Goal: Task Accomplishment & Management: Manage account settings

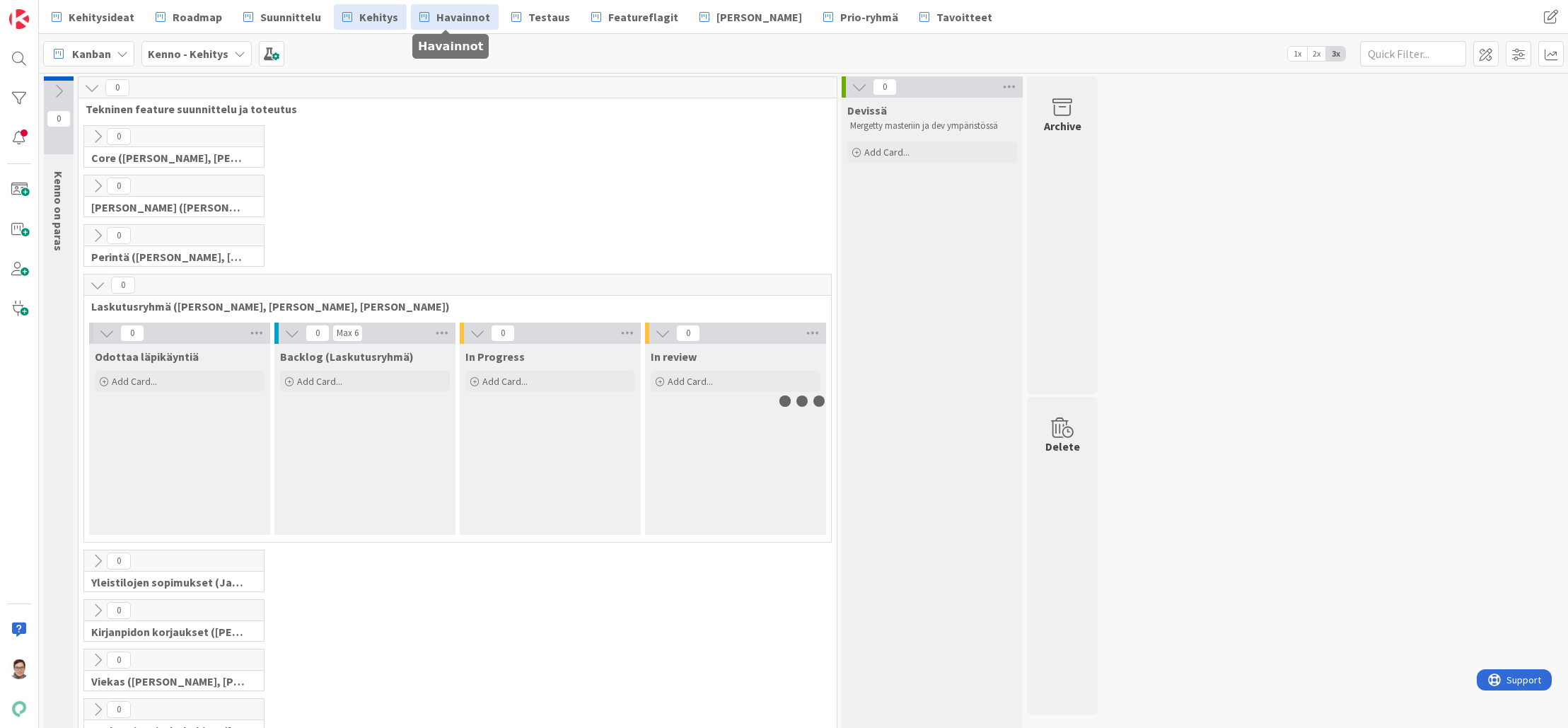
click at [453, 19] on span "Havainnot" at bounding box center [463, 17] width 54 height 17
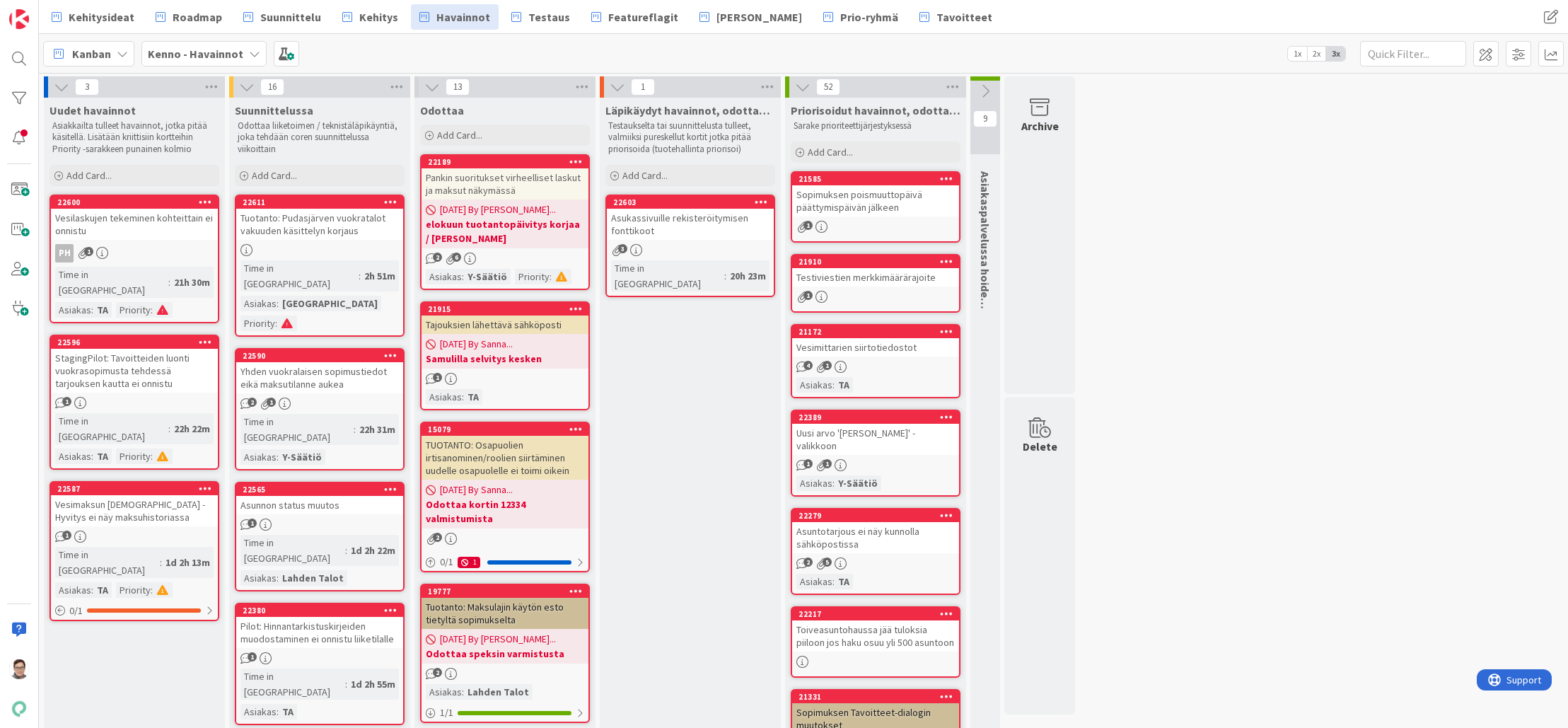
click at [762, 201] on icon at bounding box center [761, 201] width 14 height 10
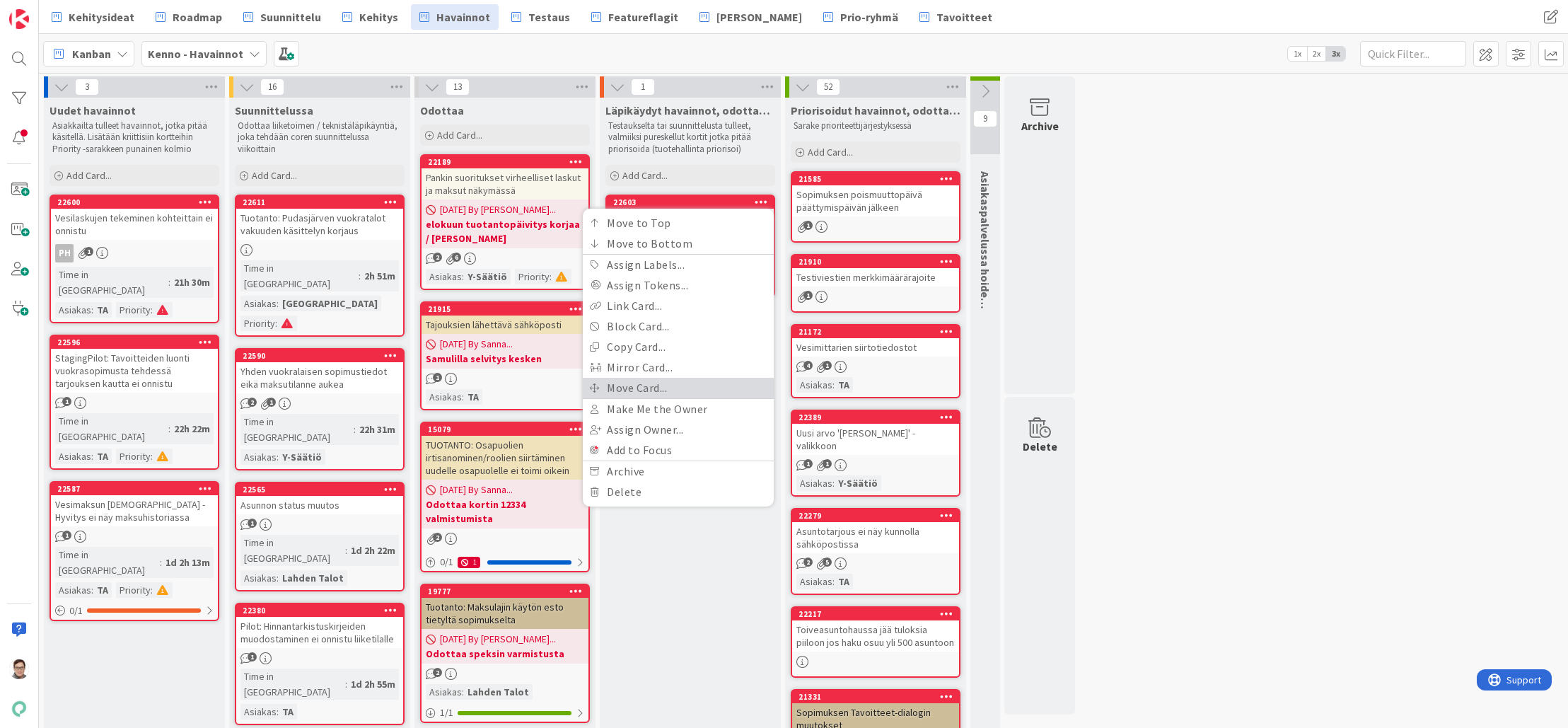
click at [633, 387] on link "Move Card..." at bounding box center [678, 387] width 191 height 20
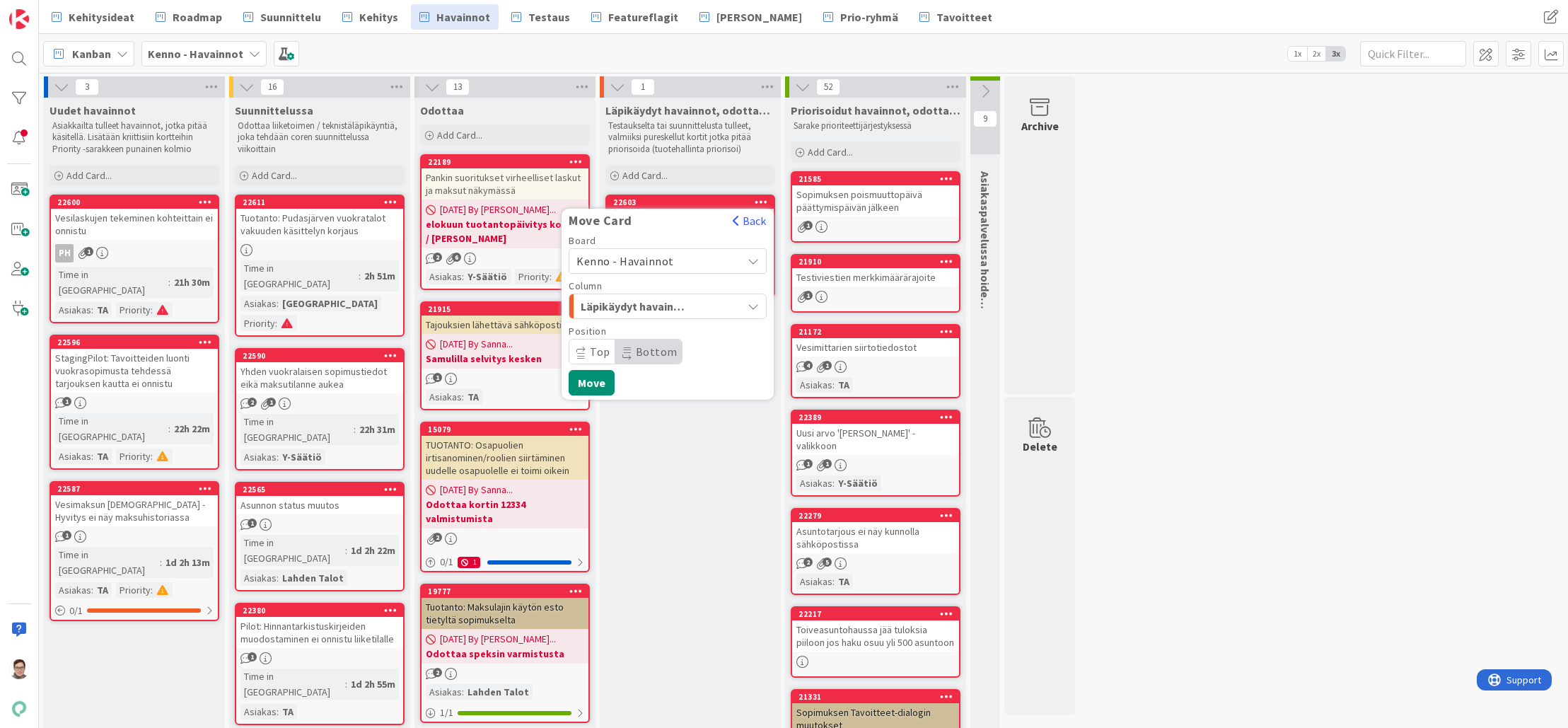
click at [632, 261] on span "Kenno - Havainnot" at bounding box center [625, 261] width 97 height 14
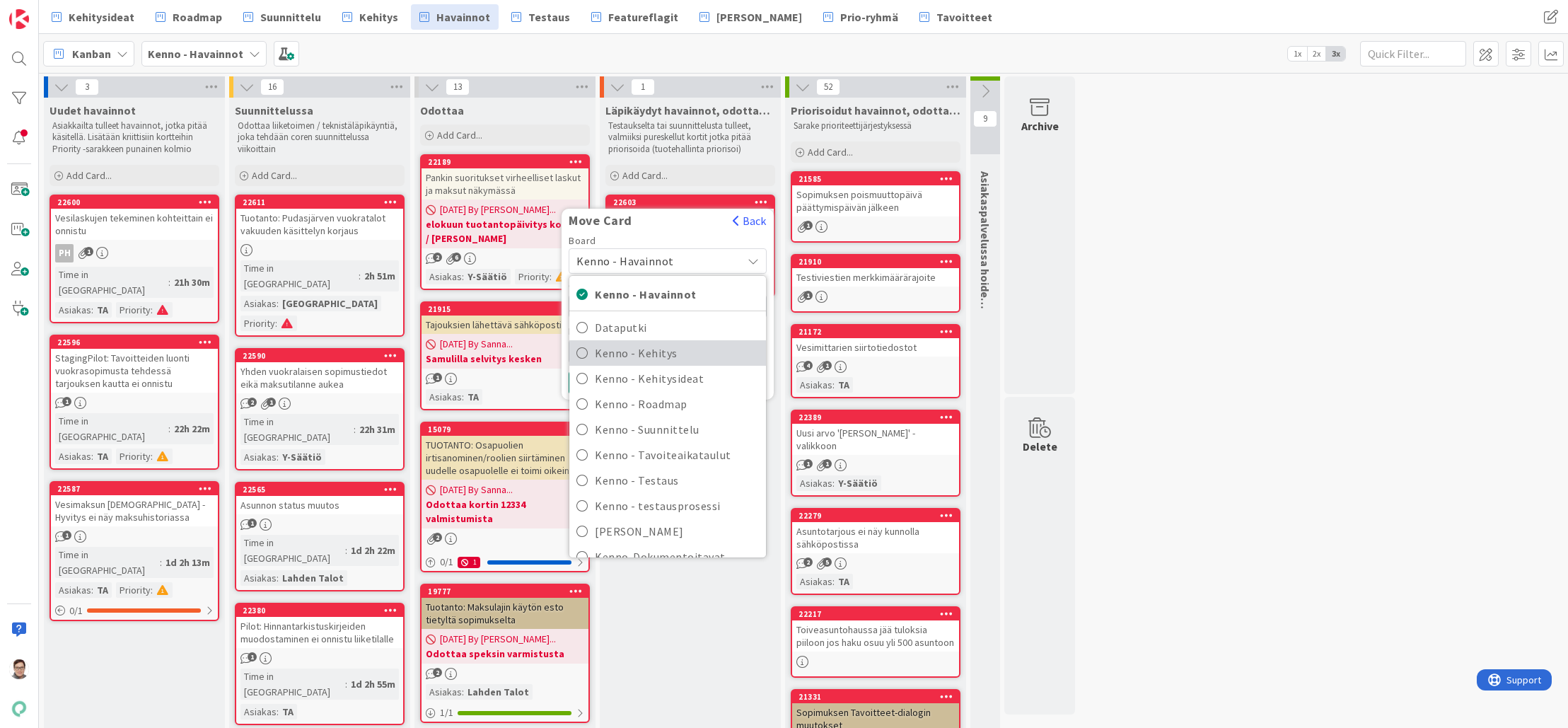
click at [647, 357] on span "Kenno - Kehitys" at bounding box center [677, 353] width 164 height 21
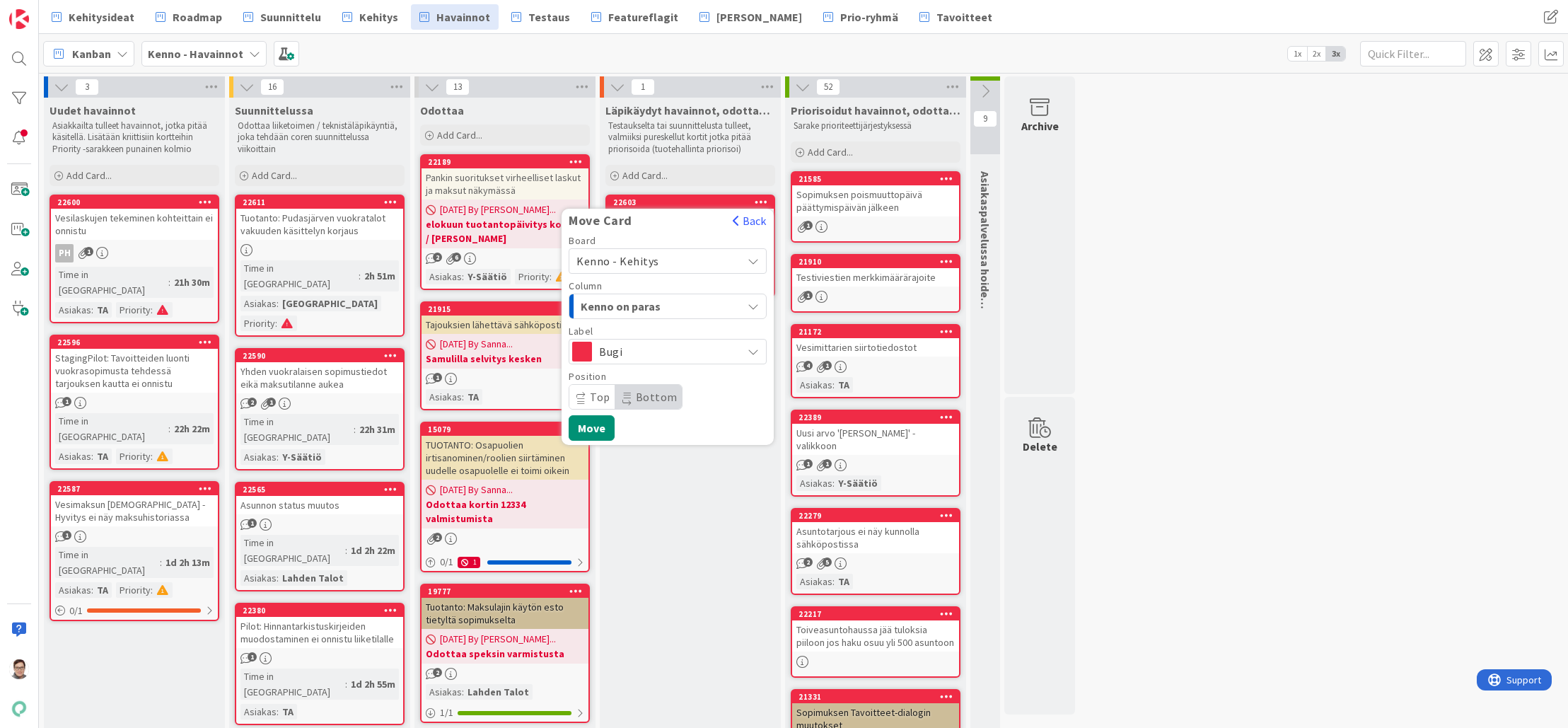
click at [646, 303] on span "Kenno on paras" at bounding box center [634, 306] width 106 height 19
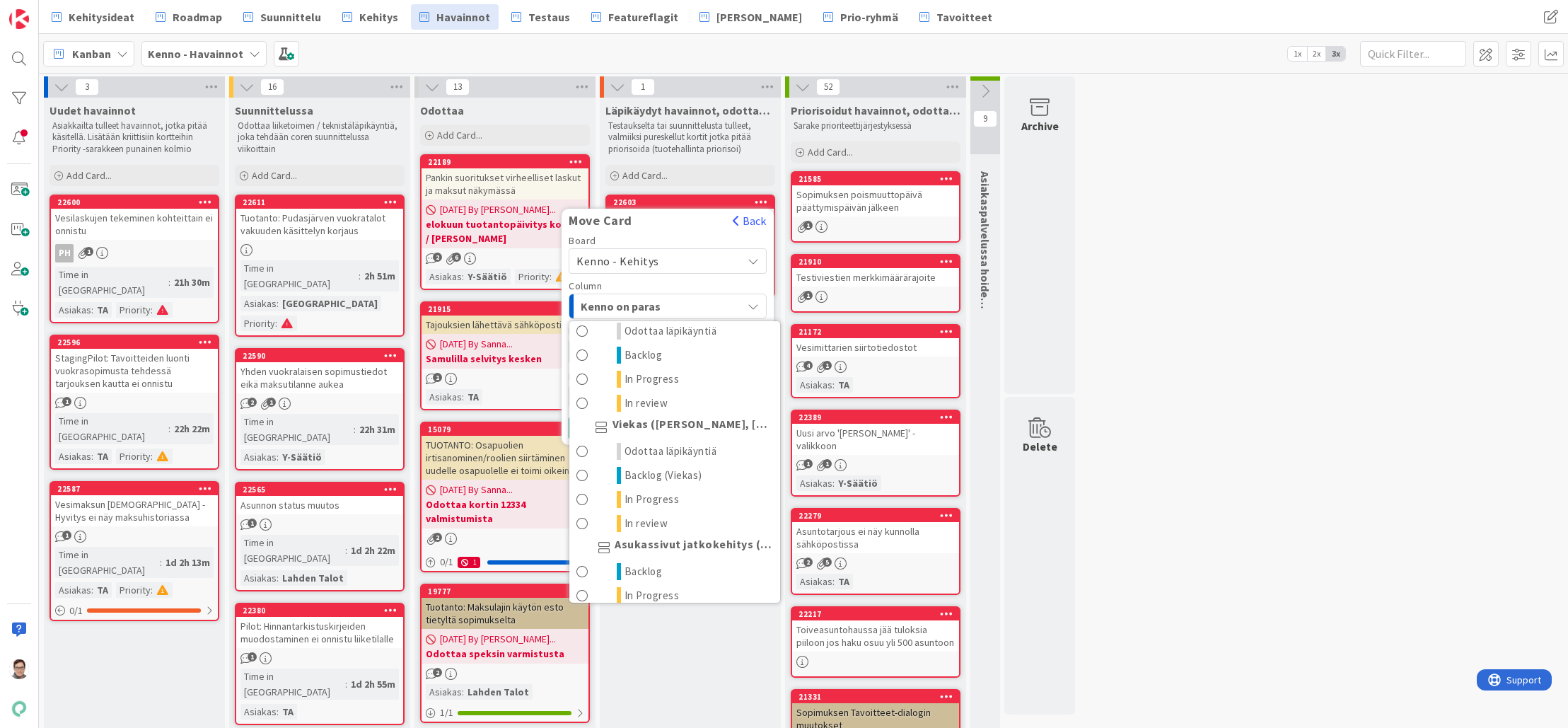
scroll to position [778, 0]
click at [665, 440] on span "Odottaa läpikäyntiä" at bounding box center [671, 439] width 93 height 17
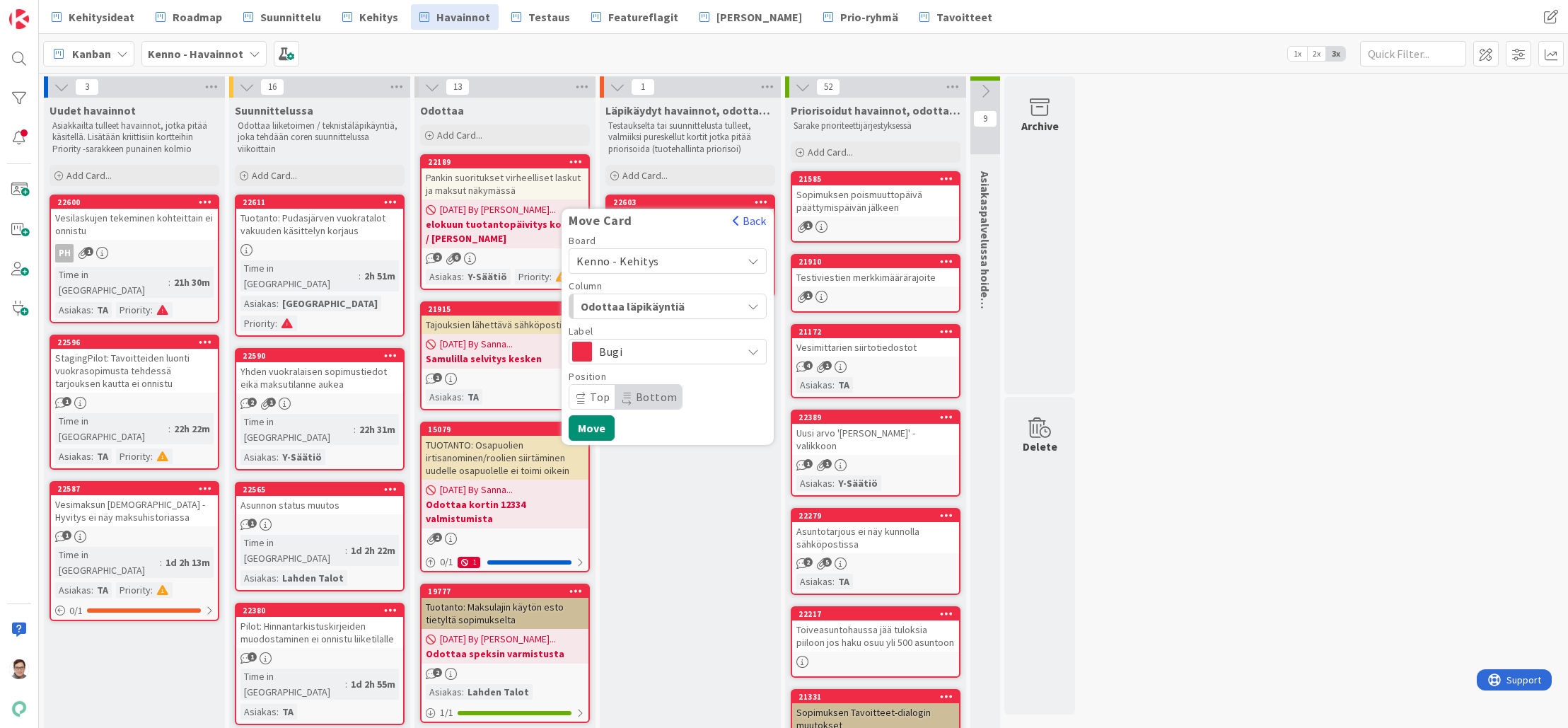
click at [643, 402] on span "Bottom" at bounding box center [657, 397] width 42 height 14
click at [590, 428] on button "Move" at bounding box center [591, 428] width 46 height 26
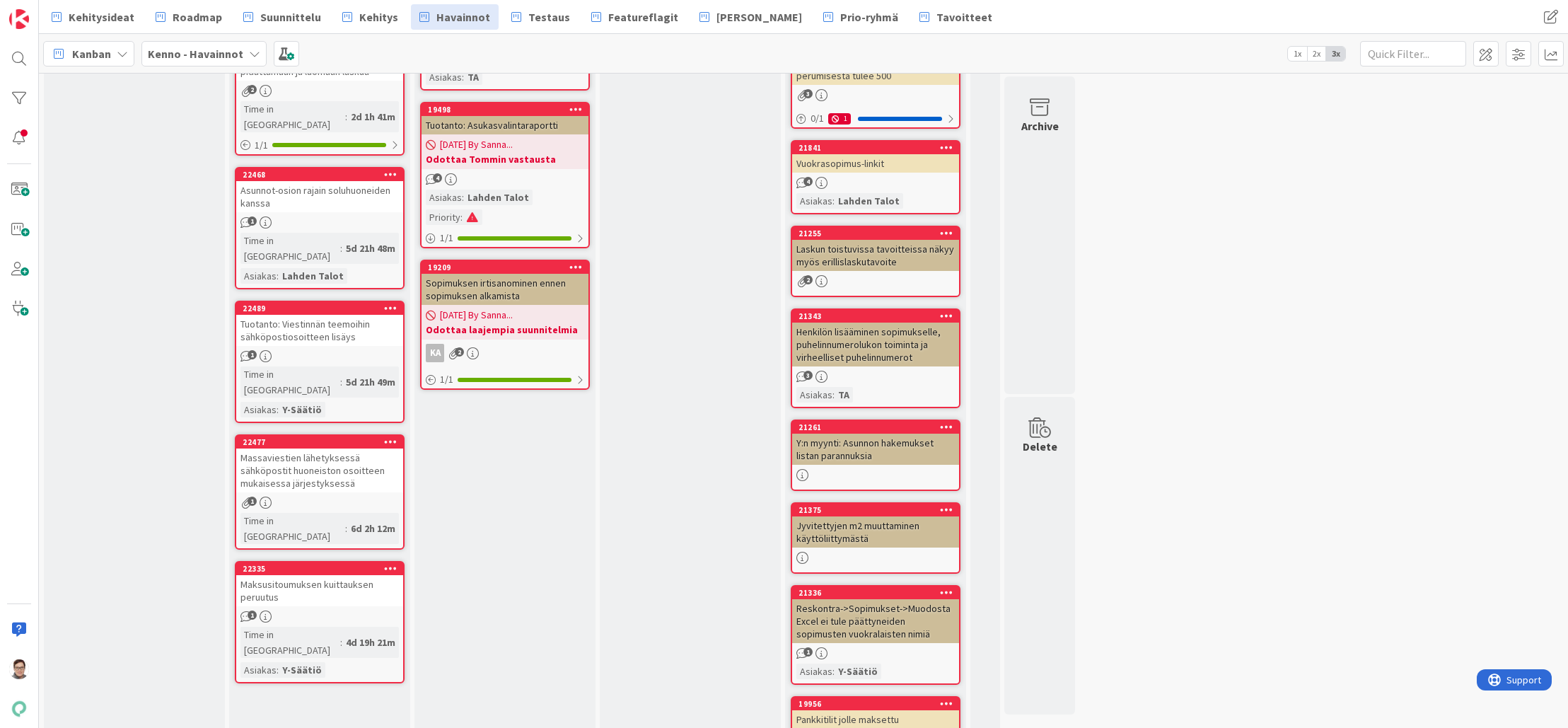
scroll to position [1556, 0]
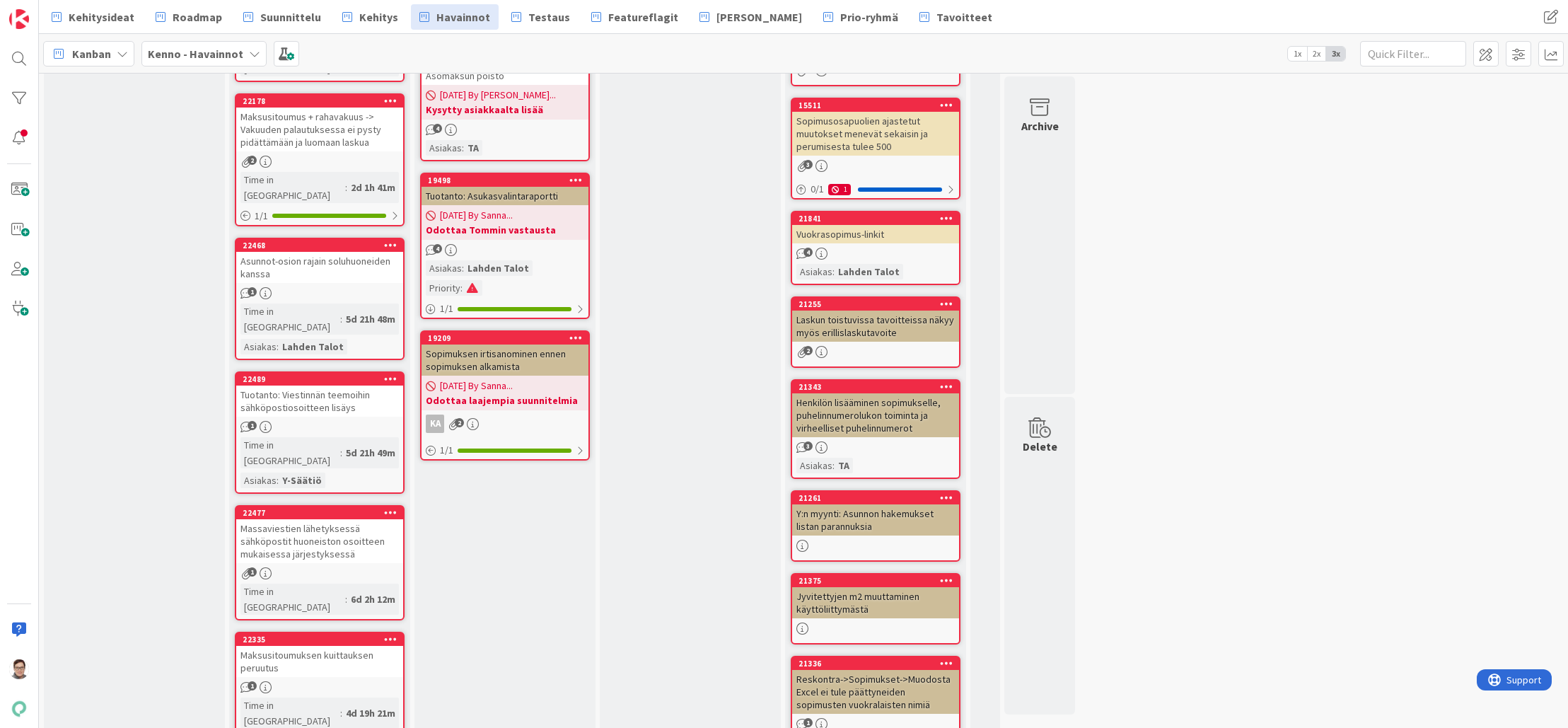
click at [323, 519] on div "Massaviestien lähetyksessä sähköpostit huoneiston osoitteen mukaisessa järjesty…" at bounding box center [319, 541] width 167 height 43
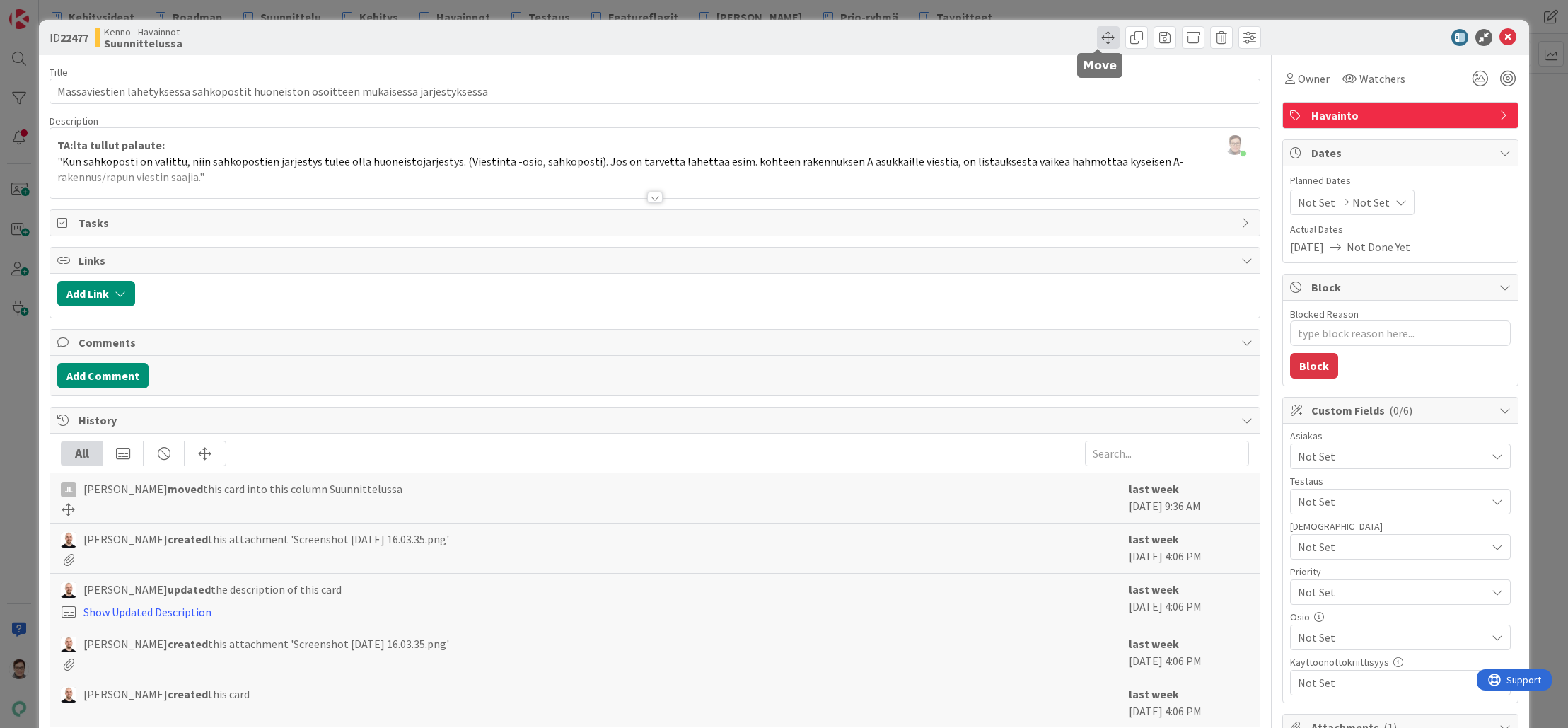
click at [1098, 38] on span at bounding box center [1108, 37] width 23 height 23
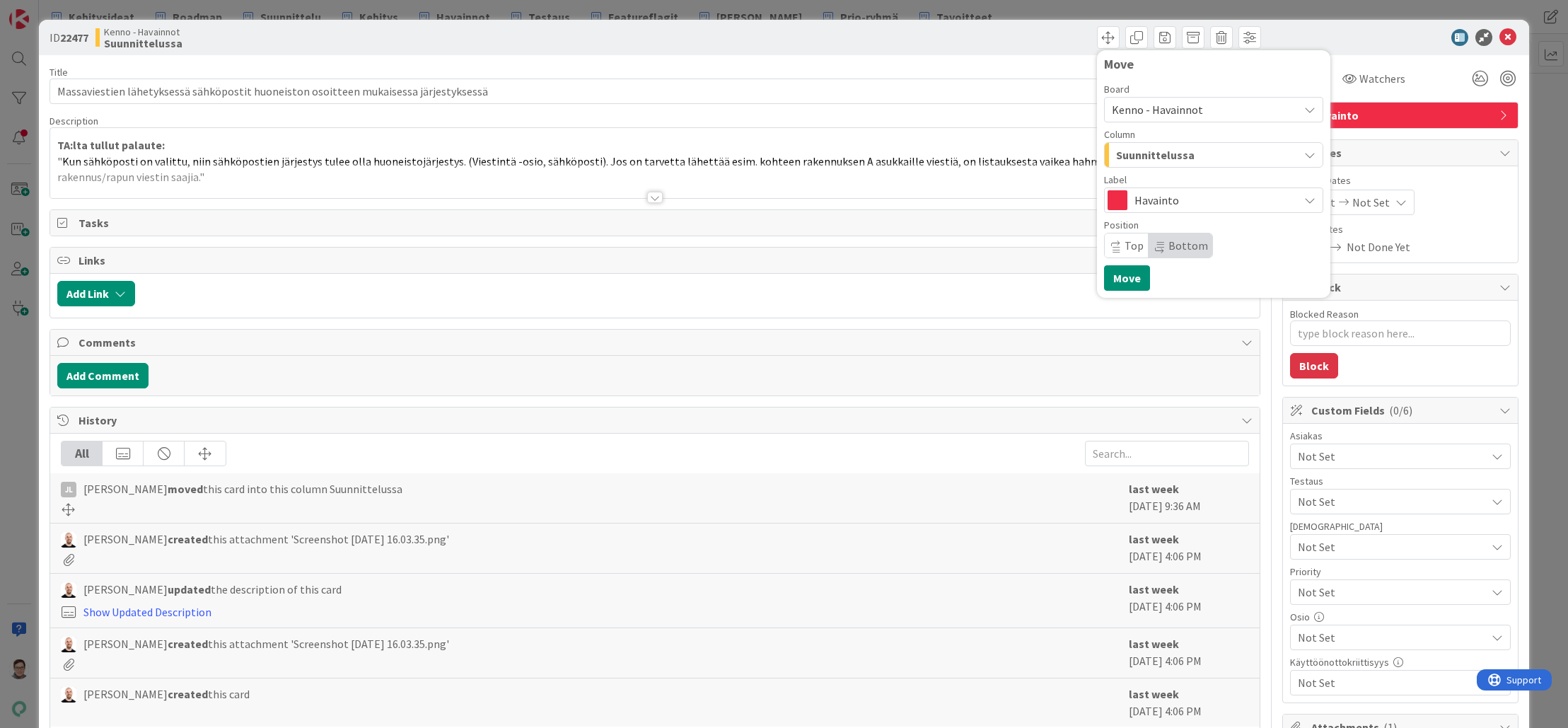
click at [1156, 109] on span "Kenno - Havainnot" at bounding box center [1157, 110] width 91 height 14
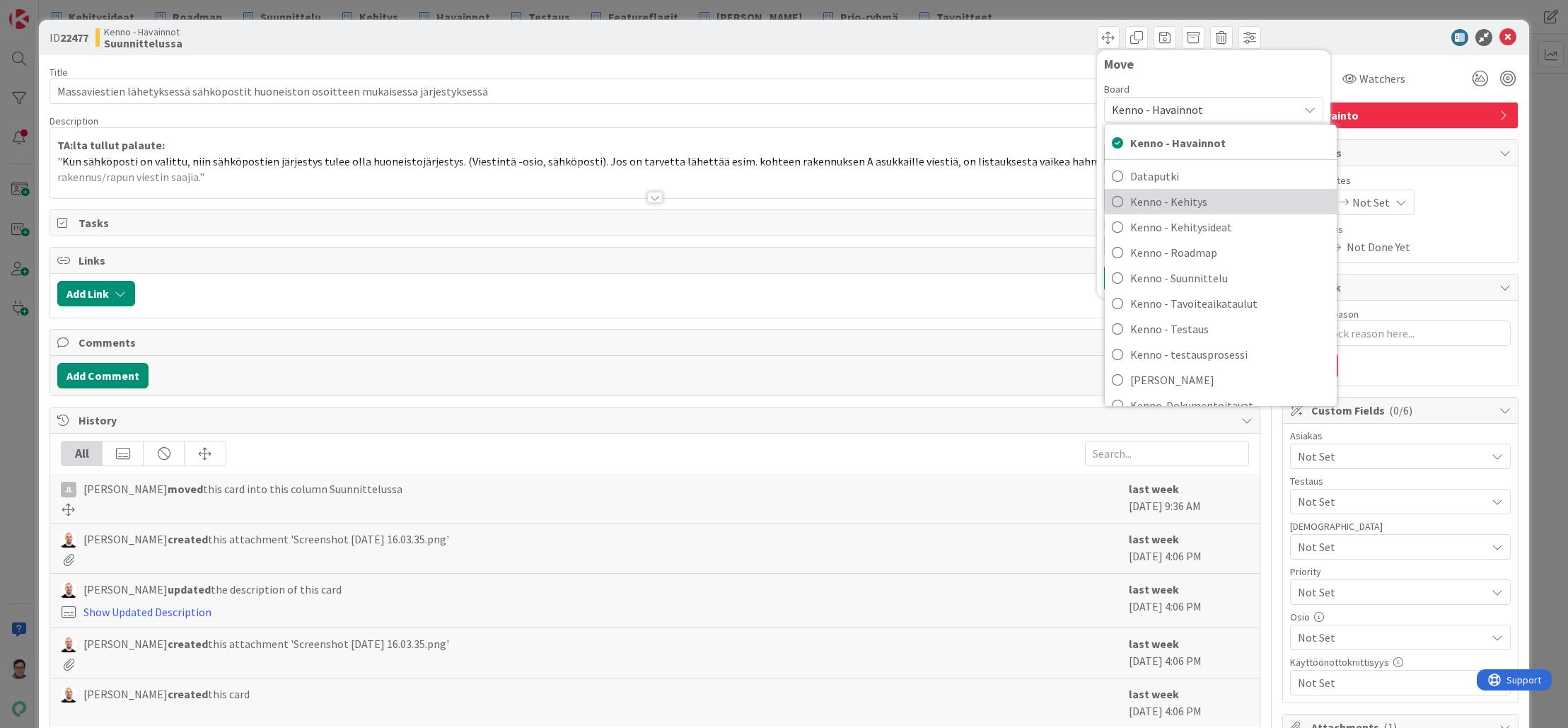
click at [1168, 200] on span "Kenno - Kehitys" at bounding box center [1231, 201] width 200 height 21
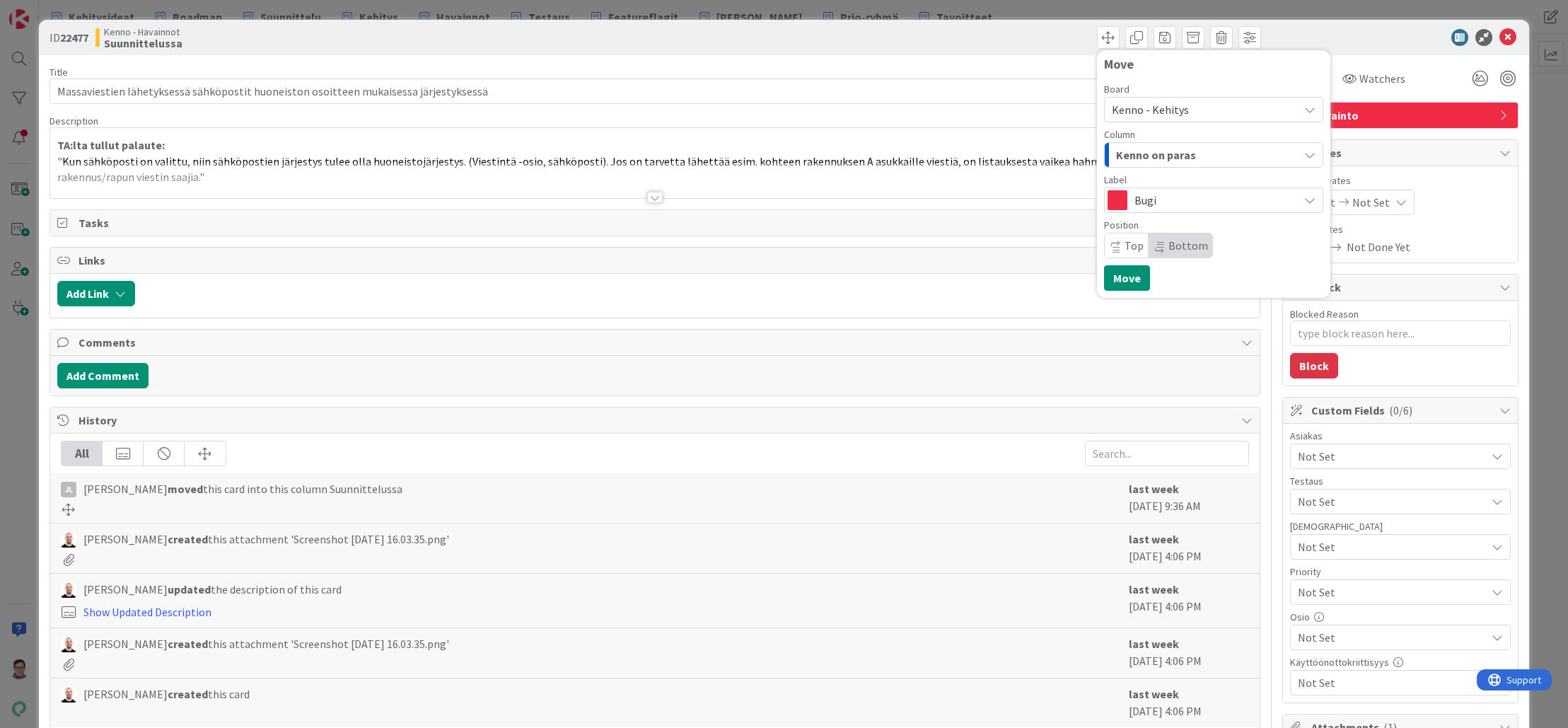
click at [1168, 152] on span "Kenno on paras" at bounding box center [1156, 155] width 80 height 19
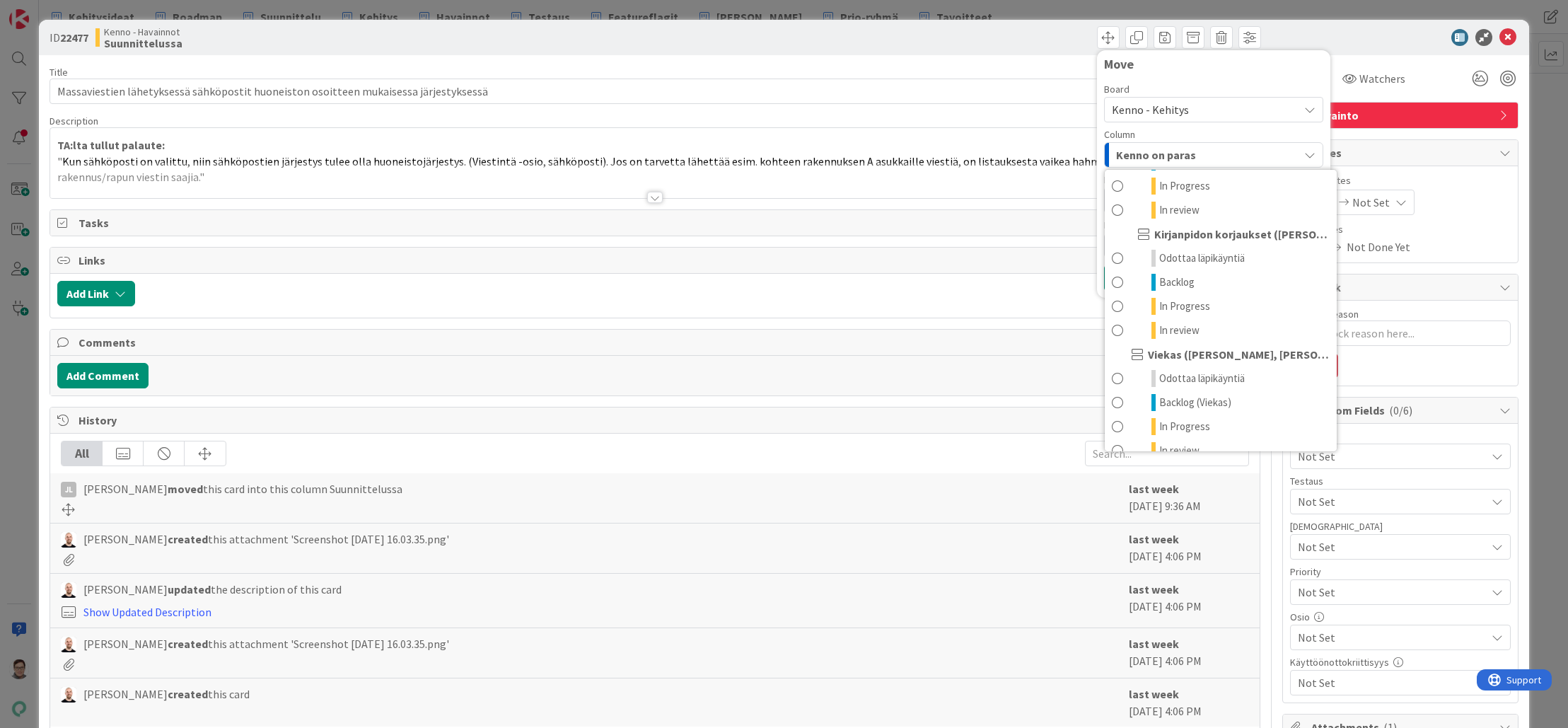
scroll to position [707, 0]
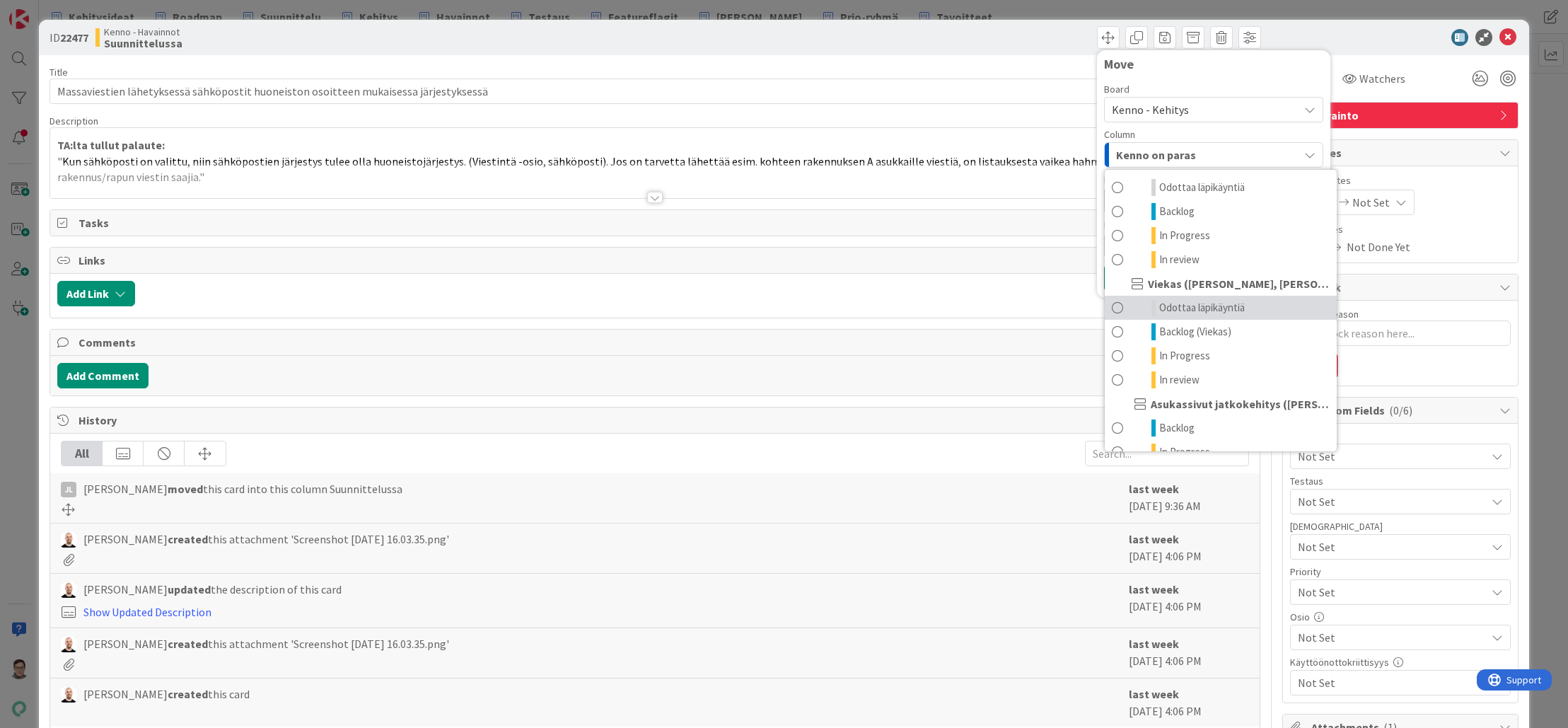
click at [1180, 308] on span "Odottaa läpikäyntiä" at bounding box center [1202, 308] width 85 height 17
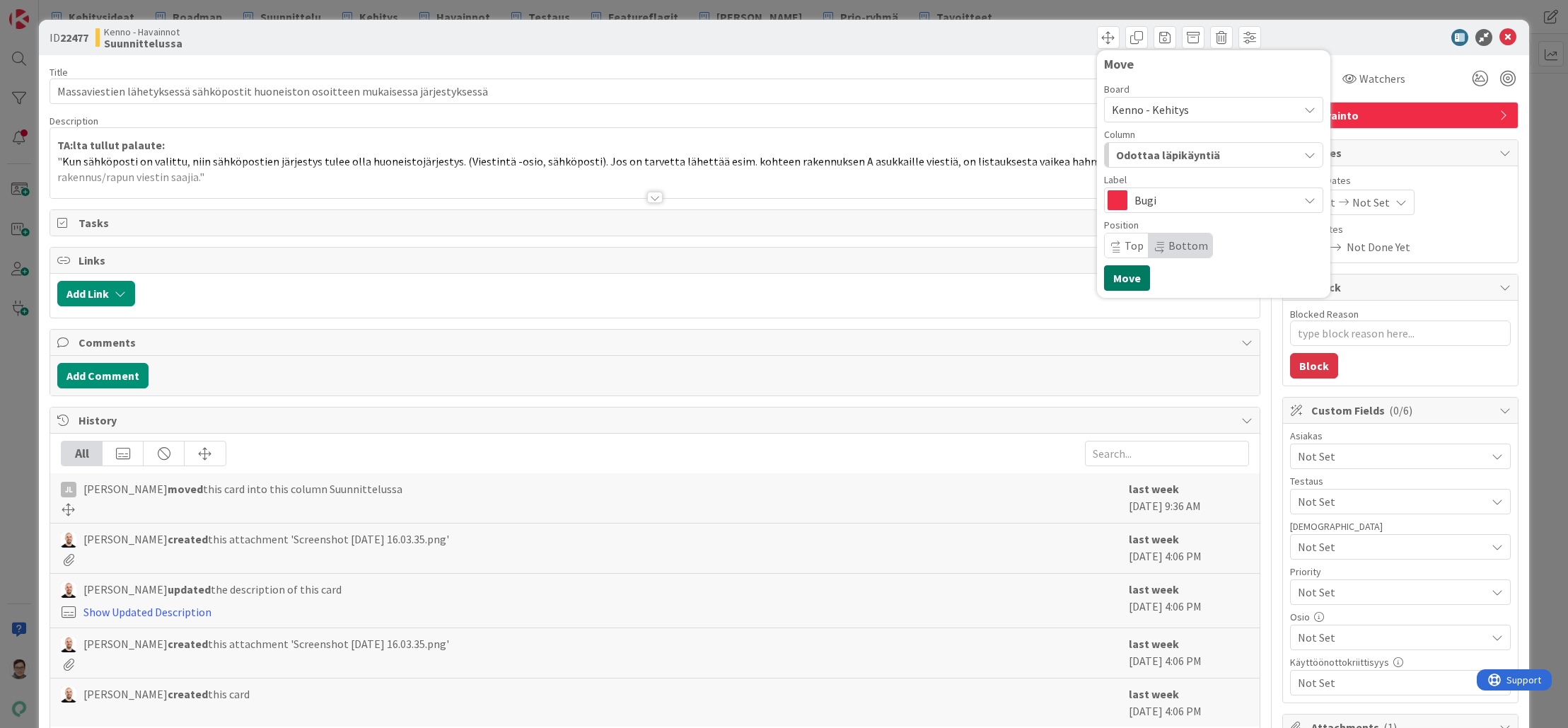
click at [1121, 272] on button "Move" at bounding box center [1127, 278] width 46 height 26
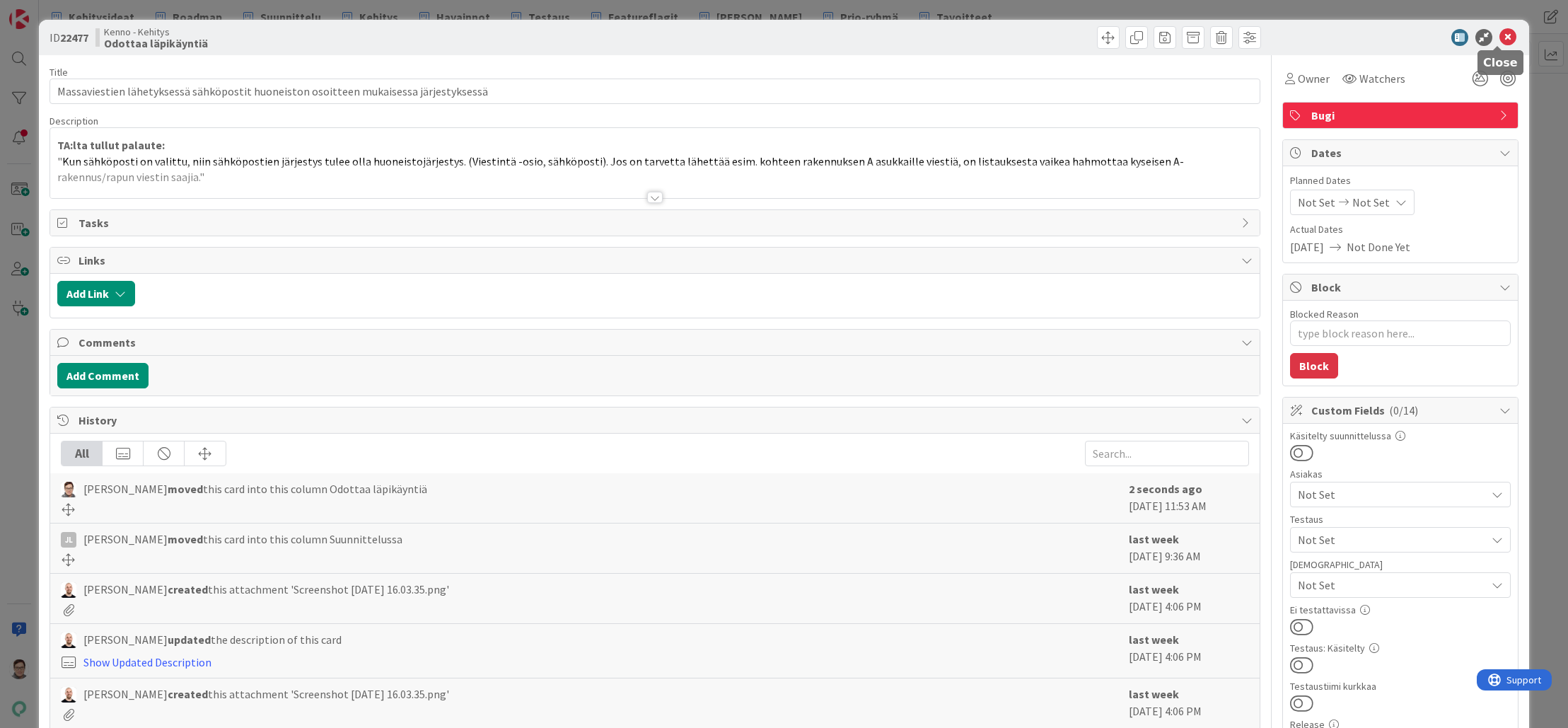
click at [1504, 40] on icon at bounding box center [1508, 37] width 17 height 17
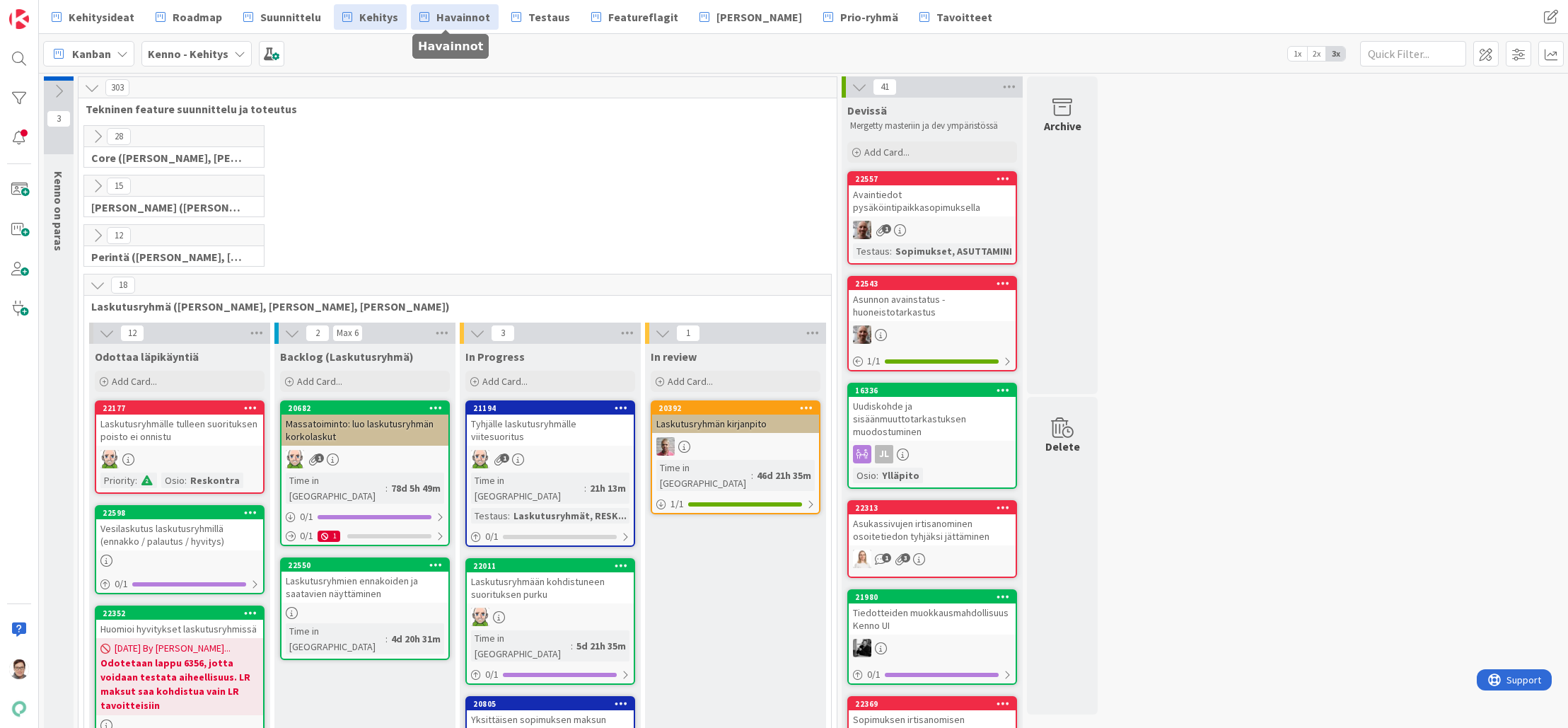
click at [463, 19] on span "Havainnot" at bounding box center [463, 17] width 54 height 17
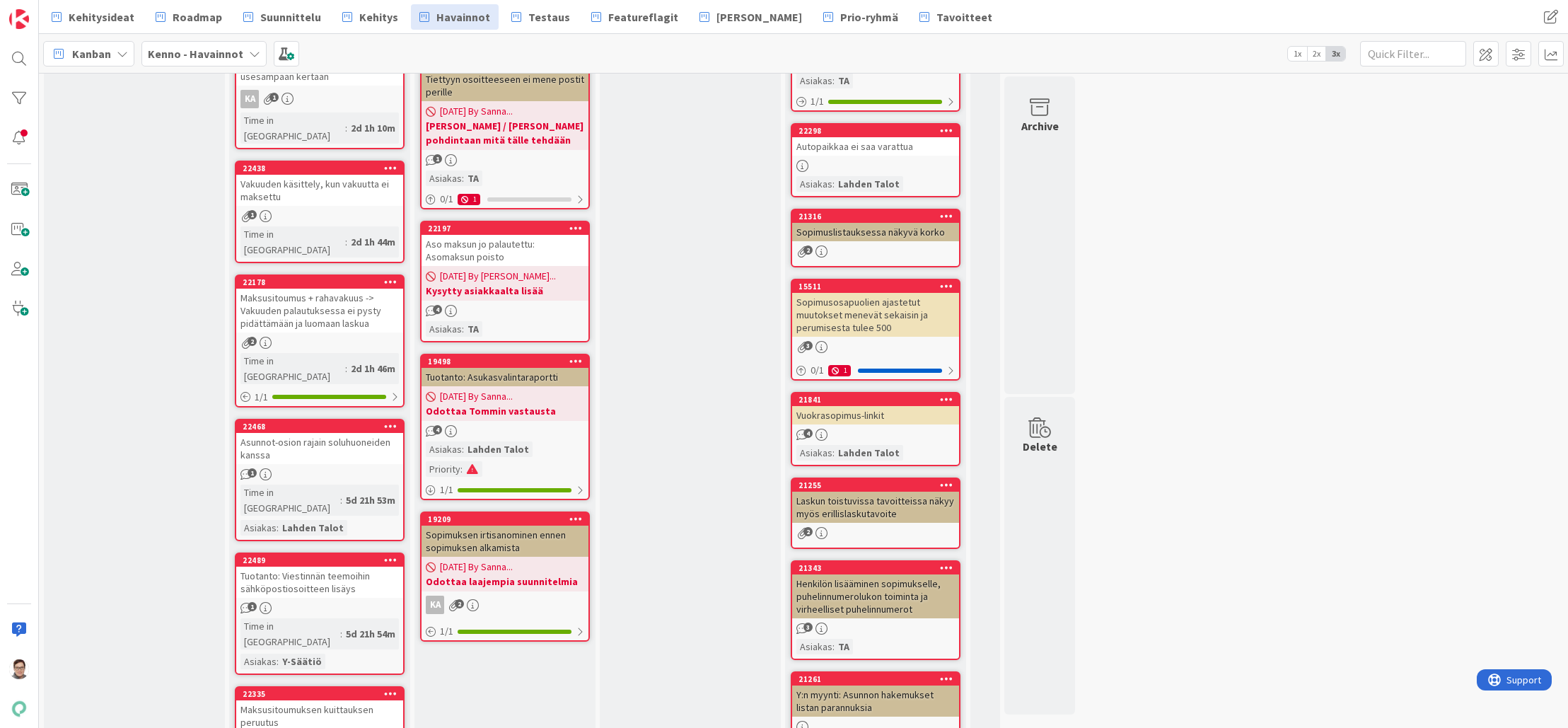
scroll to position [1344, 0]
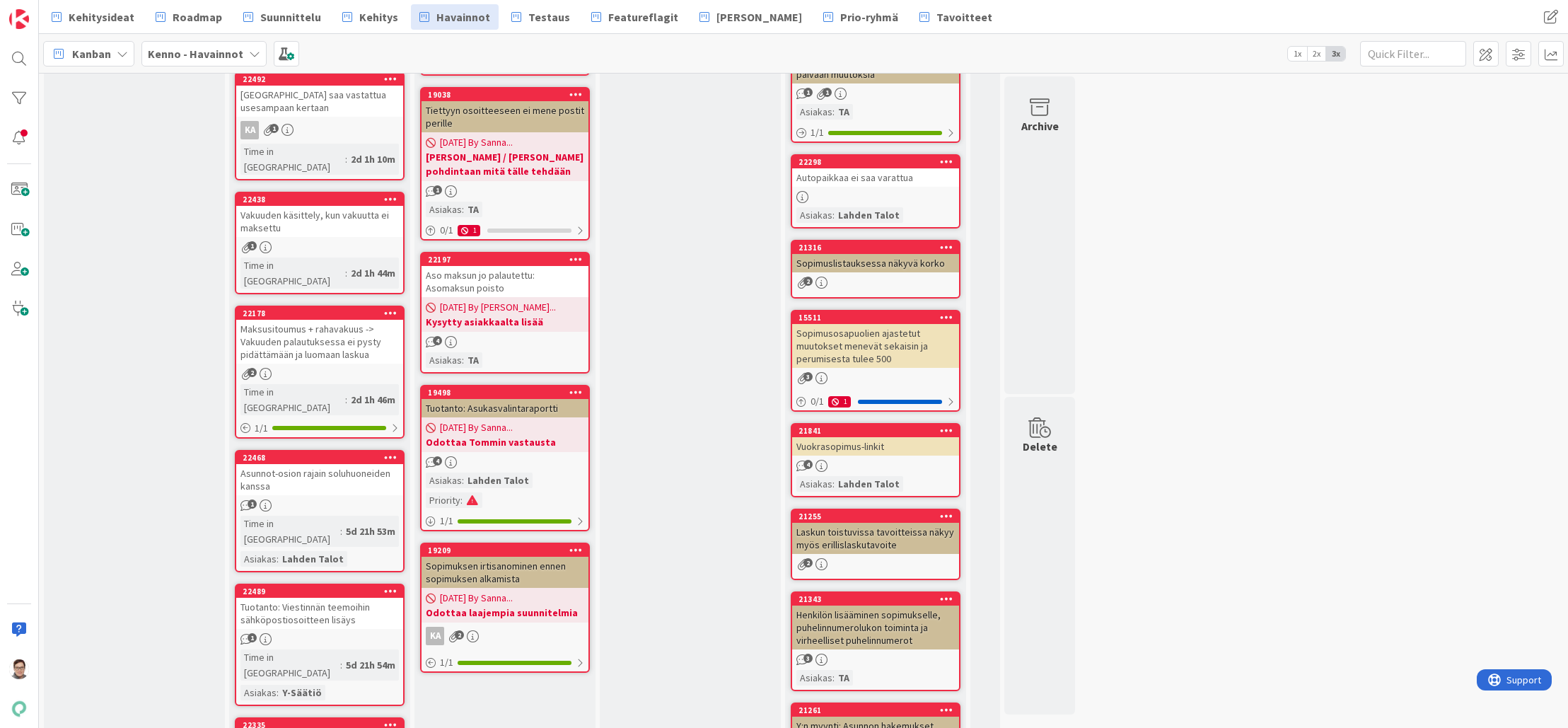
click at [390, 585] on icon at bounding box center [391, 590] width 14 height 10
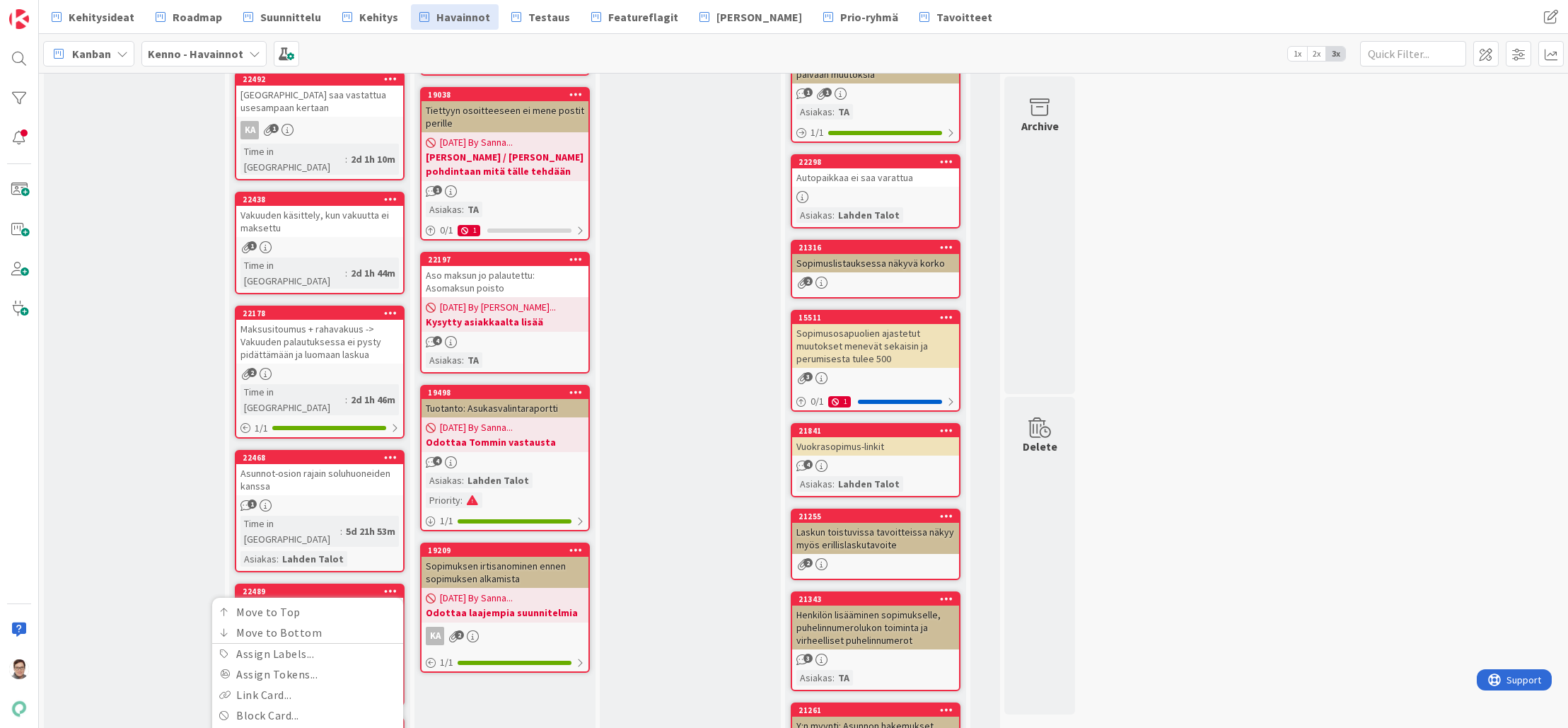
click at [263, 643] on span "Kenno - Havainnot" at bounding box center [254, 650] width 97 height 14
click at [265, 727] on span "Kenno - Kehitys" at bounding box center [306, 742] width 164 height 21
click at [269, 686] on span "Kenno on paras" at bounding box center [263, 695] width 106 height 19
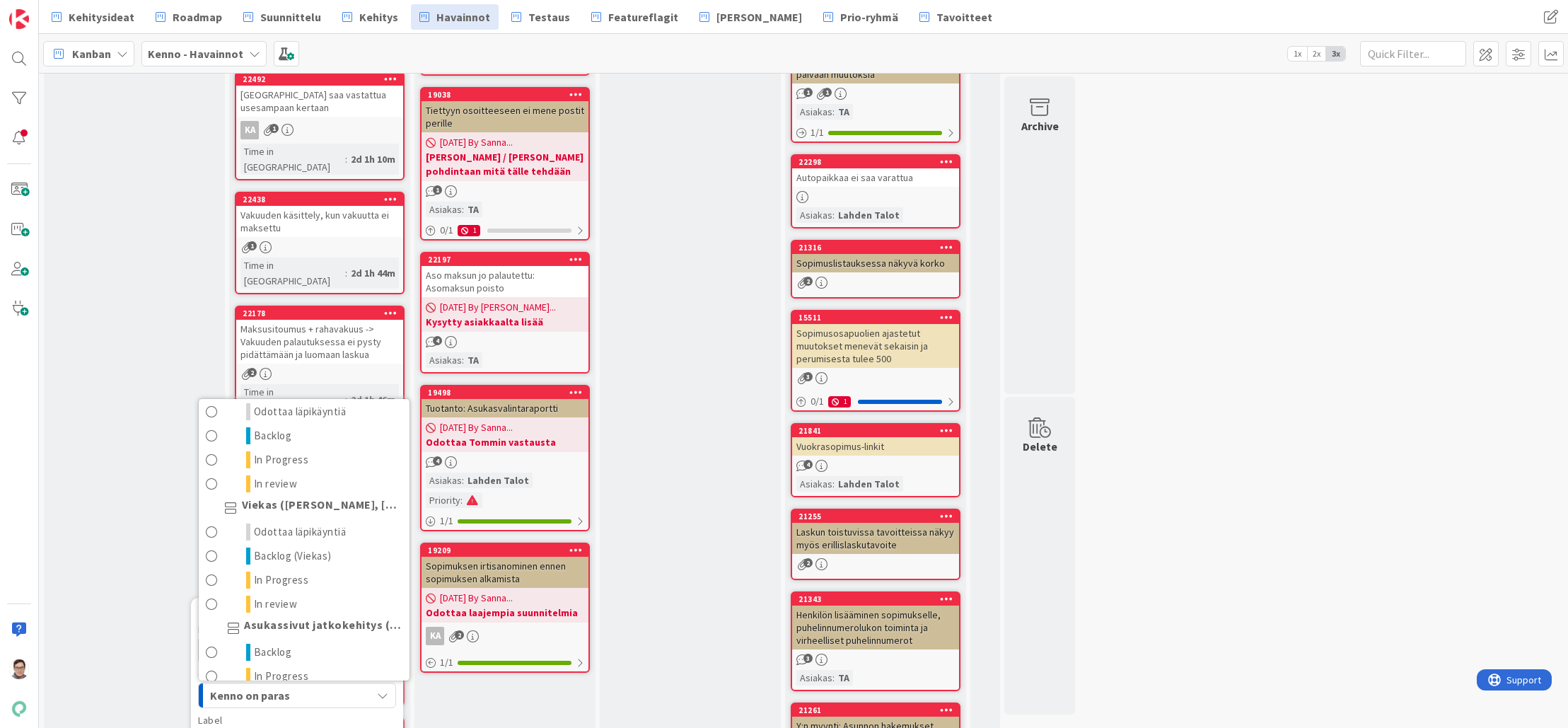
scroll to position [778, 0]
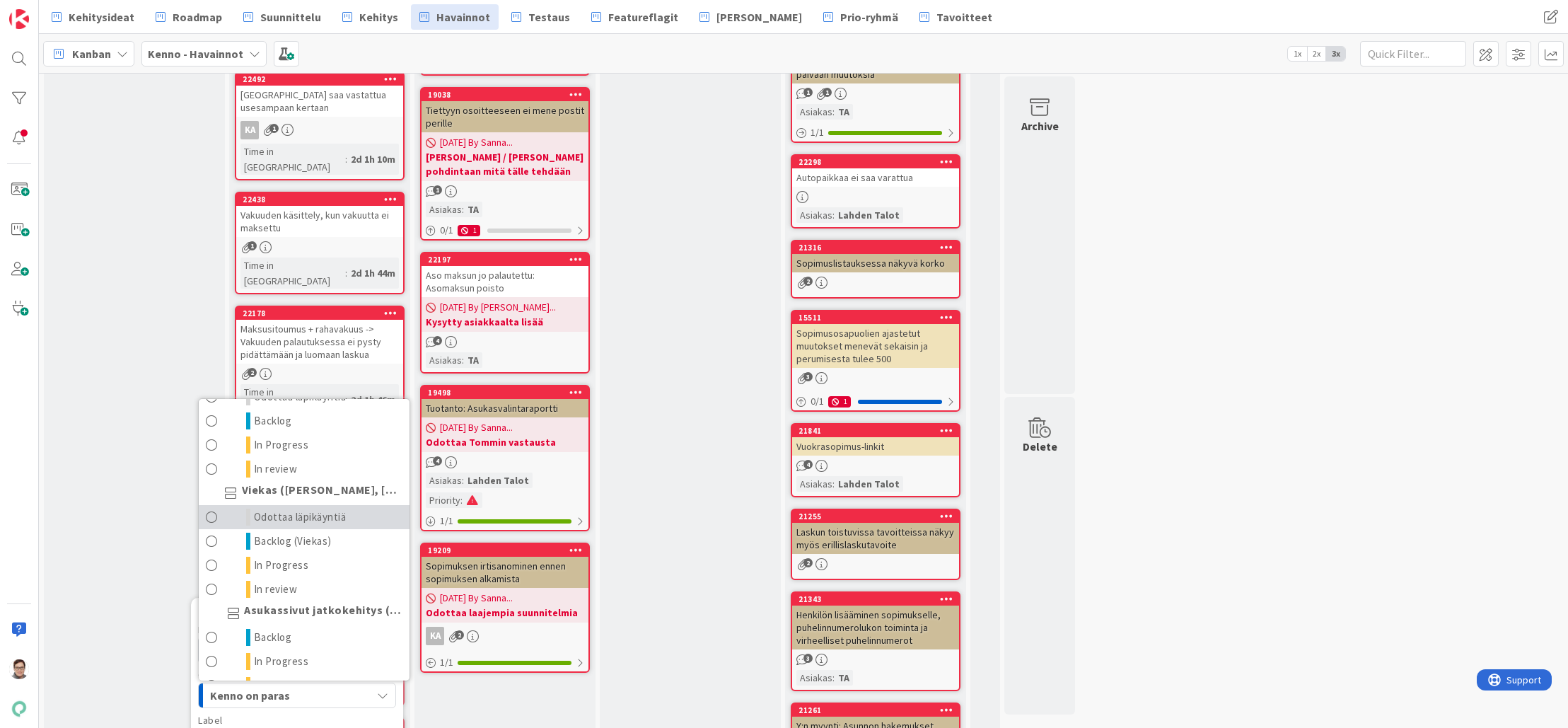
click at [280, 509] on span "Odottaa läpikäyntiä" at bounding box center [300, 517] width 93 height 17
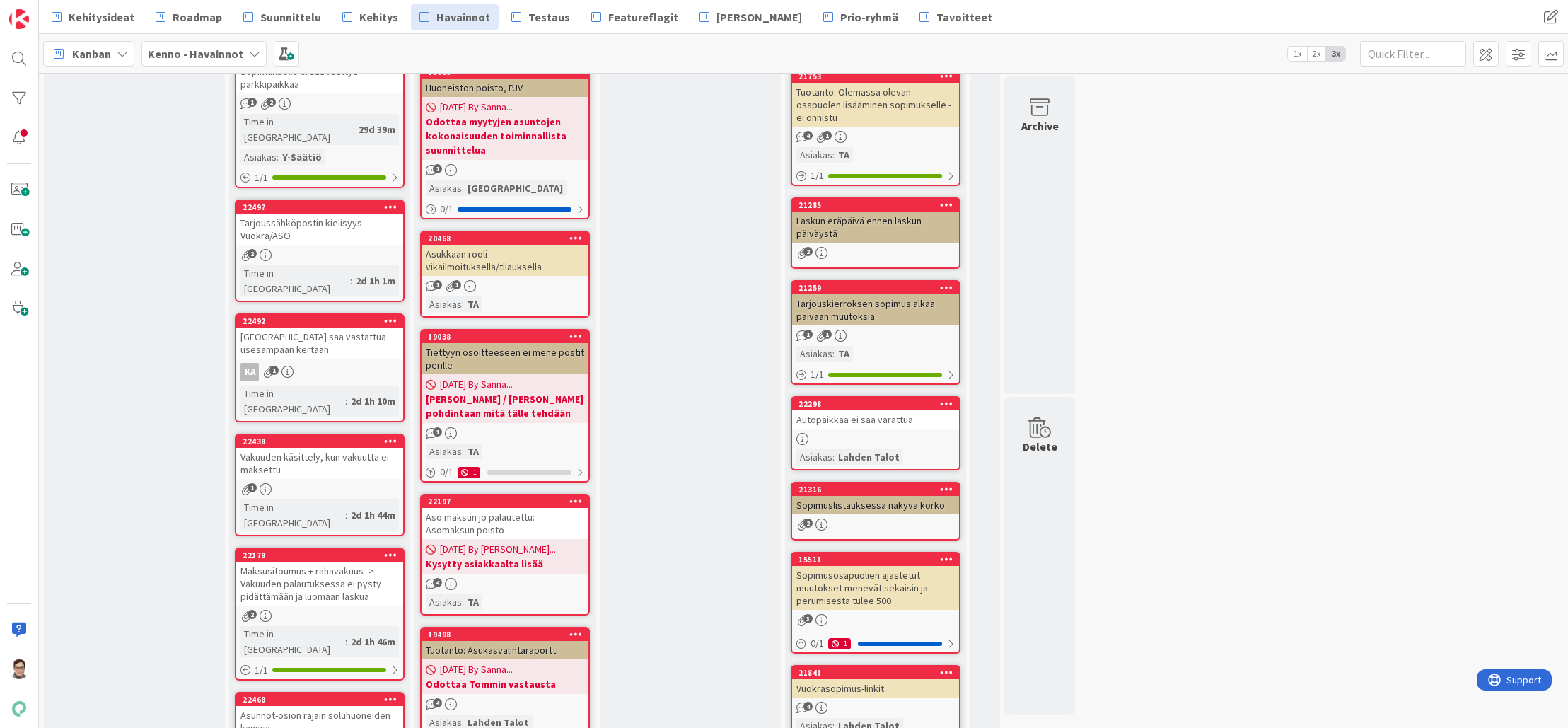
scroll to position [1032, 0]
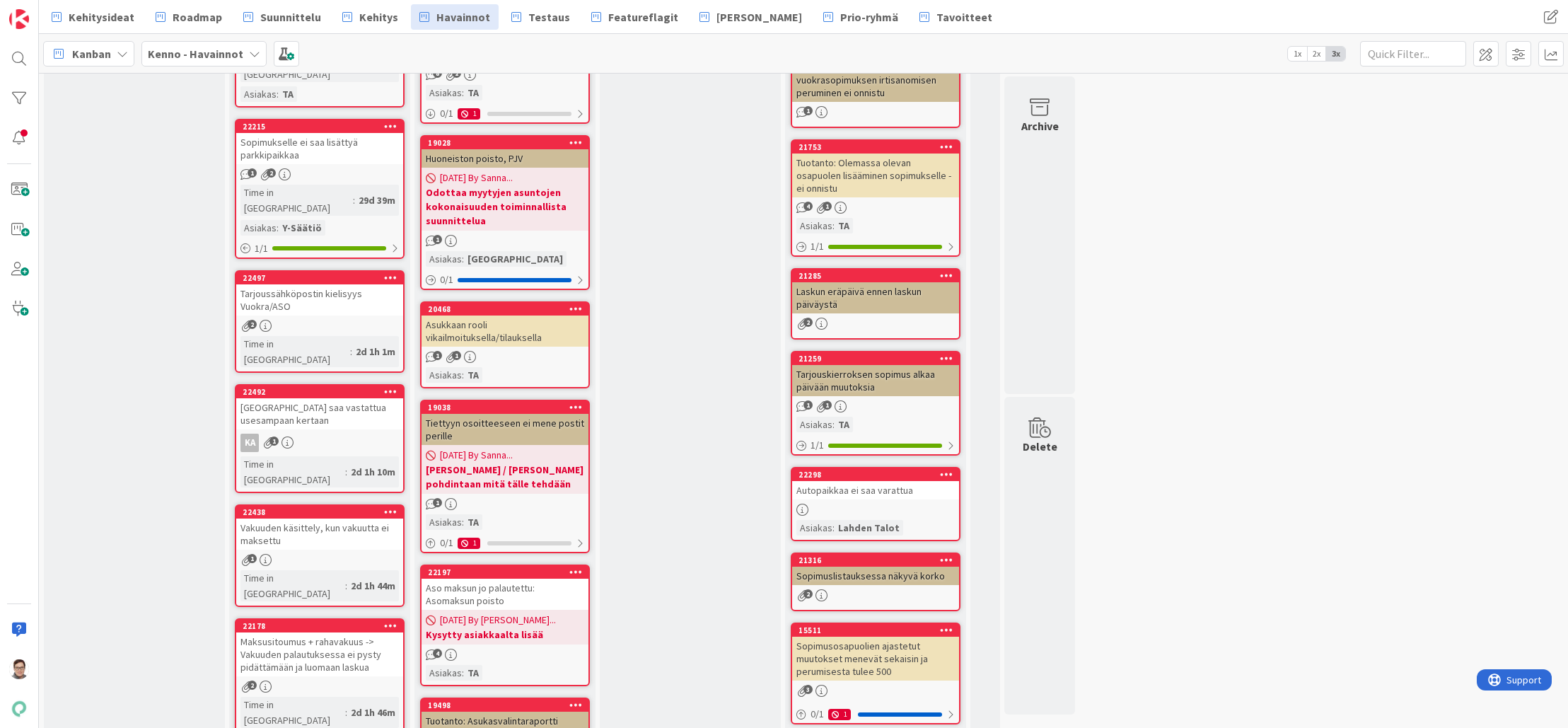
click at [337, 398] on div "Tarjoussähköpostiin saa vastattua usesampaan kertaan" at bounding box center [319, 413] width 167 height 31
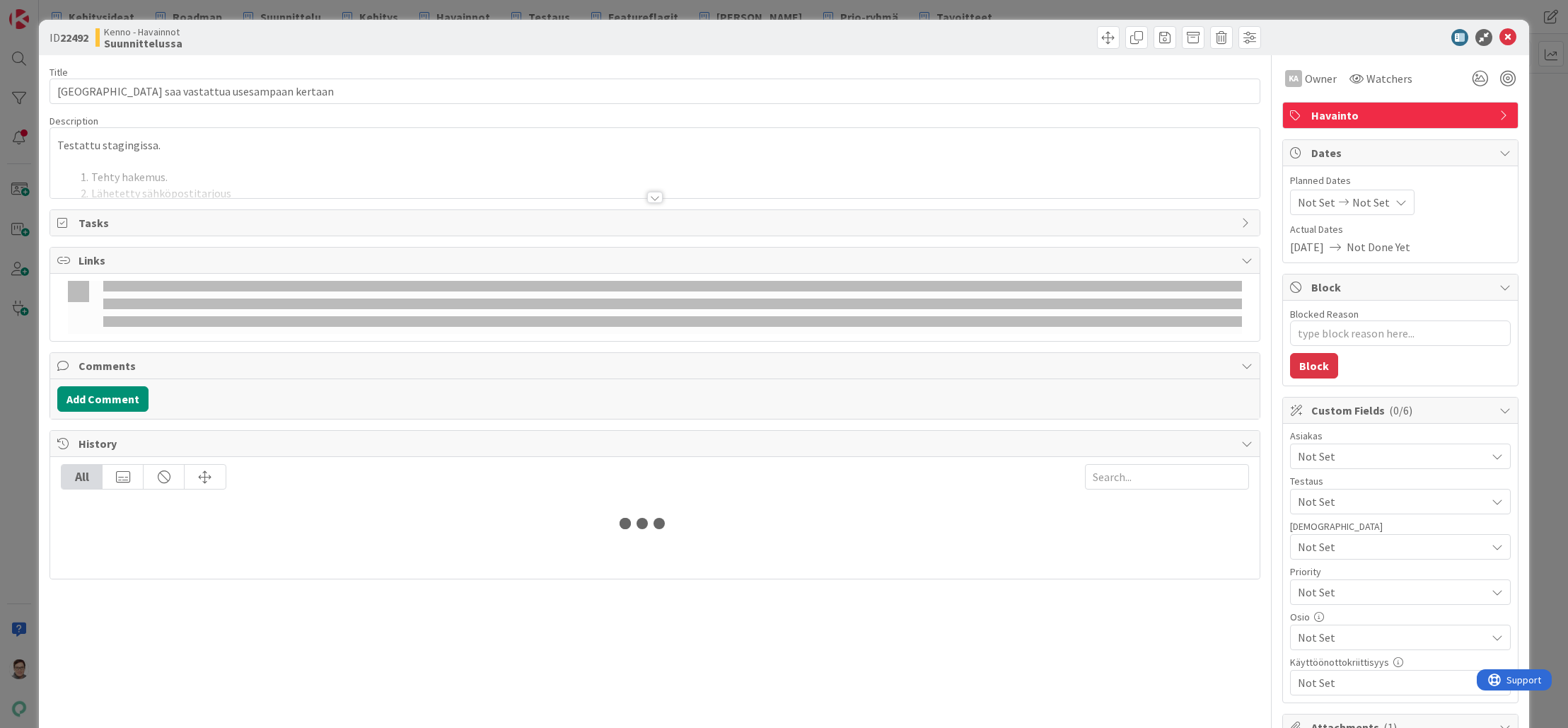
type textarea "x"
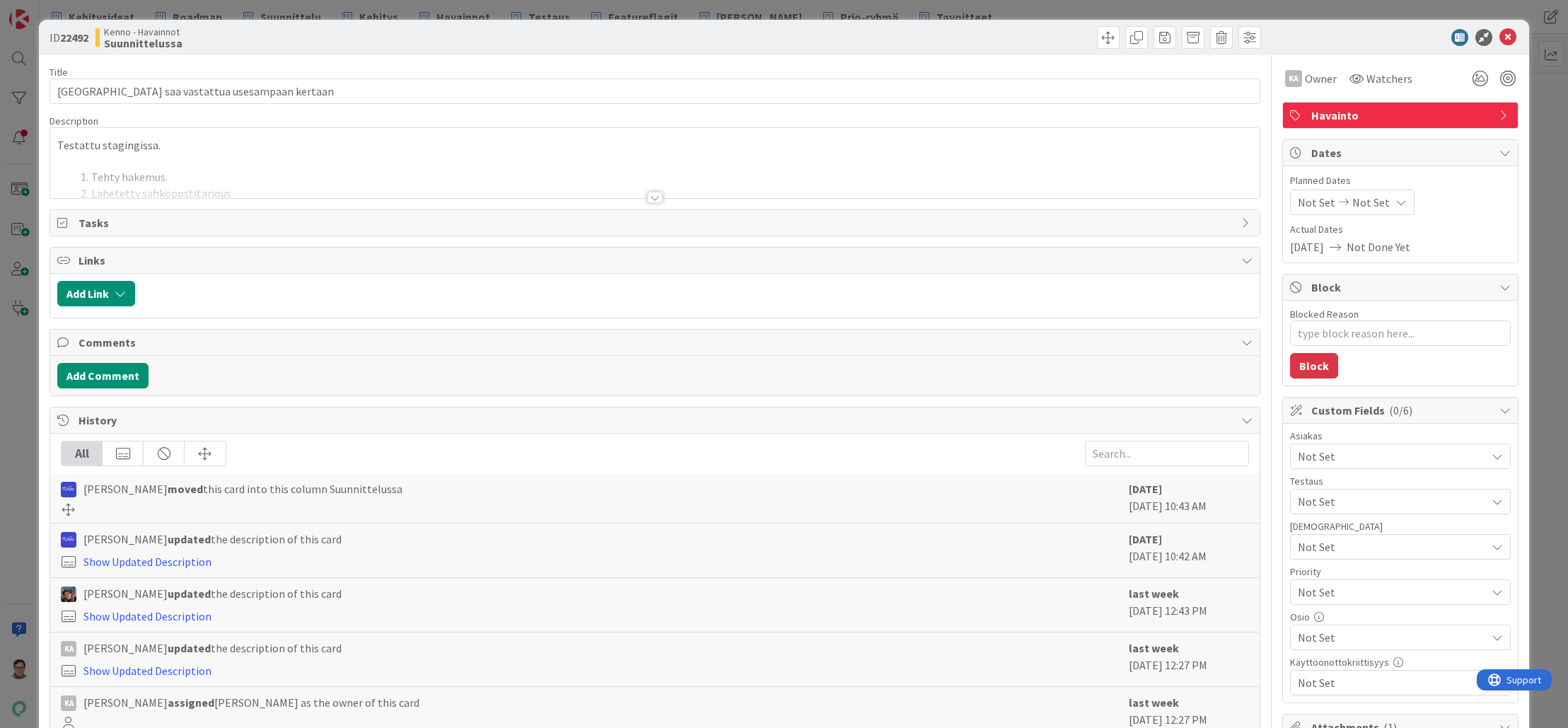
click at [647, 195] on div at bounding box center [655, 197] width 15 height 11
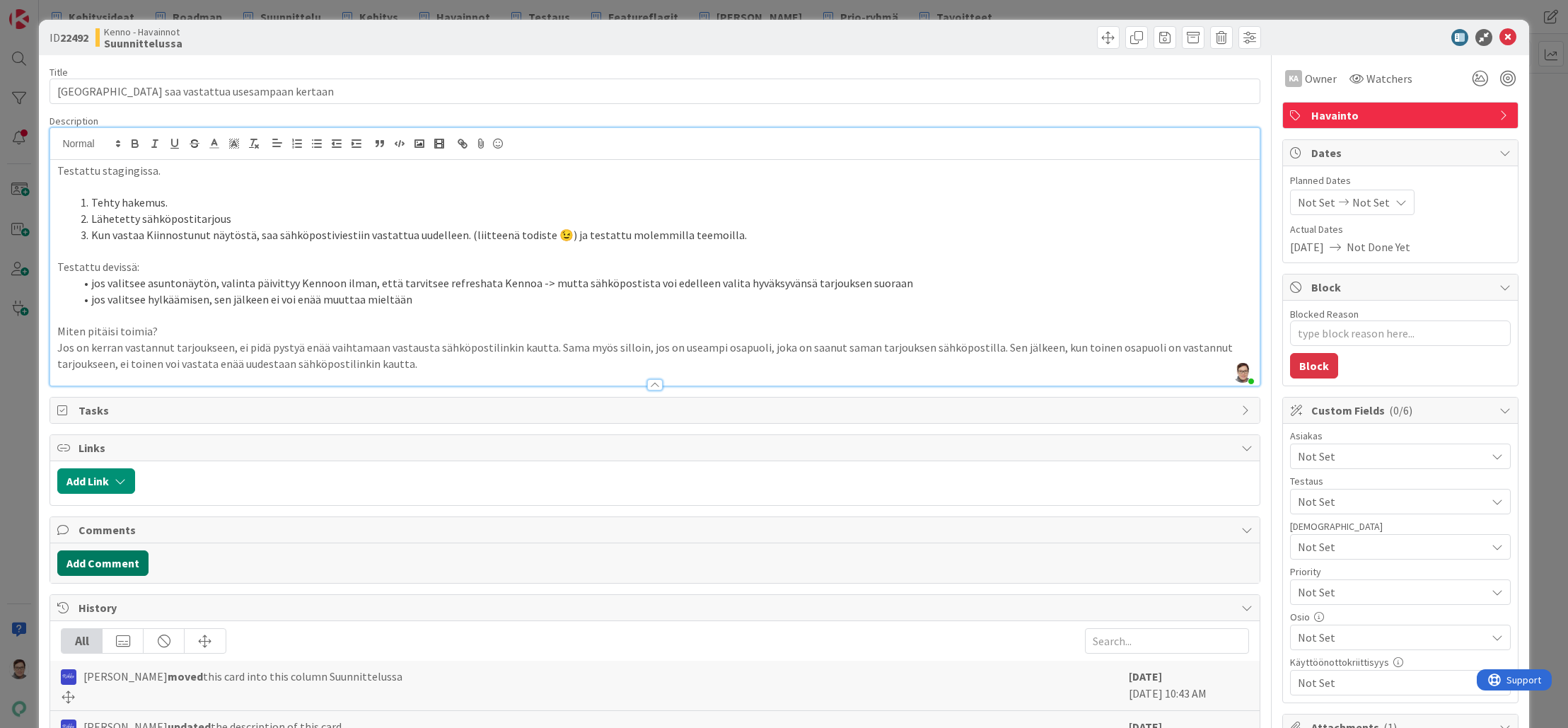
click at [110, 560] on button "Add Comment" at bounding box center [102, 563] width 91 height 26
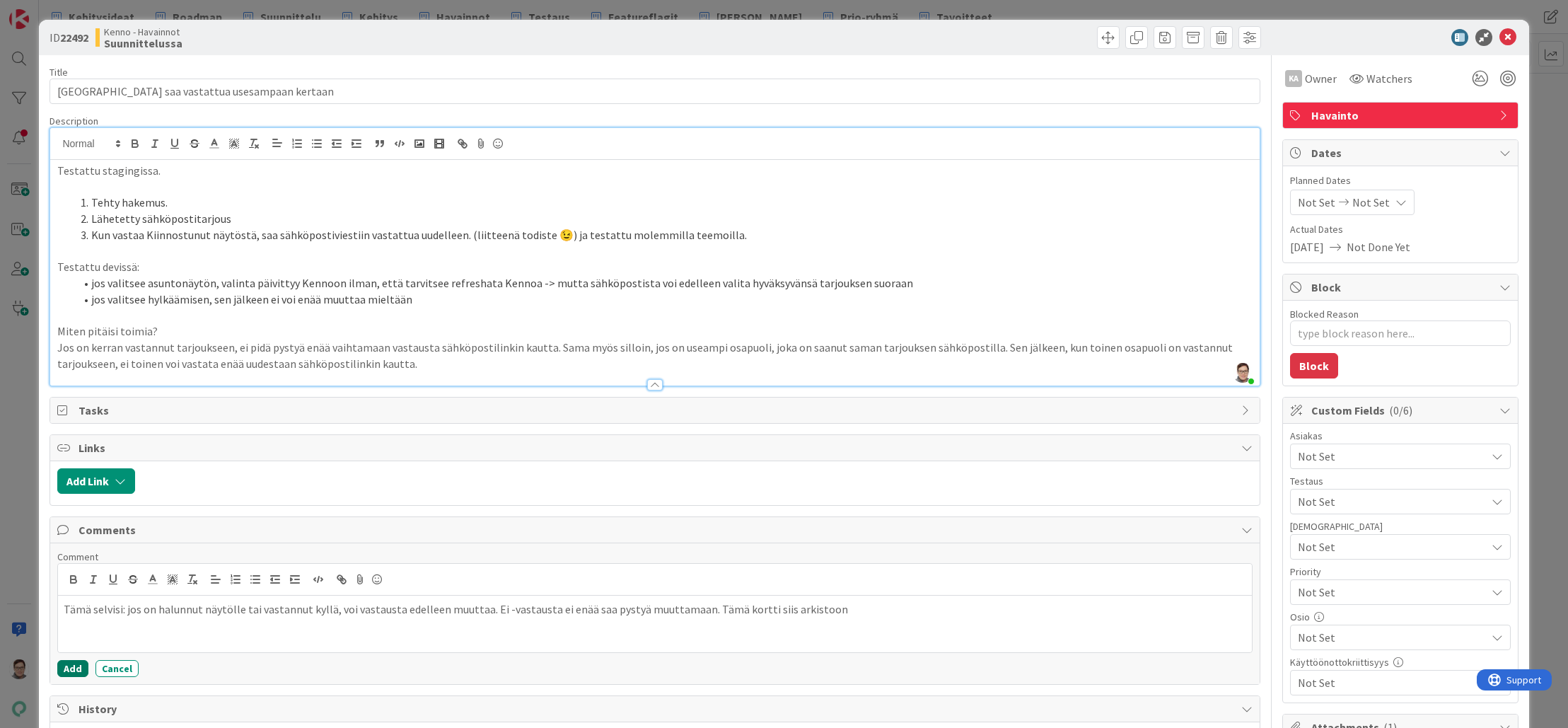
click at [71, 665] on button "Add" at bounding box center [72, 668] width 31 height 17
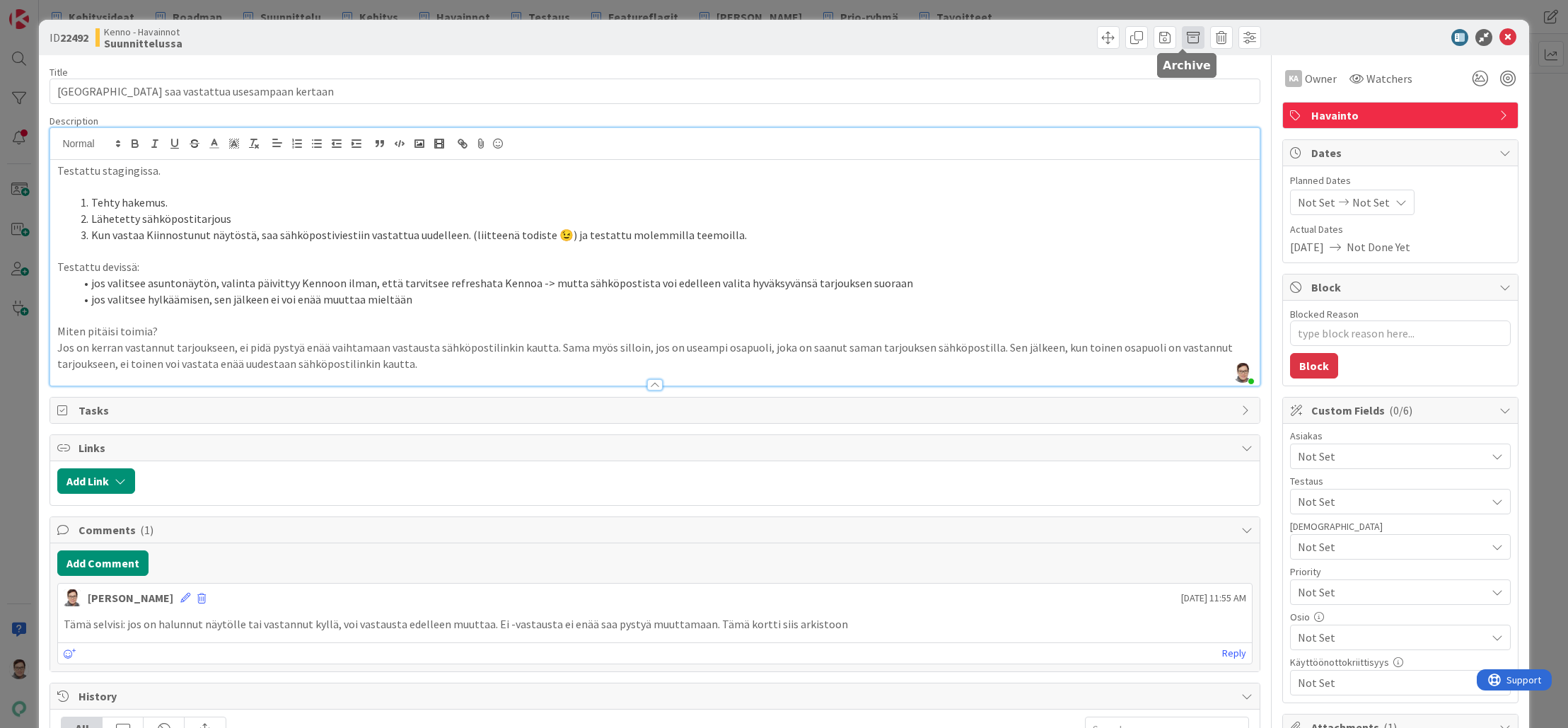
click at [1182, 43] on span at bounding box center [1194, 37] width 23 height 23
click at [1201, 105] on button "Archive" at bounding box center [1216, 104] width 56 height 26
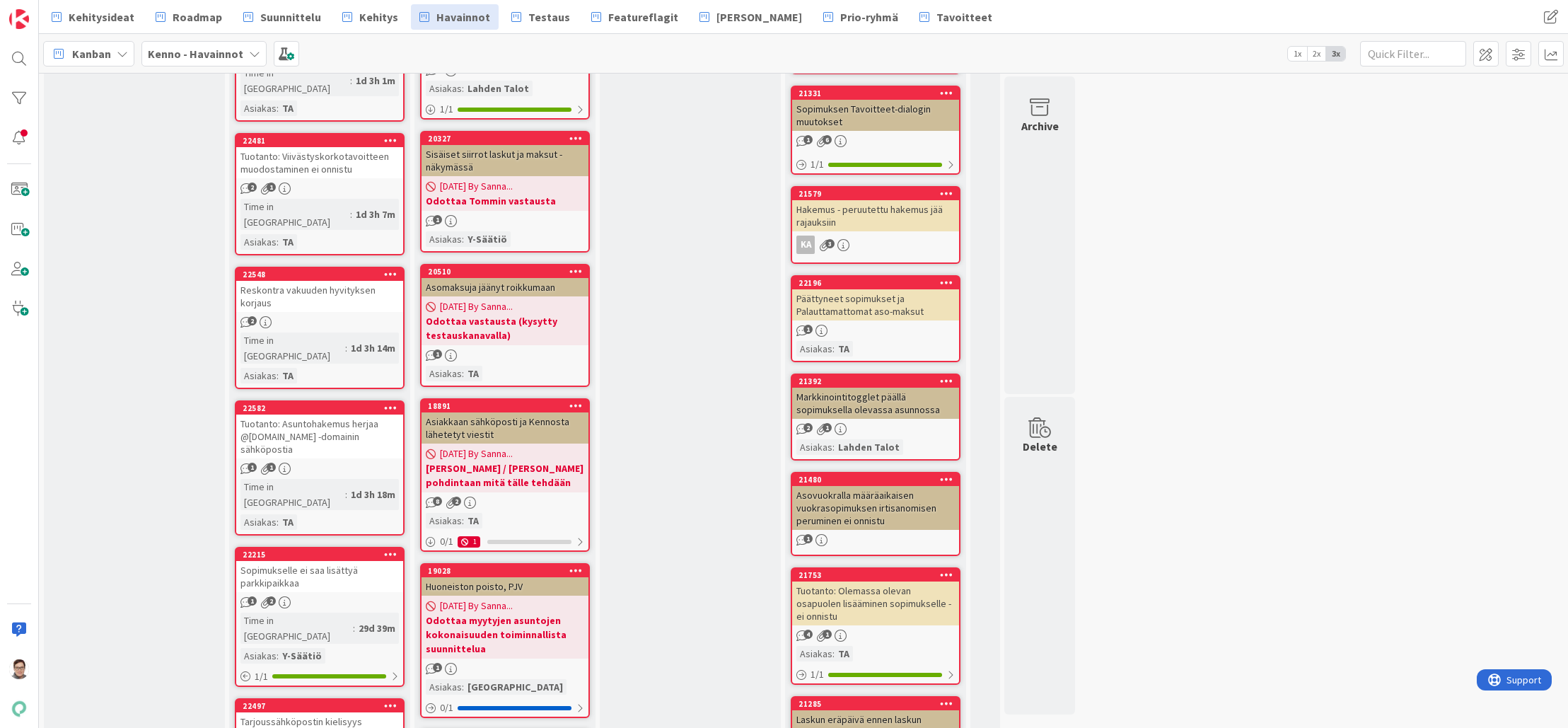
scroll to position [636, 0]
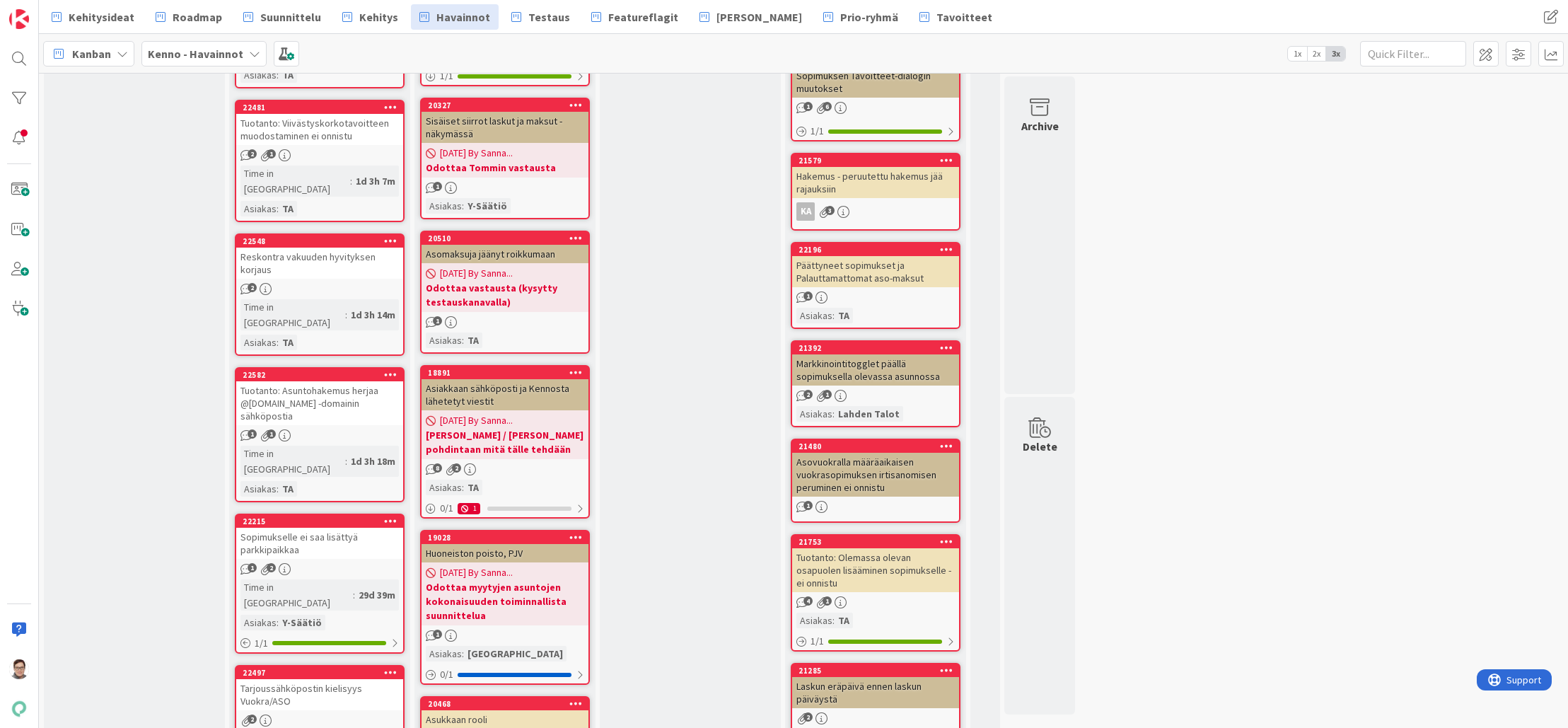
click at [301, 679] on div "Tarjoussähköpostin kielisyys Vuokra/ASO" at bounding box center [319, 694] width 167 height 31
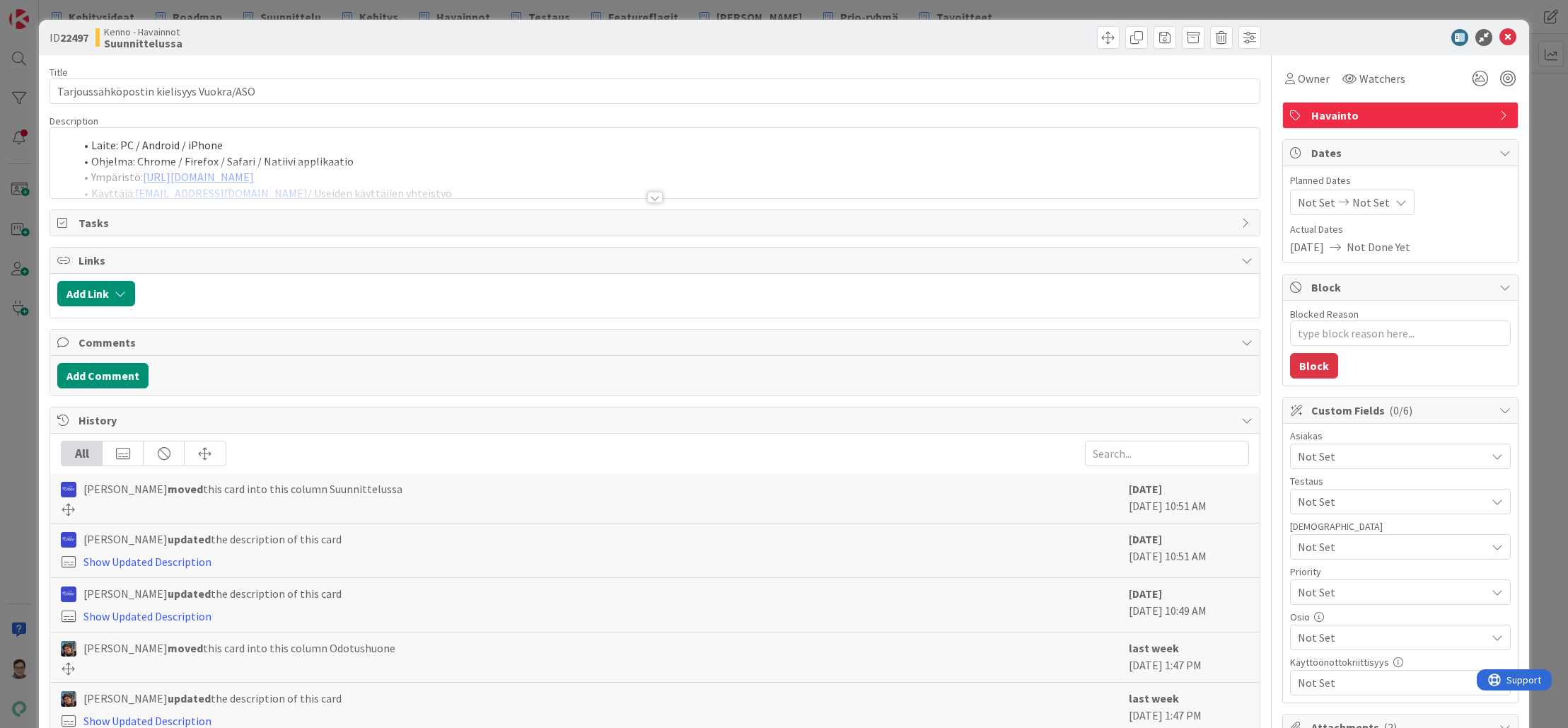
click at [647, 194] on div at bounding box center [655, 197] width 15 height 11
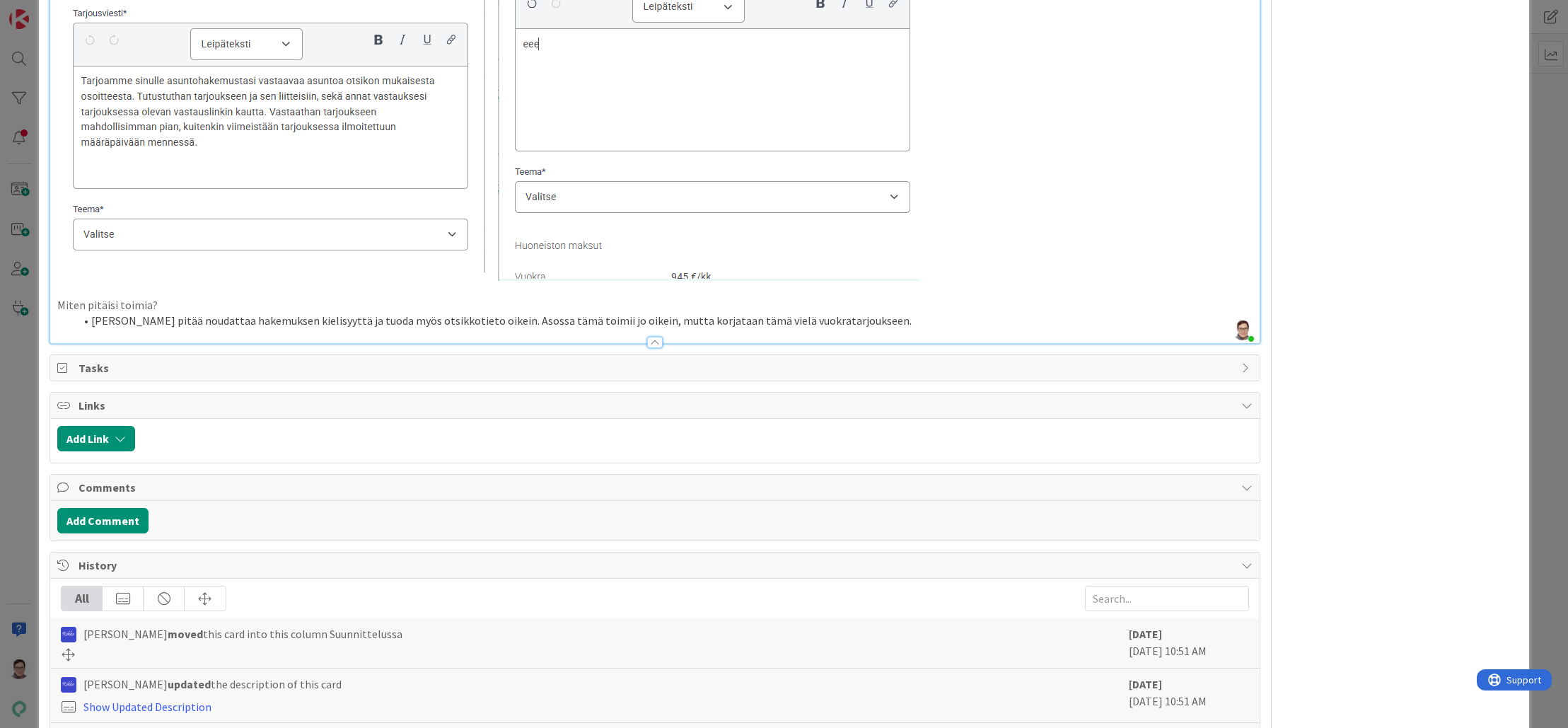
scroll to position [1485, 0]
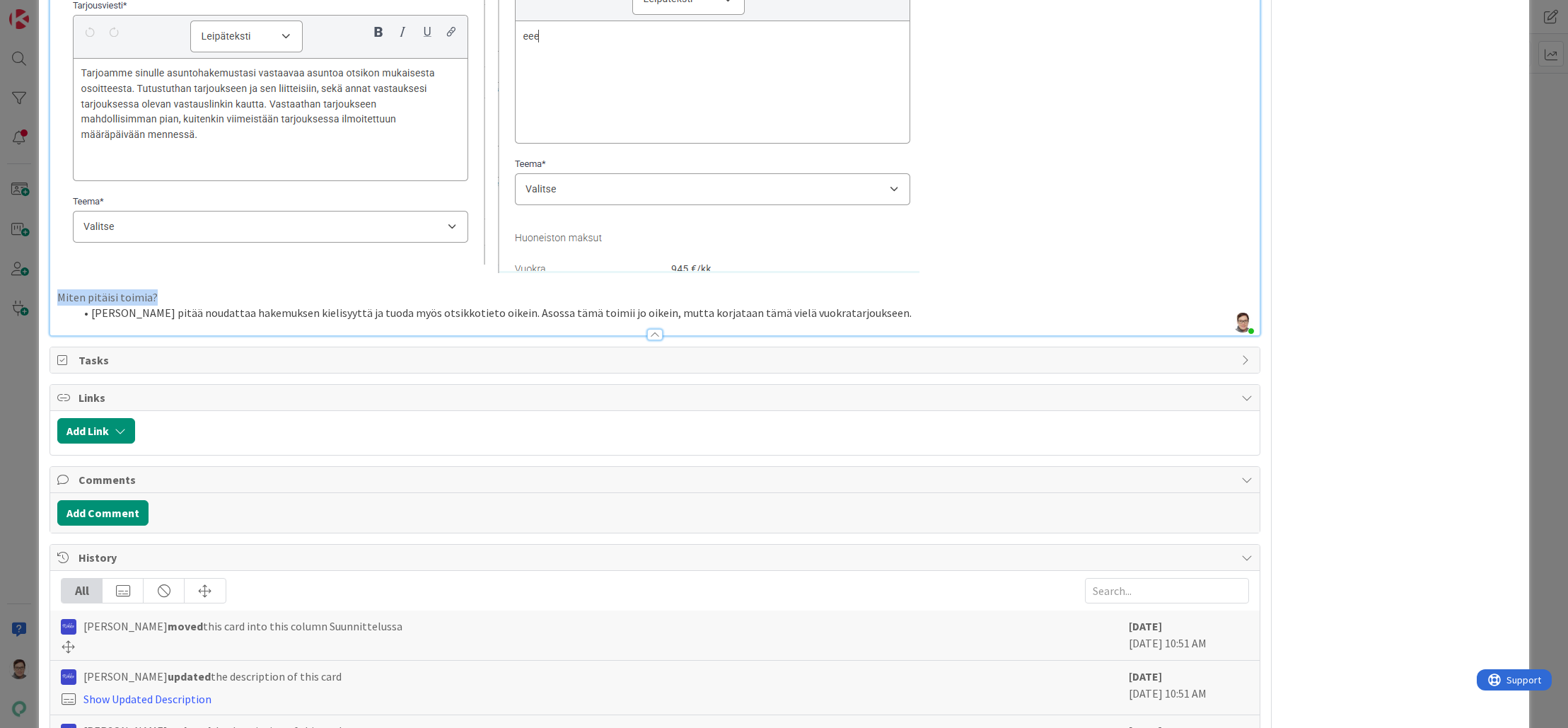
drag, startPoint x: 173, startPoint y: 293, endPoint x: -9, endPoint y: 290, distance: 182.0
click at [0, 290] on html "Kehitysideat Roadmap Suunnittelu Kehitys Havainnot Testaus Featureflagit Kenno …" at bounding box center [784, 364] width 1568 height 728
click at [348, 311] on li "Tarjouksen pitää noudattaa hakemuksen kielisyyttä ja tuoda myös otsikkotieto oi…" at bounding box center [663, 313] width 1177 height 16
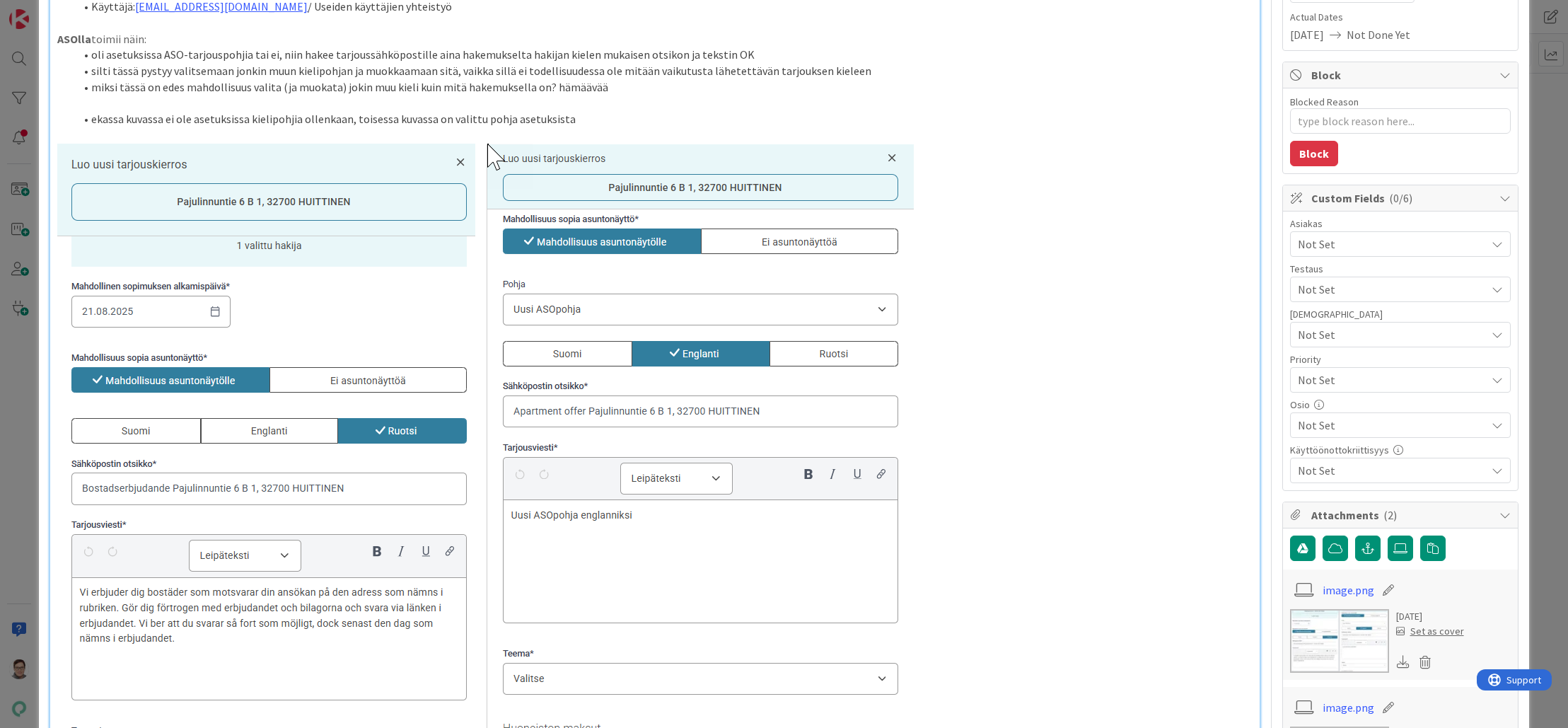
scroll to position [0, 0]
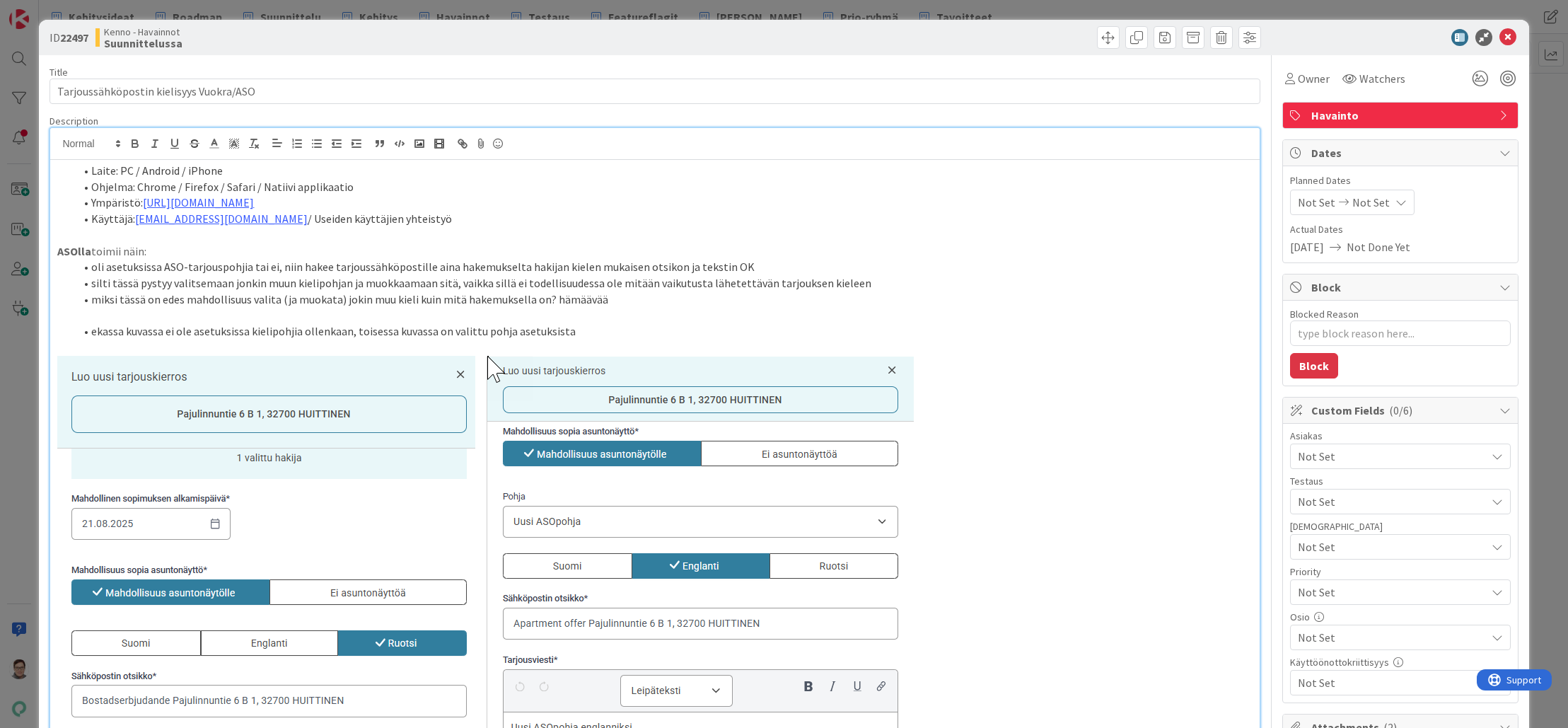
click at [1102, 692] on p at bounding box center [654, 677] width 1194 height 643
click at [1500, 37] on icon at bounding box center [1508, 37] width 17 height 17
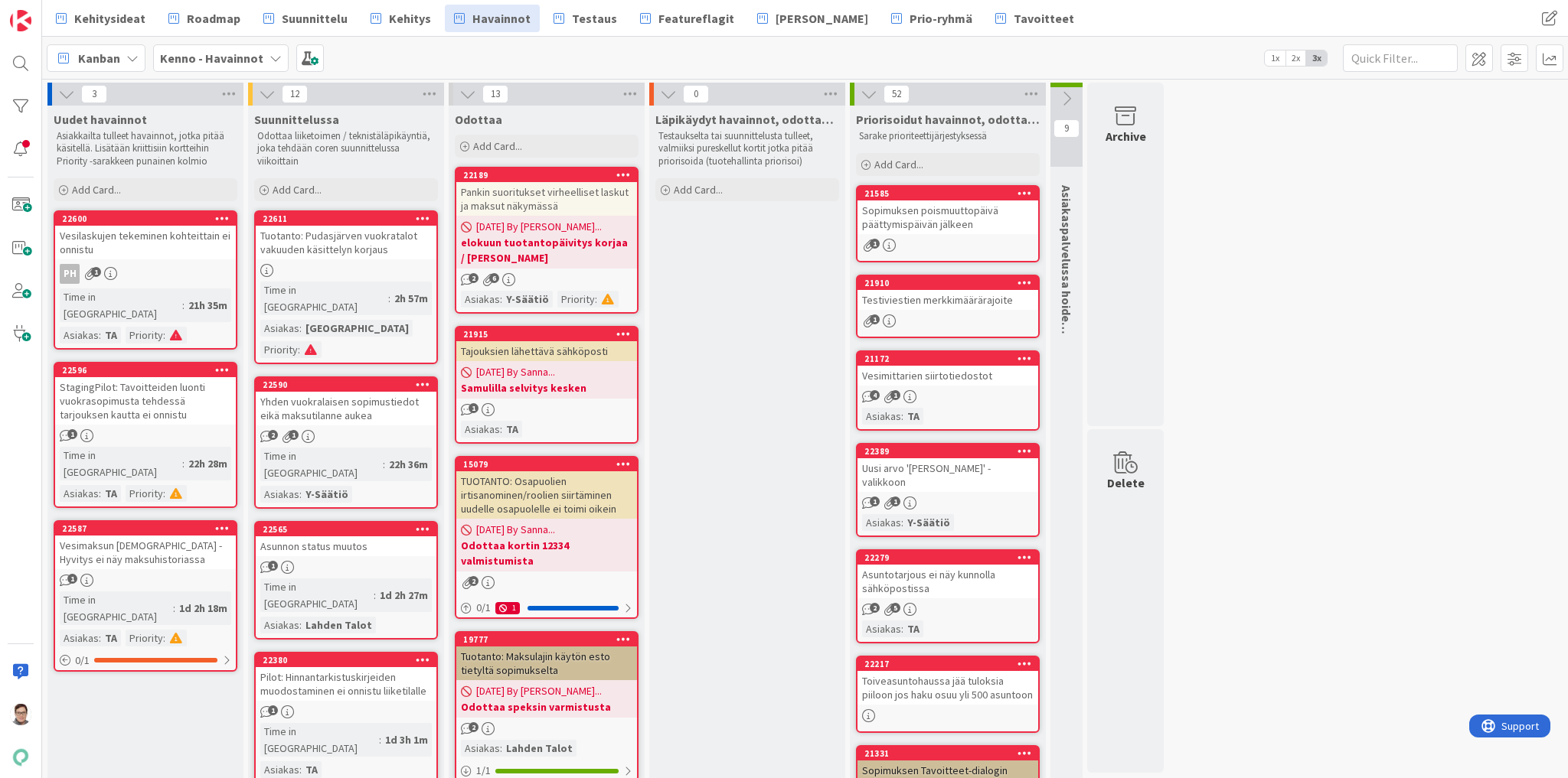
drag, startPoint x: 1897, startPoint y: 8, endPoint x: 1222, endPoint y: 372, distance: 766.9
click at [395, 15] on span "Kehitys" at bounding box center [410, 18] width 42 height 18
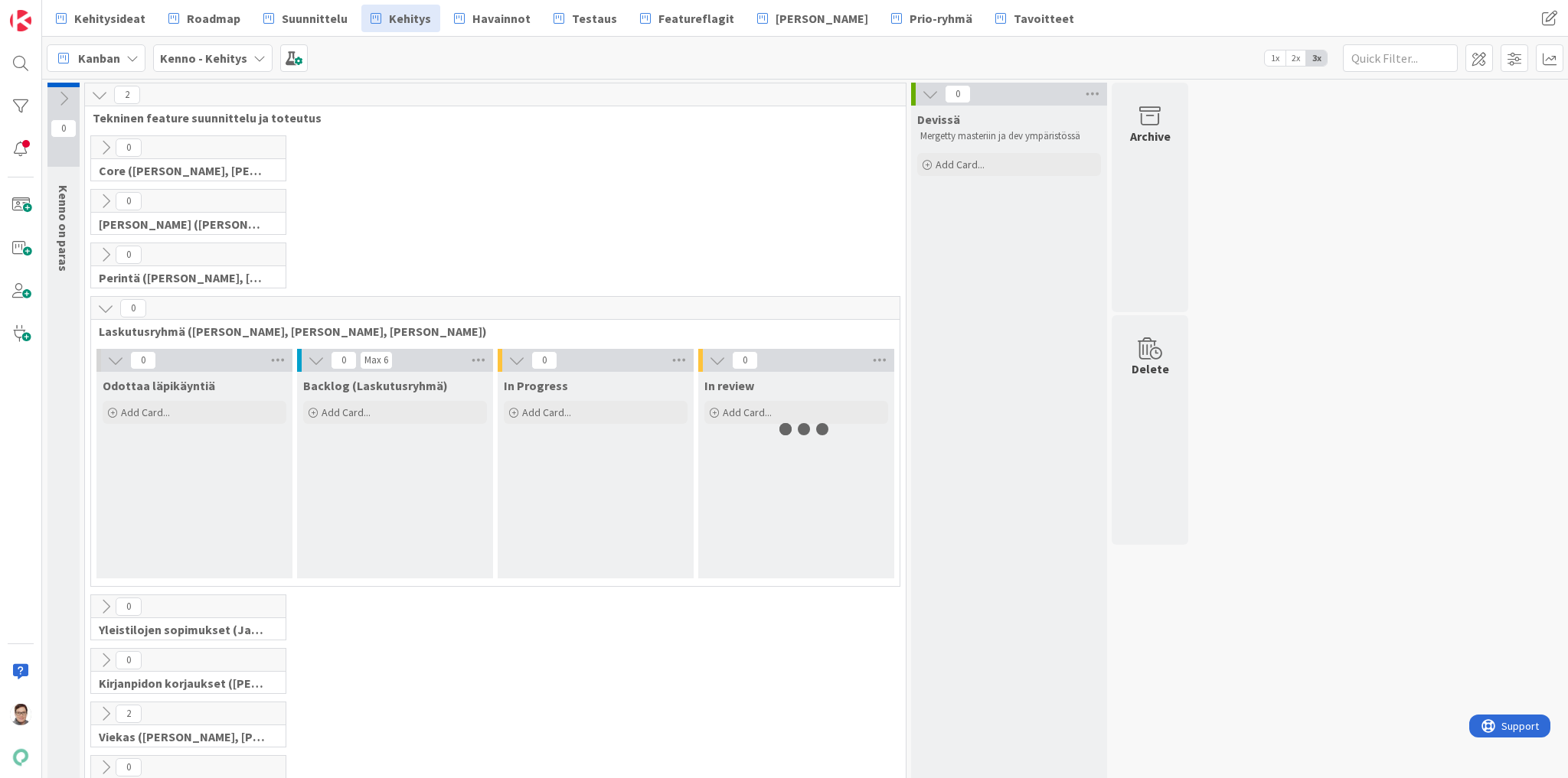
click at [103, 144] on icon at bounding box center [105, 147] width 17 height 17
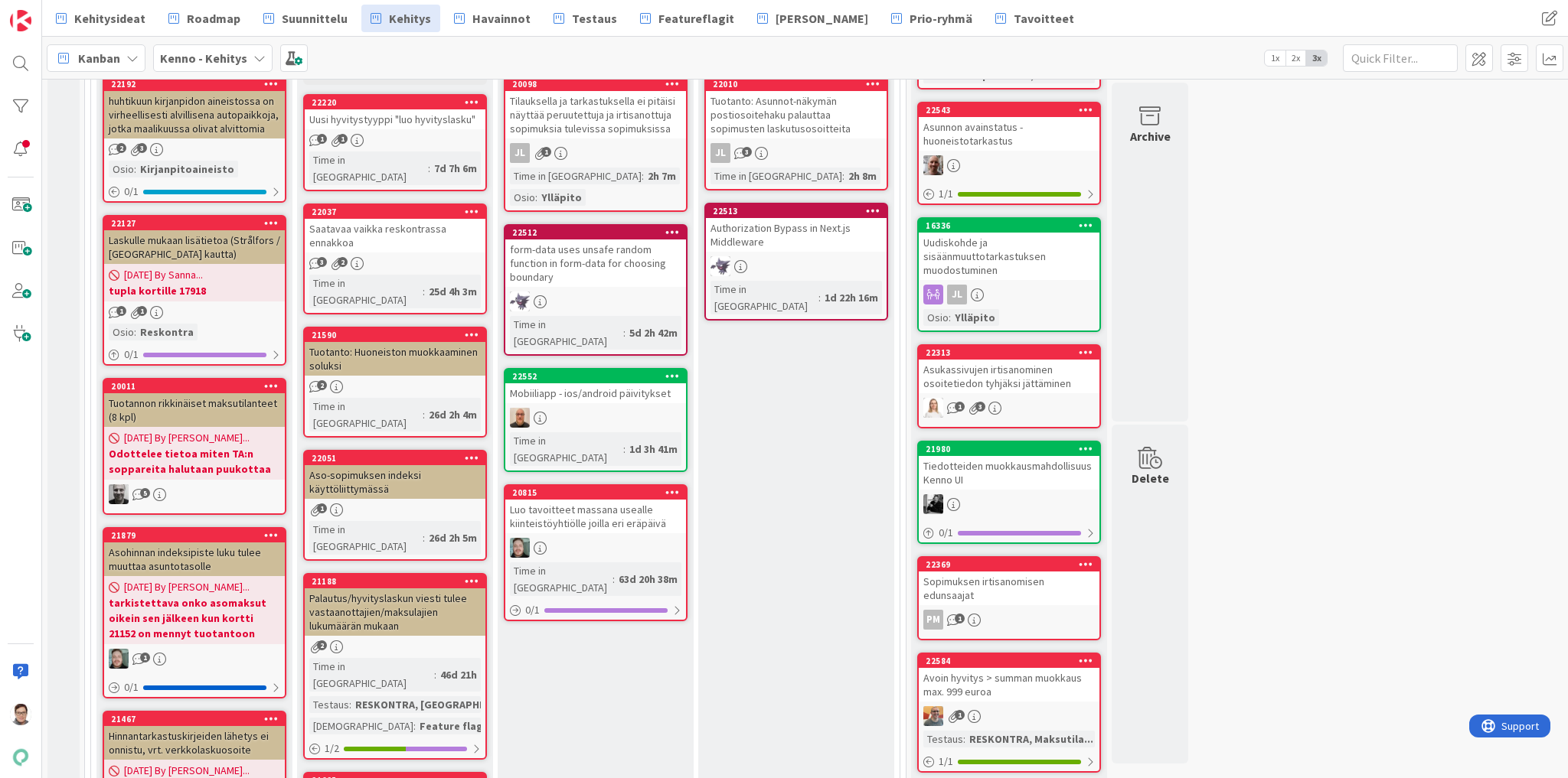
scroll to position [61, 0]
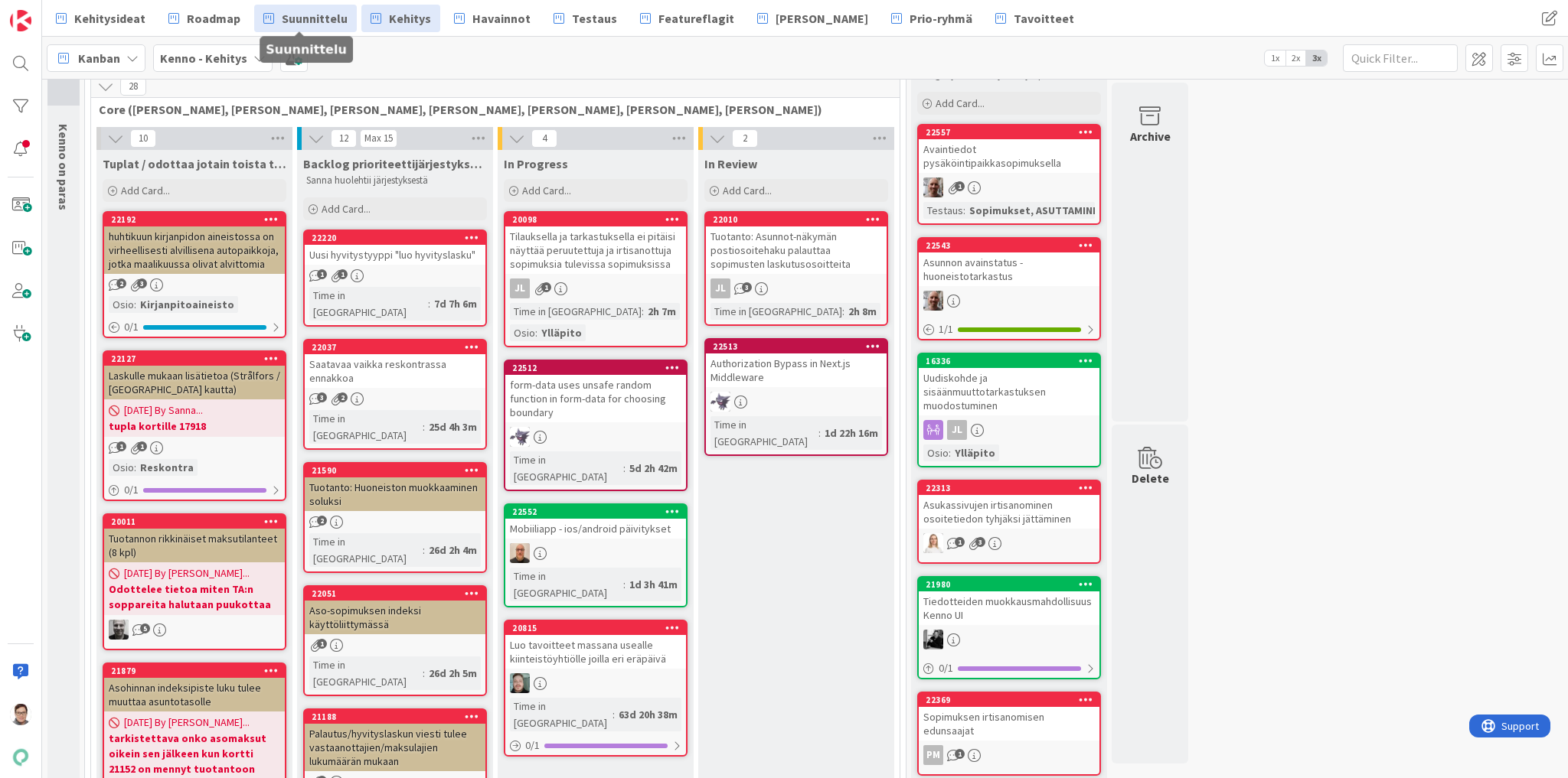
click at [299, 18] on span "Suunnittelu" at bounding box center [315, 18] width 66 height 18
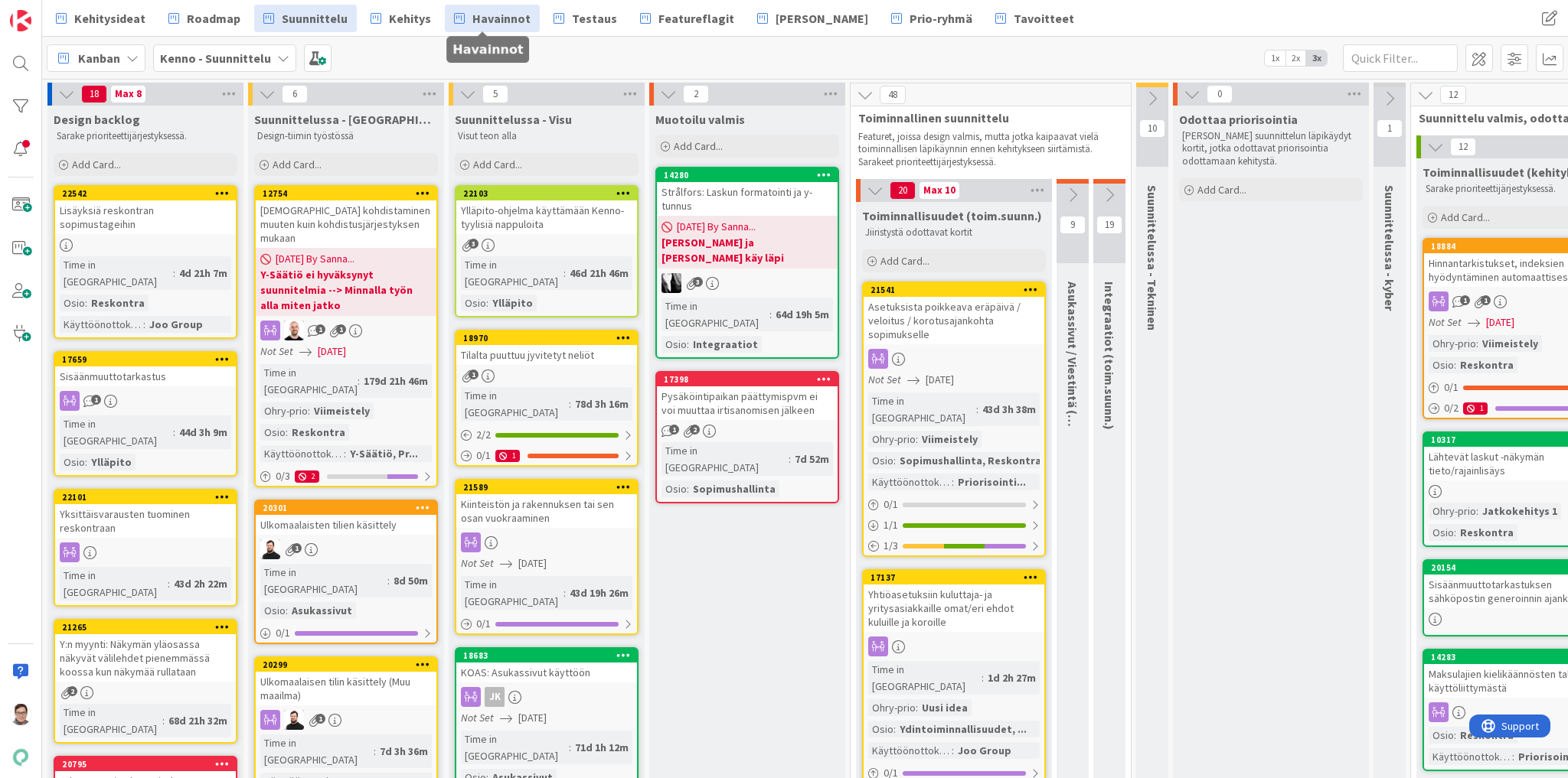
click at [481, 18] on span "Havainnot" at bounding box center [501, 18] width 58 height 18
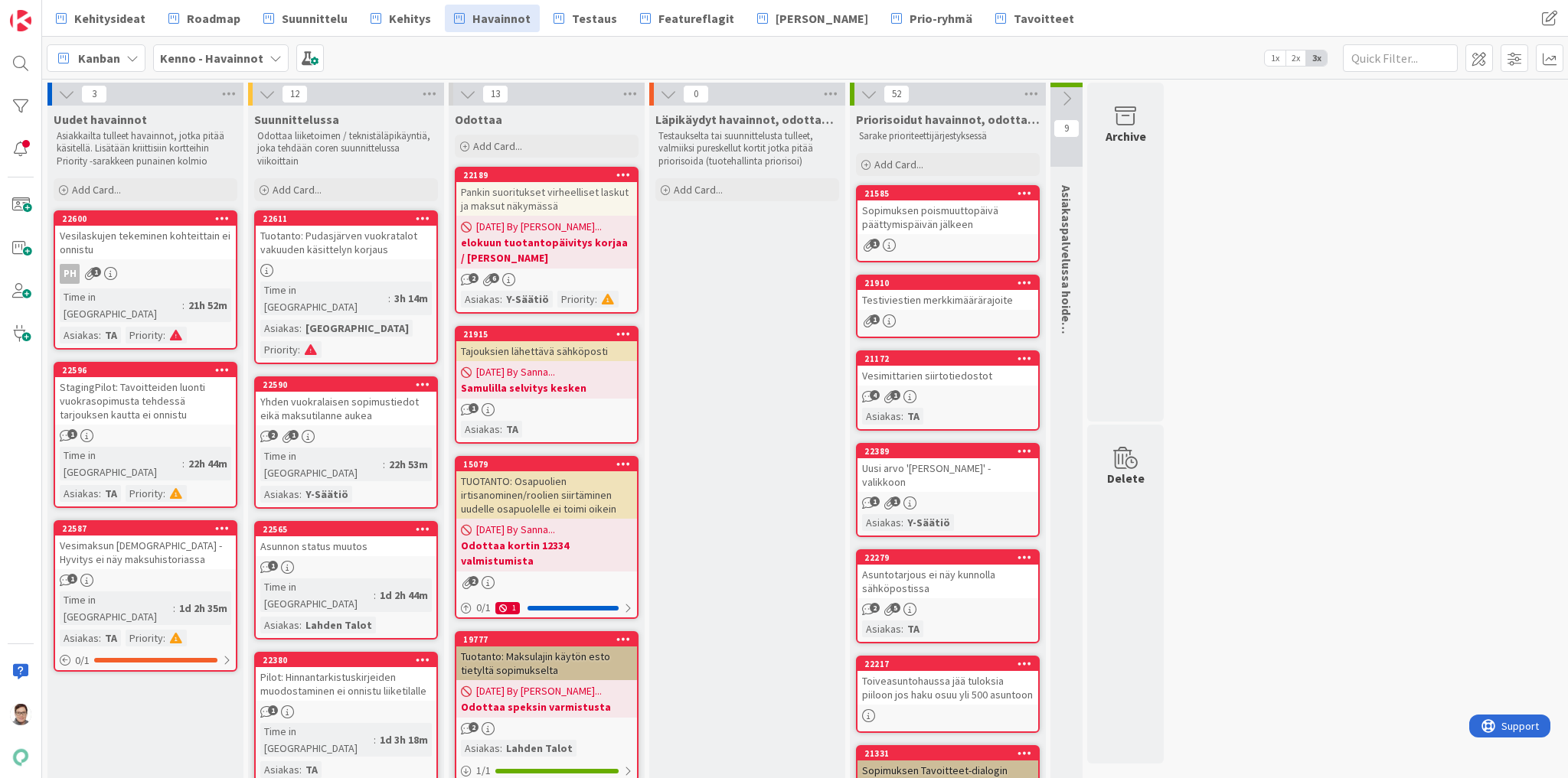
click at [337, 260] on link "22611 Tuotanto: Pudasjärven vuokratalot vakuuden käsittelyn korjaus Time in Col…" at bounding box center [346, 288] width 184 height 154
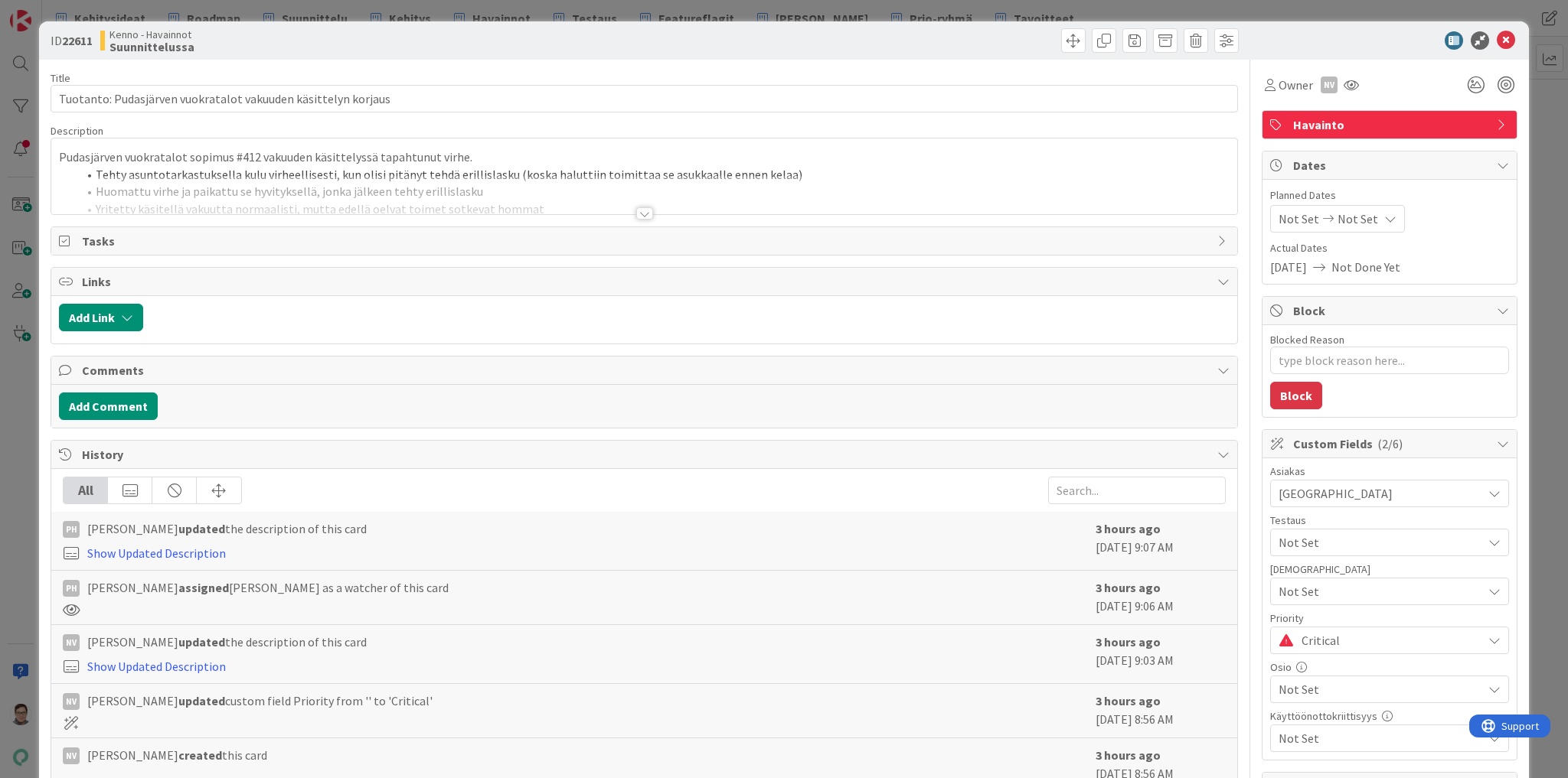
click at [637, 208] on div at bounding box center [644, 213] width 17 height 12
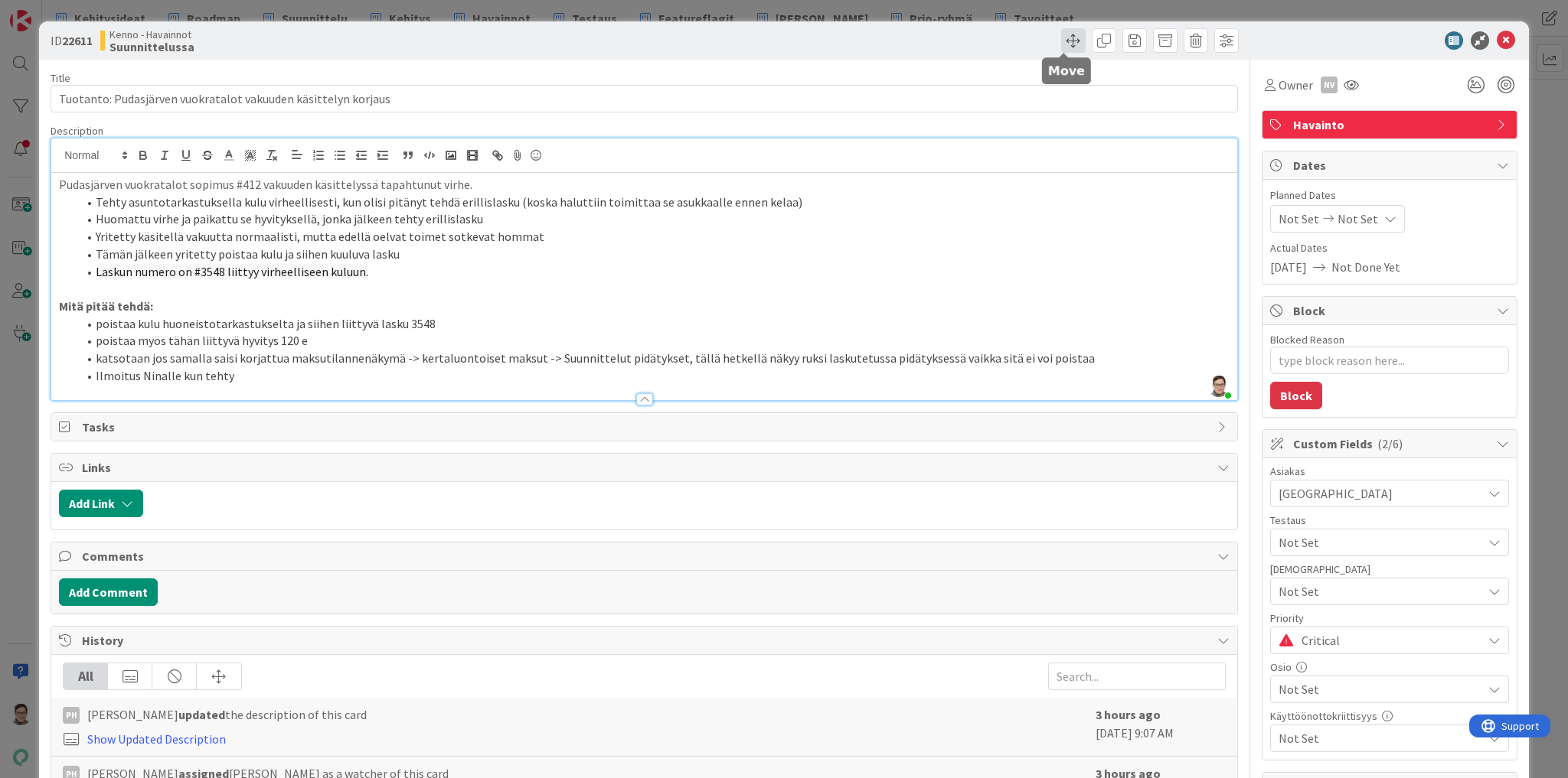
click at [1066, 44] on span at bounding box center [1073, 40] width 24 height 24
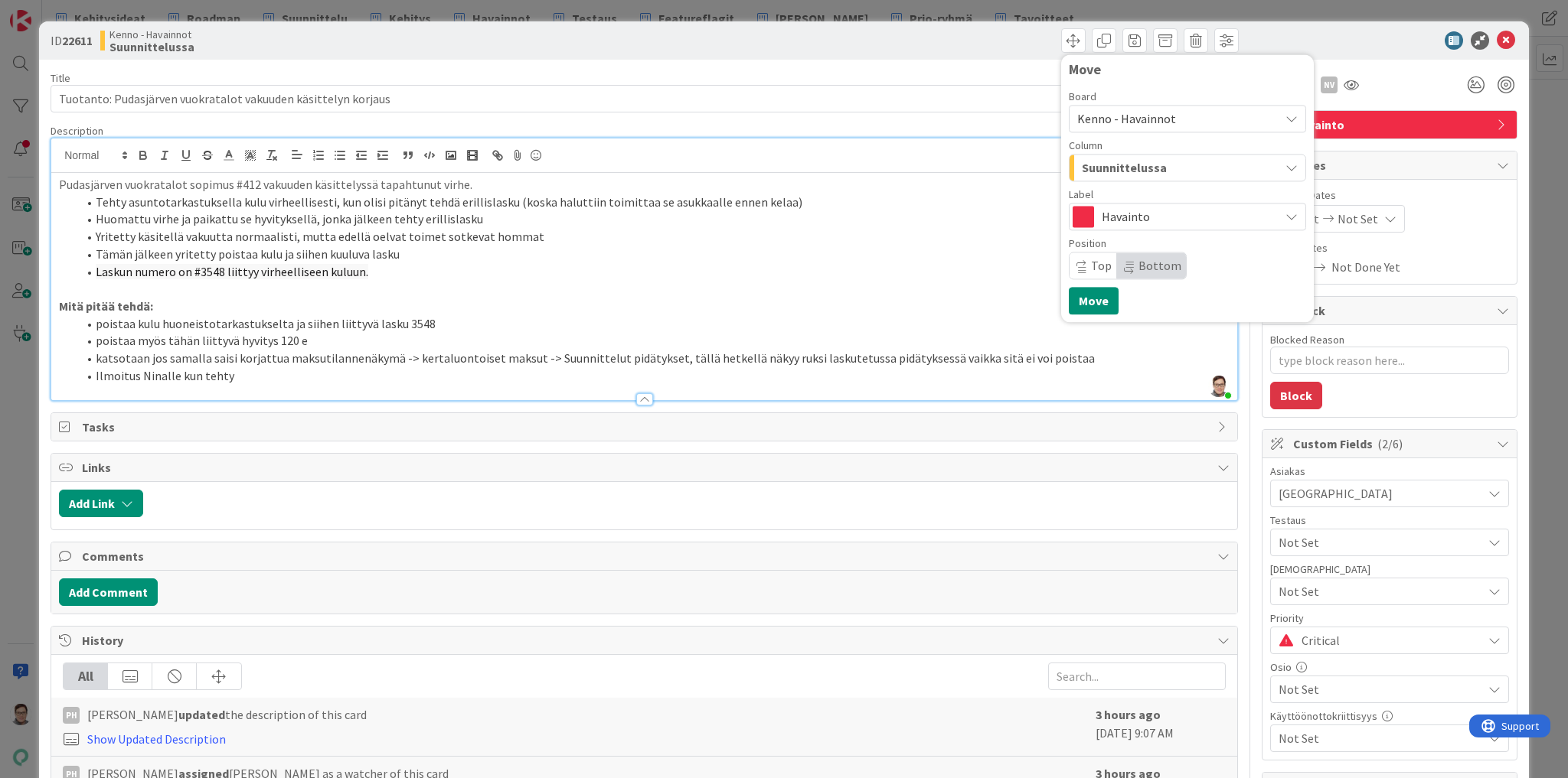
click at [1140, 119] on span "Kenno - Havainnot" at bounding box center [1126, 118] width 98 height 16
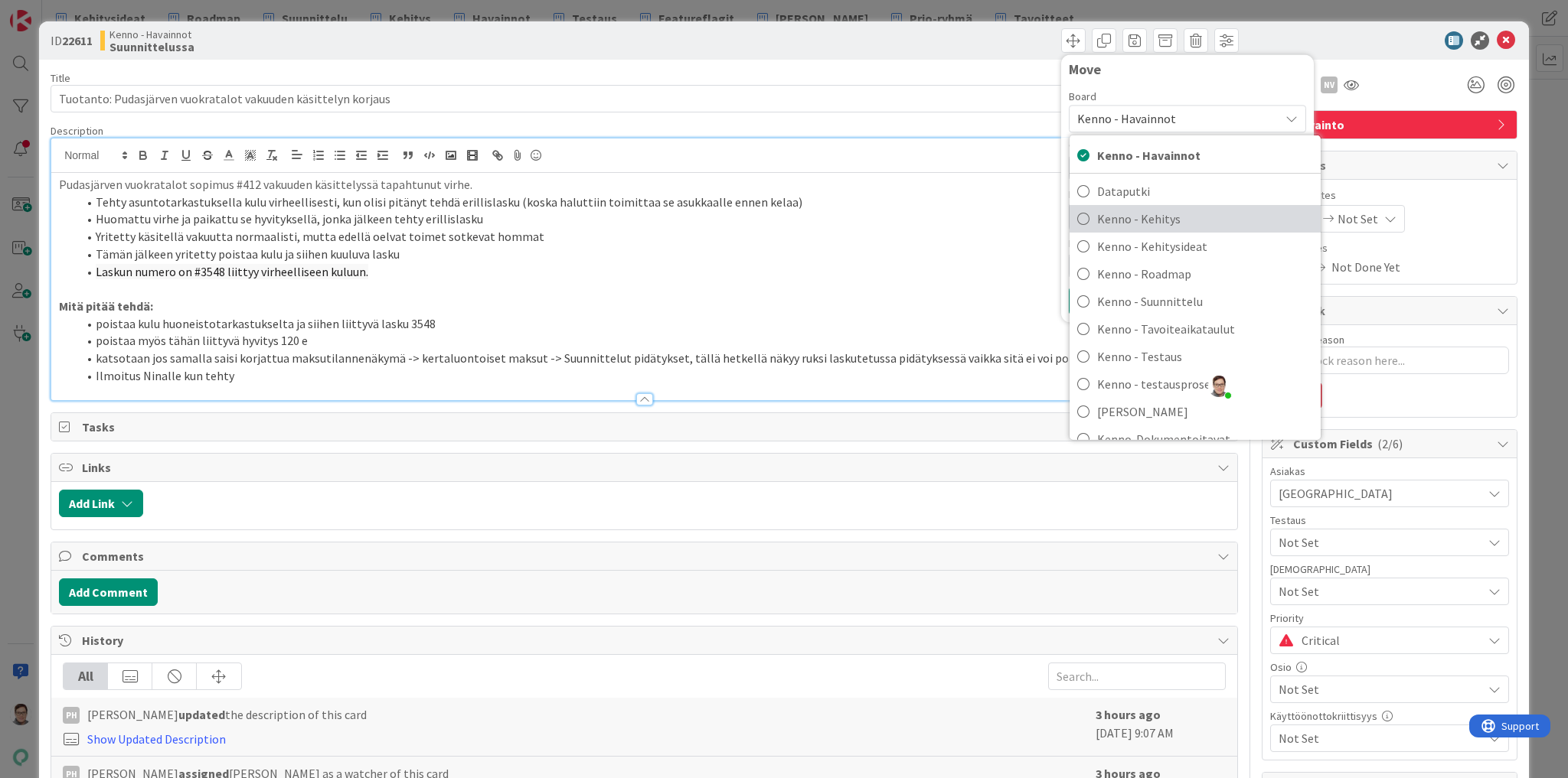
click at [1140, 227] on span "Kenno - Kehitys" at bounding box center [1205, 219] width 216 height 23
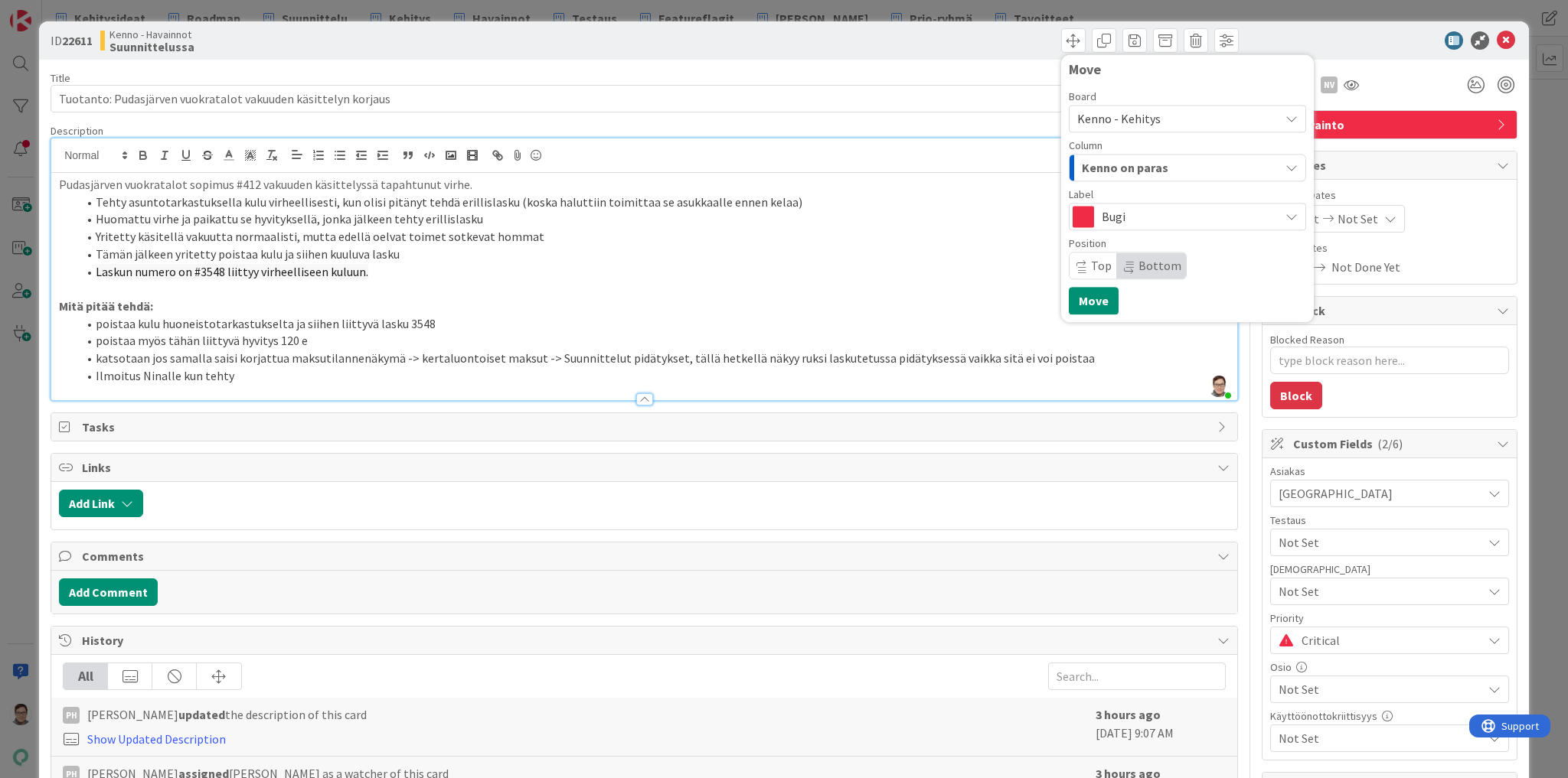
click at [1137, 173] on span "Kenno on paras" at bounding box center [1124, 167] width 86 height 20
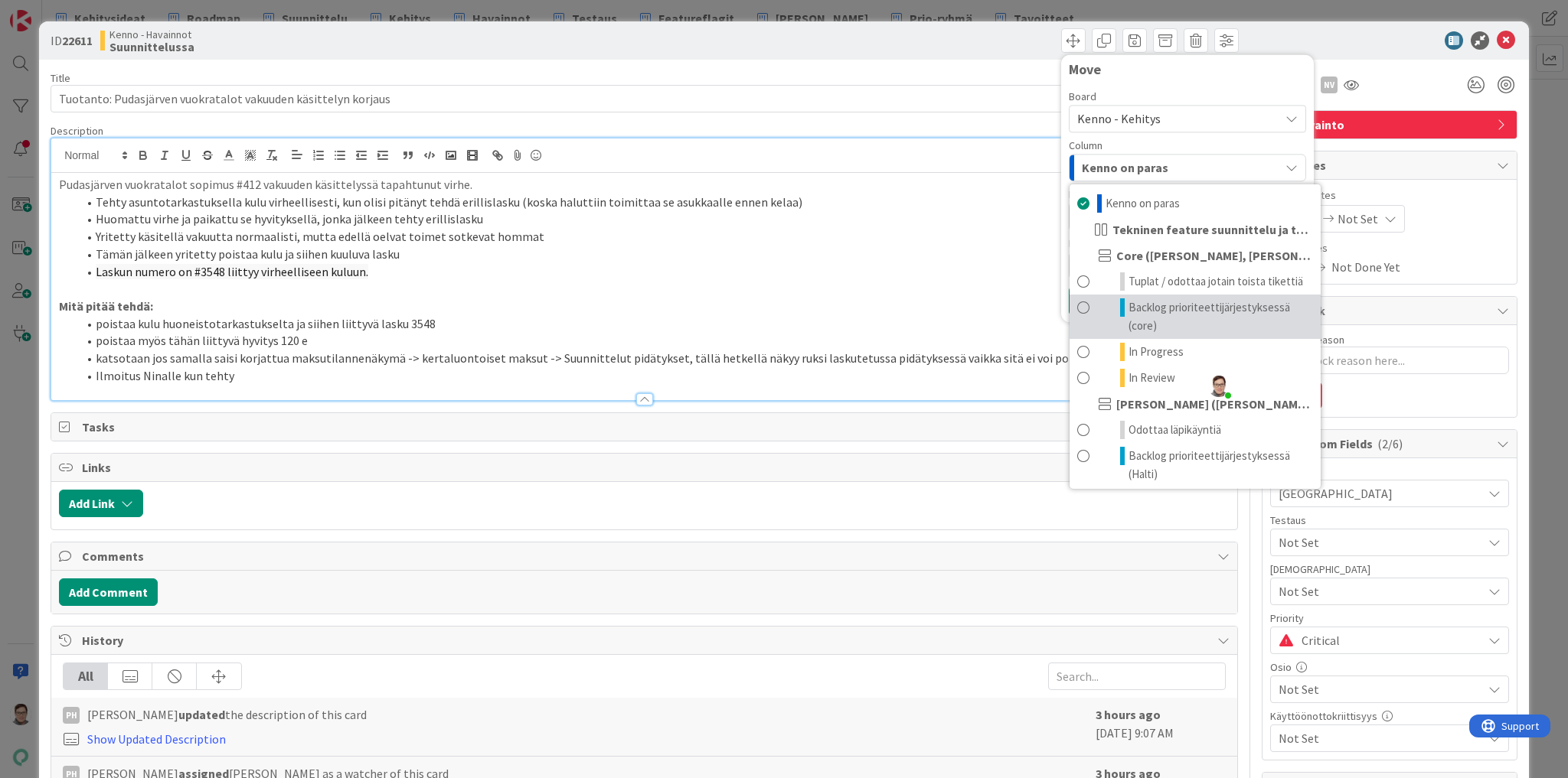
click at [1154, 315] on span "Backlog prioriteettijärjestyksessä (core)" at bounding box center [1221, 317] width 185 height 37
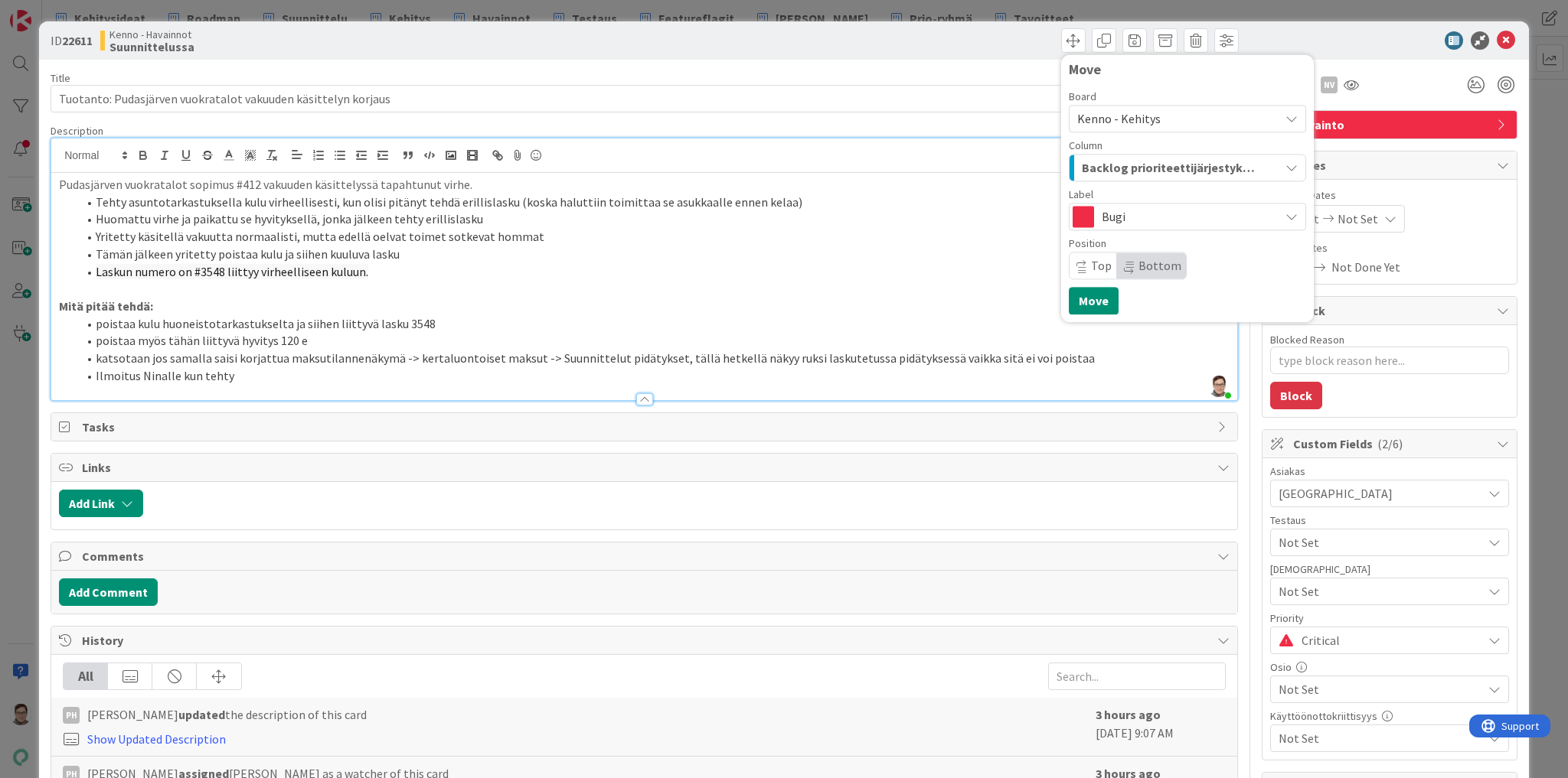
click at [1091, 258] on span "Top" at bounding box center [1102, 266] width 21 height 16
click at [1086, 303] on button "Move" at bounding box center [1093, 301] width 50 height 28
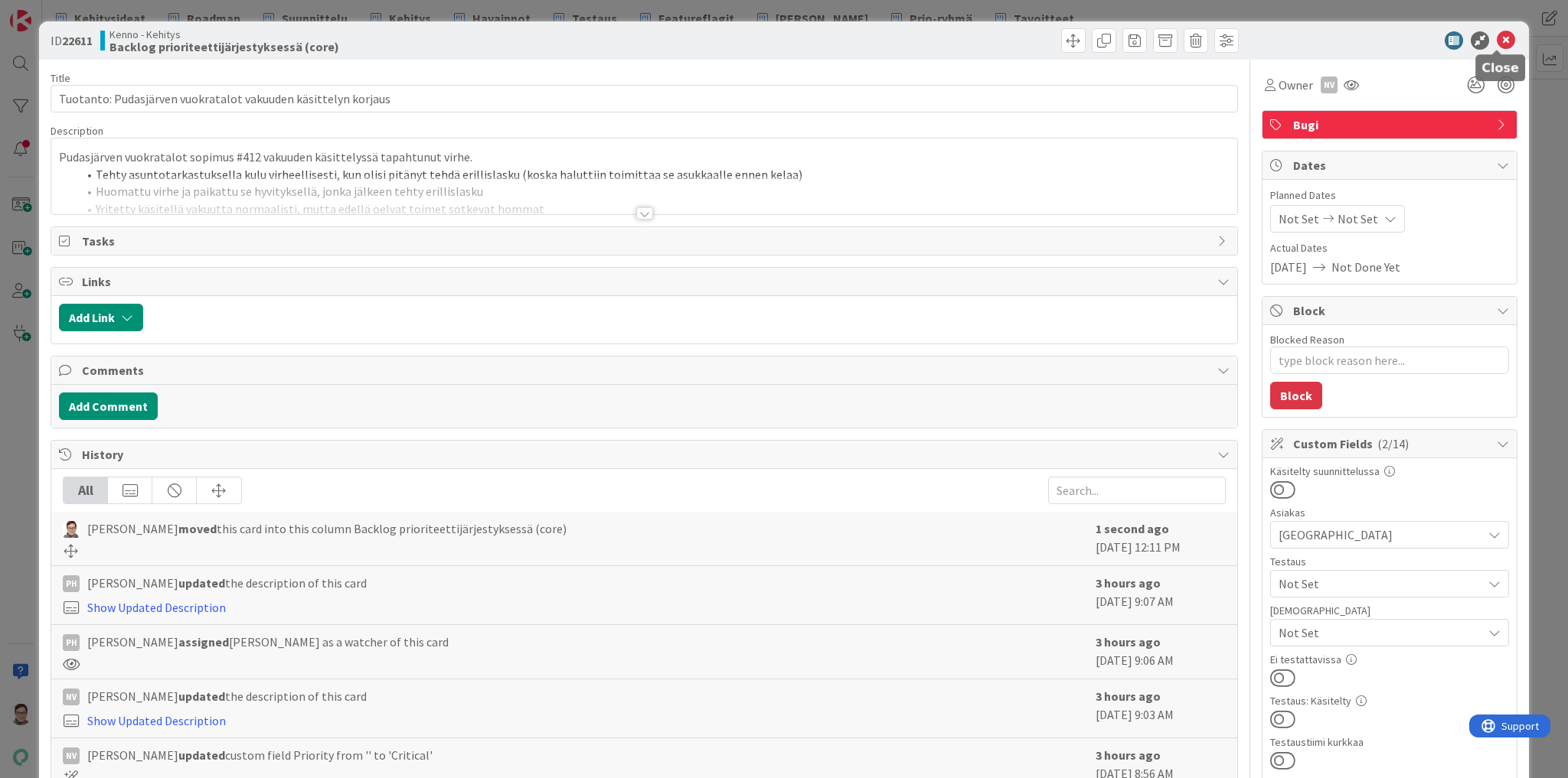
click at [1498, 35] on icon at bounding box center [1505, 40] width 18 height 18
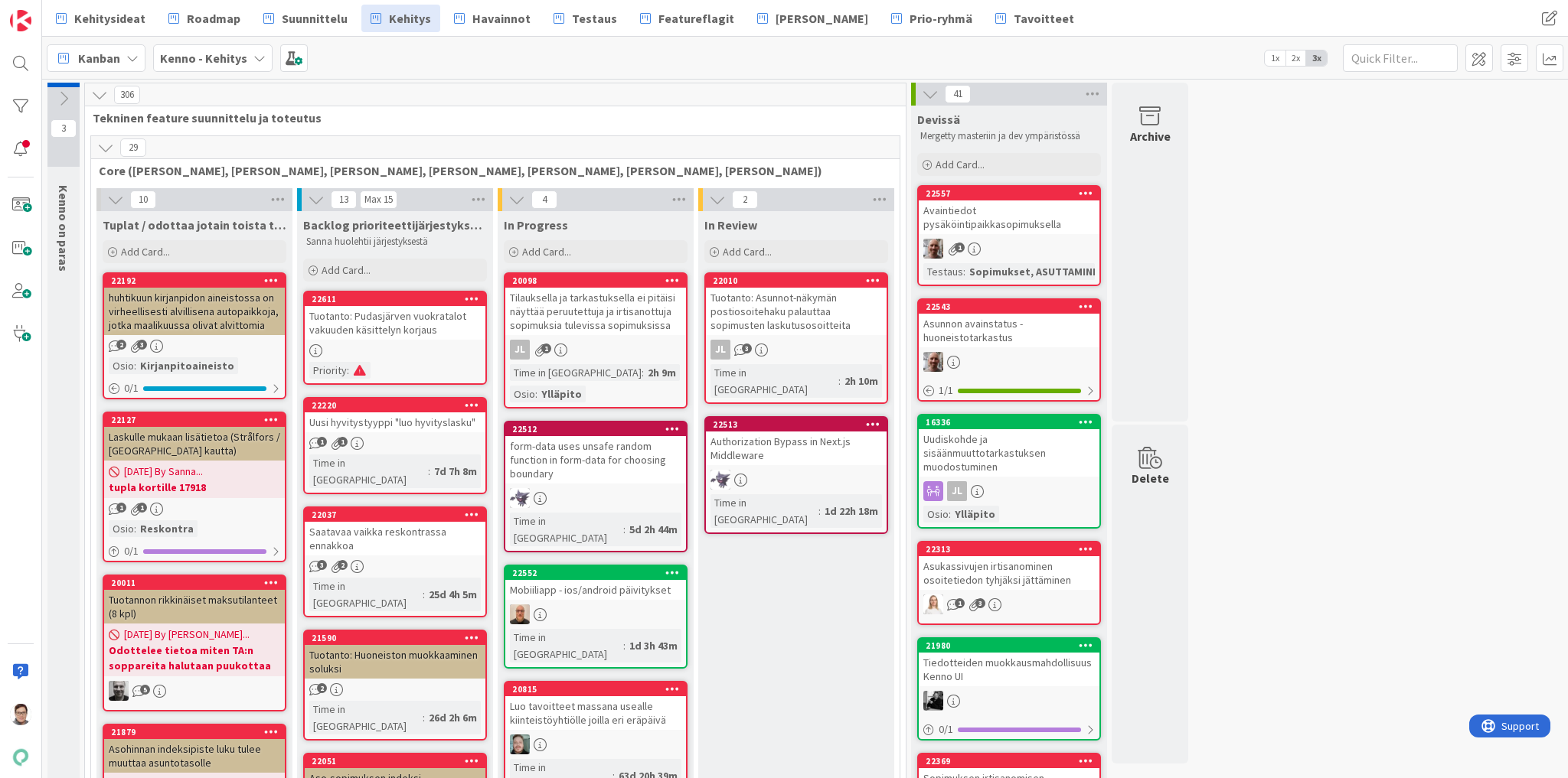
click at [431, 321] on div "Tuotanto: Pudasjärven vuokratalot vakuuden käsittelyn korjaus" at bounding box center [395, 322] width 180 height 34
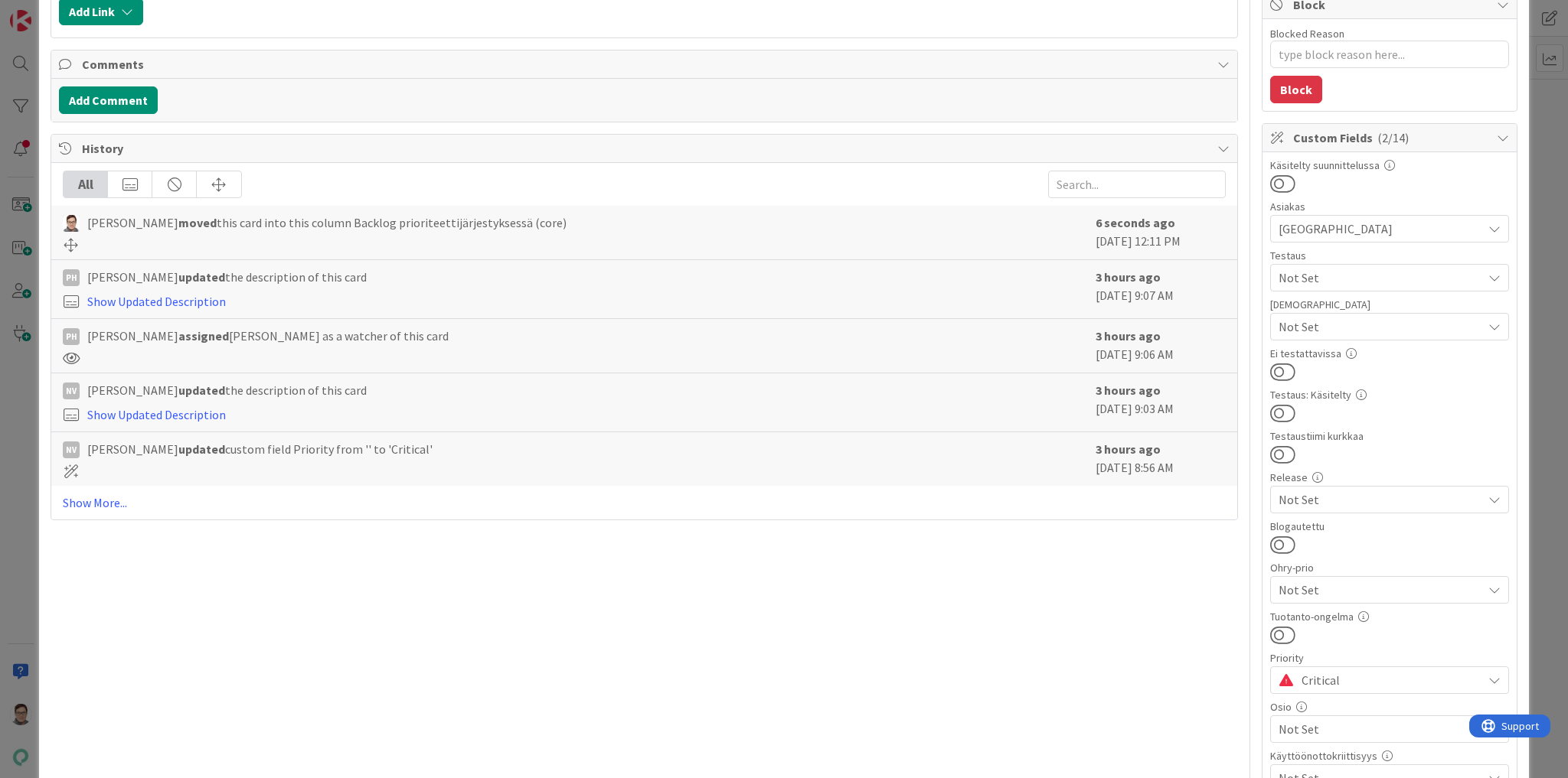
click at [1311, 678] on span "Critical" at bounding box center [1388, 680] width 173 height 22
click at [1315, 525] on span "Not Set" at bounding box center [1399, 535] width 200 height 23
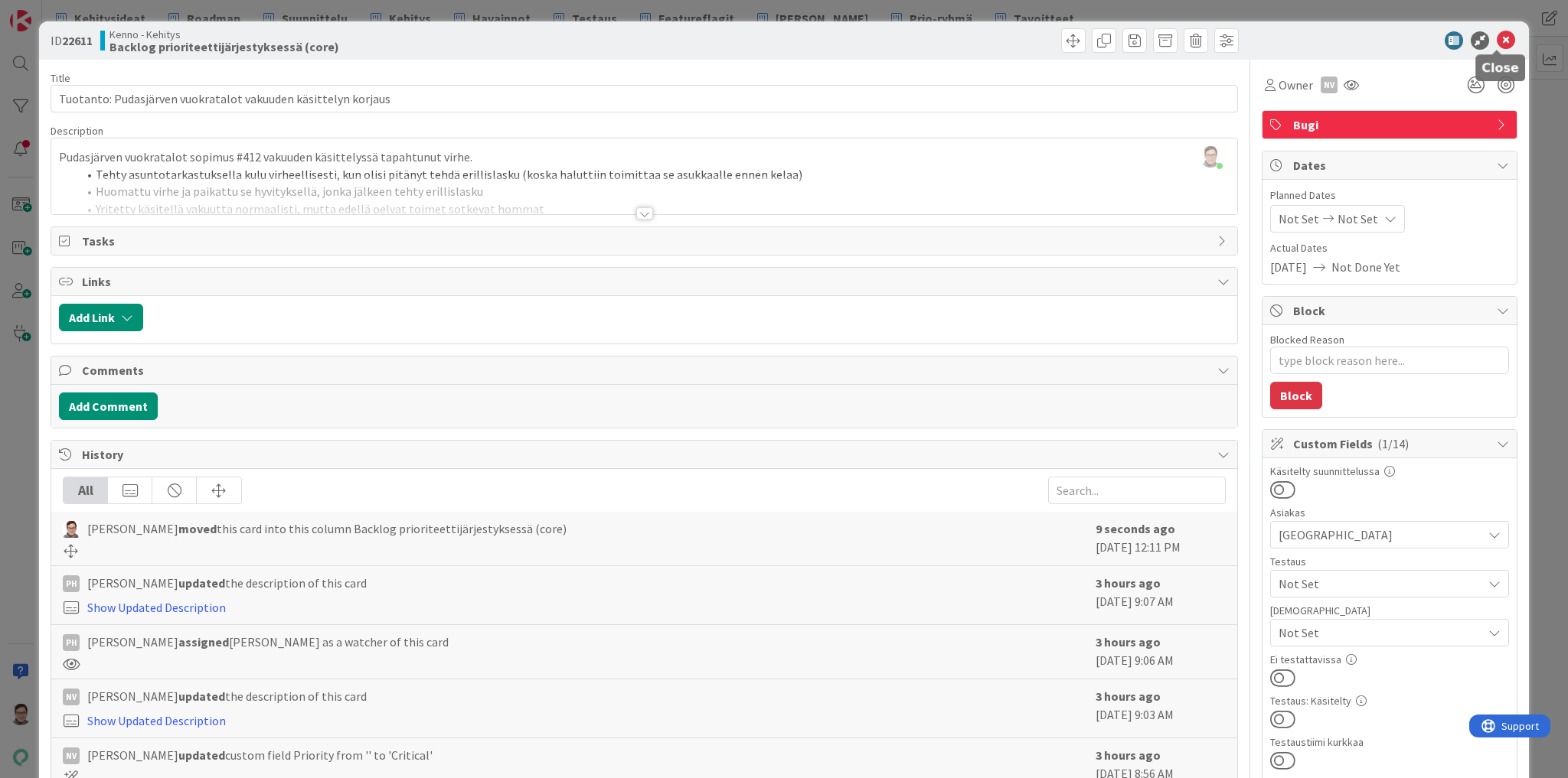
click at [1497, 42] on icon at bounding box center [1505, 40] width 18 height 18
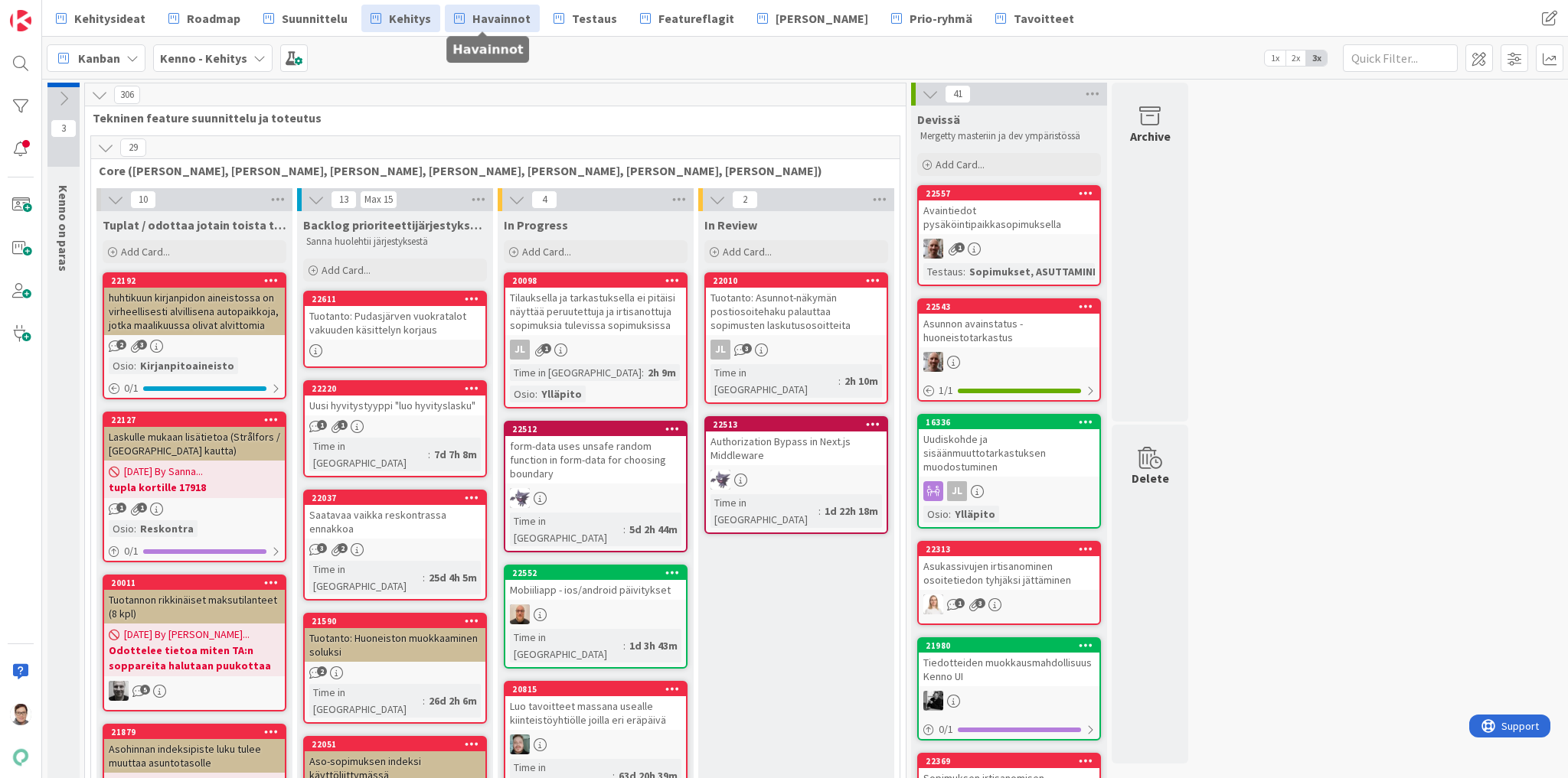
click at [485, 16] on span "Havainnot" at bounding box center [501, 18] width 58 height 18
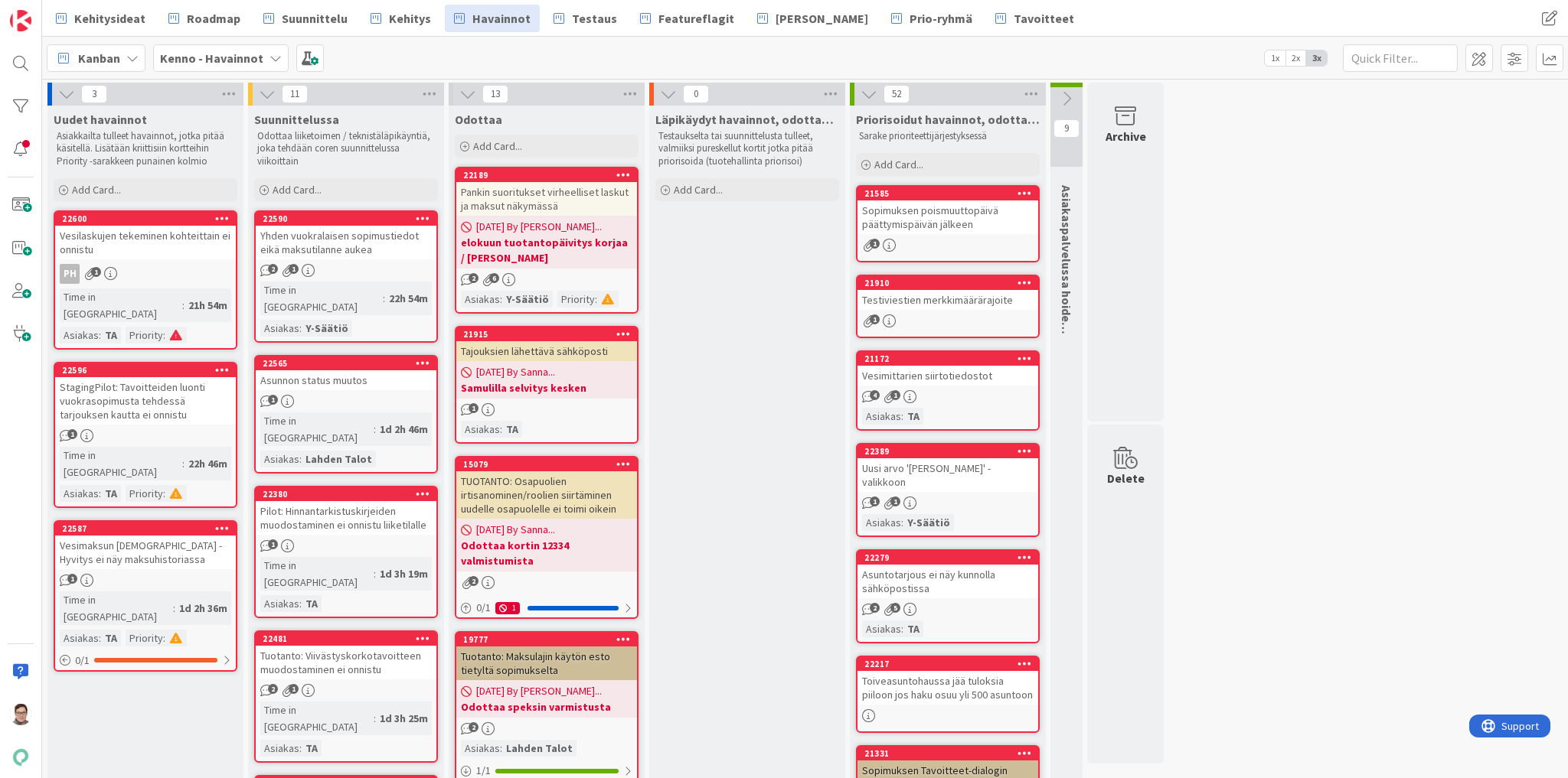
click at [343, 260] on link "22590 Yhden vuokralaisen sopimustiedot eikä maksutilanne aukea 2 1 Time in Colu…" at bounding box center [346, 277] width 184 height 132
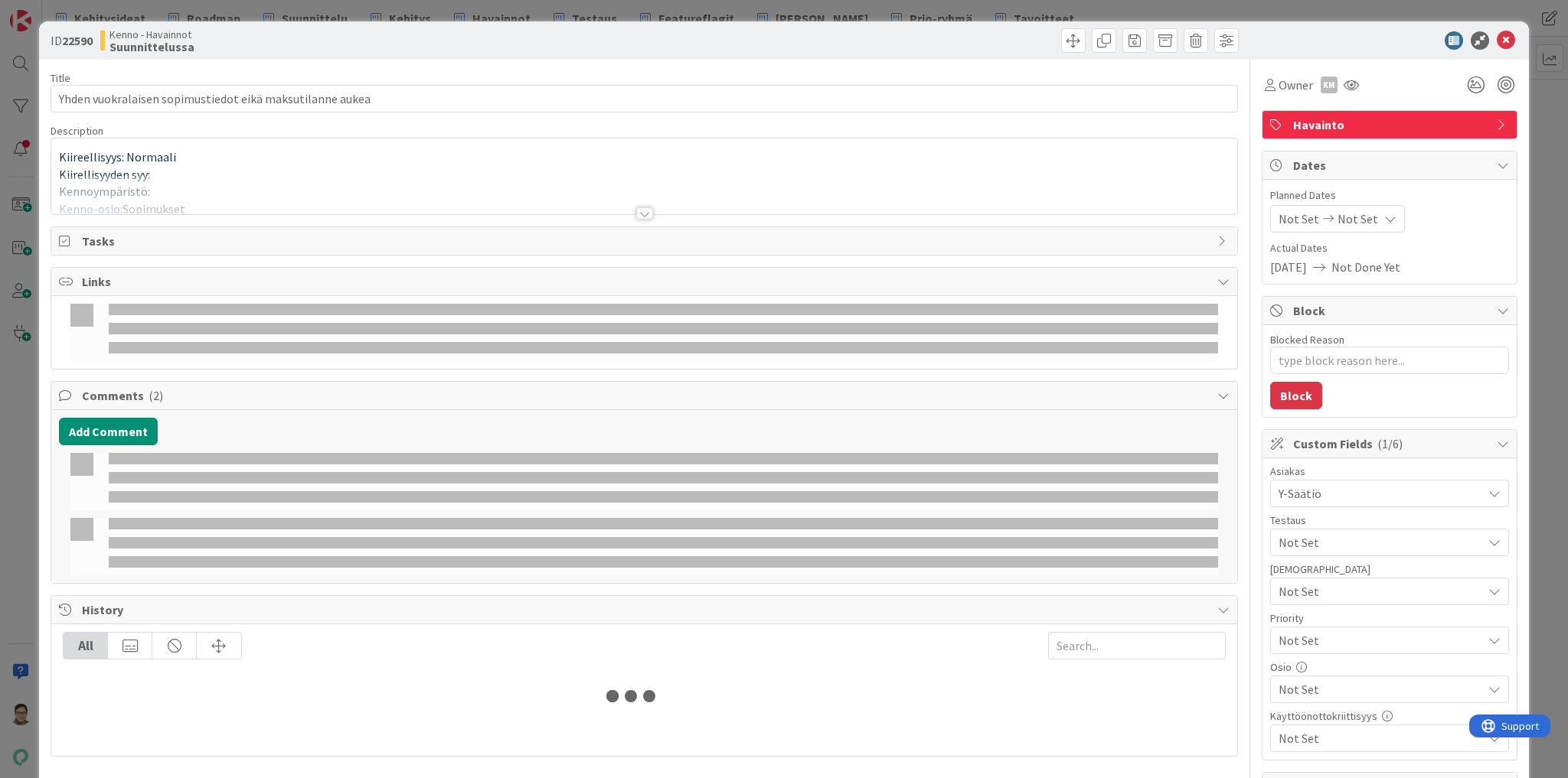
type textarea "x"
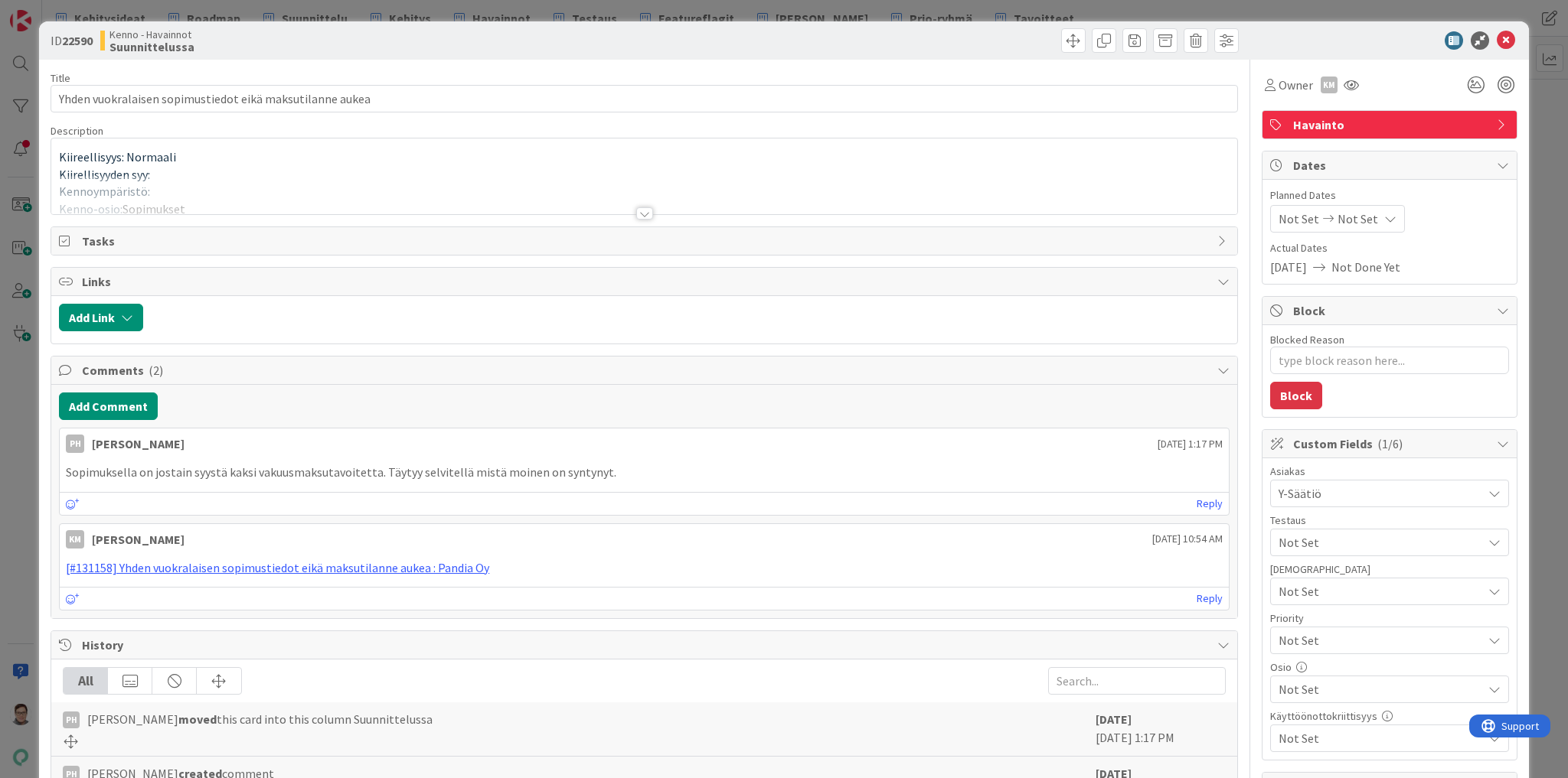
click at [637, 211] on div at bounding box center [644, 213] width 17 height 12
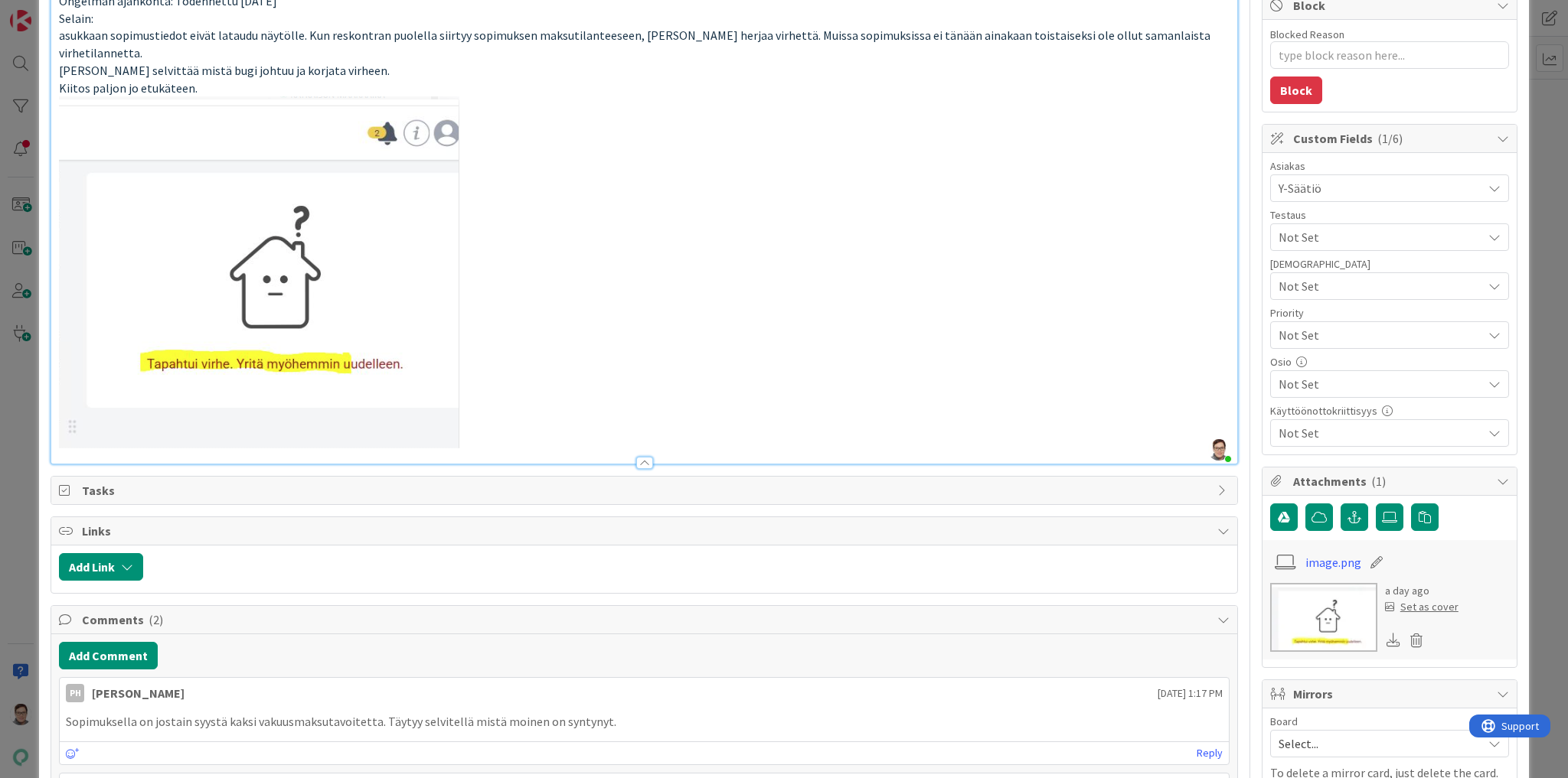
scroll to position [306, 0]
click at [543, 418] on p at bounding box center [644, 272] width 1171 height 352
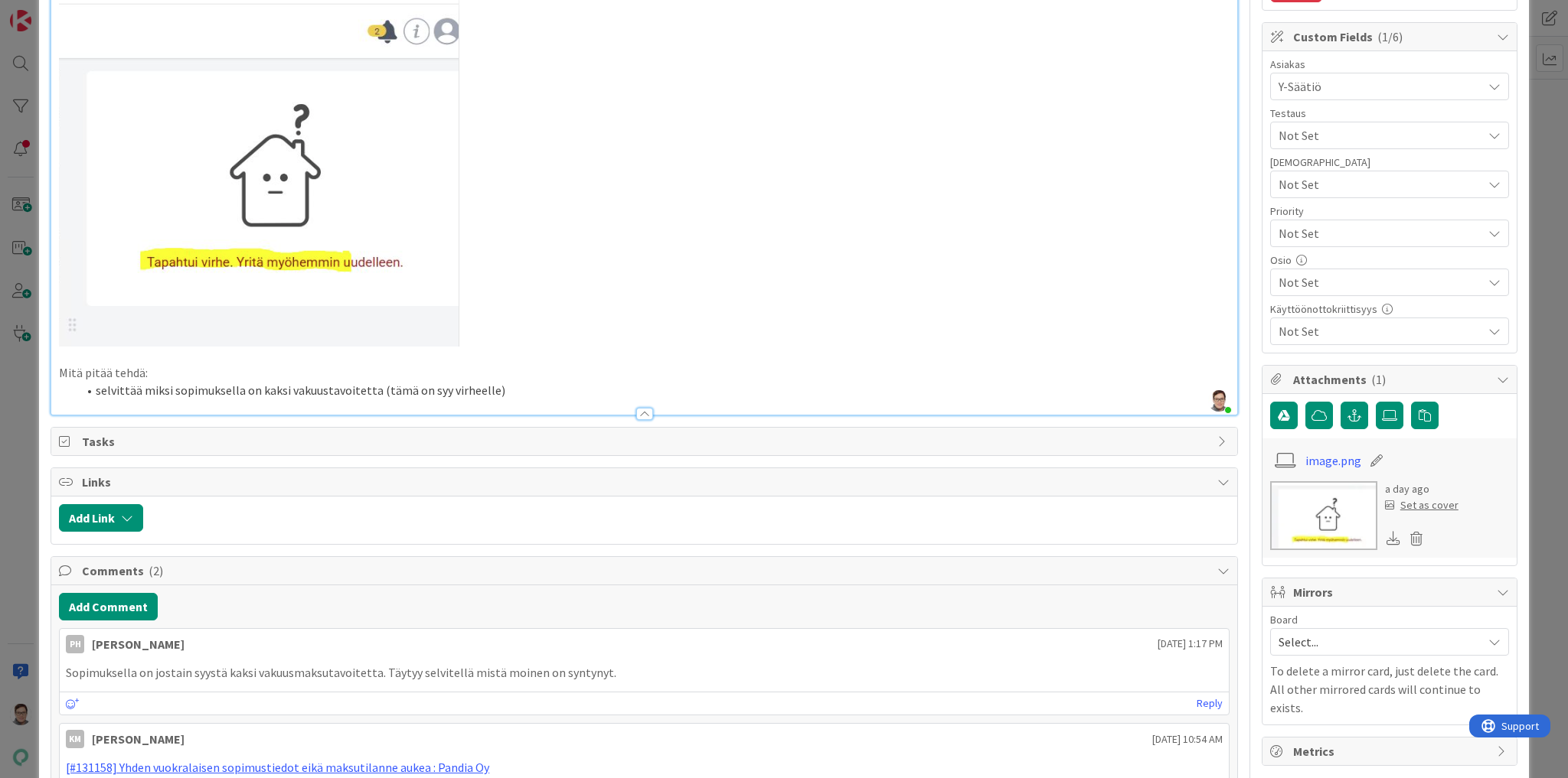
scroll to position [429, 0]
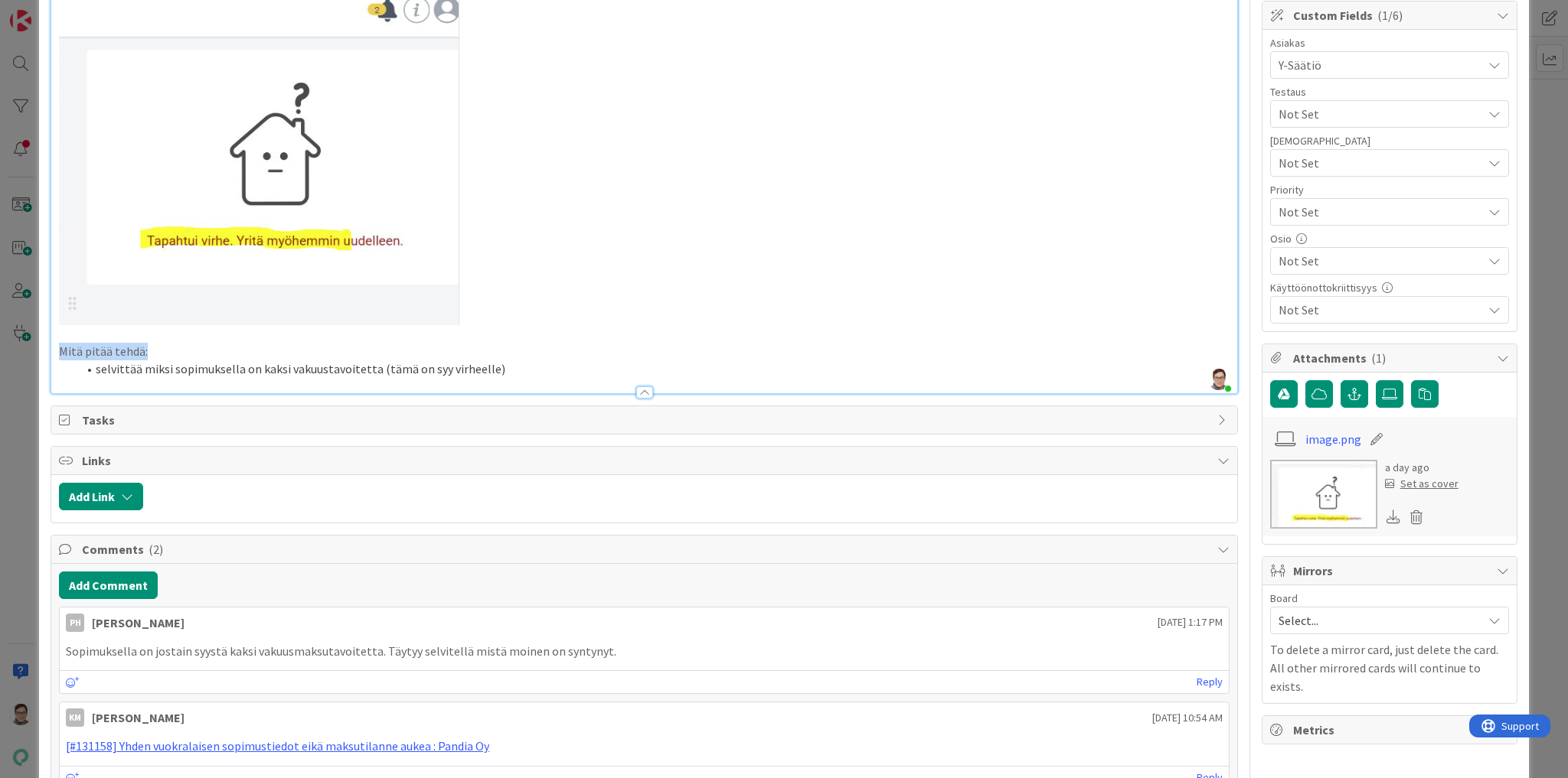
drag, startPoint x: 152, startPoint y: 334, endPoint x: 18, endPoint y: 328, distance: 134.1
click at [18, 328] on div "ID 22590 Kenno - Havainnot Suunnittelussa Title 56 / 128 Yhden vuokralaisen sop…" at bounding box center [784, 389] width 1568 height 778
click at [508, 361] on li "selvittää miksi sopimuksella on kaksi vakuustavoitetta (tämä on syy virheelle)" at bounding box center [654, 369] width 1152 height 17
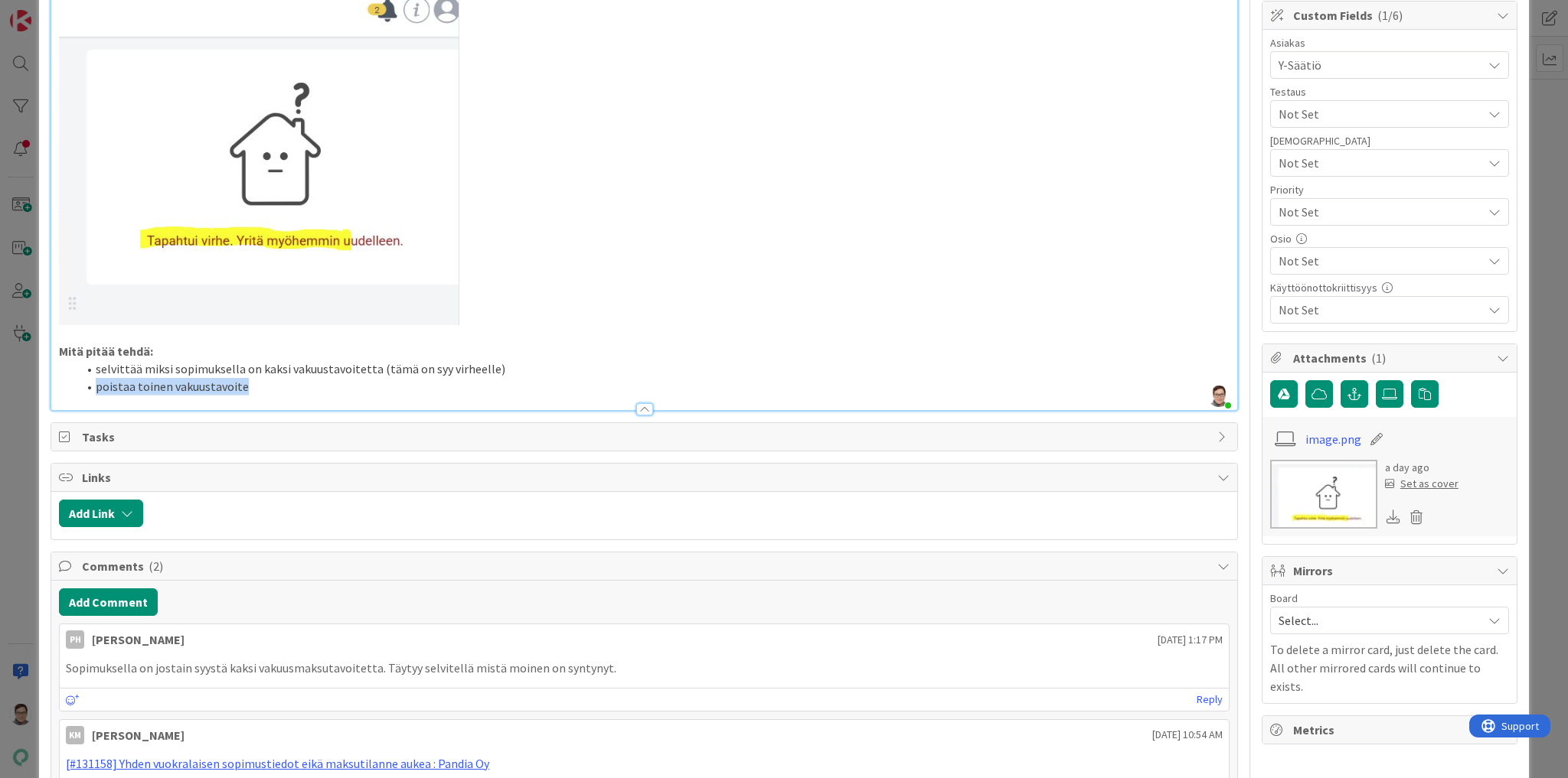
drag, startPoint x: 249, startPoint y: 369, endPoint x: 91, endPoint y: 369, distance: 158.0
click at [91, 378] on li "poistaa toinen vakuustavoite" at bounding box center [654, 387] width 1152 height 17
click at [95, 361] on li "selvittää miksi sopimuksella on kaksi vakuustavoitetta (tämä on syy virheelle)" at bounding box center [654, 369] width 1152 height 17
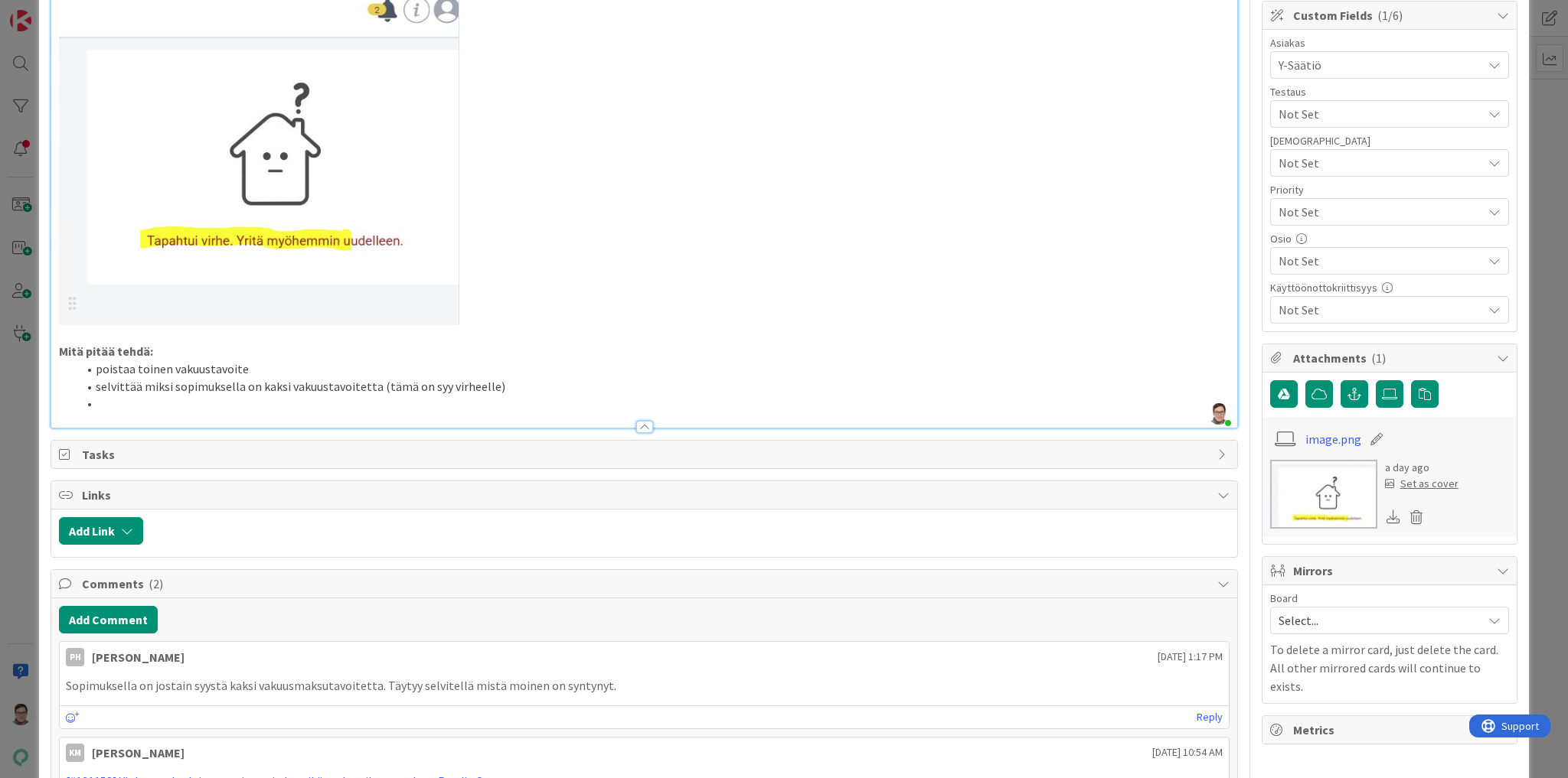
click at [117, 395] on li at bounding box center [654, 403] width 1152 height 17
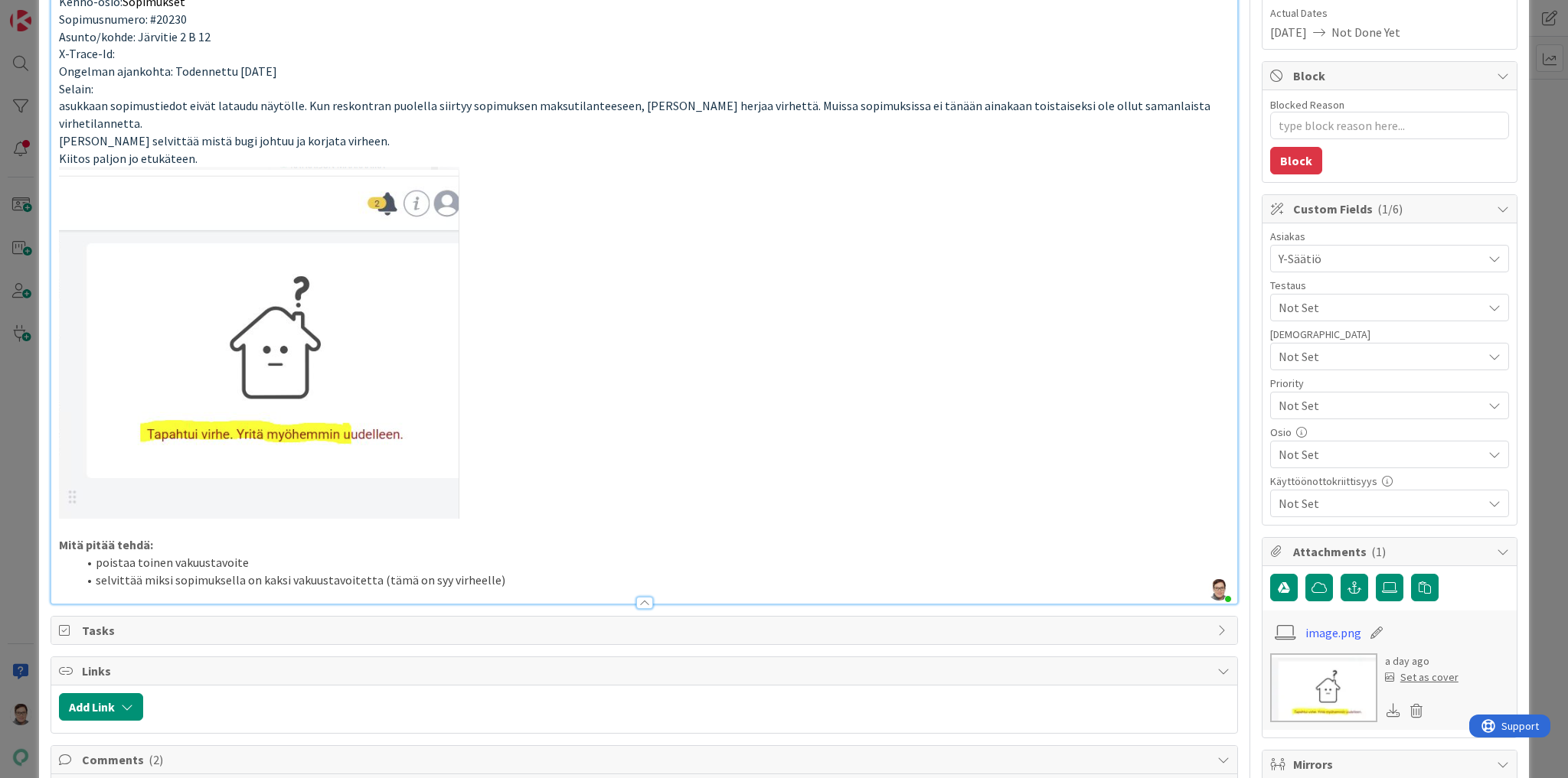
scroll to position [245, 0]
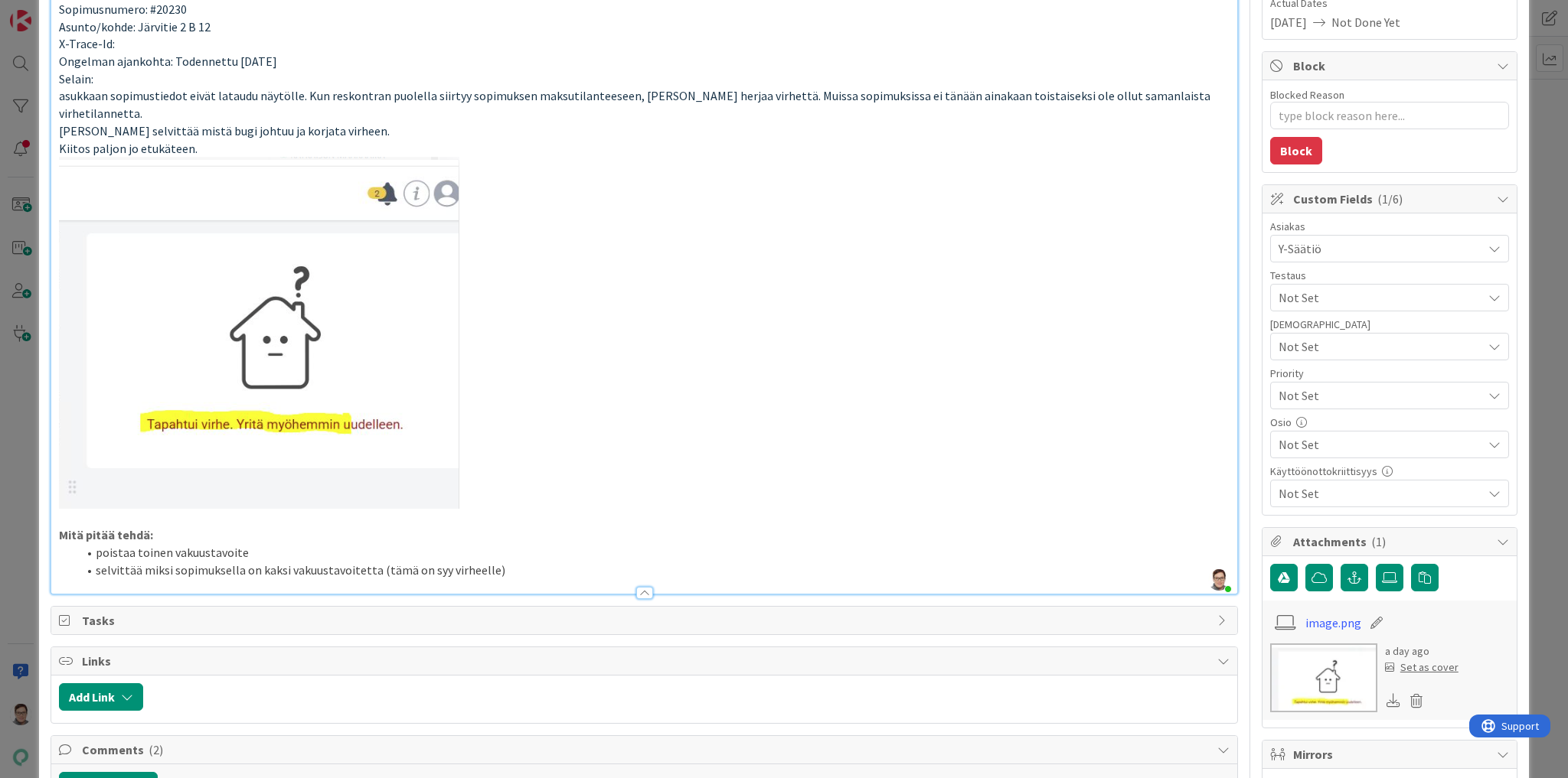
click at [267, 544] on li "poistaa toinen vakuustavoite" at bounding box center [654, 552] width 1152 height 17
click at [248, 544] on li "poistaa toinen vakuustavoite, se joka ei ole laskulla)" at bounding box center [654, 552] width 1152 height 17
click at [390, 544] on li "poistaa toinen vakuustavoite (se joka ei ole laskulla)" at bounding box center [654, 552] width 1152 height 17
click at [508, 562] on li "selvittää miksi sopimuksella on kaksi vakuustavoitetta (tämä on syy virheelle)" at bounding box center [654, 571] width 1152 height 17
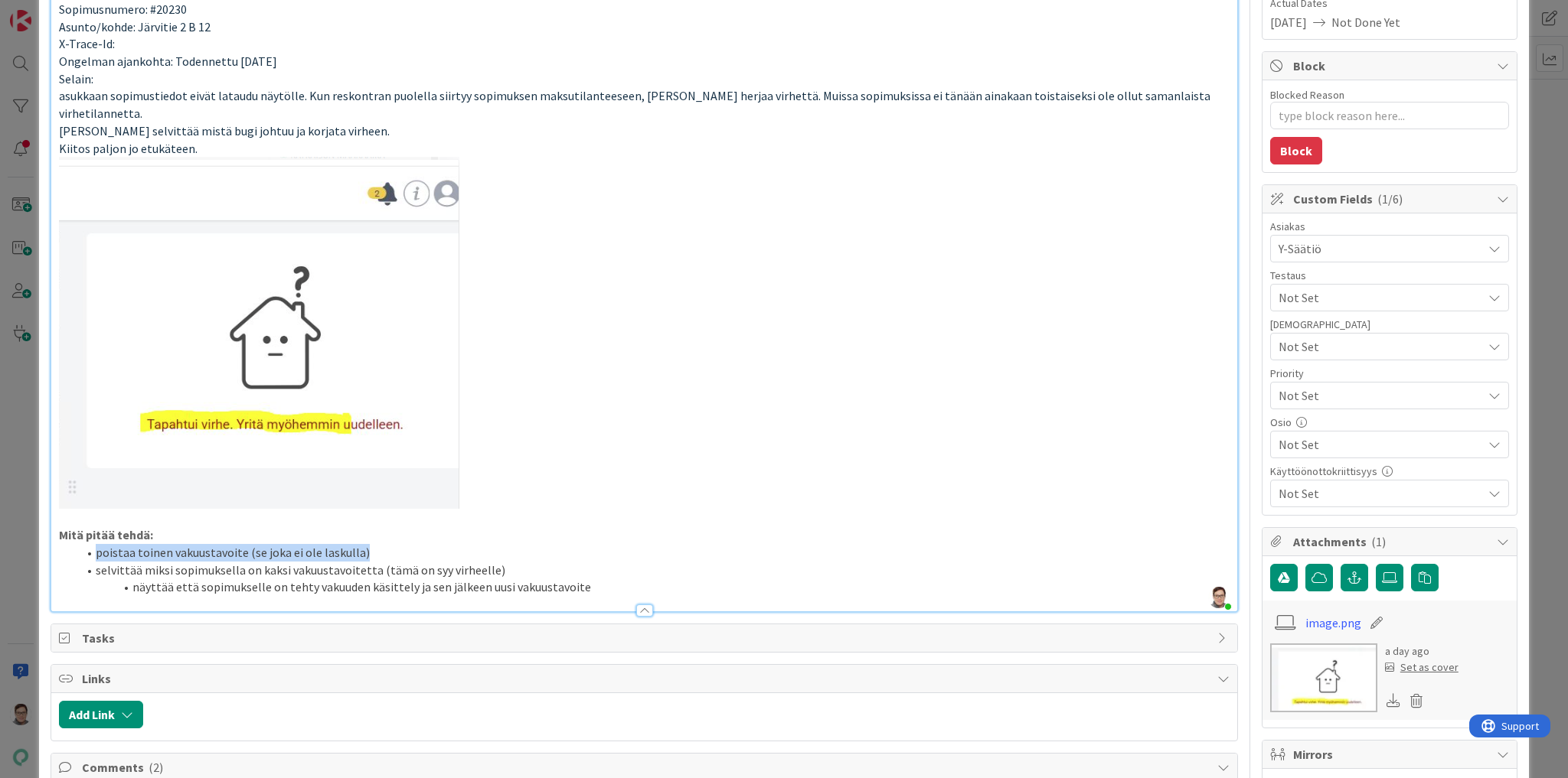
drag, startPoint x: 371, startPoint y: 533, endPoint x: 86, endPoint y: 533, distance: 285.0
click at [86, 544] on li "poistaa toinen vakuustavoite (se joka ei ole laskulla)" at bounding box center [654, 552] width 1152 height 17
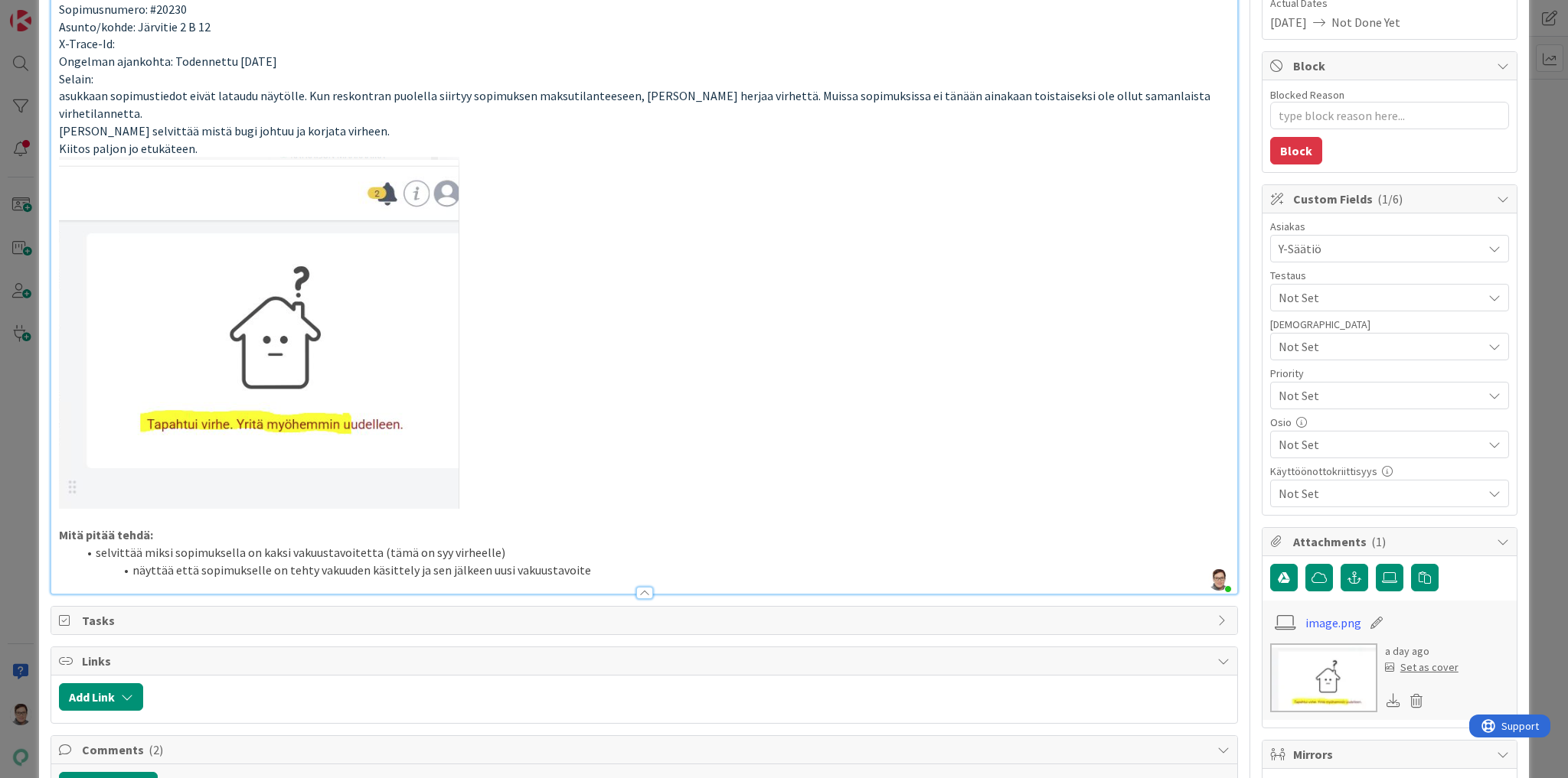
click at [612, 562] on li "näyttää että sopimukselle on tehty vakuuden käsittely ja sen jälkeen uusi vakuu…" at bounding box center [654, 571] width 1152 height 17
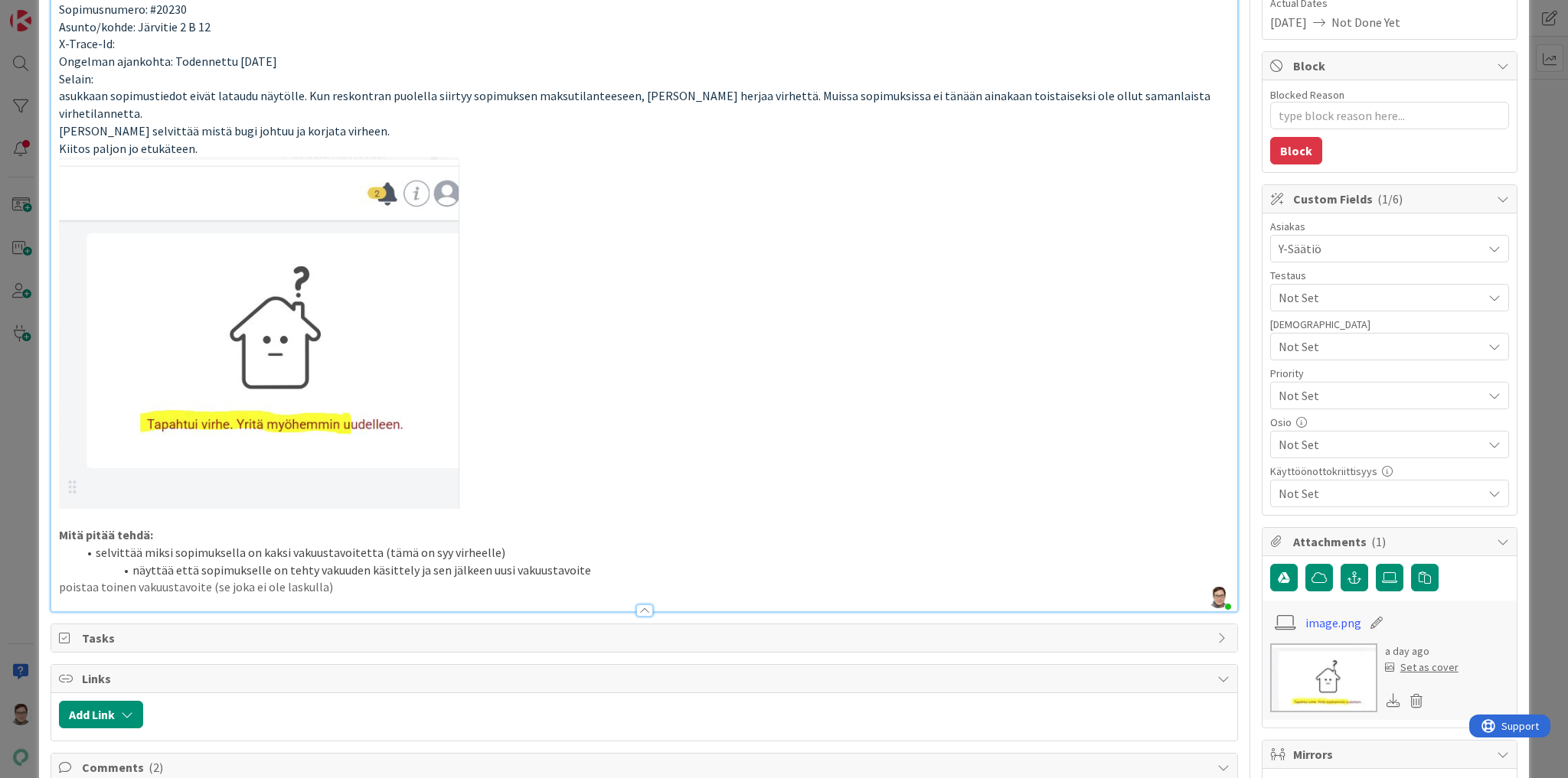
click at [58, 564] on div "Kiireellisyys: Normaali Kiirellisyyden syy: Kennoympäristö: Kenno-osio: Sopimuk…" at bounding box center [644, 269] width 1185 height 683
click at [588, 562] on li "näyttää että sopimukselle on tehty vakuuden käsittely ja sen jälkeen uusi vakuu…" at bounding box center [654, 571] width 1152 height 17
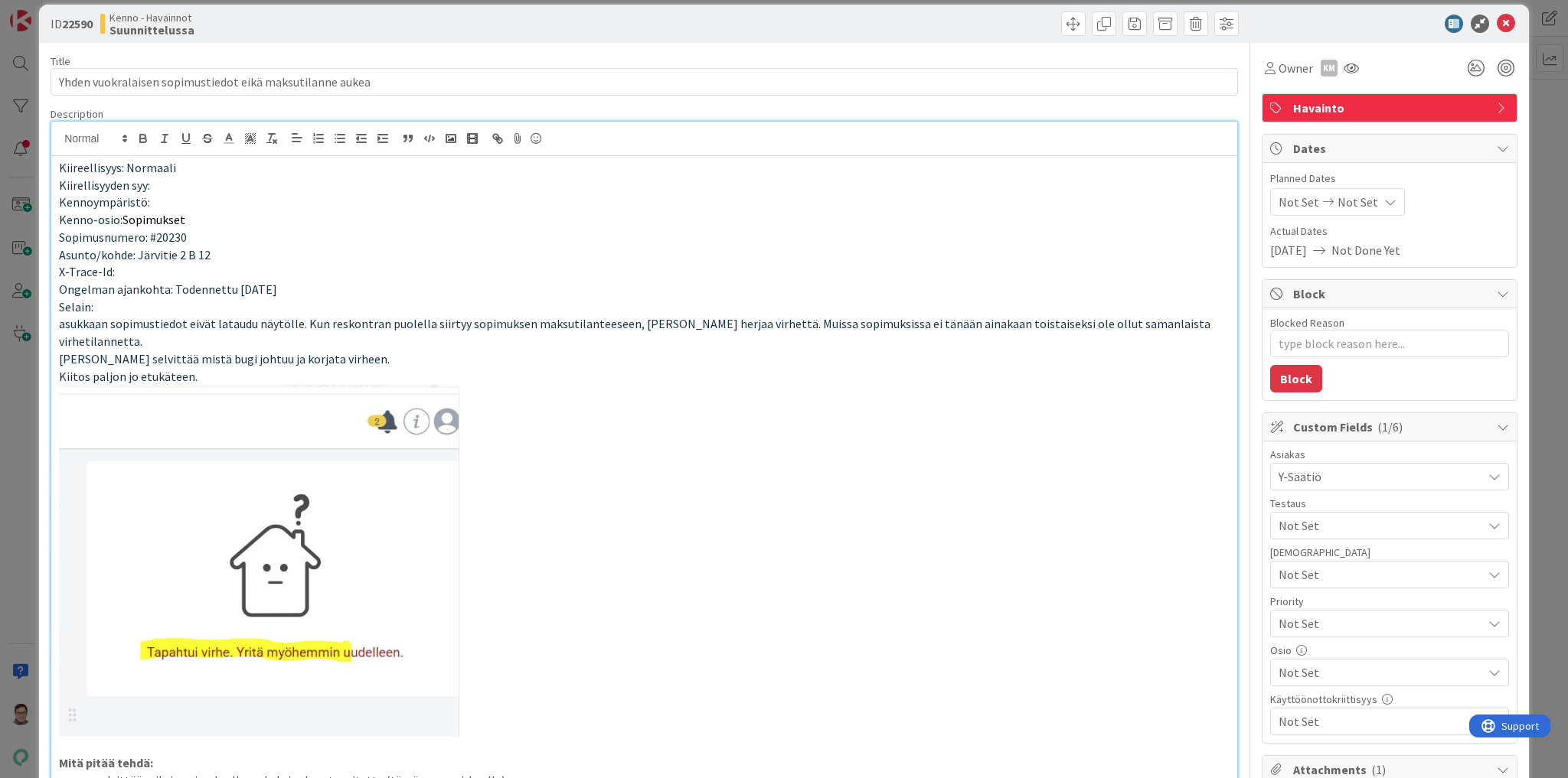
scroll to position [0, 0]
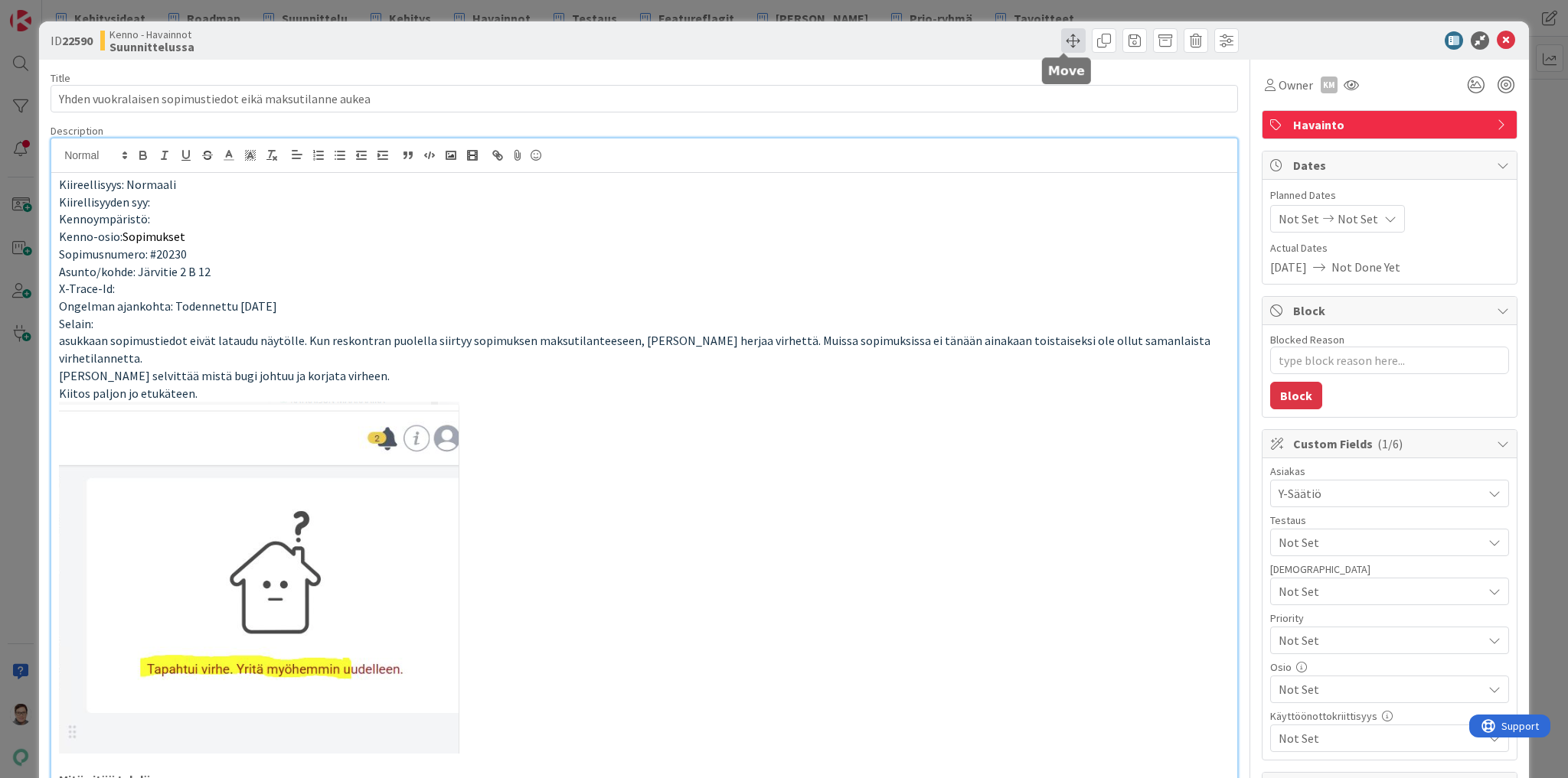
click at [1061, 39] on span at bounding box center [1073, 40] width 24 height 24
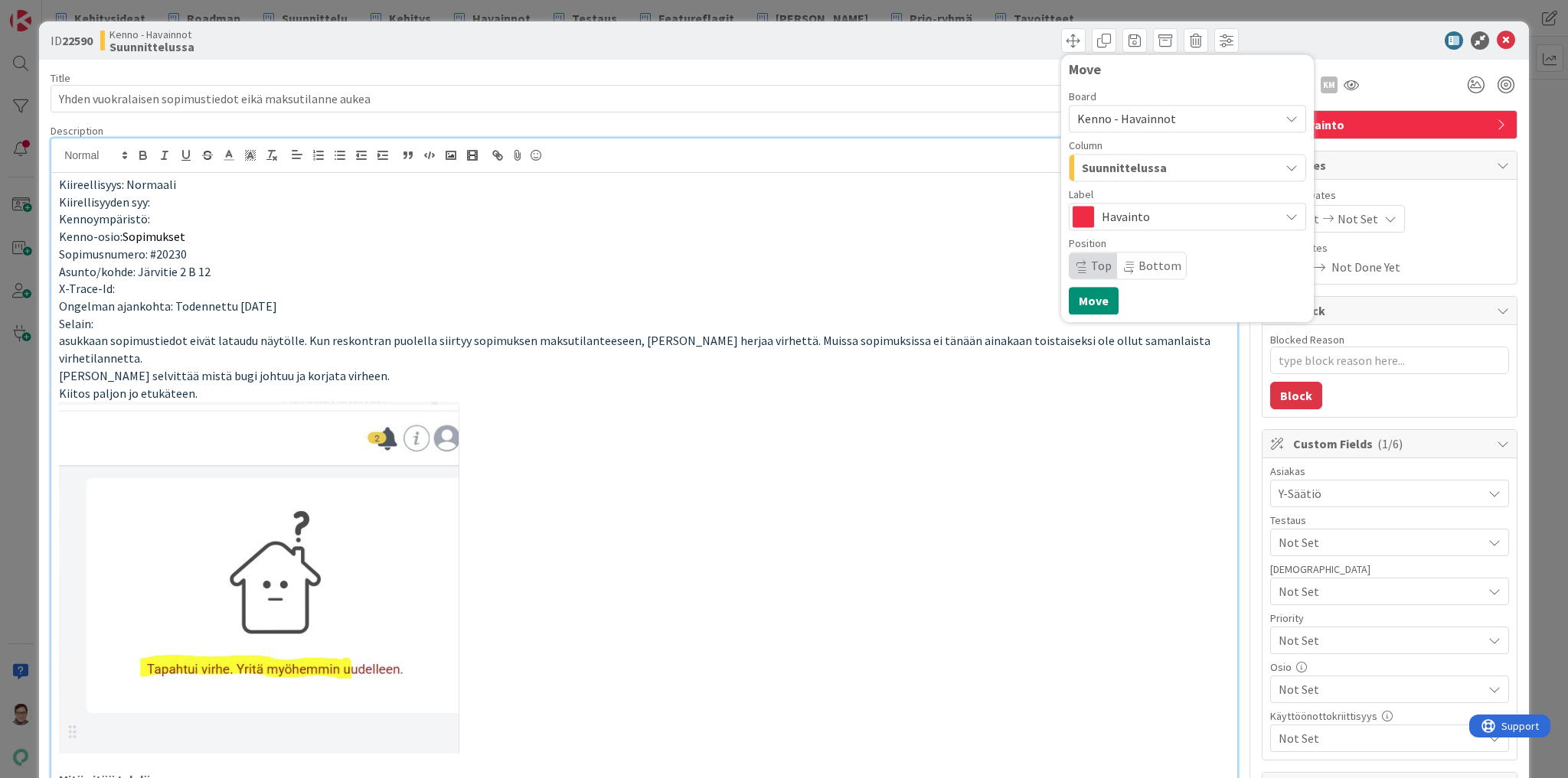
click at [1134, 123] on span "Kenno - Havainnot" at bounding box center [1126, 118] width 98 height 16
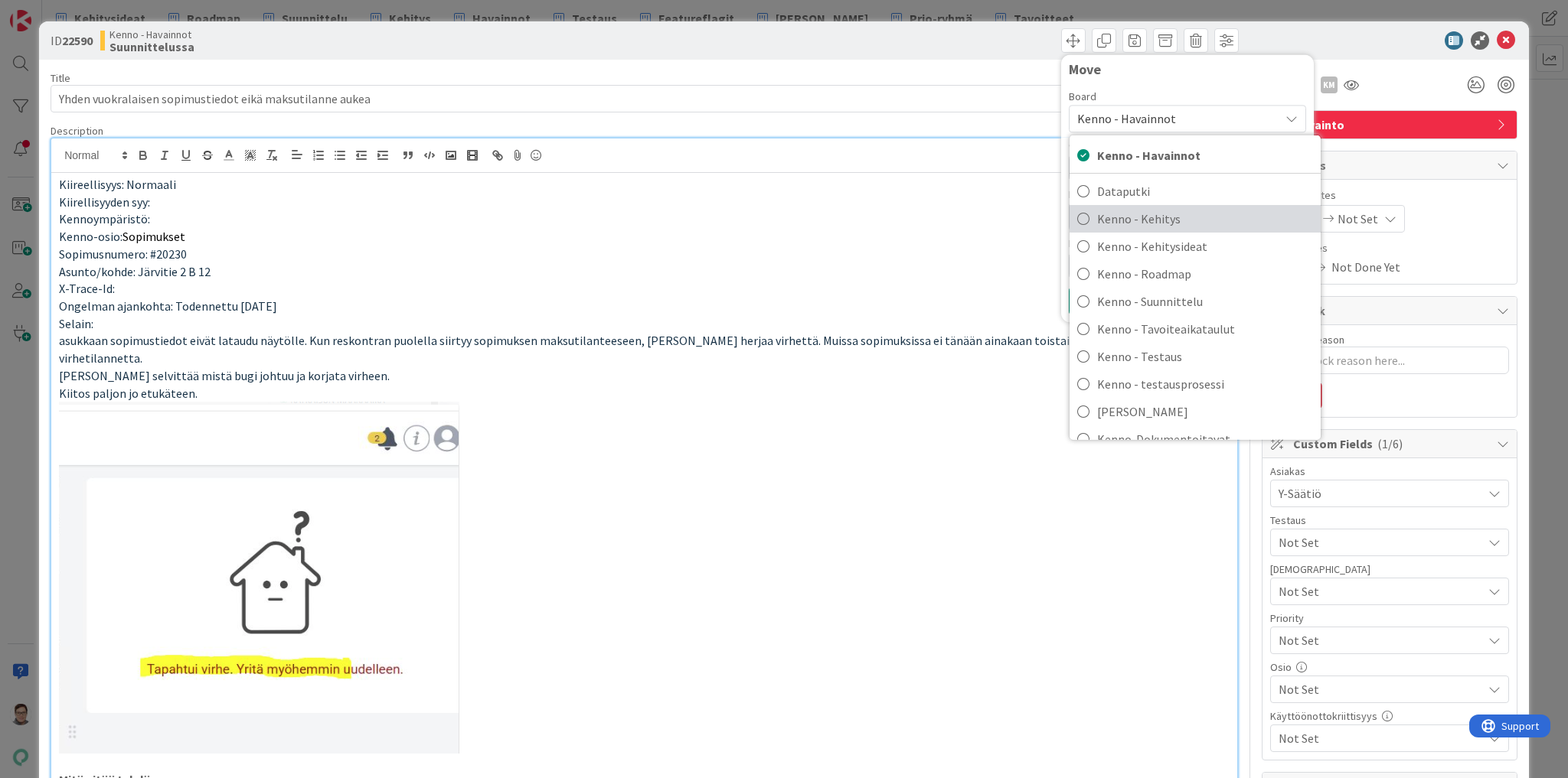
click at [1131, 227] on span "Kenno - Kehitys" at bounding box center [1205, 219] width 216 height 23
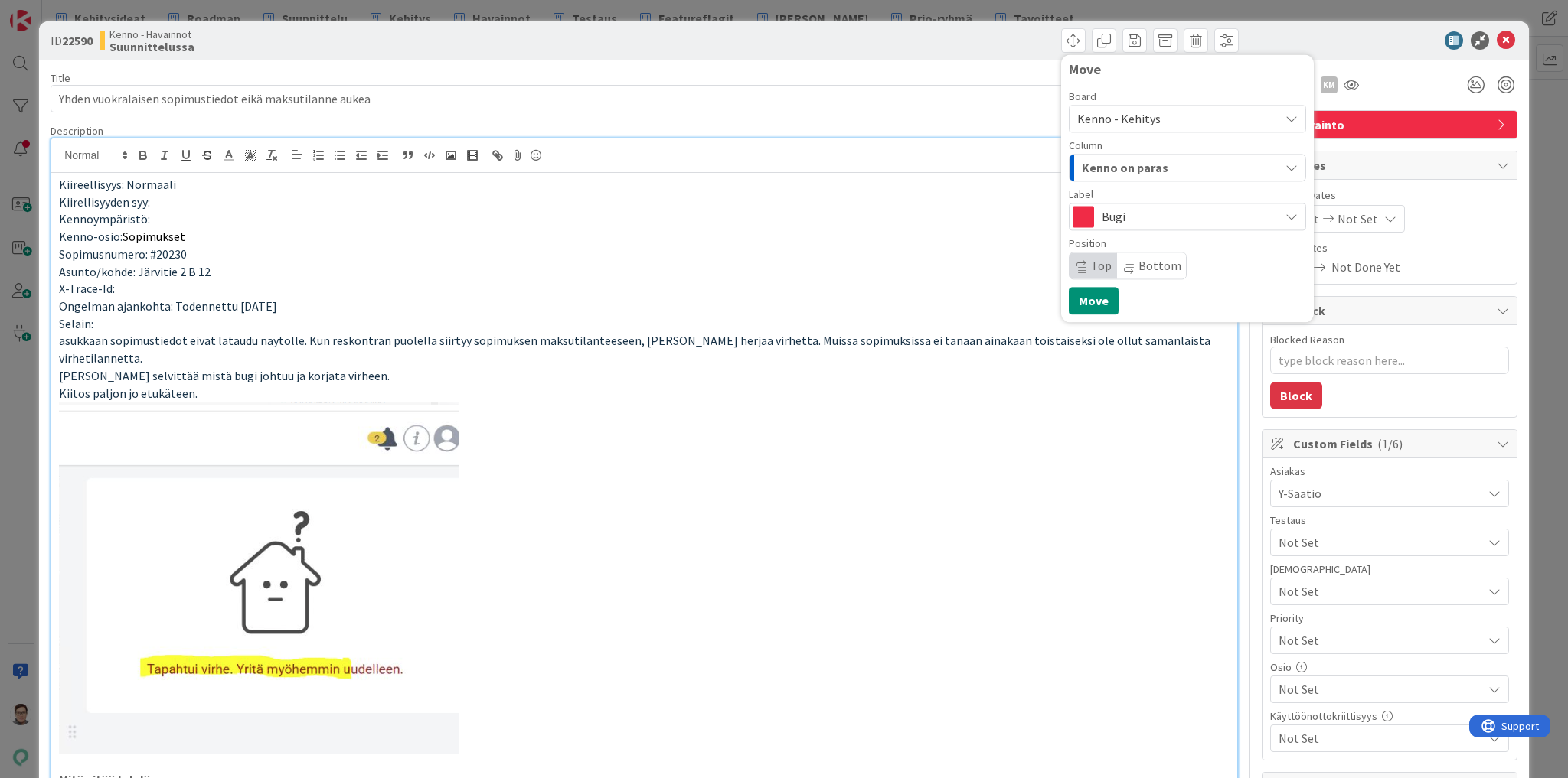
click at [1130, 169] on span "Kenno on paras" at bounding box center [1124, 167] width 86 height 20
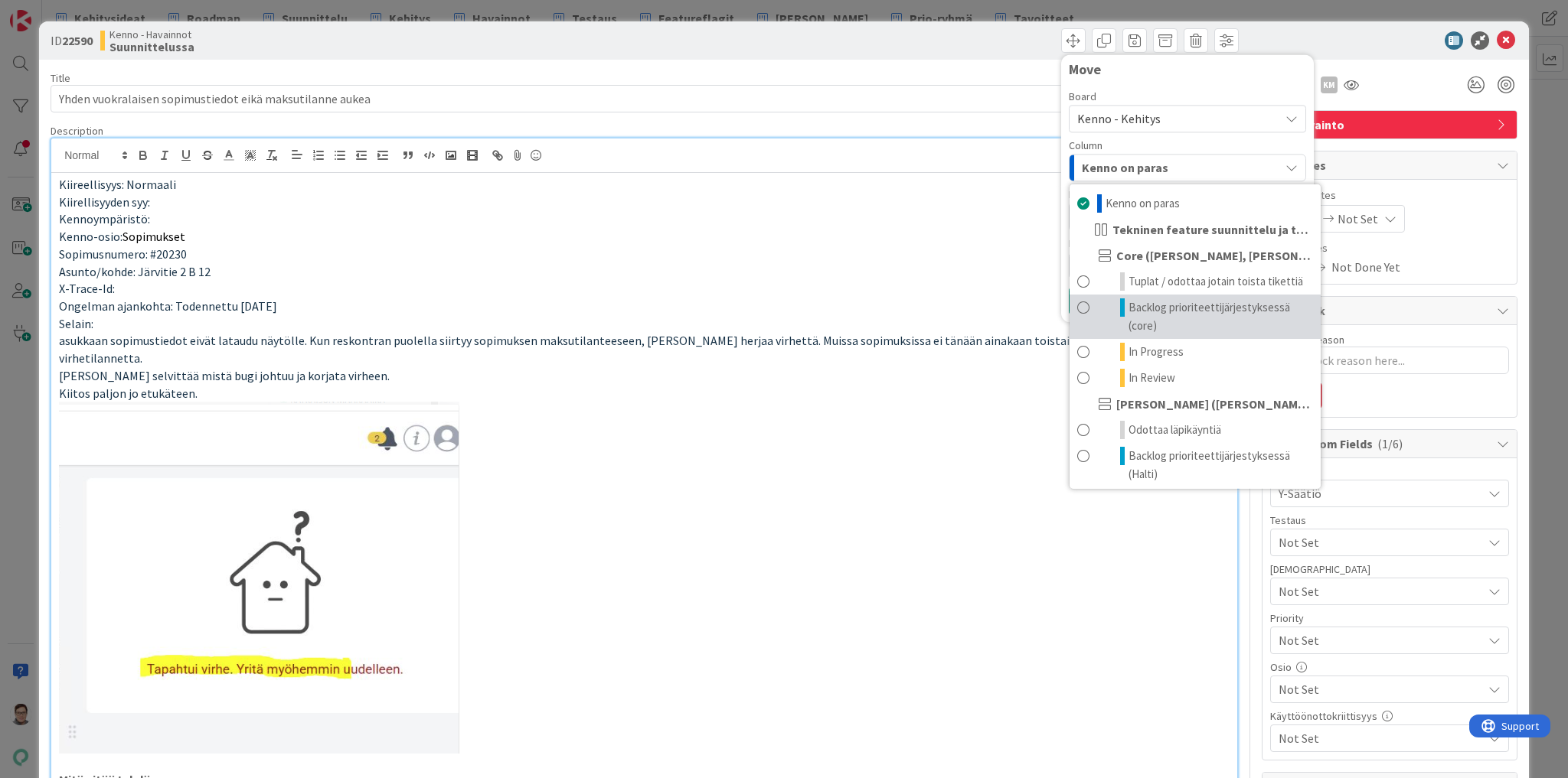
click at [1159, 308] on span "Backlog prioriteettijärjestyksessä (core)" at bounding box center [1221, 317] width 185 height 37
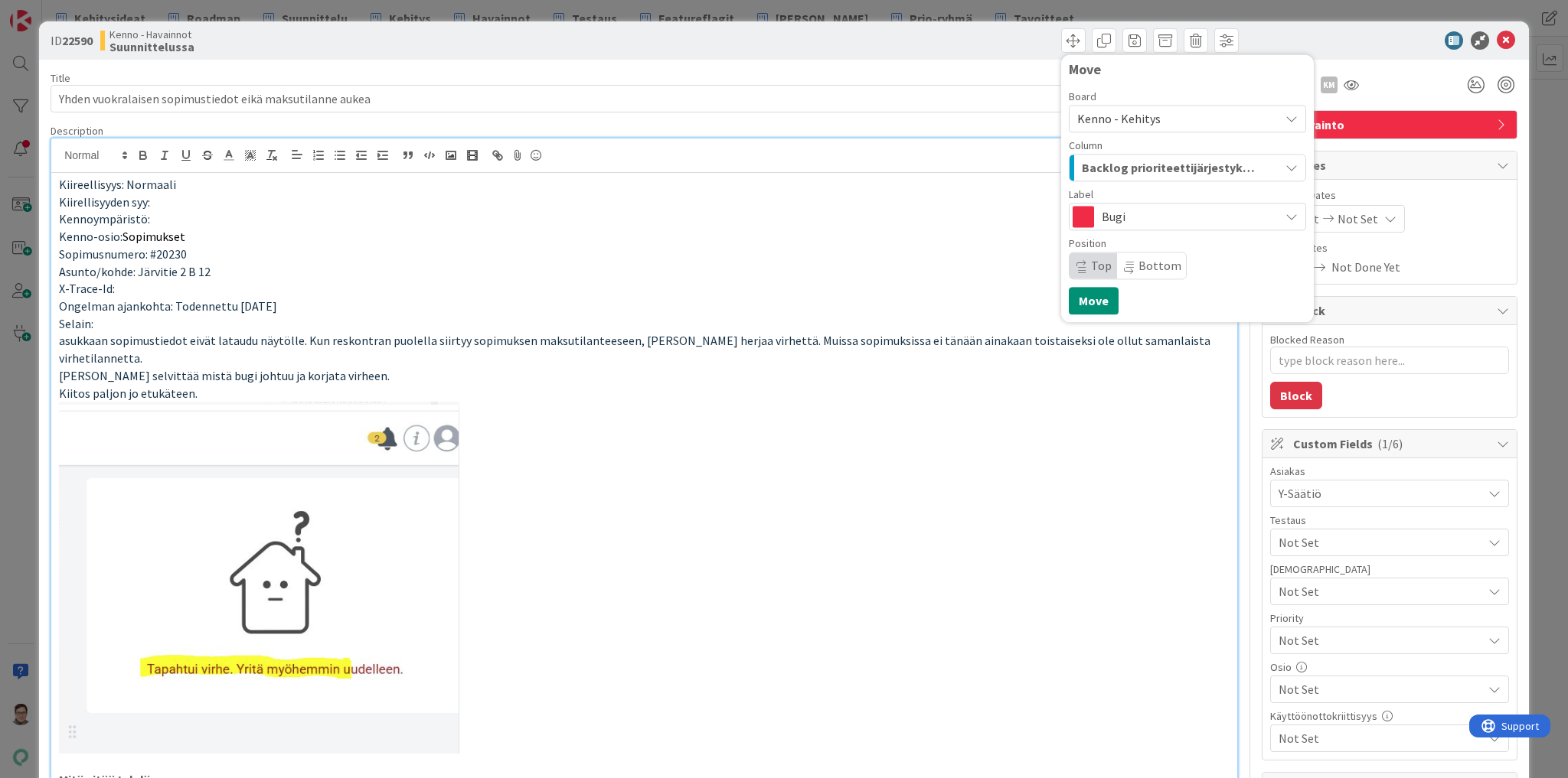
click at [1091, 269] on span "Top" at bounding box center [1102, 266] width 21 height 16
click at [1085, 300] on button "Move" at bounding box center [1093, 301] width 50 height 28
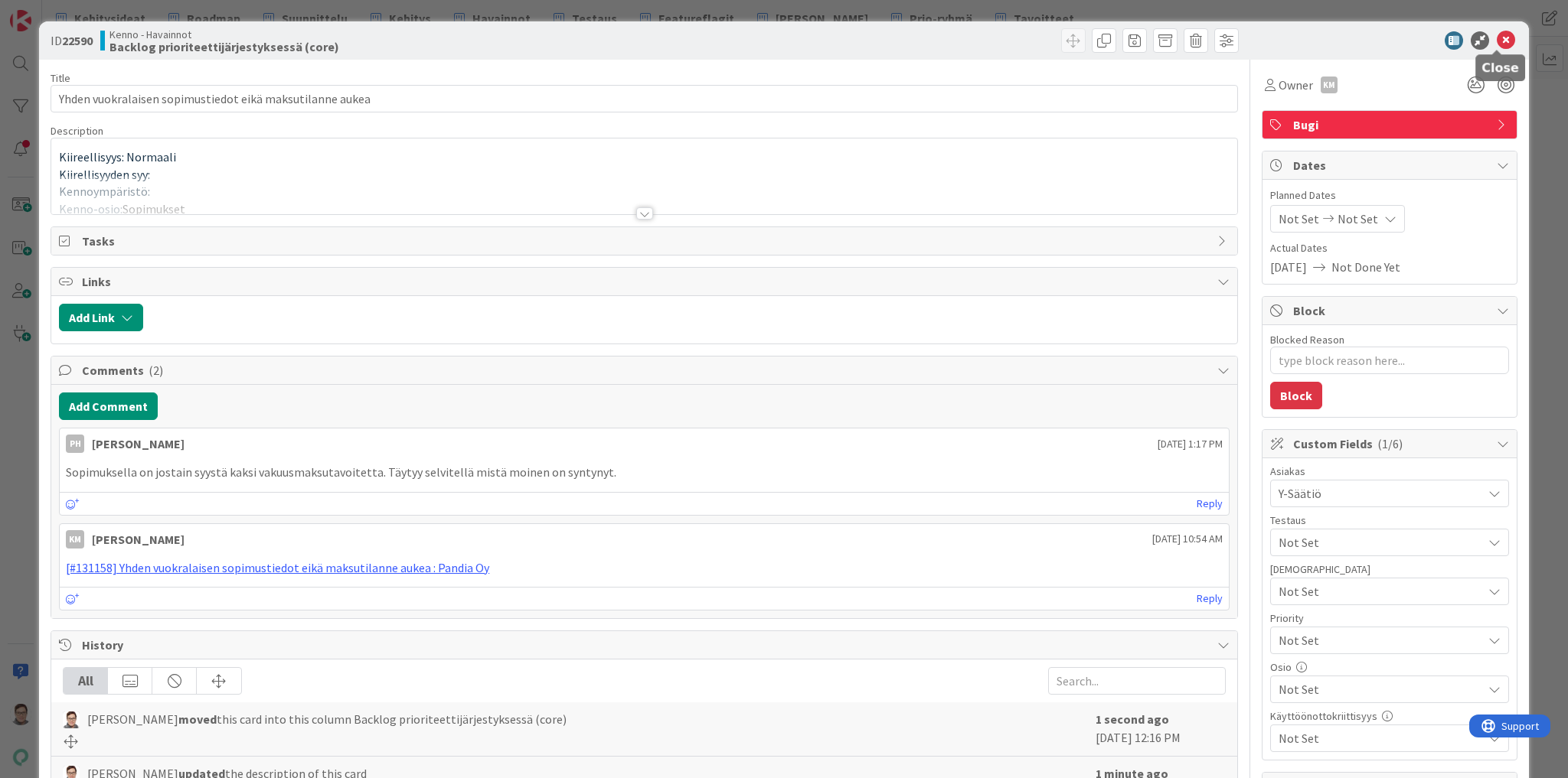
click at [1499, 40] on icon at bounding box center [1505, 40] width 18 height 18
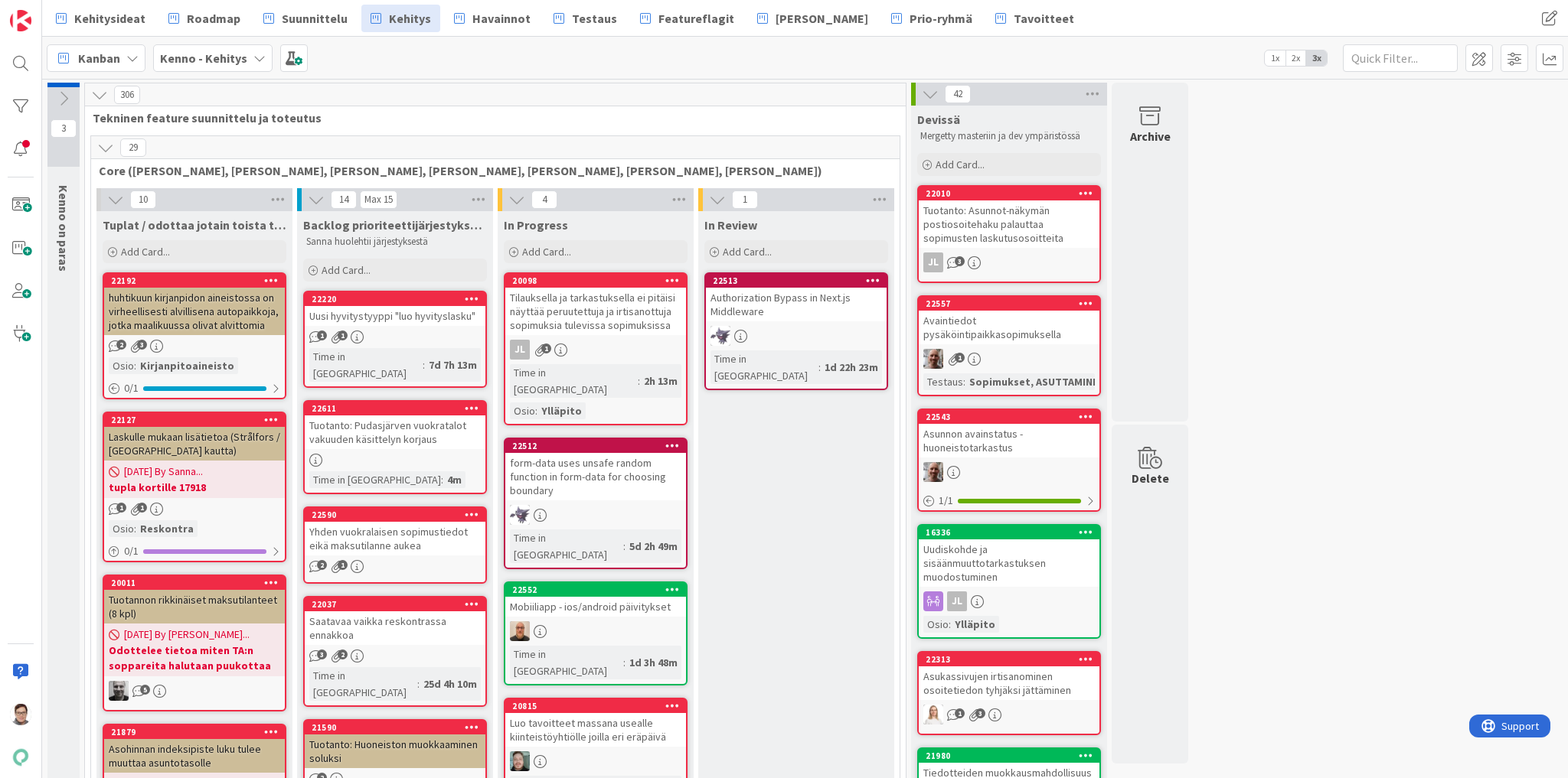
click at [370, 328] on link "22220 Uusi hyvitystyyppi "luo hyvityslasku" 1 1 Time in Column : 7d 7h 13m" at bounding box center [395, 340] width 184 height 98
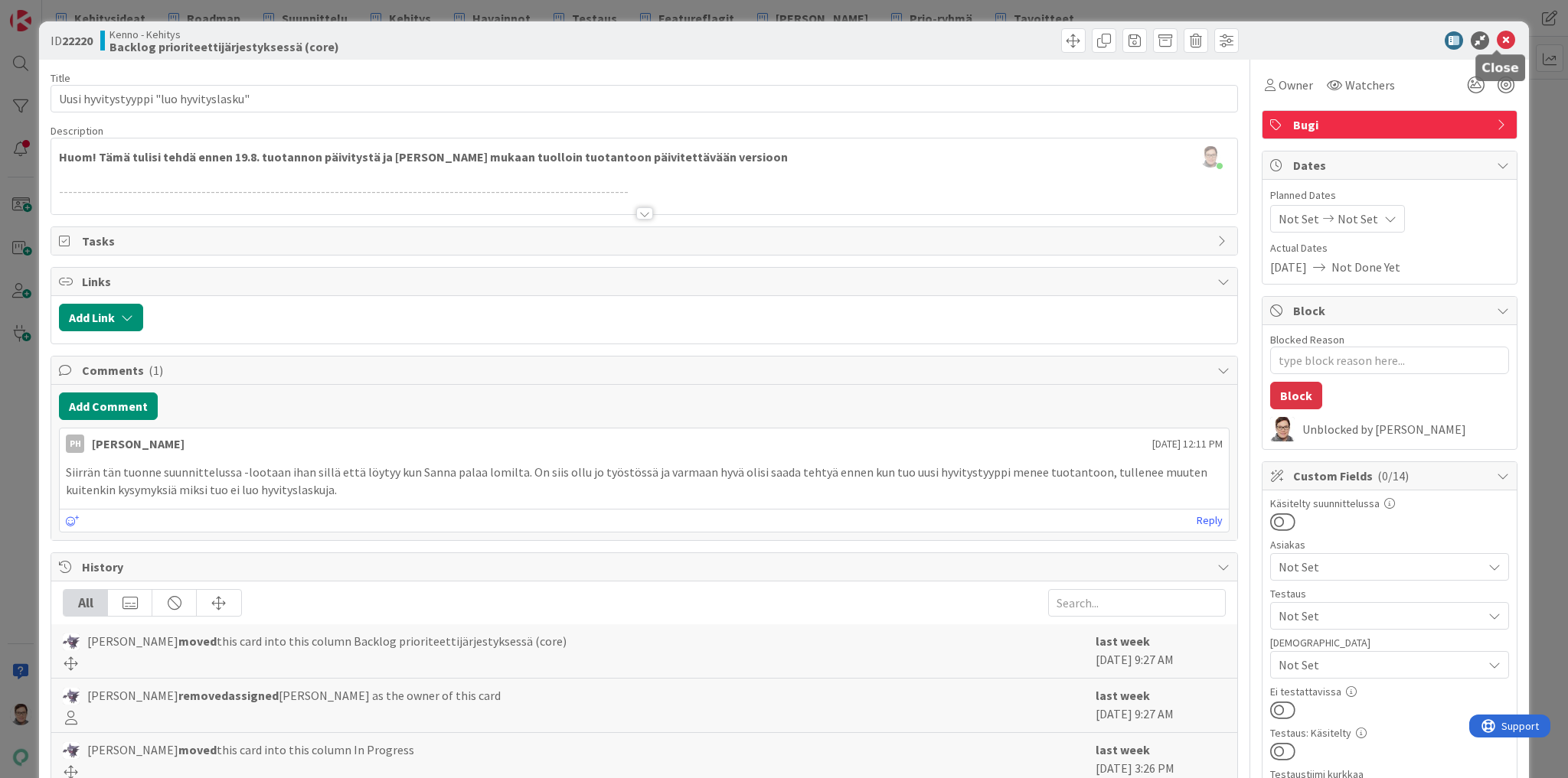
click at [1497, 44] on icon at bounding box center [1505, 40] width 18 height 18
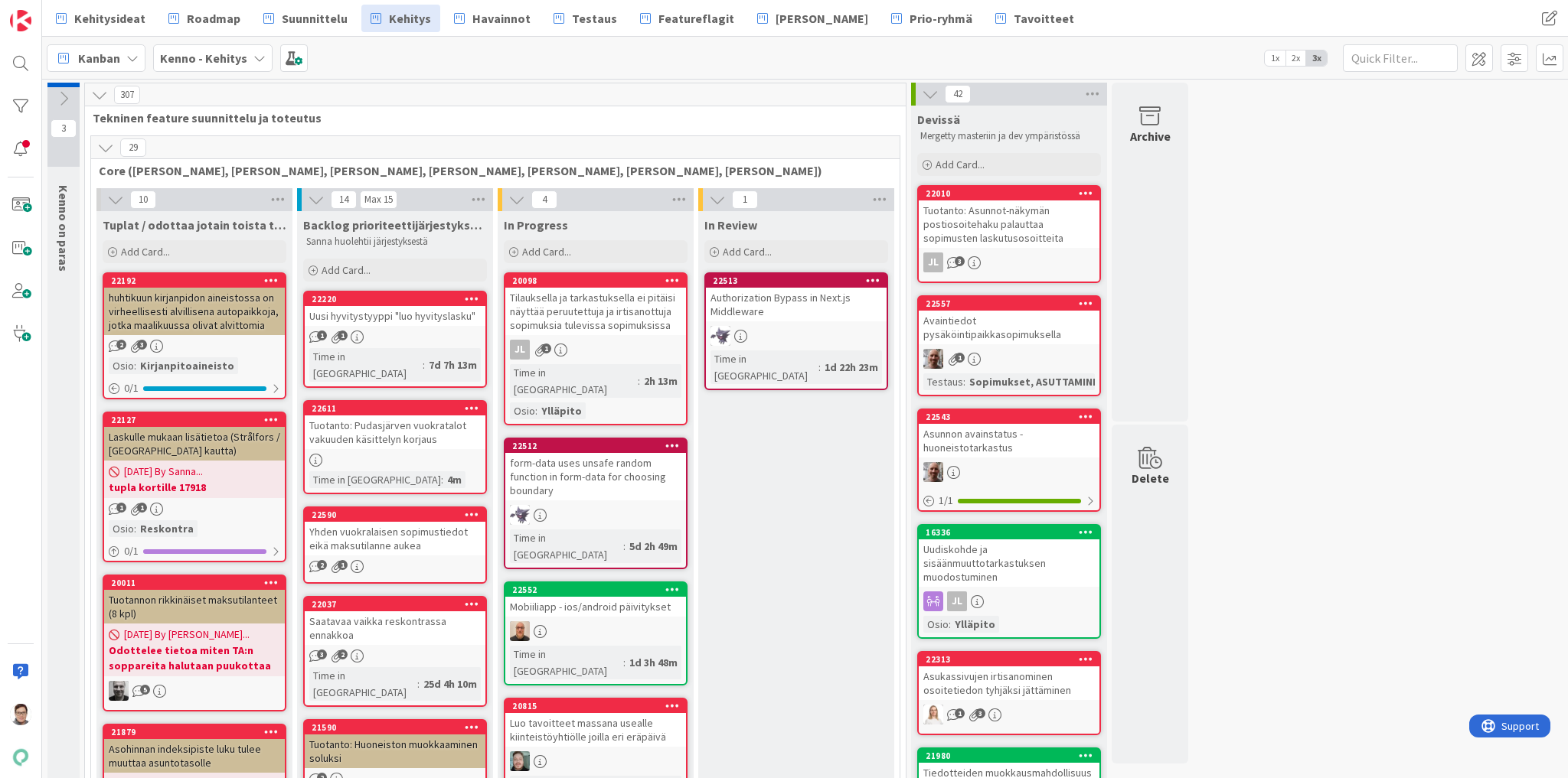
click at [414, 328] on link "22220 Uusi hyvitystyyppi "luo hyvityslasku" 1 1 Time in Column : 7d 7h 13m" at bounding box center [395, 340] width 184 height 98
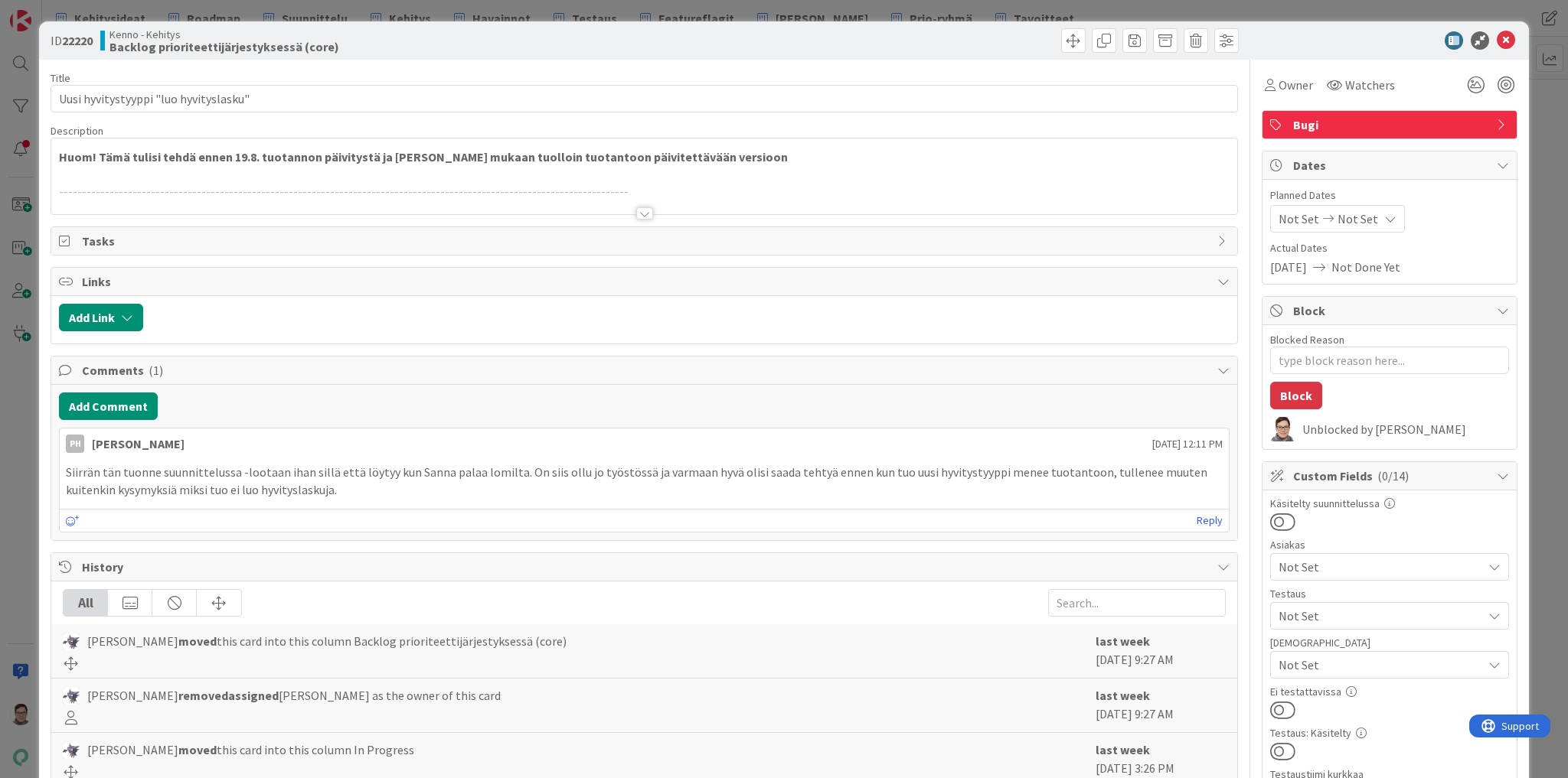
click at [643, 211] on div at bounding box center [644, 213] width 17 height 12
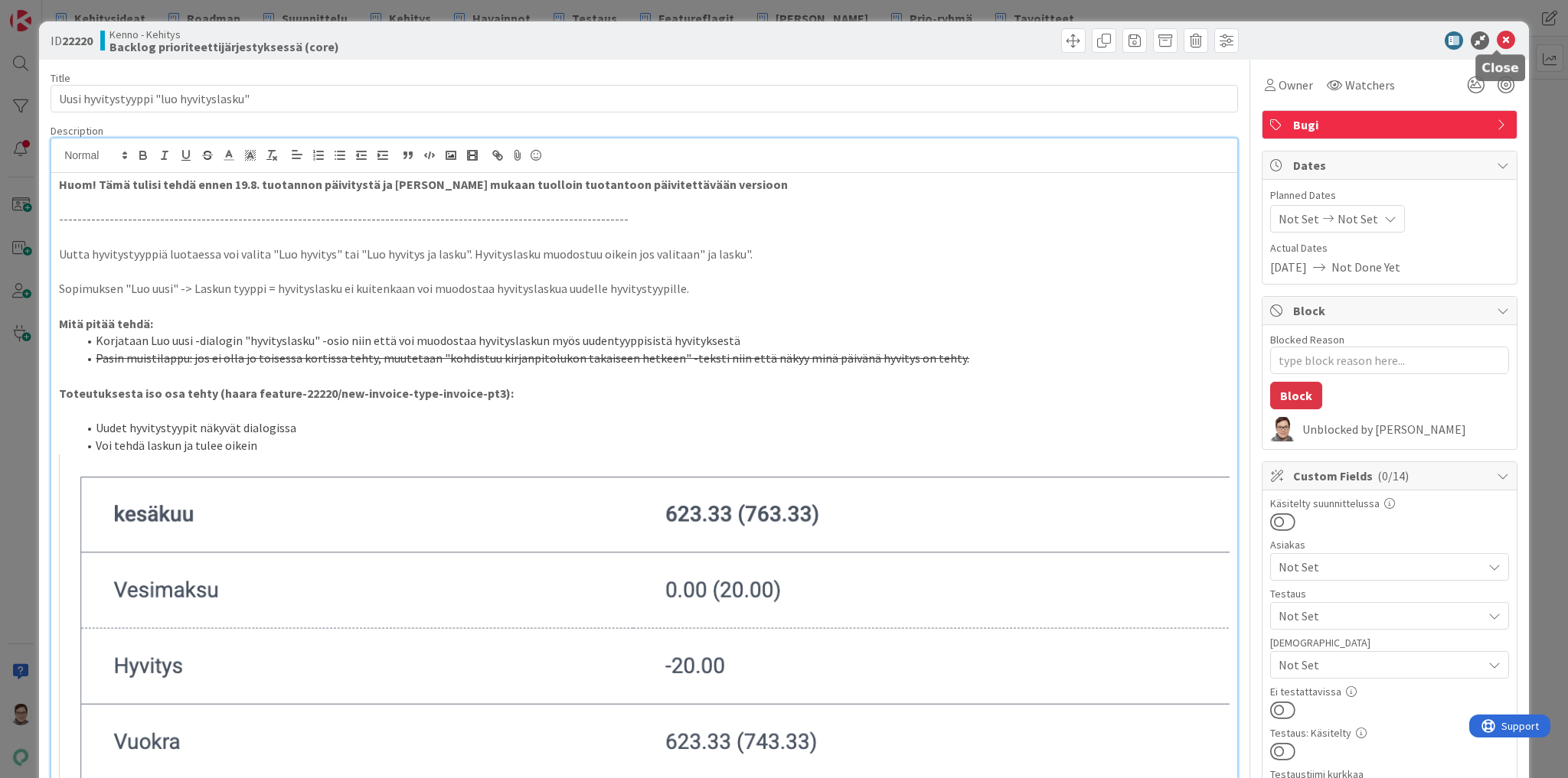
click at [1497, 37] on icon at bounding box center [1505, 40] width 18 height 18
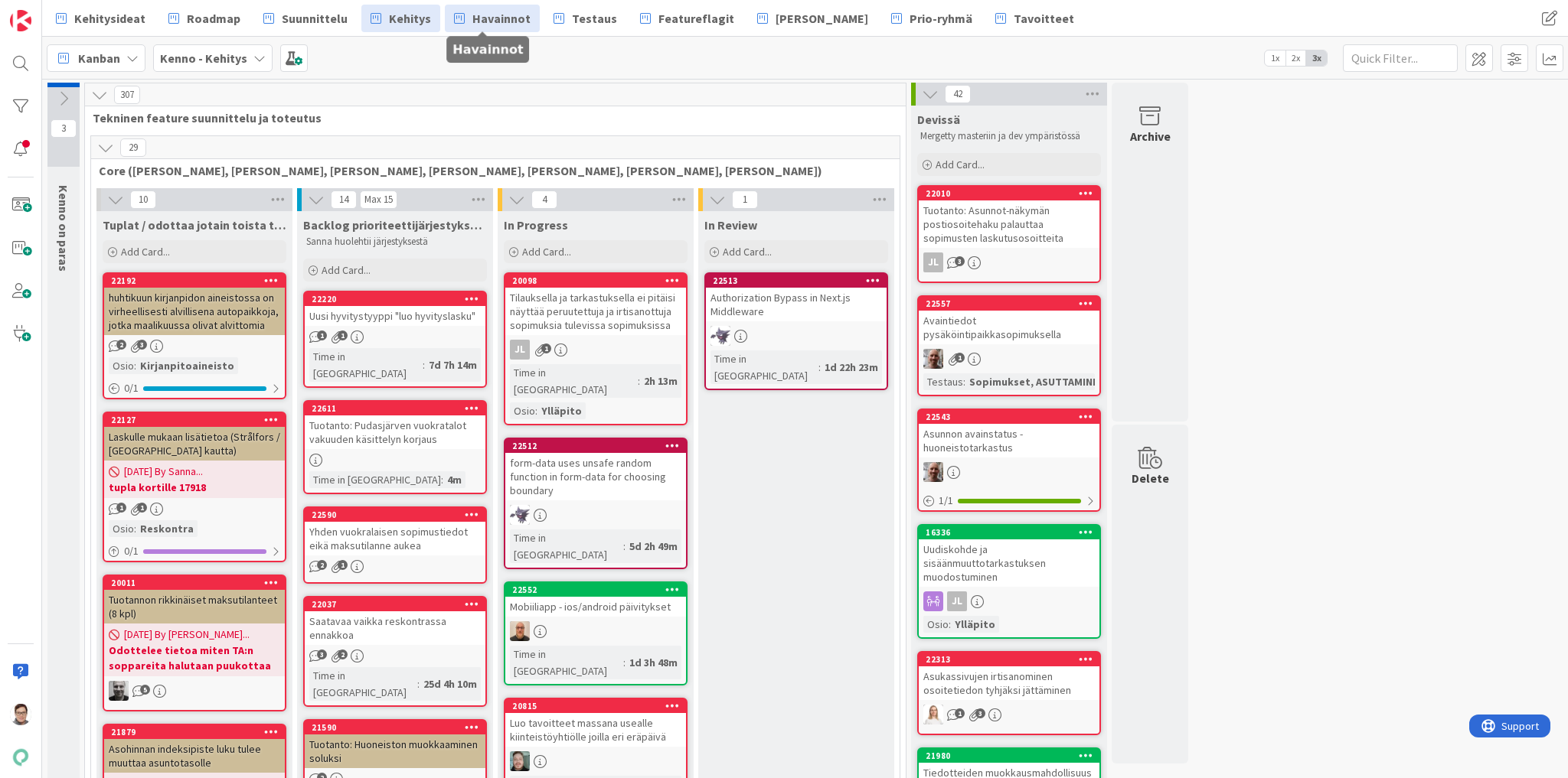
click at [490, 16] on span "Havainnot" at bounding box center [501, 18] width 58 height 18
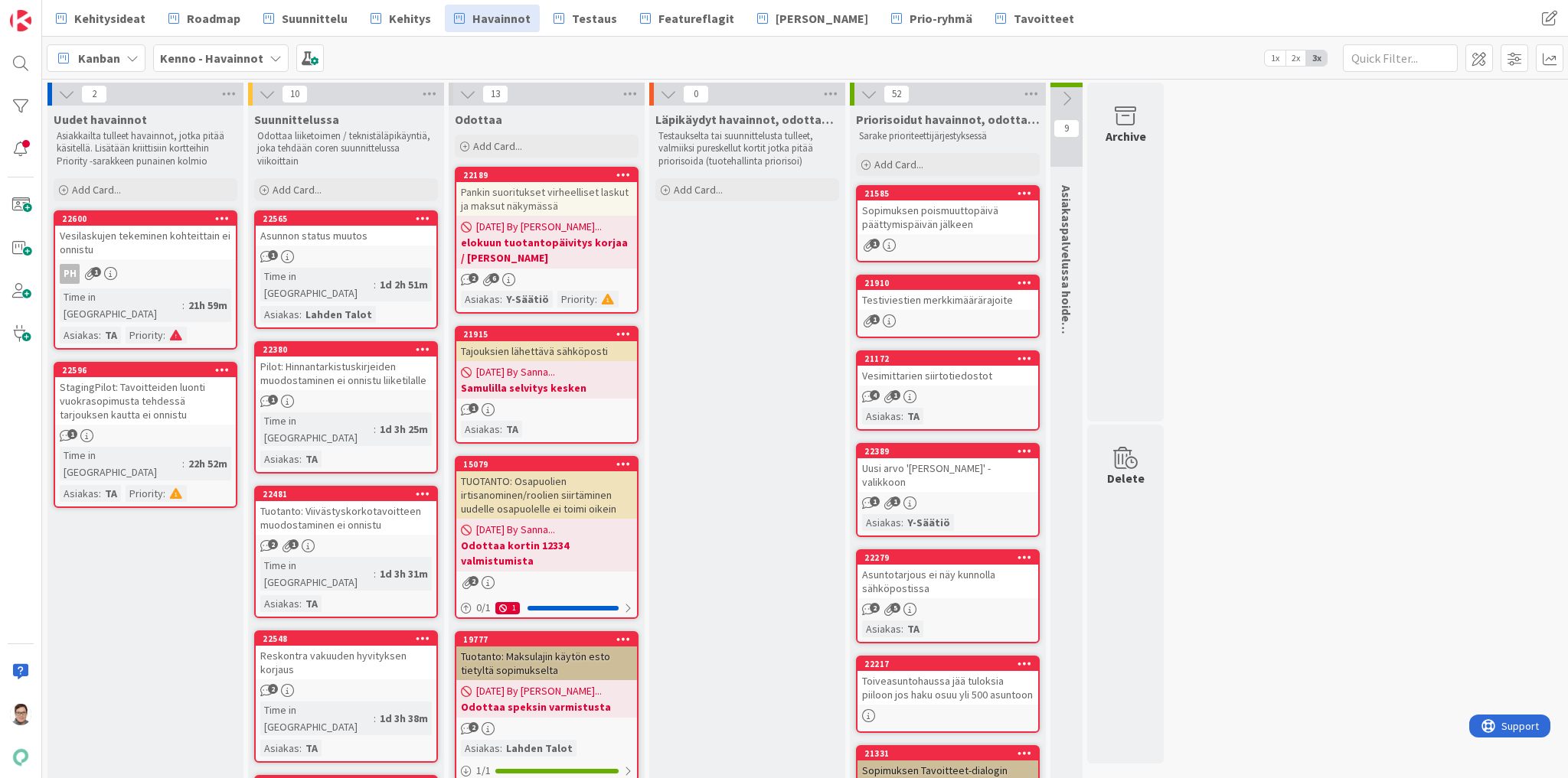
click at [336, 240] on div "Asunnon status muutos" at bounding box center [345, 235] width 180 height 20
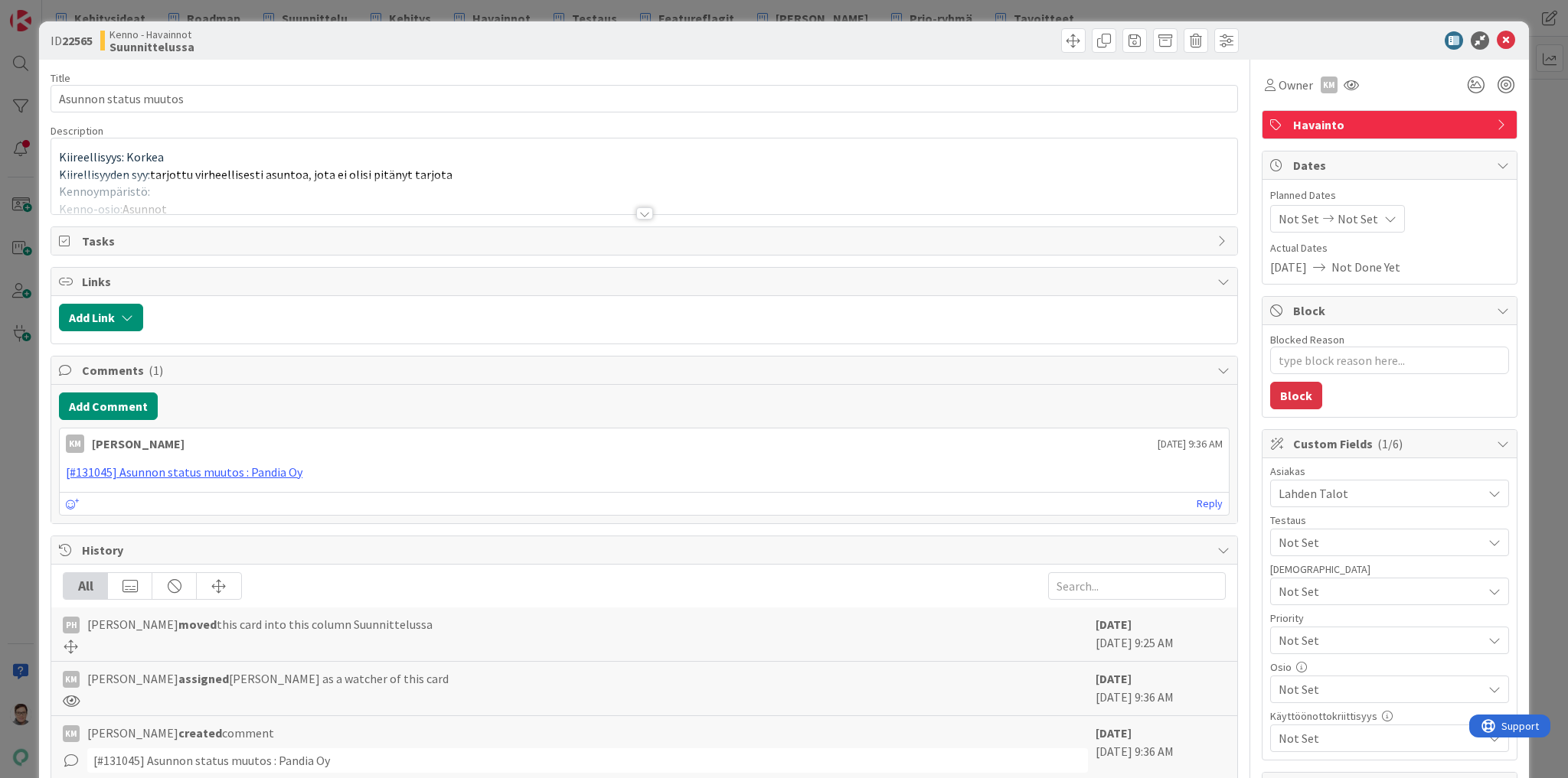
type textarea "x"
click at [640, 208] on div at bounding box center [644, 213] width 17 height 12
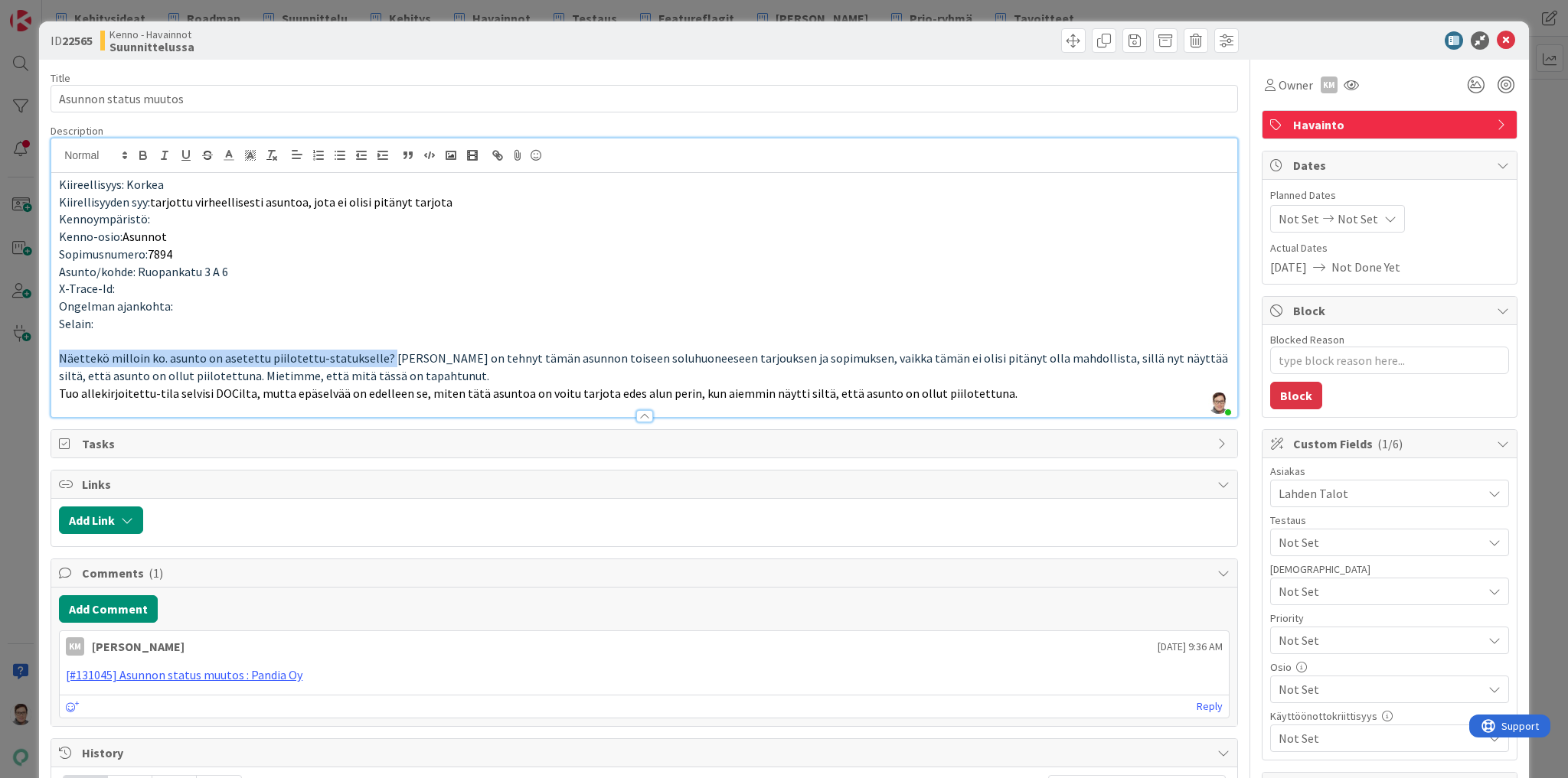
drag, startPoint x: 59, startPoint y: 358, endPoint x: 376, endPoint y: 362, distance: 317.0
click at [376, 362] on span "Näettekö milloin ko. asunto on asetettu piilotettu-statukselle? Kollega on tehn…" at bounding box center [645, 367] width 1171 height 33
click at [985, 387] on p "Tuo allekirjoitettu-tila selvisi DOCilta, mutta epäselvää on edelleen se, miten…" at bounding box center [644, 394] width 1171 height 17
click at [105, 602] on button "Add Comment" at bounding box center [108, 609] width 98 height 28
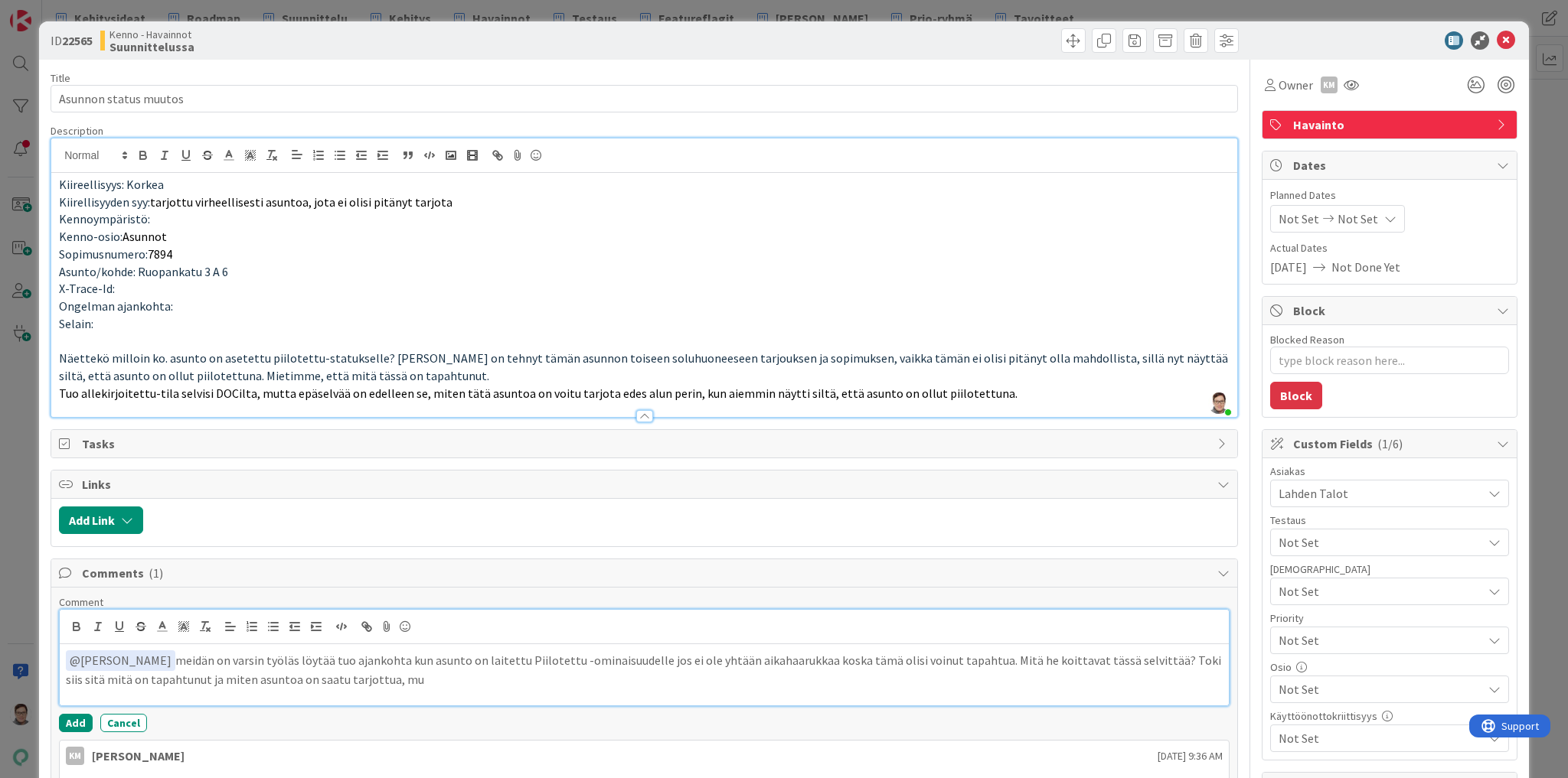
drag, startPoint x: 981, startPoint y: 656, endPoint x: 1008, endPoint y: 679, distance: 35.5
click at [1008, 679] on p "﻿ @ Kaisa Moilanen ﻿ meidän on varsin työläs löytää tuo ajankohta kun asunto on…" at bounding box center [644, 669] width 1157 height 37
click at [645, 658] on p "﻿ @ Kaisa Moilanen ﻿ meidän on varsin työläs löytää tuo ajankohta kun asunto on…" at bounding box center [644, 669] width 1157 height 37
click at [706, 679] on p "﻿ @ Kaisa Moilanen ﻿ meidän on varsin työläs löytää tuo ajankohta kun asunto on…" at bounding box center [644, 669] width 1157 height 37
click at [80, 720] on button "Add" at bounding box center [76, 722] width 34 height 18
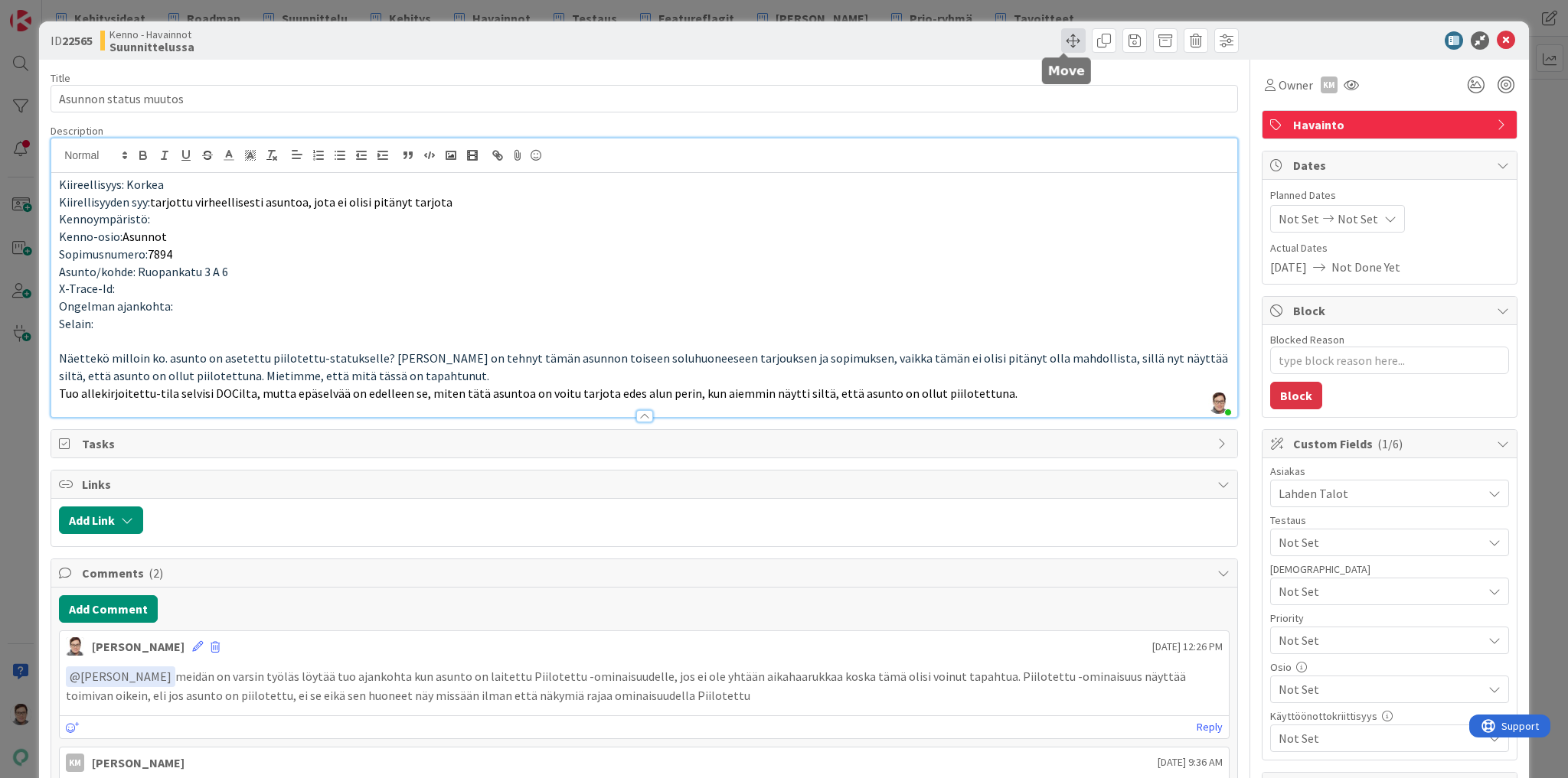
click at [1066, 41] on span at bounding box center [1073, 40] width 24 height 24
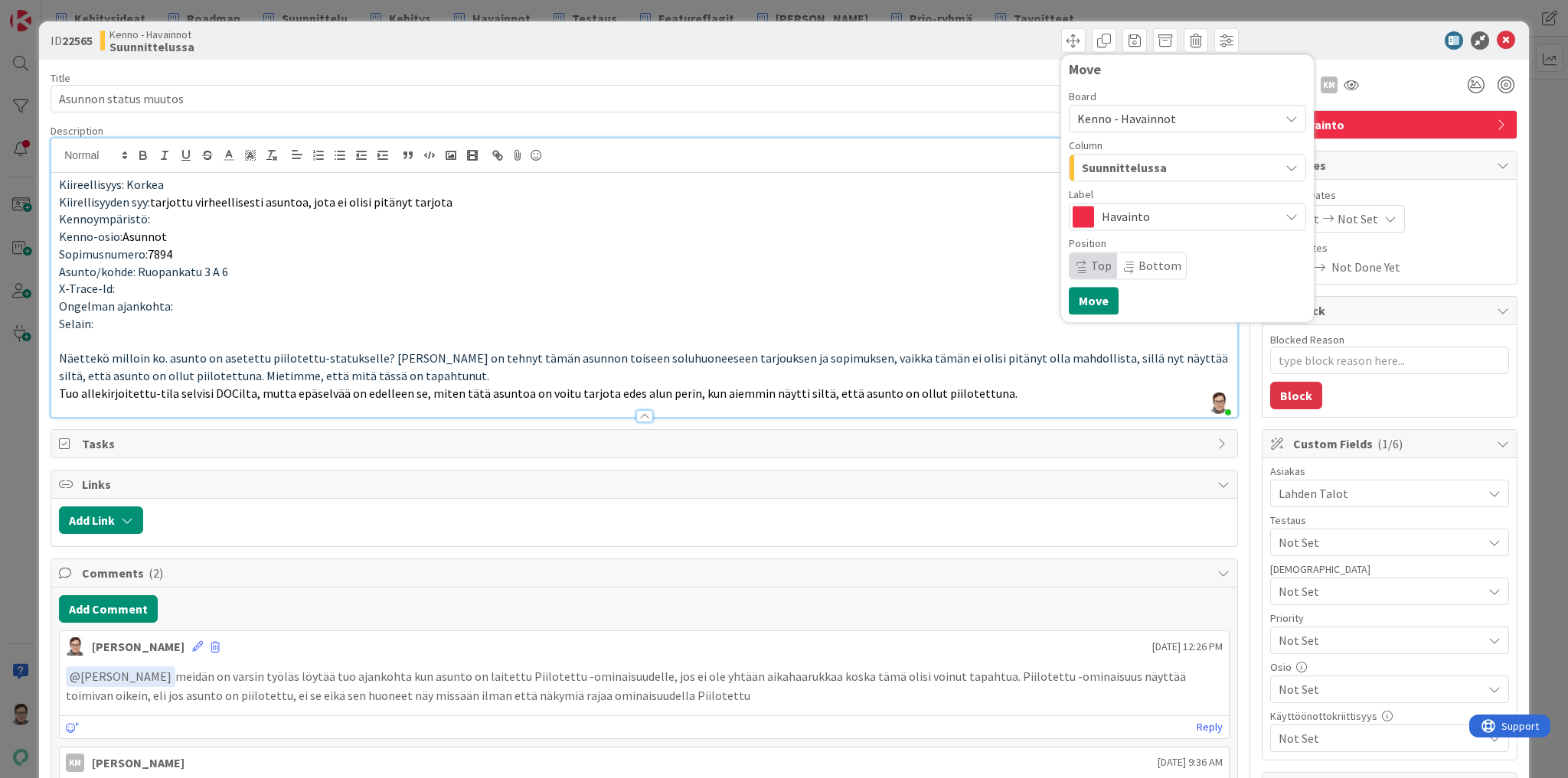
click at [1141, 173] on span "Suunnittelussa" at bounding box center [1123, 167] width 85 height 20
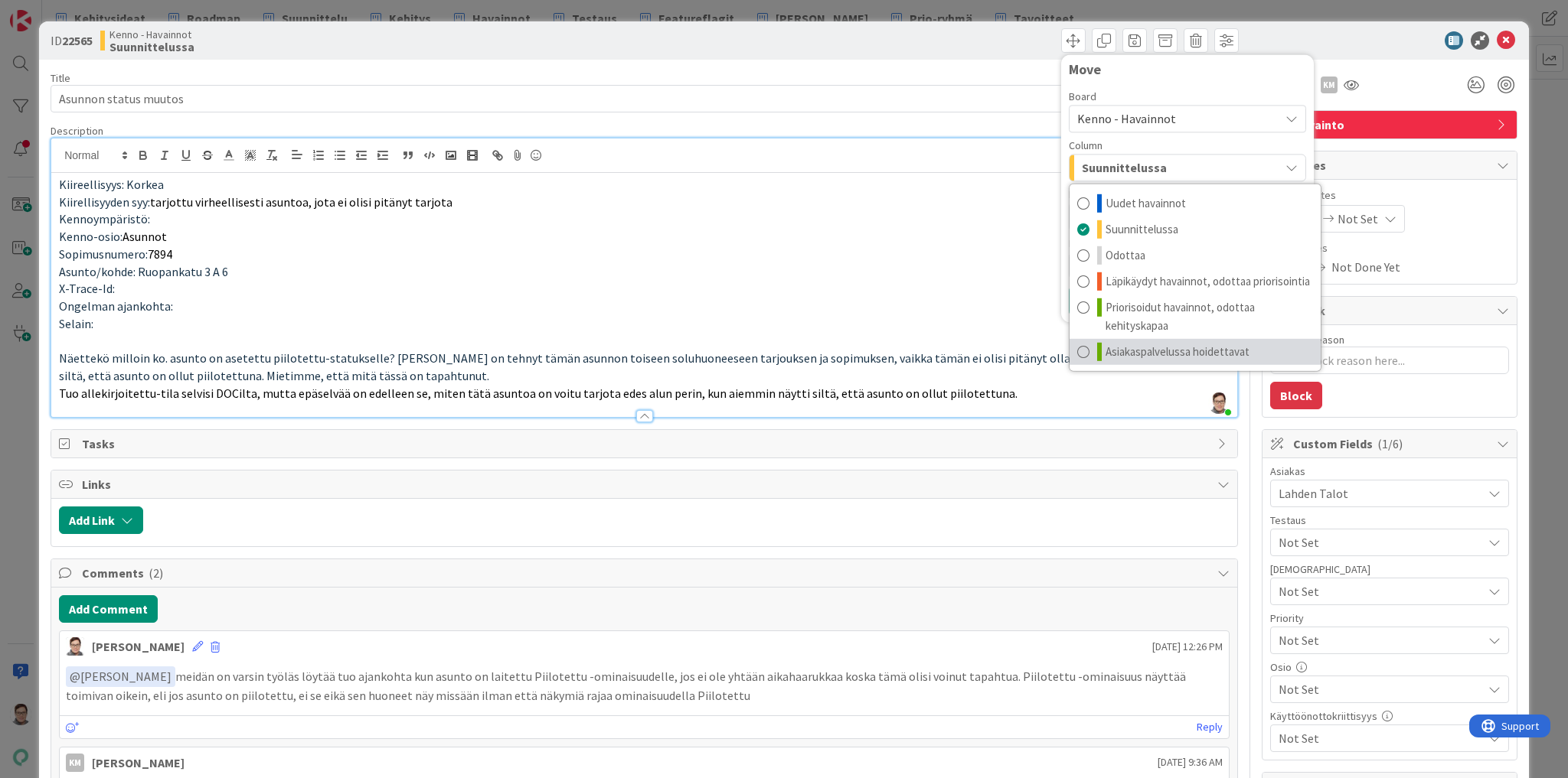
click at [1148, 355] on span "Asiakaspalvelussa hoidettavat" at bounding box center [1177, 351] width 144 height 18
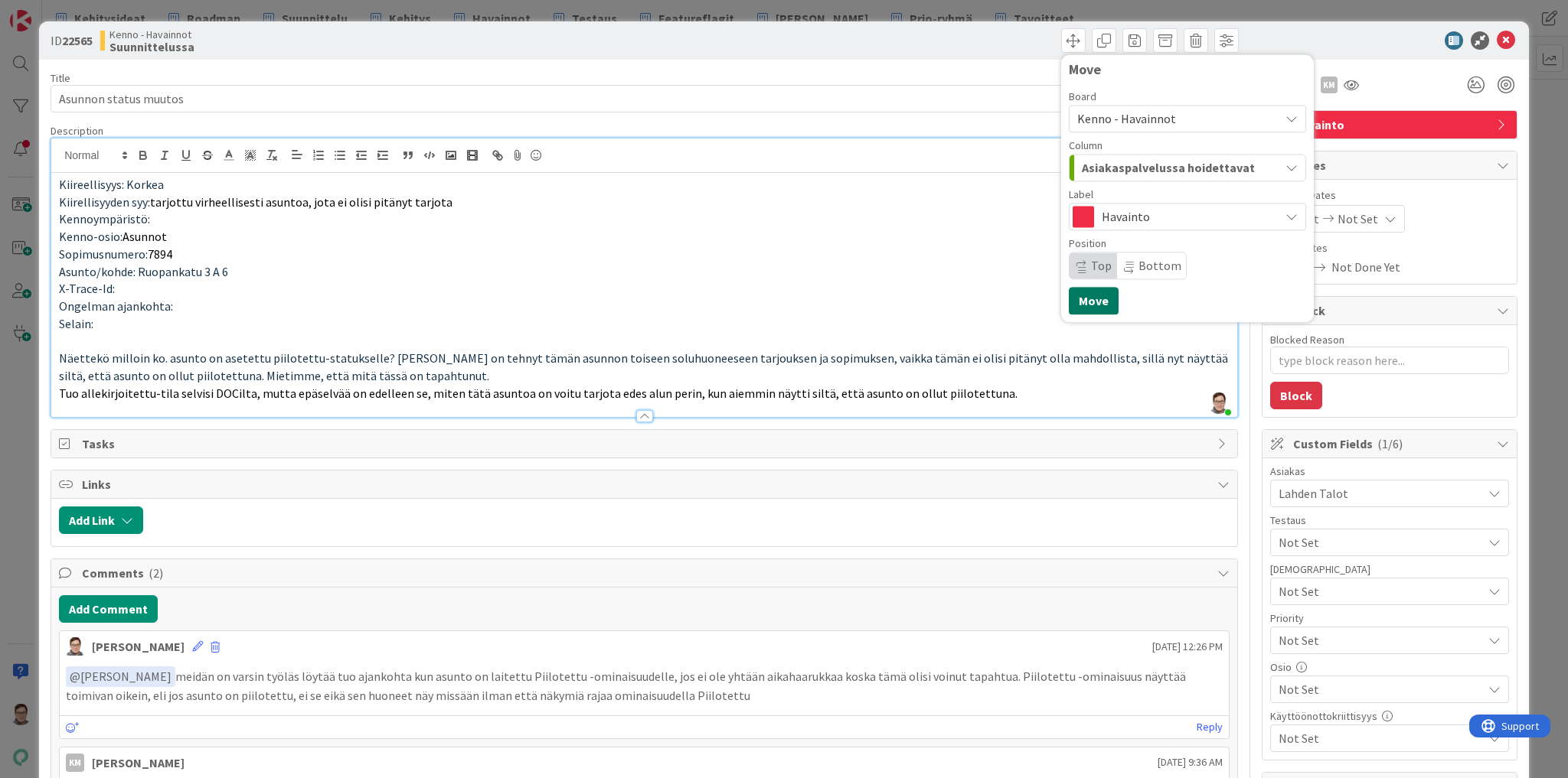
click at [1085, 301] on button "Move" at bounding box center [1093, 301] width 50 height 28
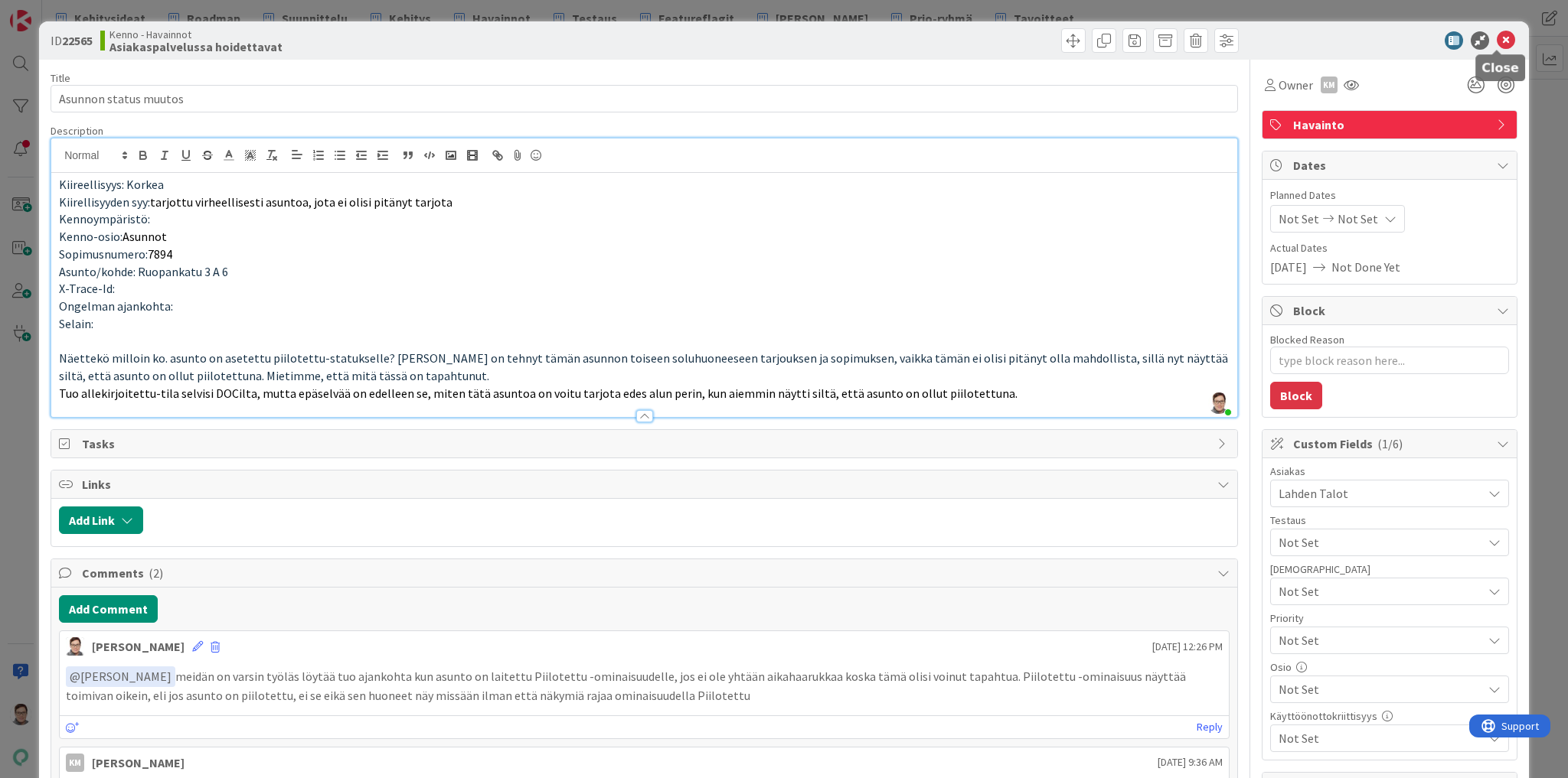
click at [1498, 40] on icon at bounding box center [1505, 40] width 18 height 18
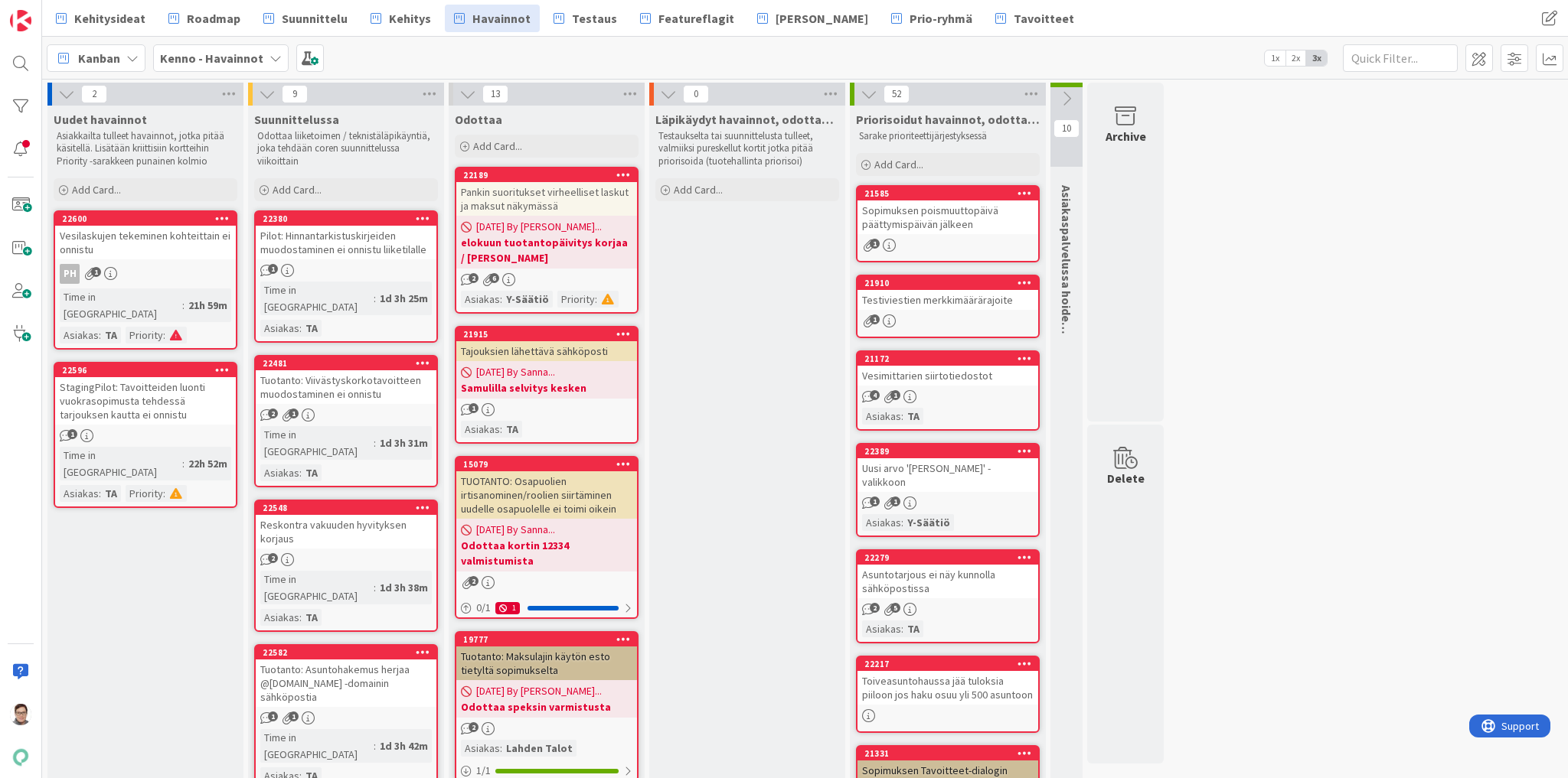
click at [317, 245] on div "Pilot: Hinnantarkistuskirjeiden muodostaminen ei onnistu liiketilalle" at bounding box center [345, 242] width 180 height 34
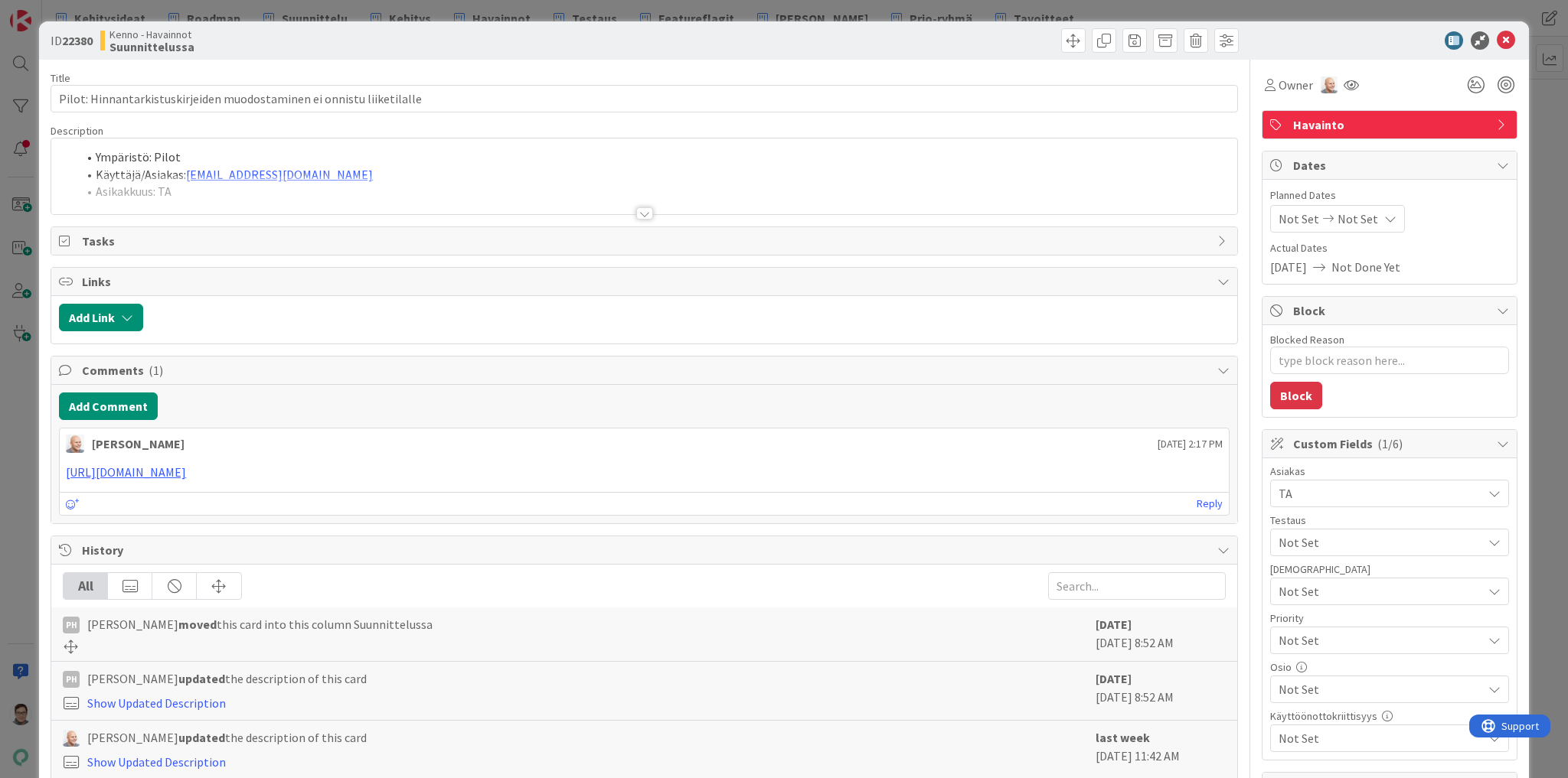
type textarea "x"
click at [637, 211] on div at bounding box center [644, 213] width 17 height 12
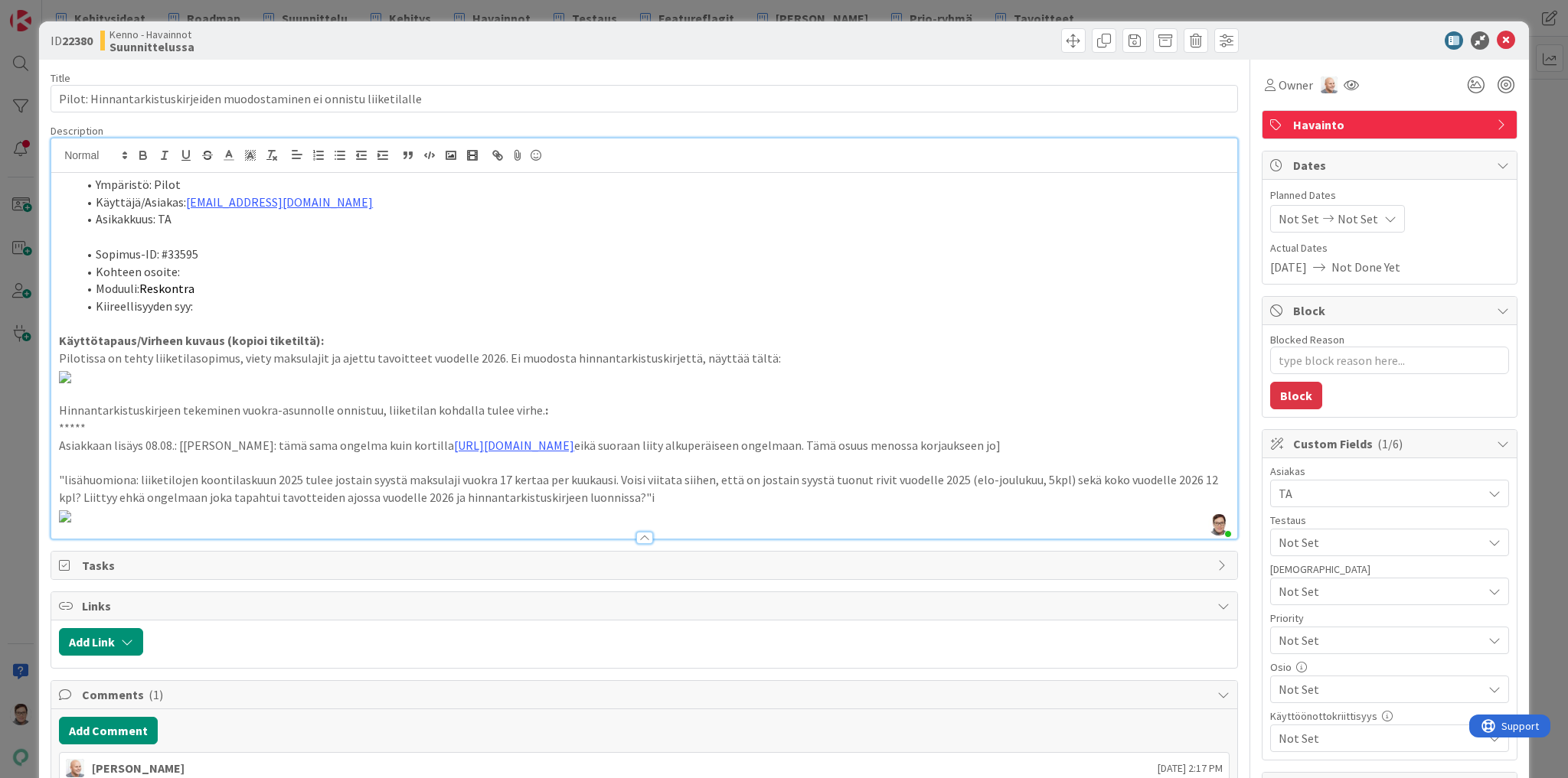
click at [58, 341] on div "Ympäristö: Pilot Käyttäjä/Asiakas: oona.honkila@ta.fi Asikakkuus: TA Sopimus-ID…" at bounding box center [644, 355] width 1185 height 366
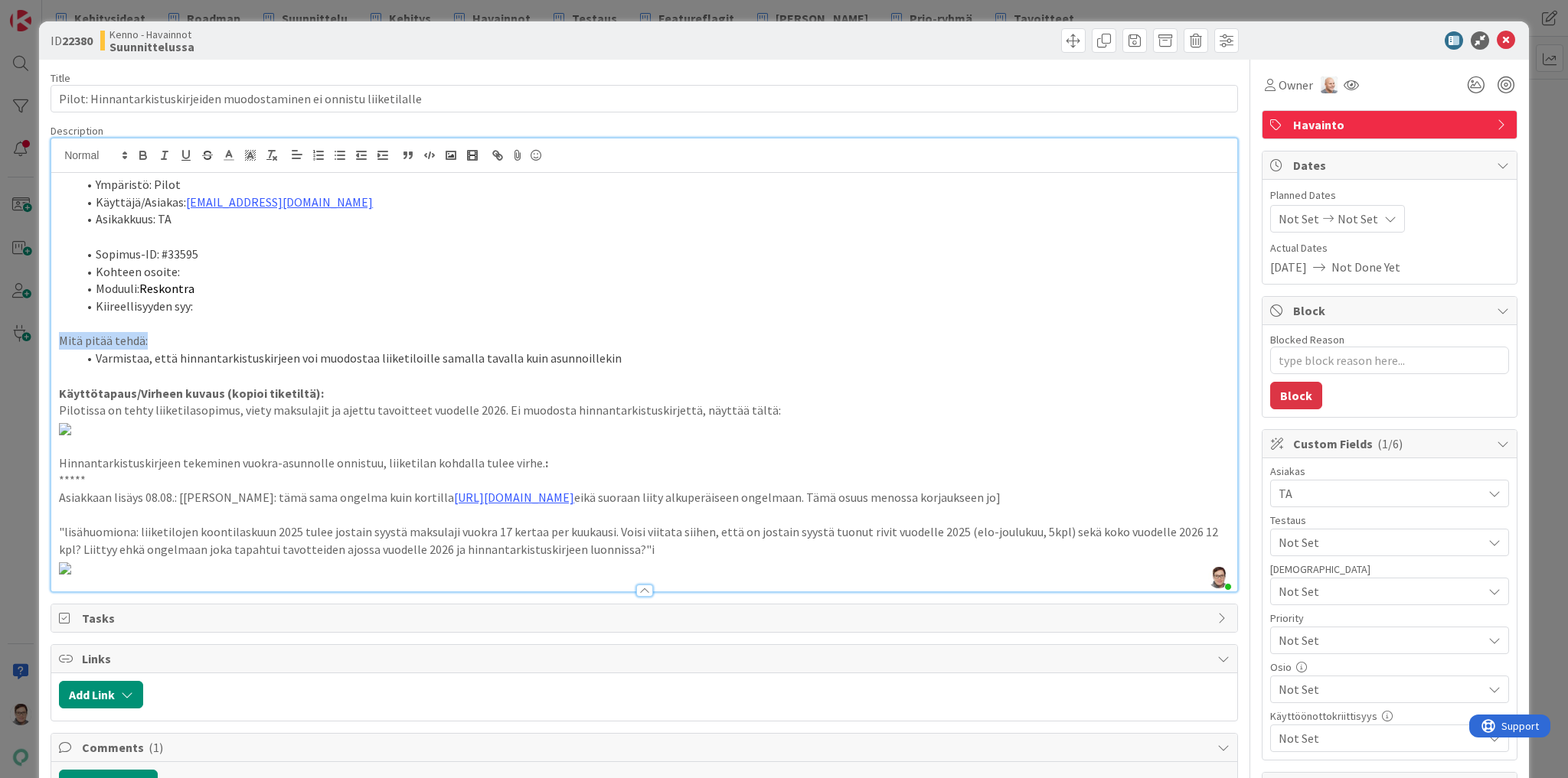
drag, startPoint x: 166, startPoint y: 338, endPoint x: -236, endPoint y: 341, distance: 402.0
click at [0, 341] on html "Kehitysideat Roadmap Suunnittelu Kehitys Havainnot Testaus Featureflagit Kenno …" at bounding box center [784, 389] width 1568 height 778
click at [356, 356] on li "Varmistaa, että hinnantarkistuskirjeen voi muodostaa liiketiloille samalla tava…" at bounding box center [654, 358] width 1152 height 17
click at [1500, 40] on icon at bounding box center [1505, 40] width 18 height 18
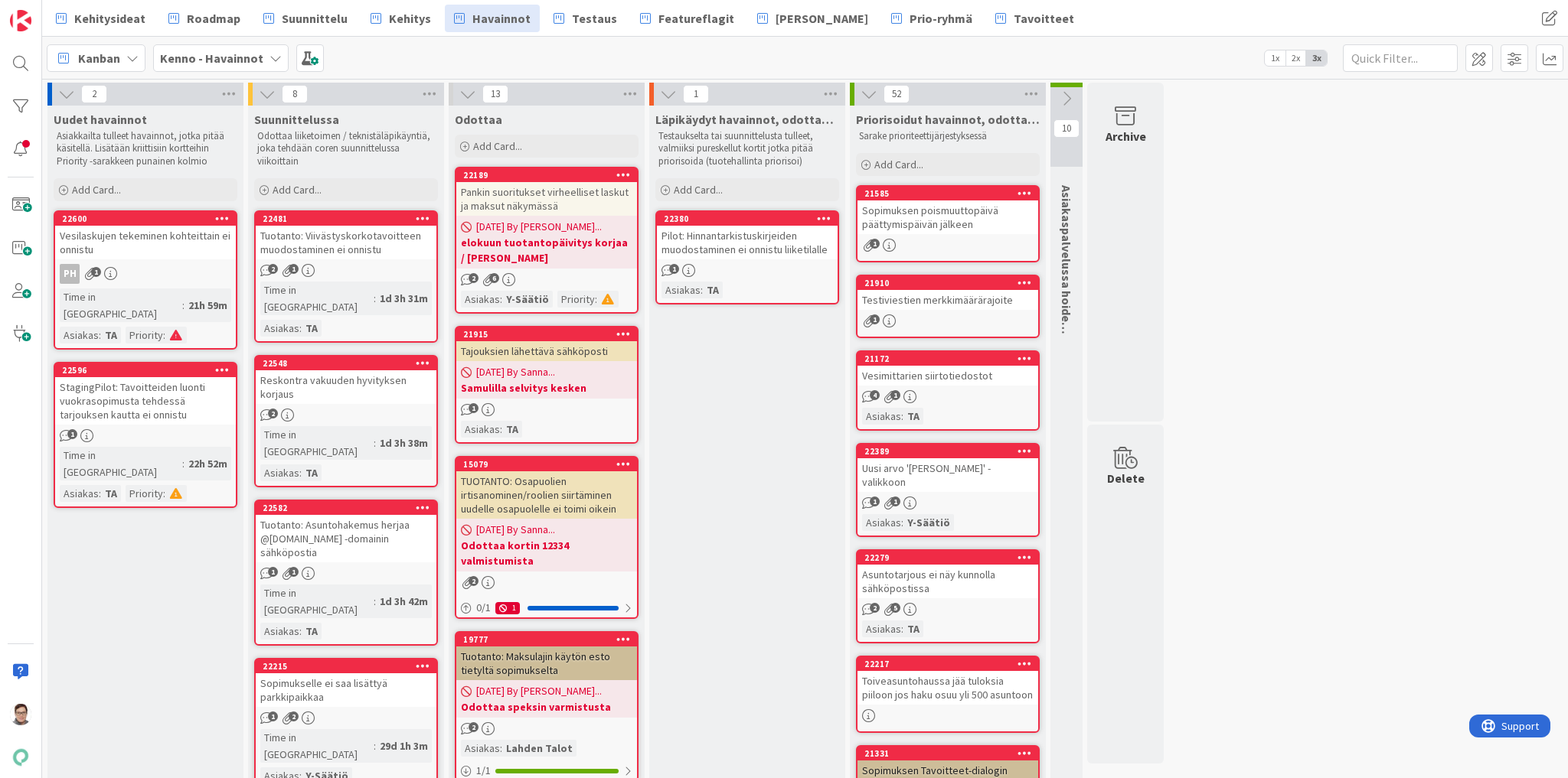
click at [350, 245] on div "Tuotanto: Viivästyskorkotavoitteen muodostaminen ei onnistu" at bounding box center [345, 242] width 180 height 34
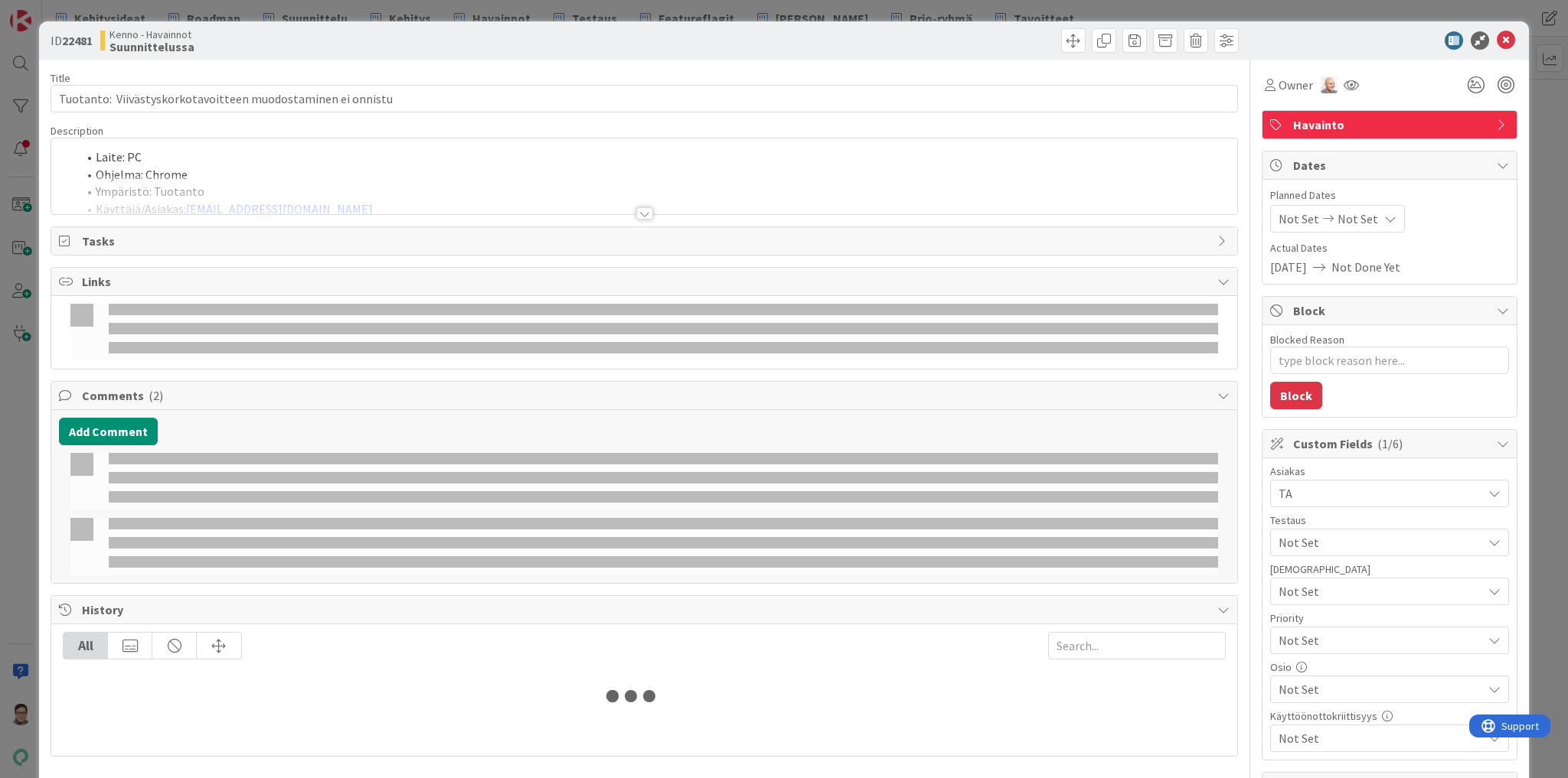
type textarea "x"
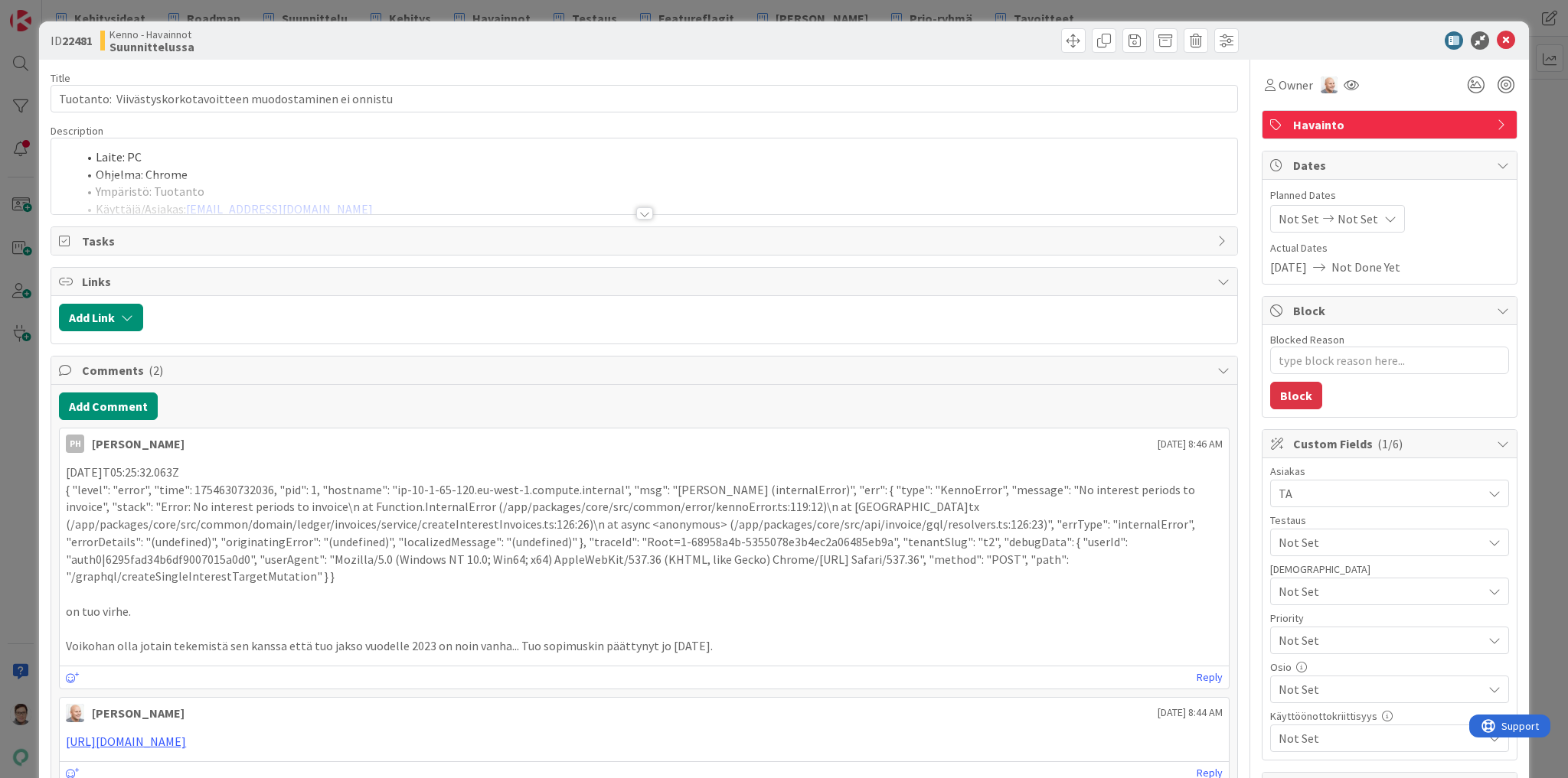
click at [636, 215] on div at bounding box center [644, 213] width 17 height 12
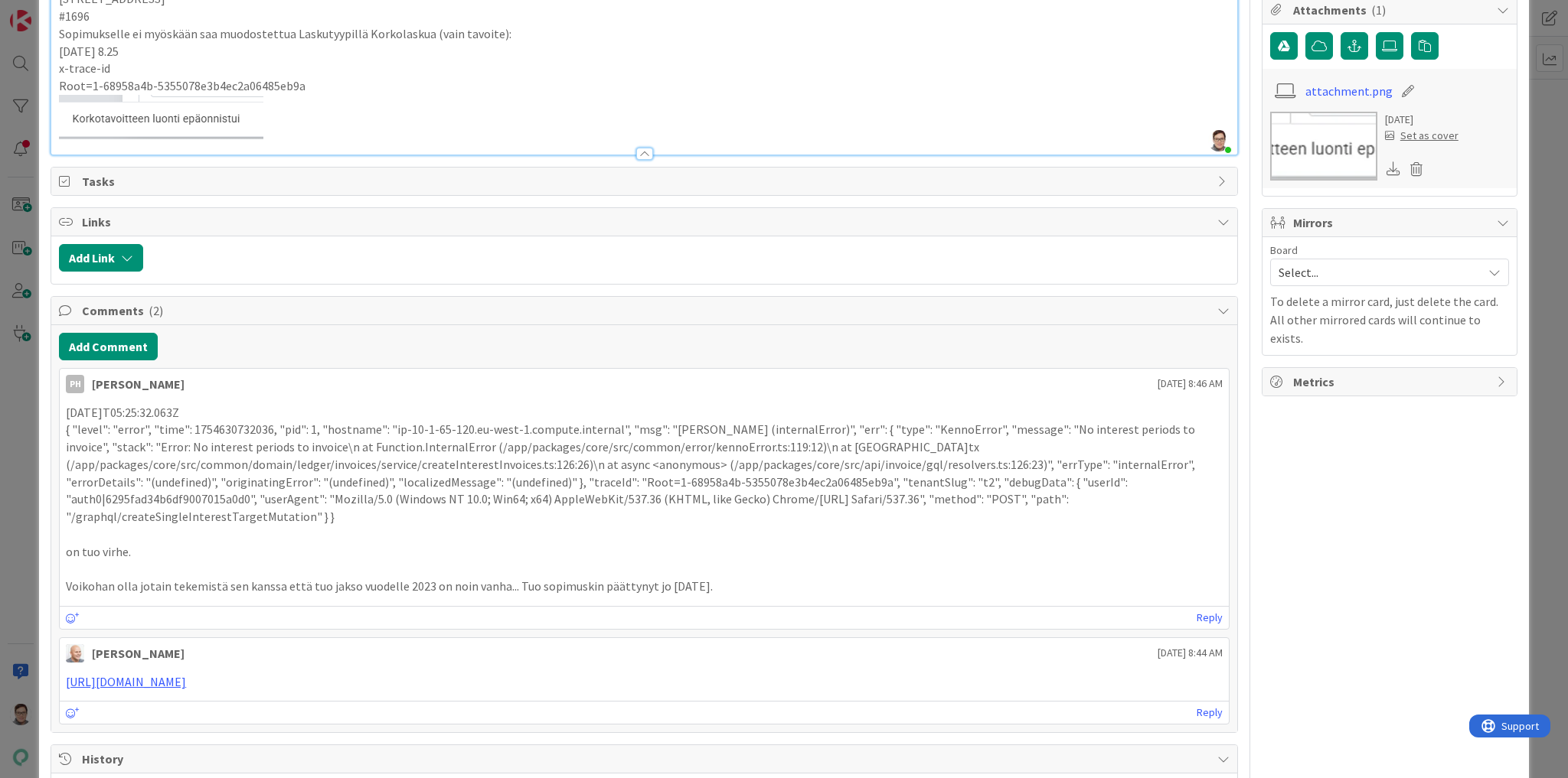
scroll to position [836, 0]
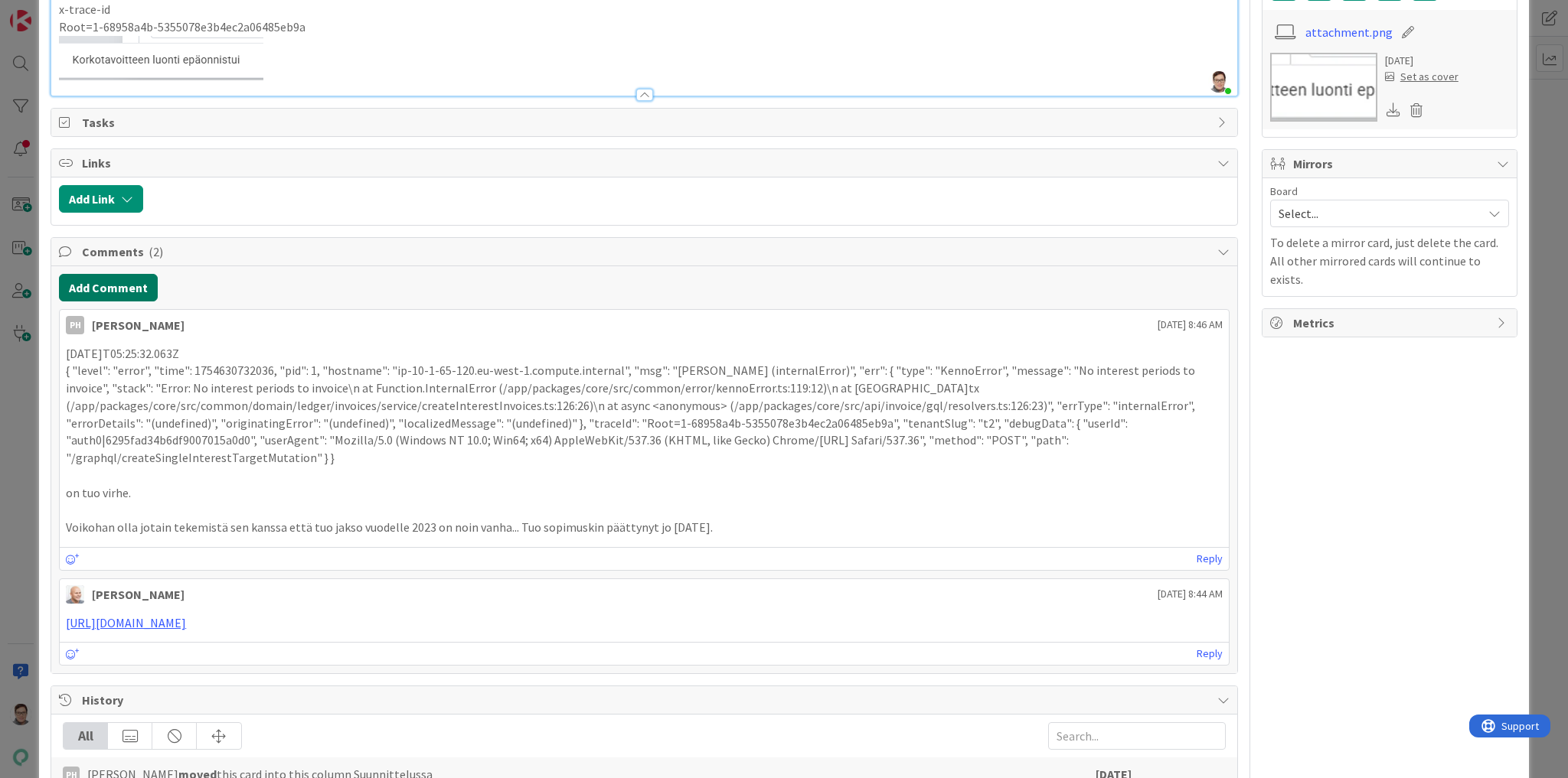
click at [99, 301] on button "Add Comment" at bounding box center [108, 288] width 98 height 28
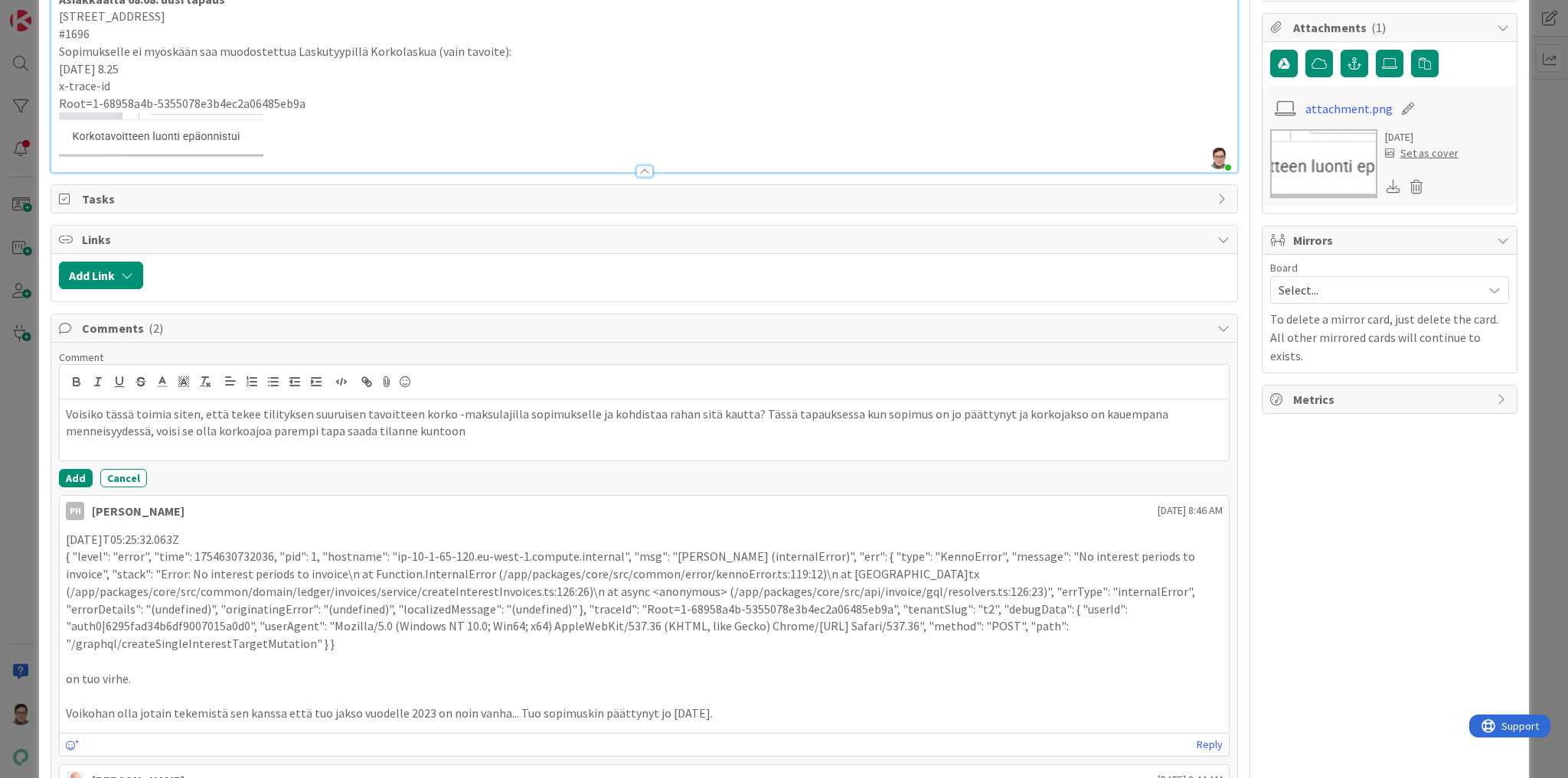
scroll to position [918, 0]
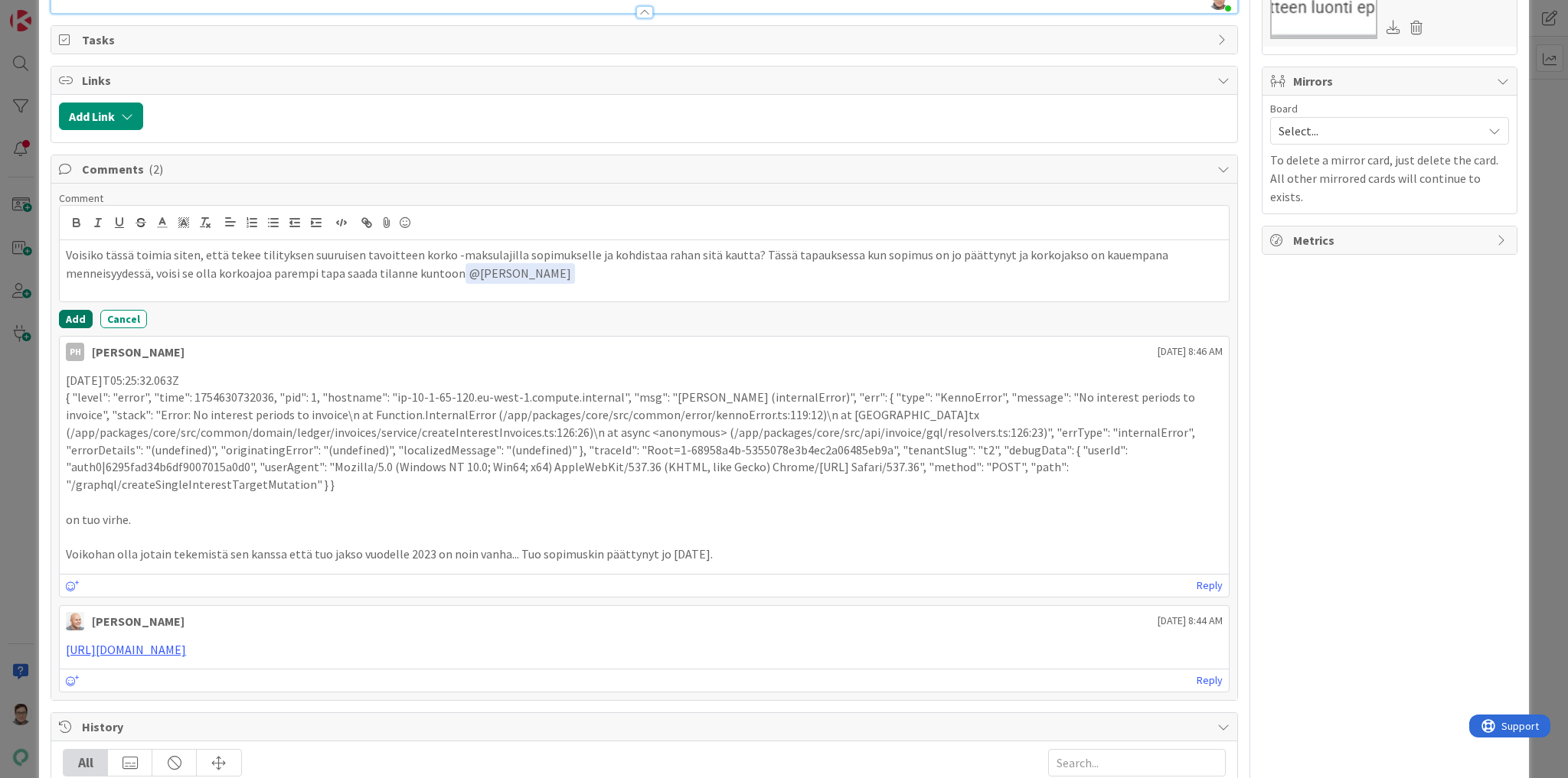
click at [71, 328] on button "Add" at bounding box center [76, 319] width 34 height 18
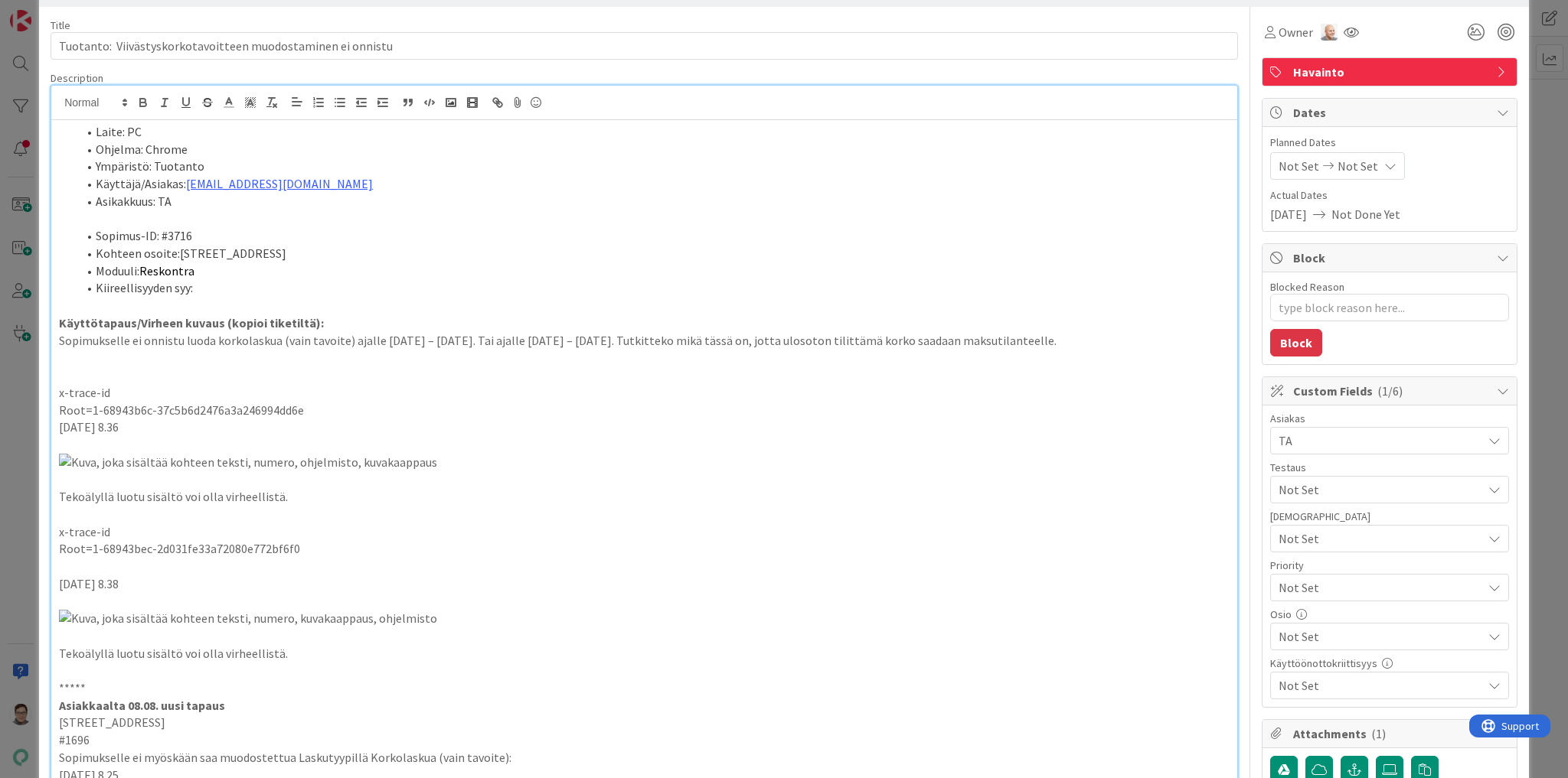
scroll to position [0, 0]
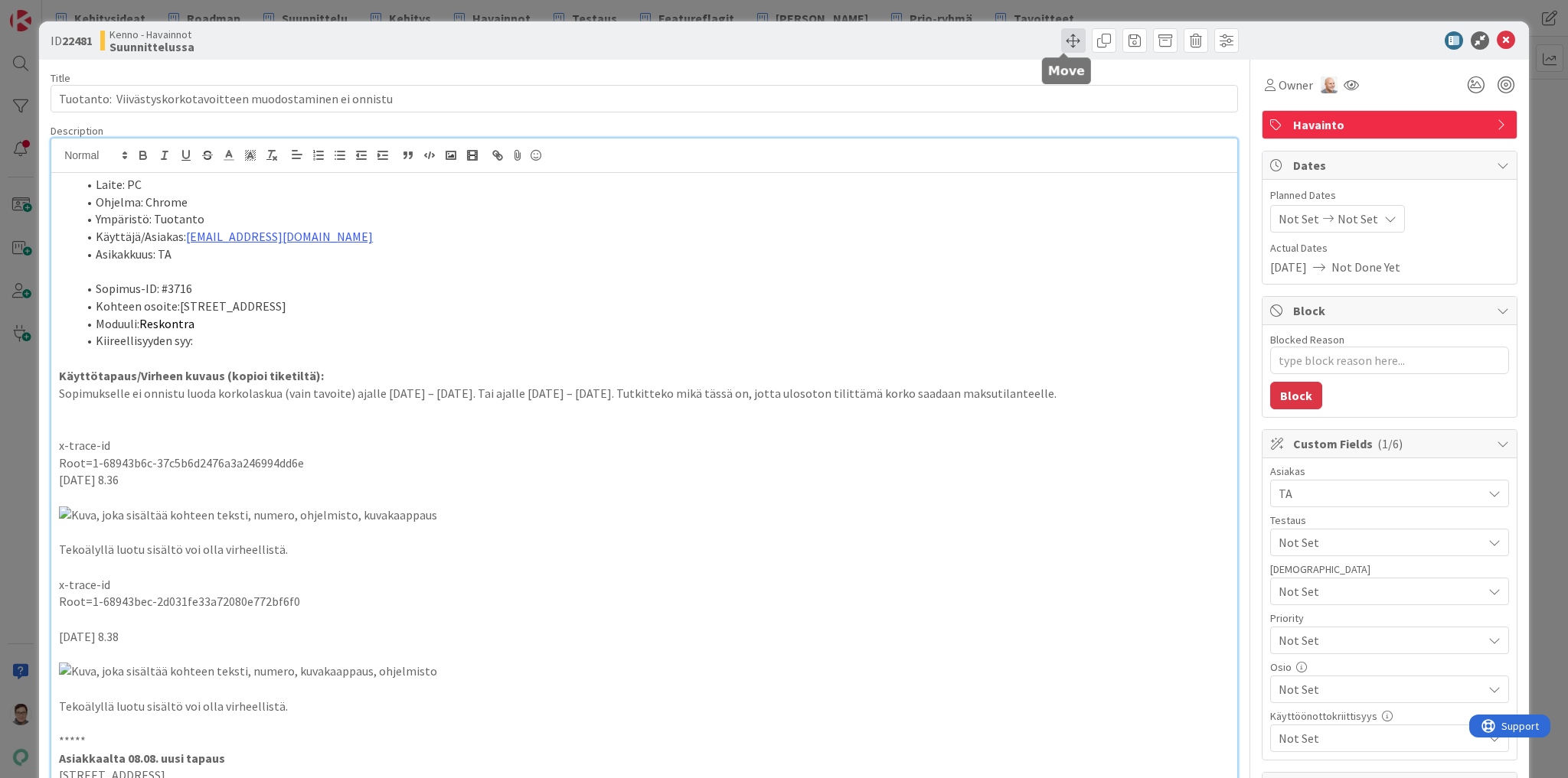
click at [1061, 42] on span at bounding box center [1073, 40] width 24 height 24
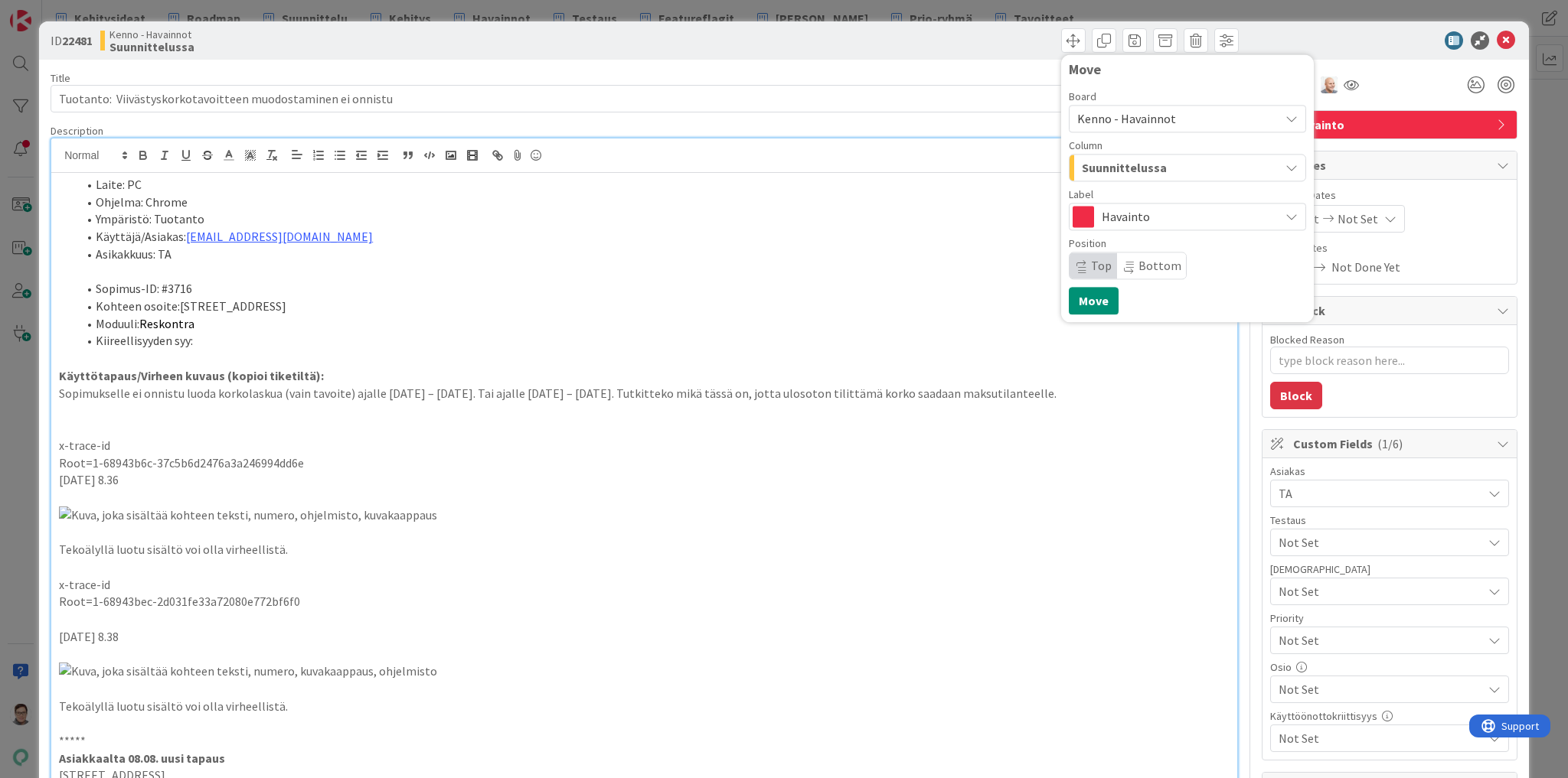
click at [1133, 174] on span "Suunnittelussa" at bounding box center [1123, 167] width 85 height 20
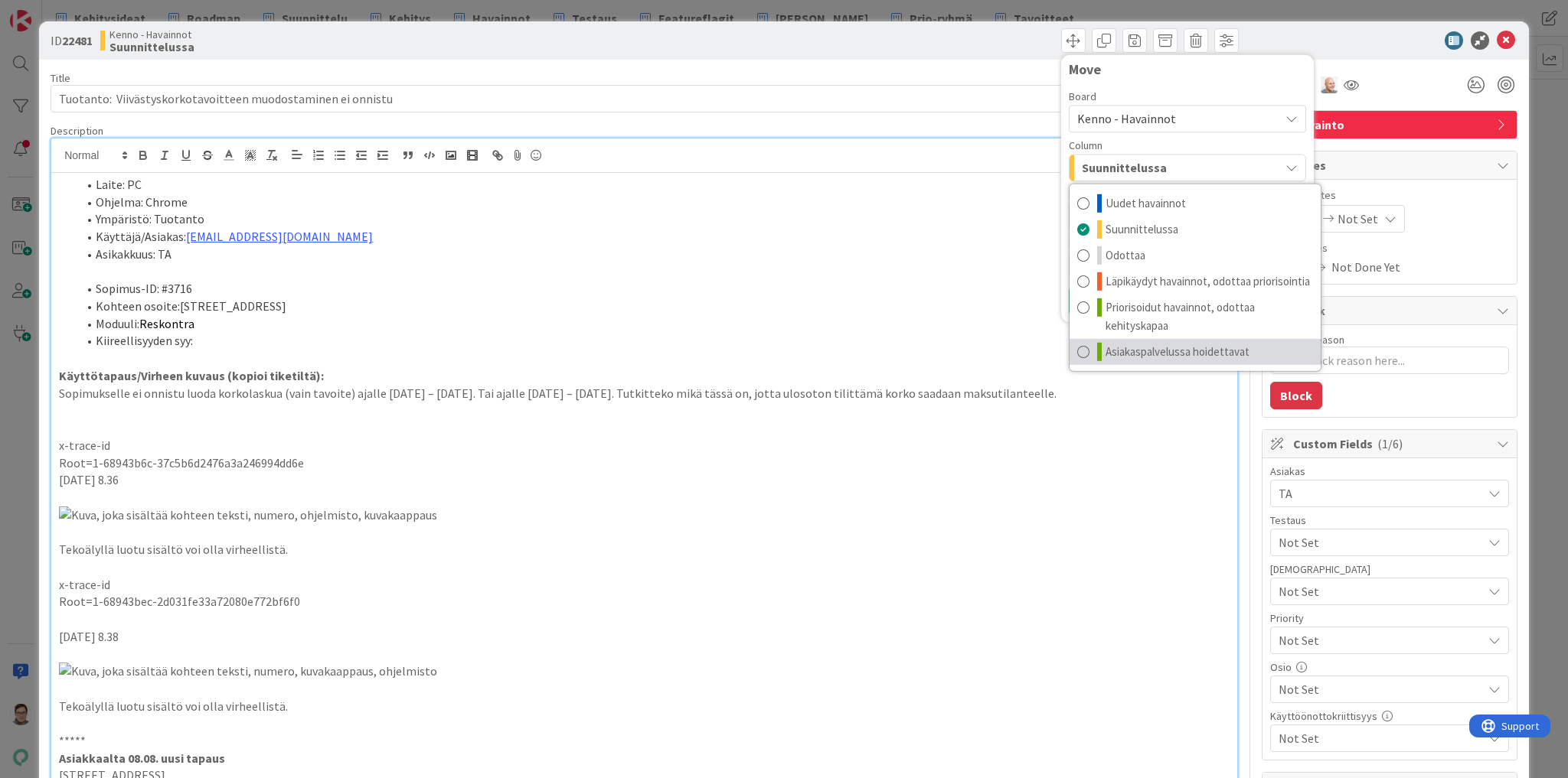
click at [1151, 355] on span "Asiakaspalvelussa hoidettavat" at bounding box center [1177, 351] width 144 height 18
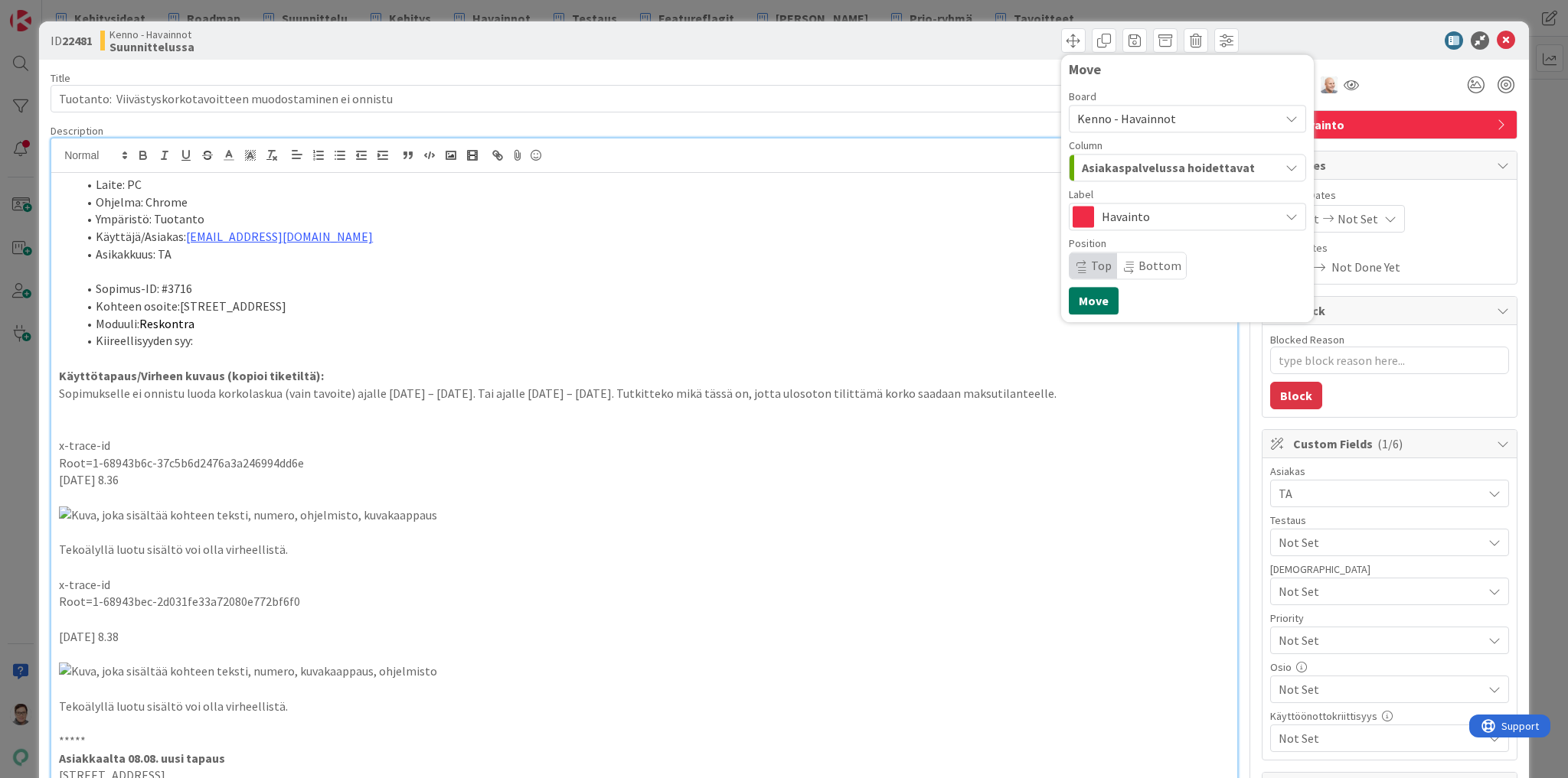
click at [1081, 302] on button "Move" at bounding box center [1093, 301] width 50 height 28
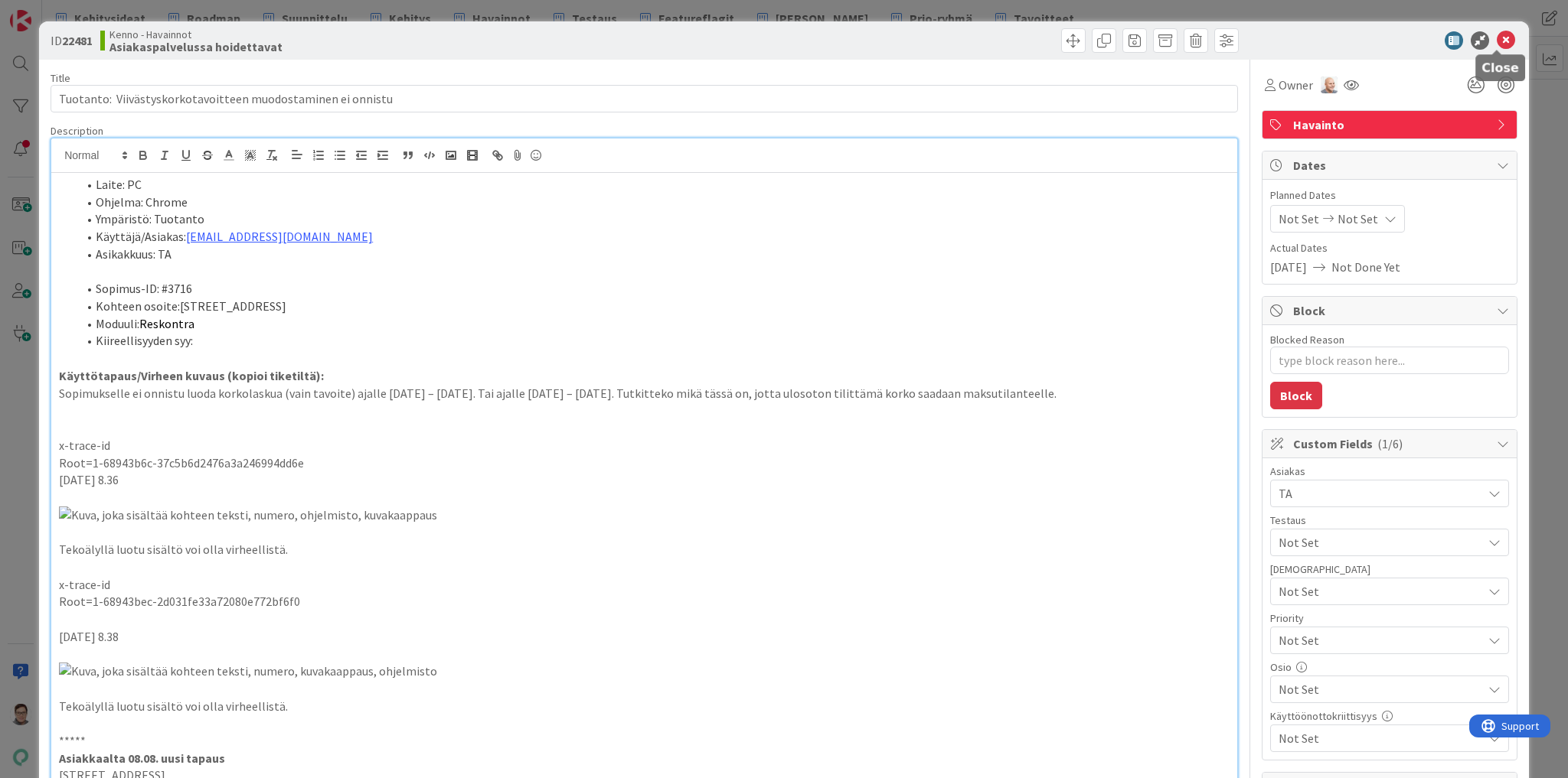
click at [1497, 40] on icon at bounding box center [1505, 40] width 18 height 18
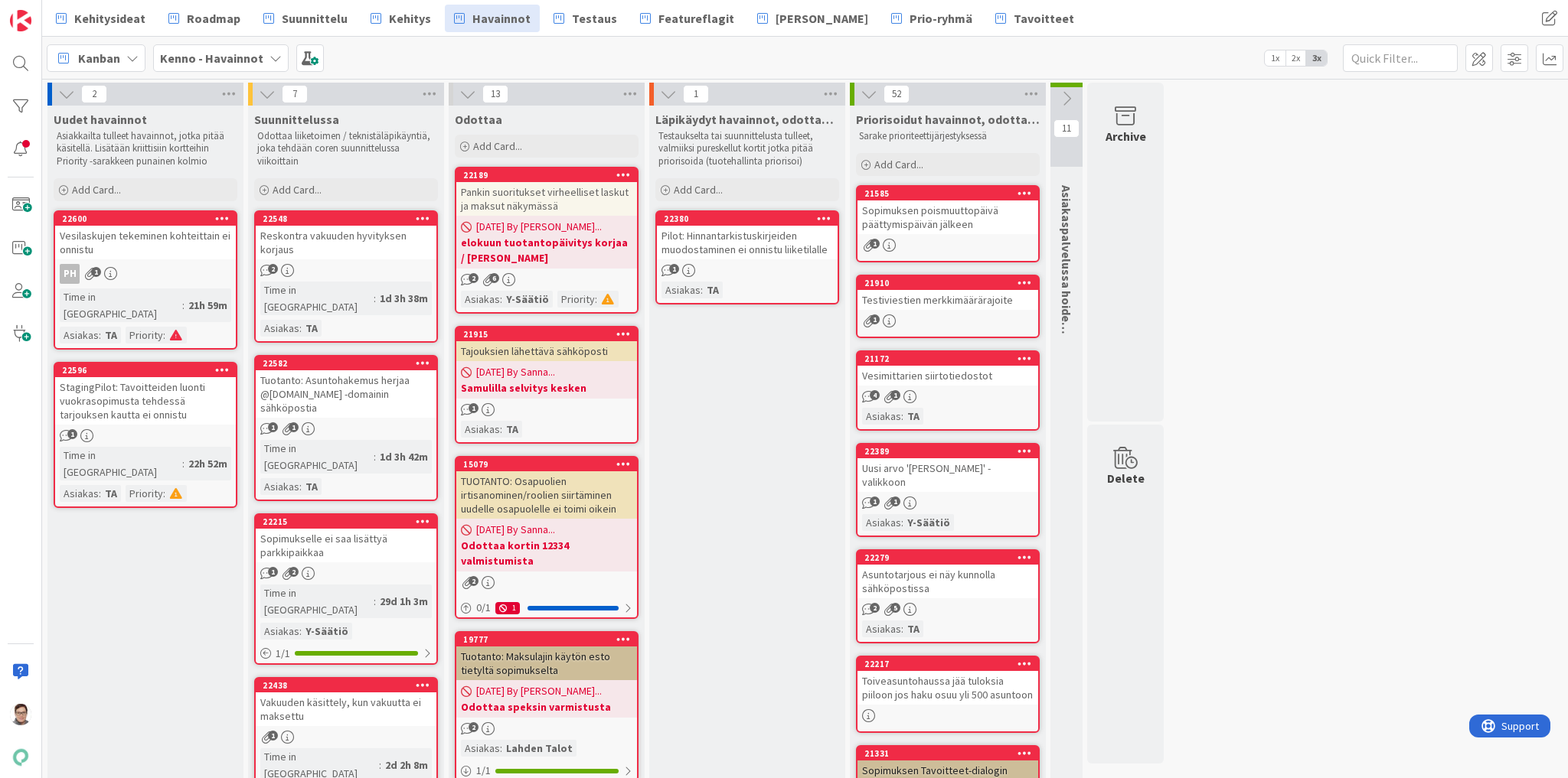
click at [330, 251] on div "Reskontra vakuuden hyvityksen korjaus" at bounding box center [345, 242] width 180 height 34
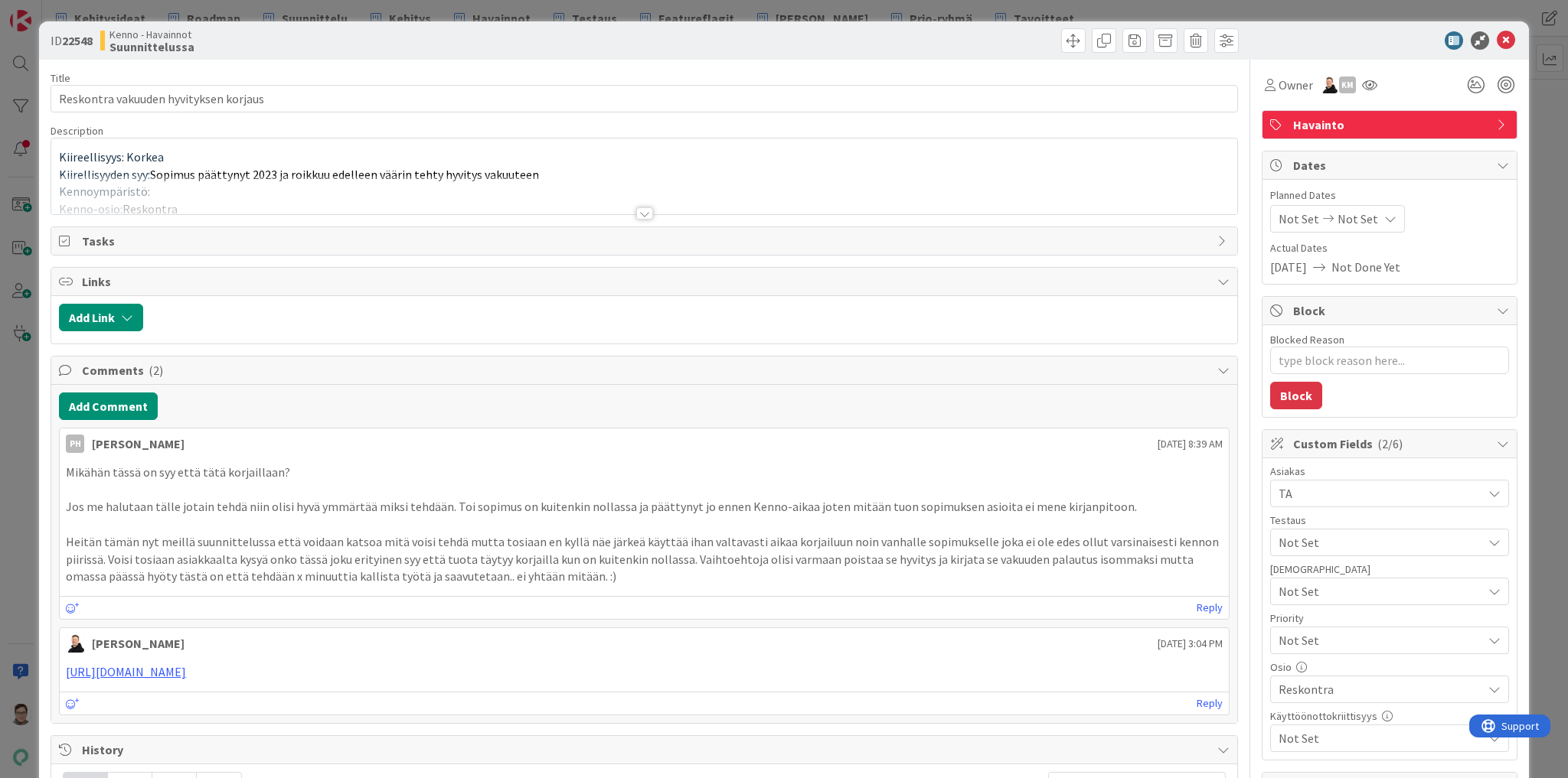
type textarea "x"
click at [645, 211] on div at bounding box center [644, 213] width 17 height 12
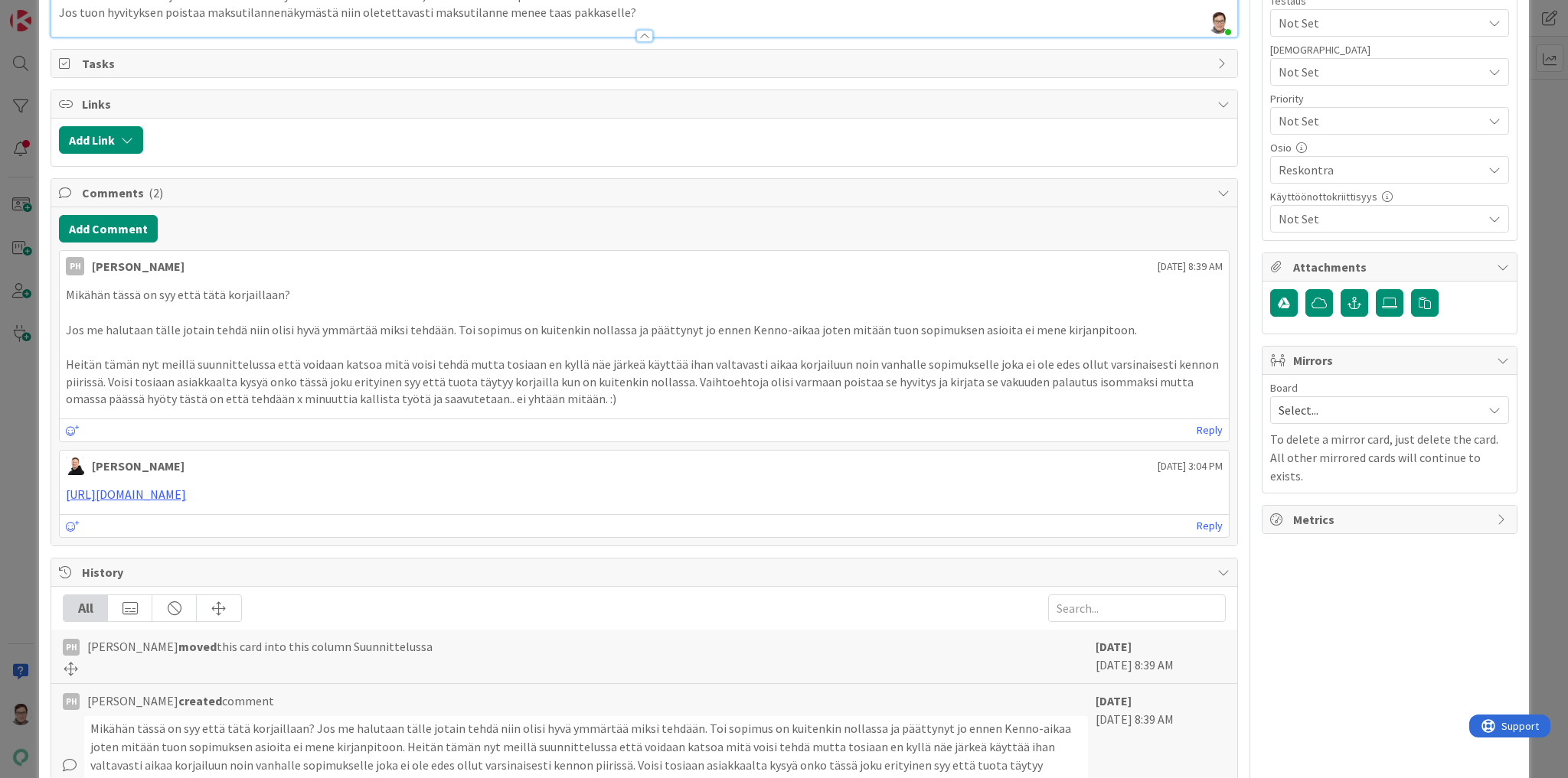
scroll to position [673, 0]
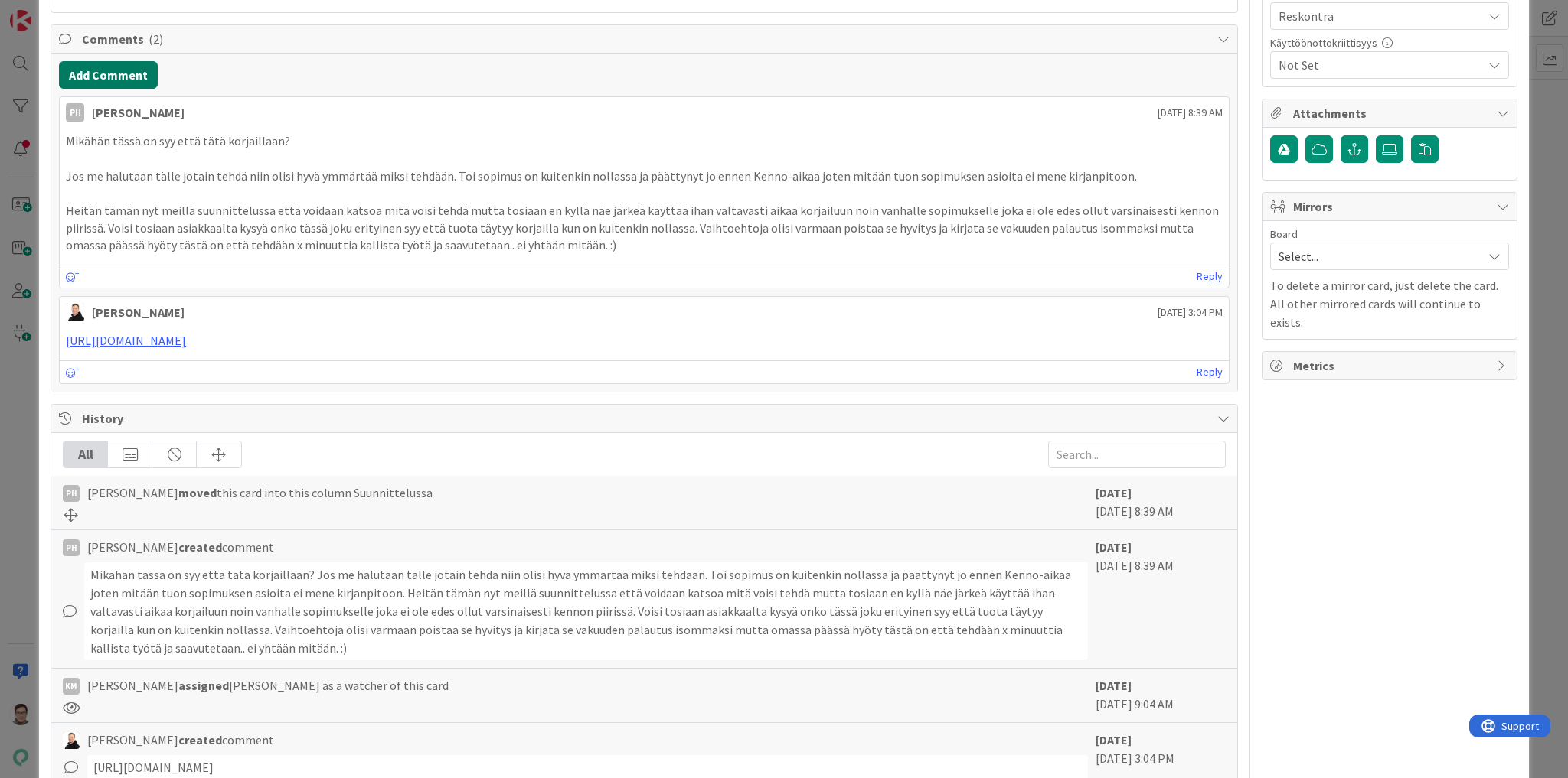
click at [113, 89] on button "Add Comment" at bounding box center [108, 75] width 98 height 28
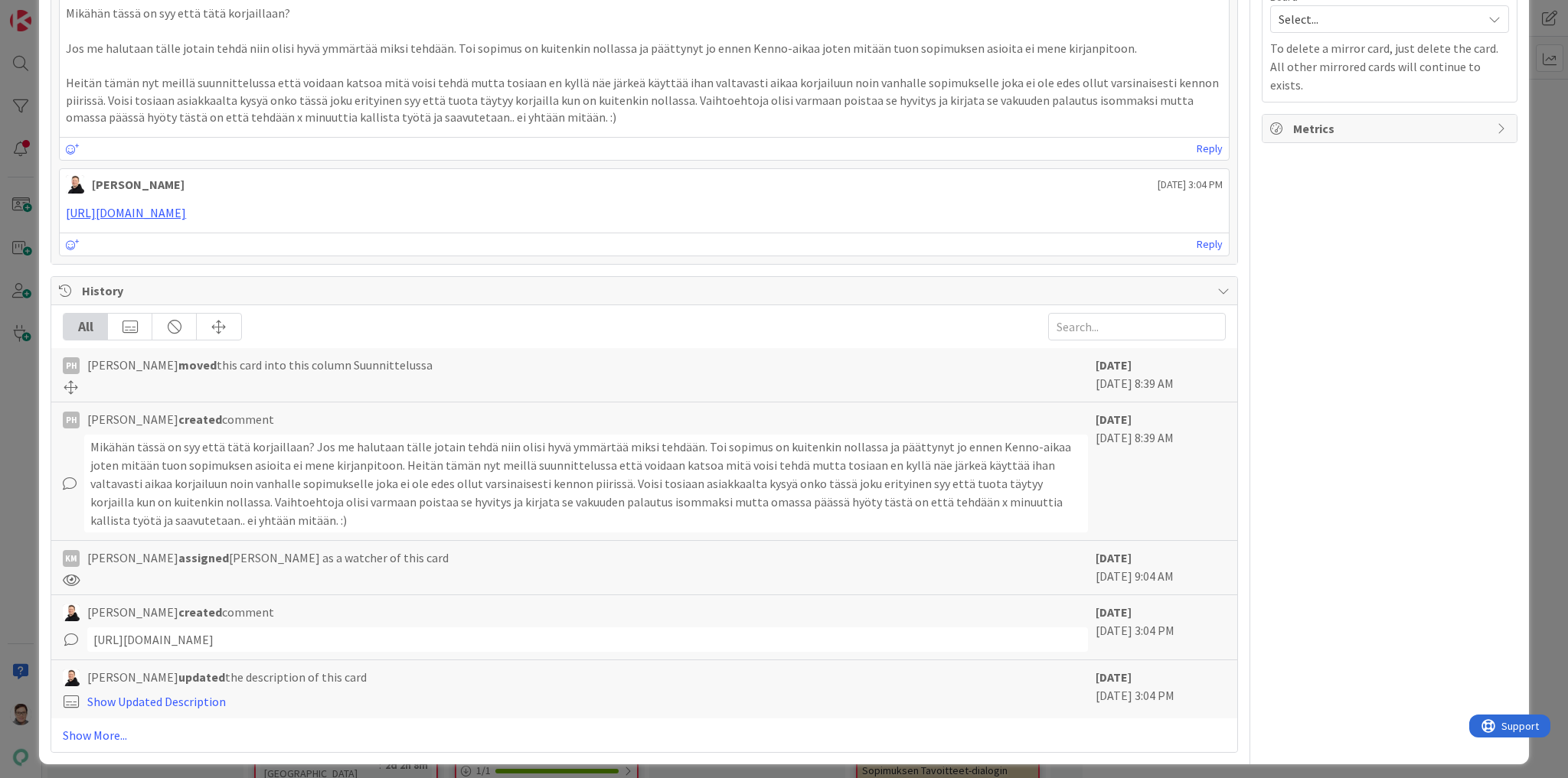
scroll to position [918, 0]
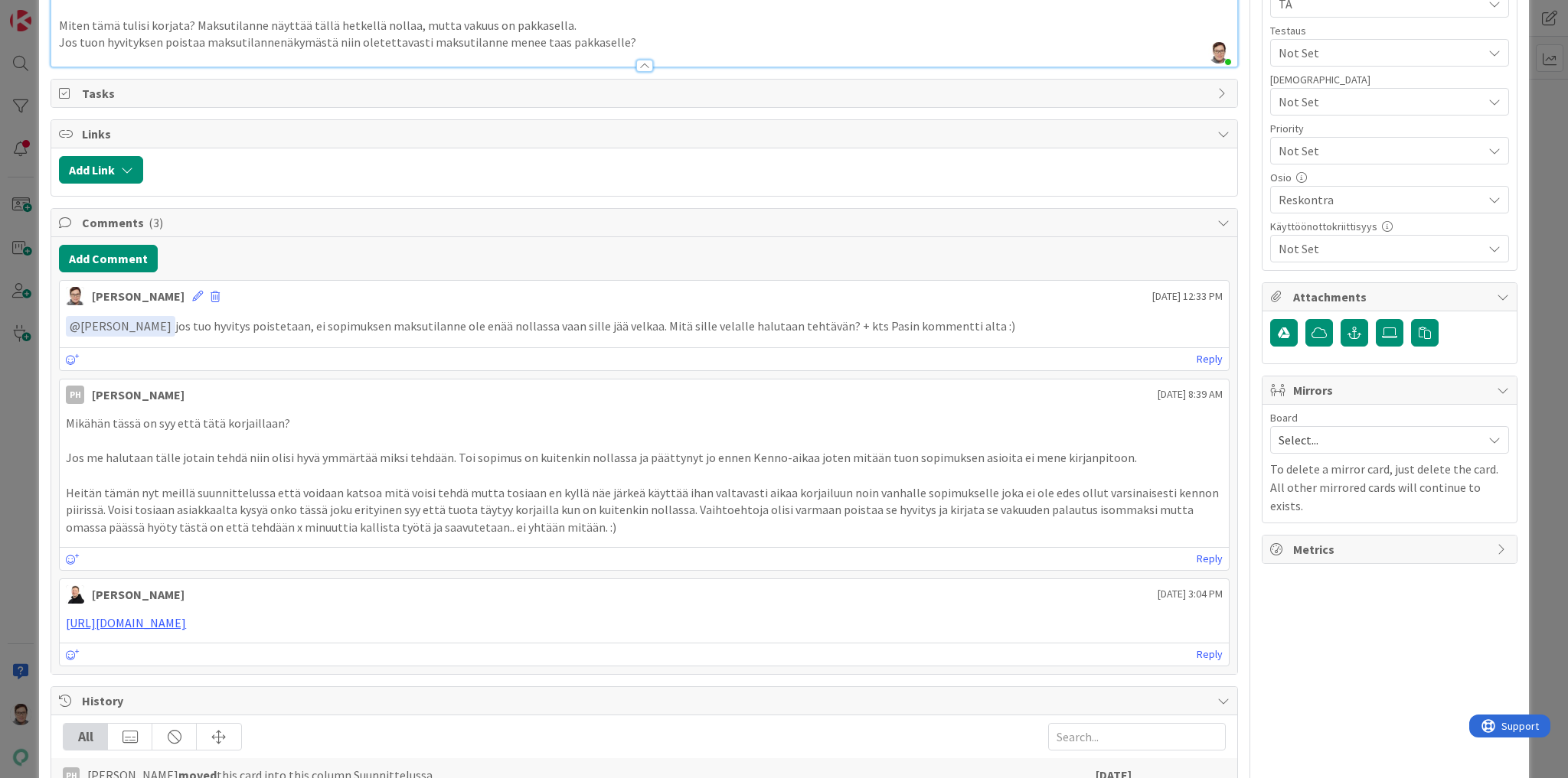
scroll to position [0, 0]
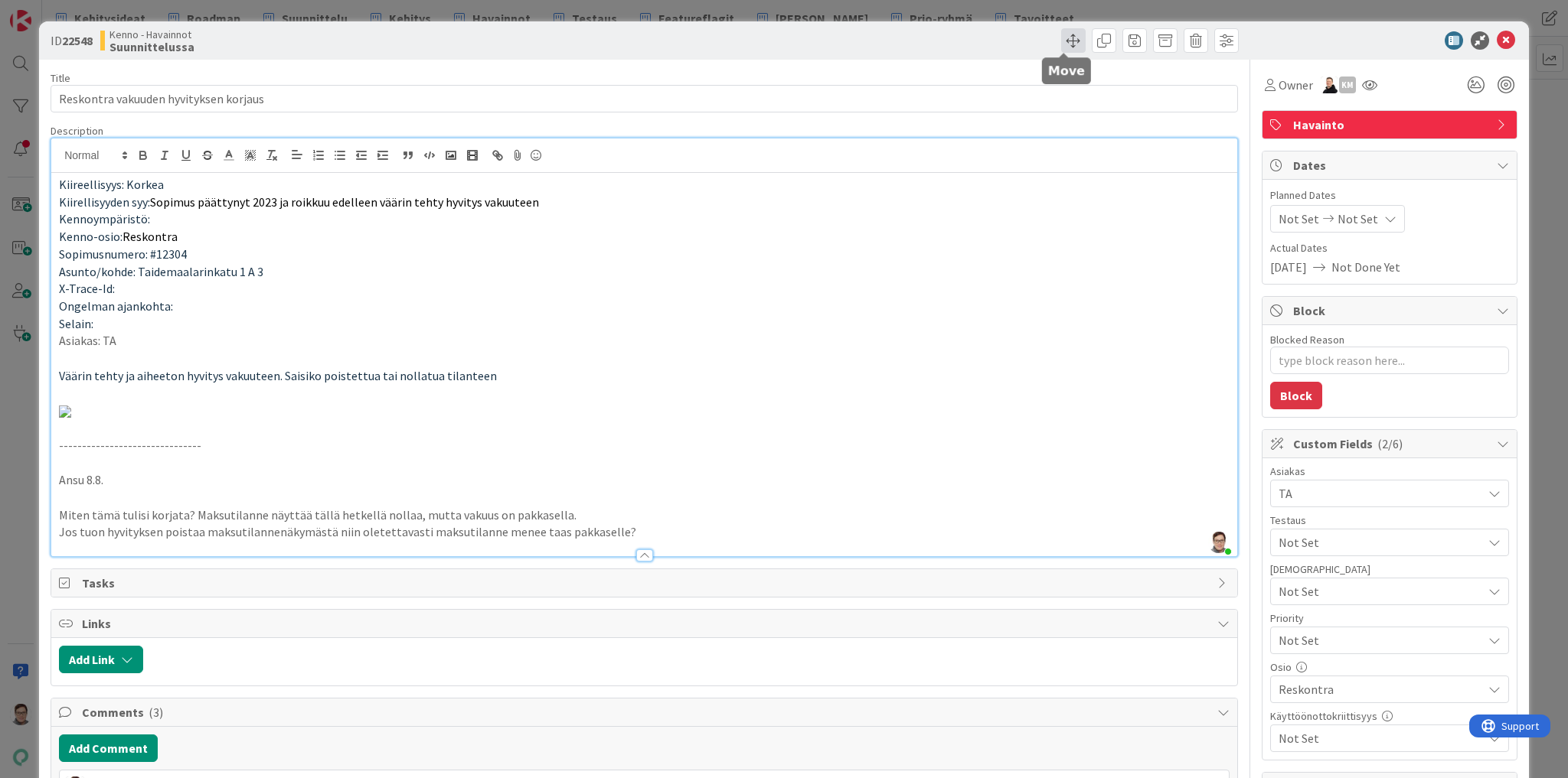
click at [1061, 39] on span at bounding box center [1073, 40] width 24 height 24
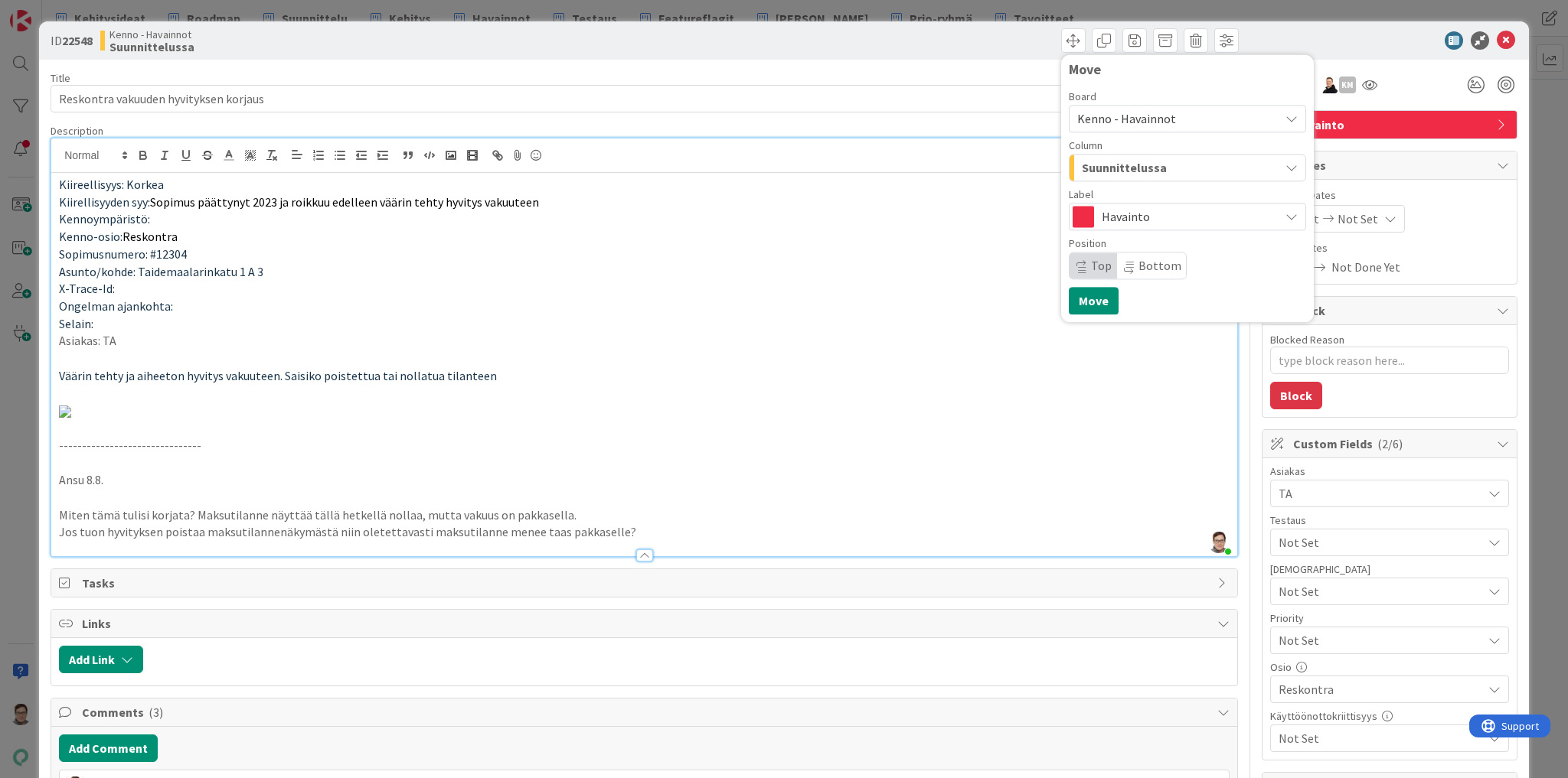
click at [1137, 162] on span "Suunnittelussa" at bounding box center [1123, 167] width 85 height 20
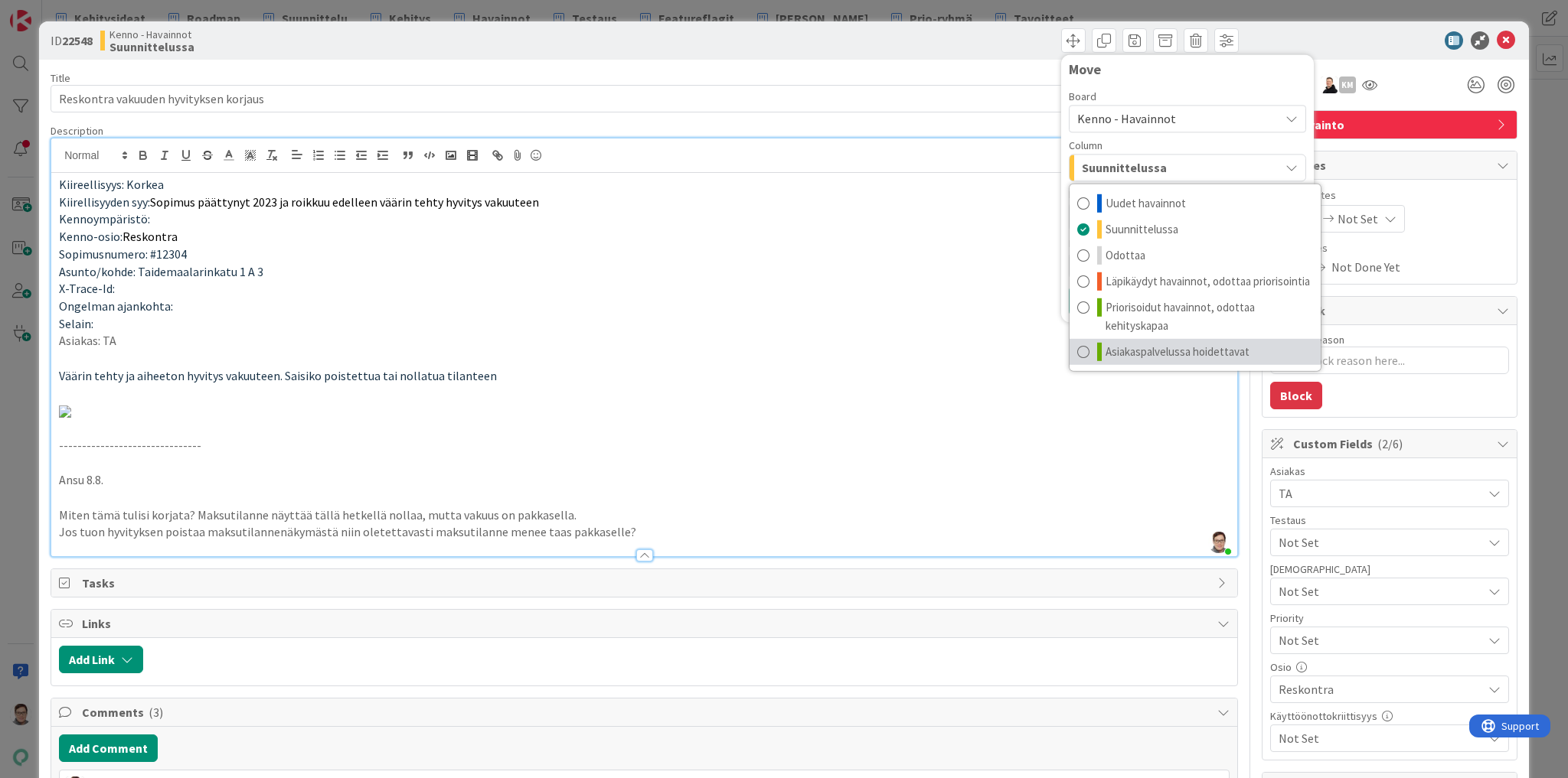
click at [1143, 352] on span "Asiakaspalvelussa hoidettavat" at bounding box center [1177, 351] width 144 height 18
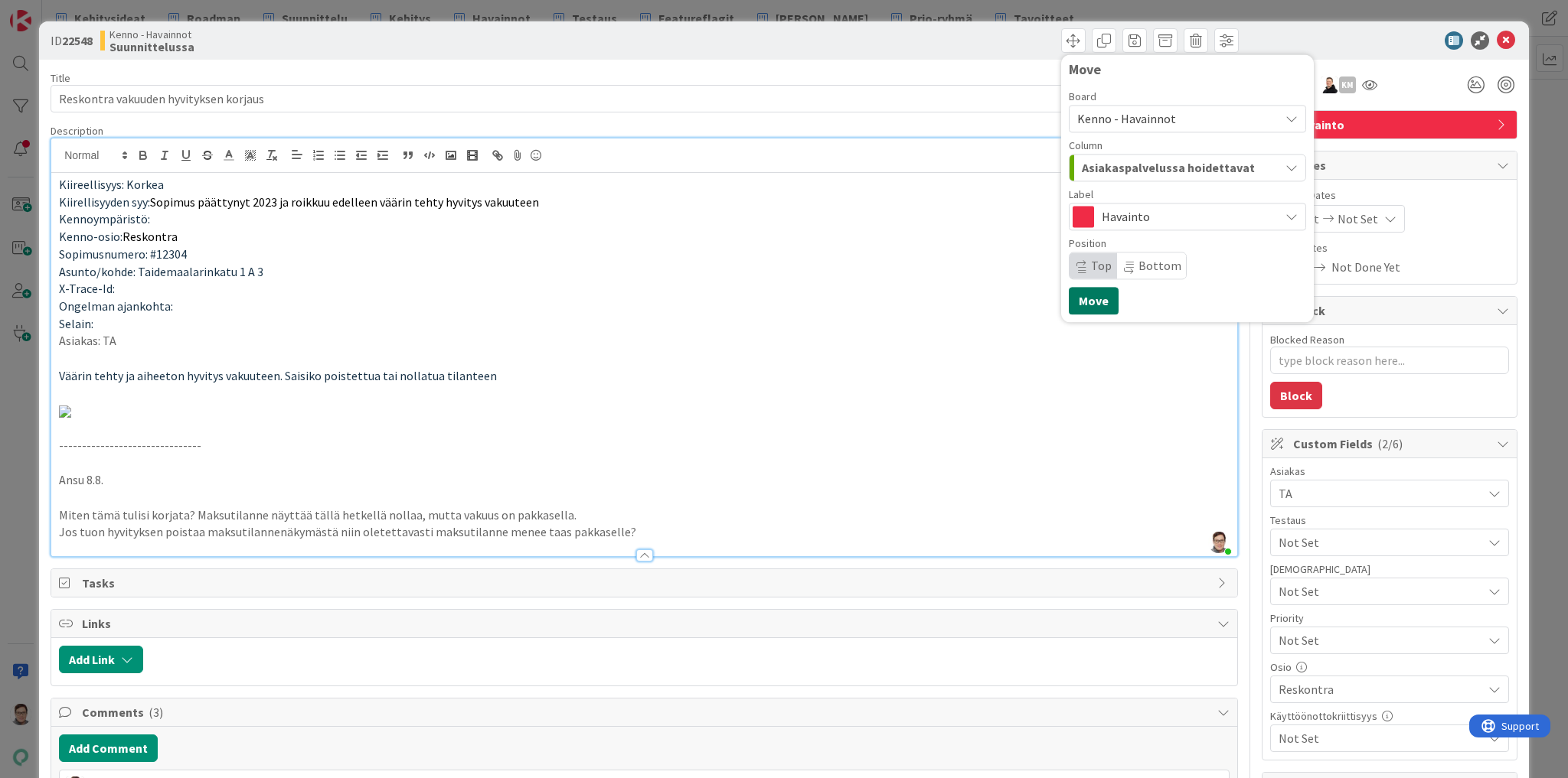
click at [1087, 306] on button "Move" at bounding box center [1093, 301] width 50 height 28
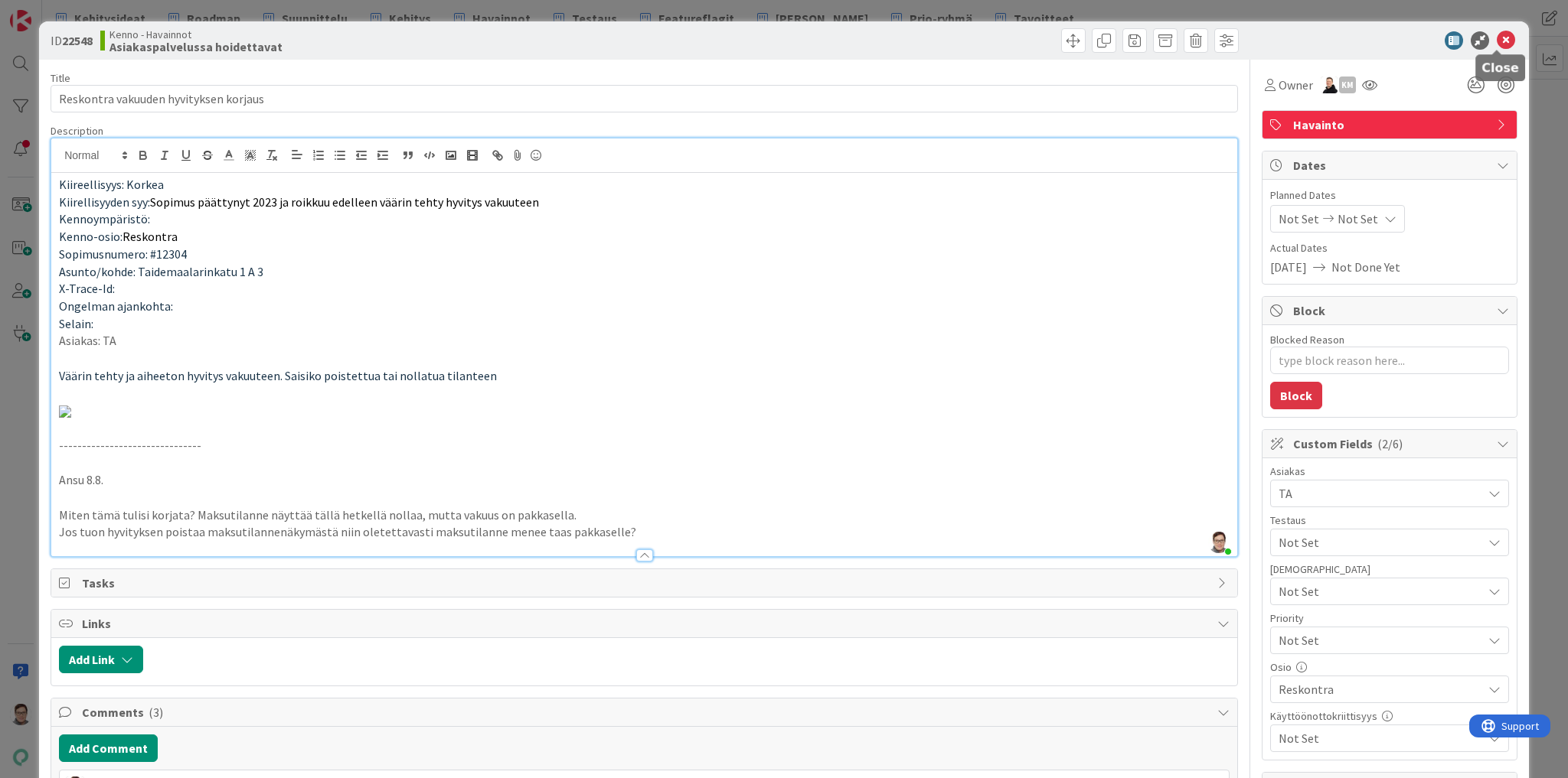
click at [1497, 43] on icon at bounding box center [1505, 40] width 18 height 18
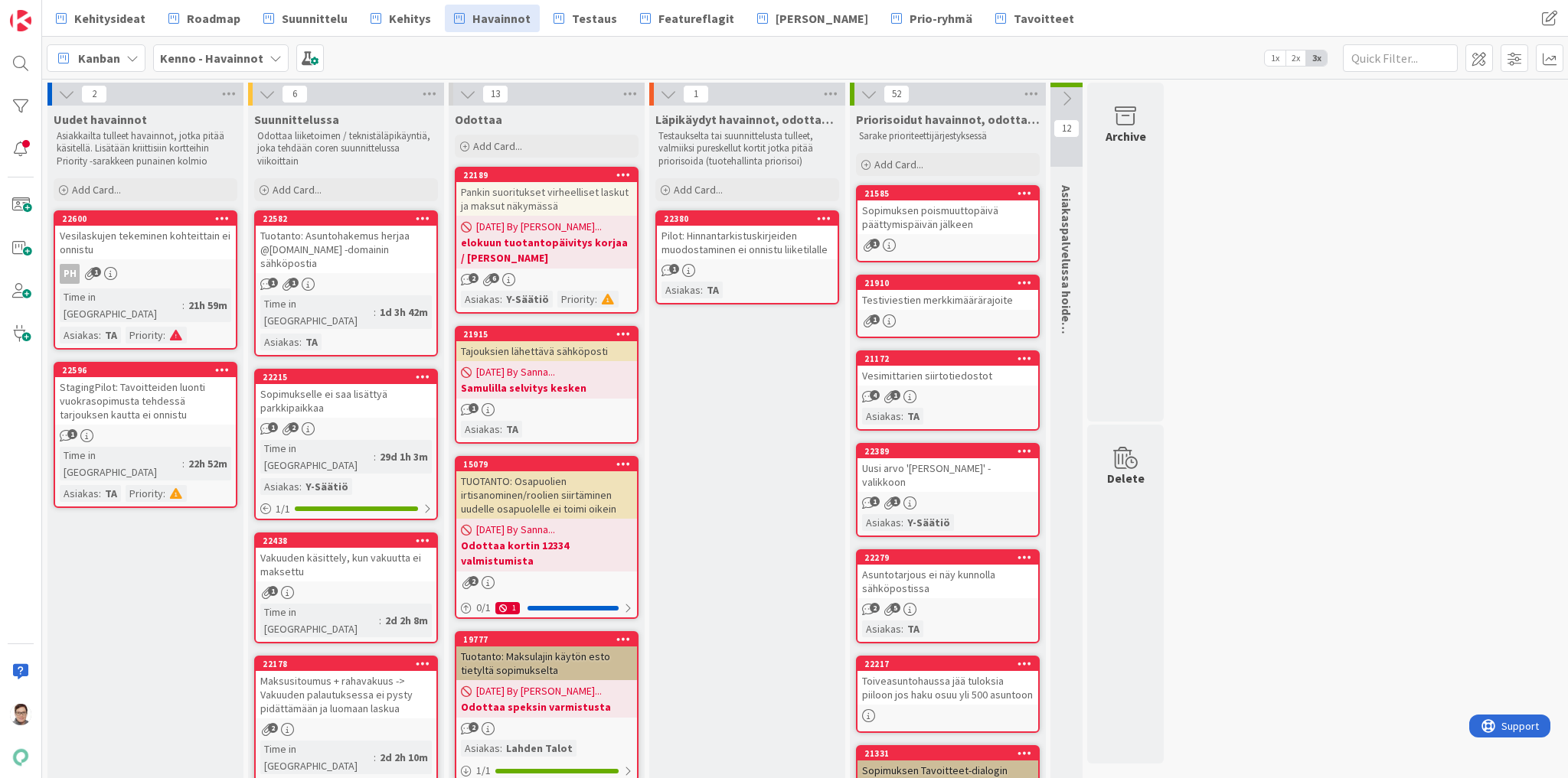
click at [315, 233] on div "Tuotanto: Asuntohakemus herjaa @ta.fi -domainin sähköpostia" at bounding box center [345, 249] width 180 height 47
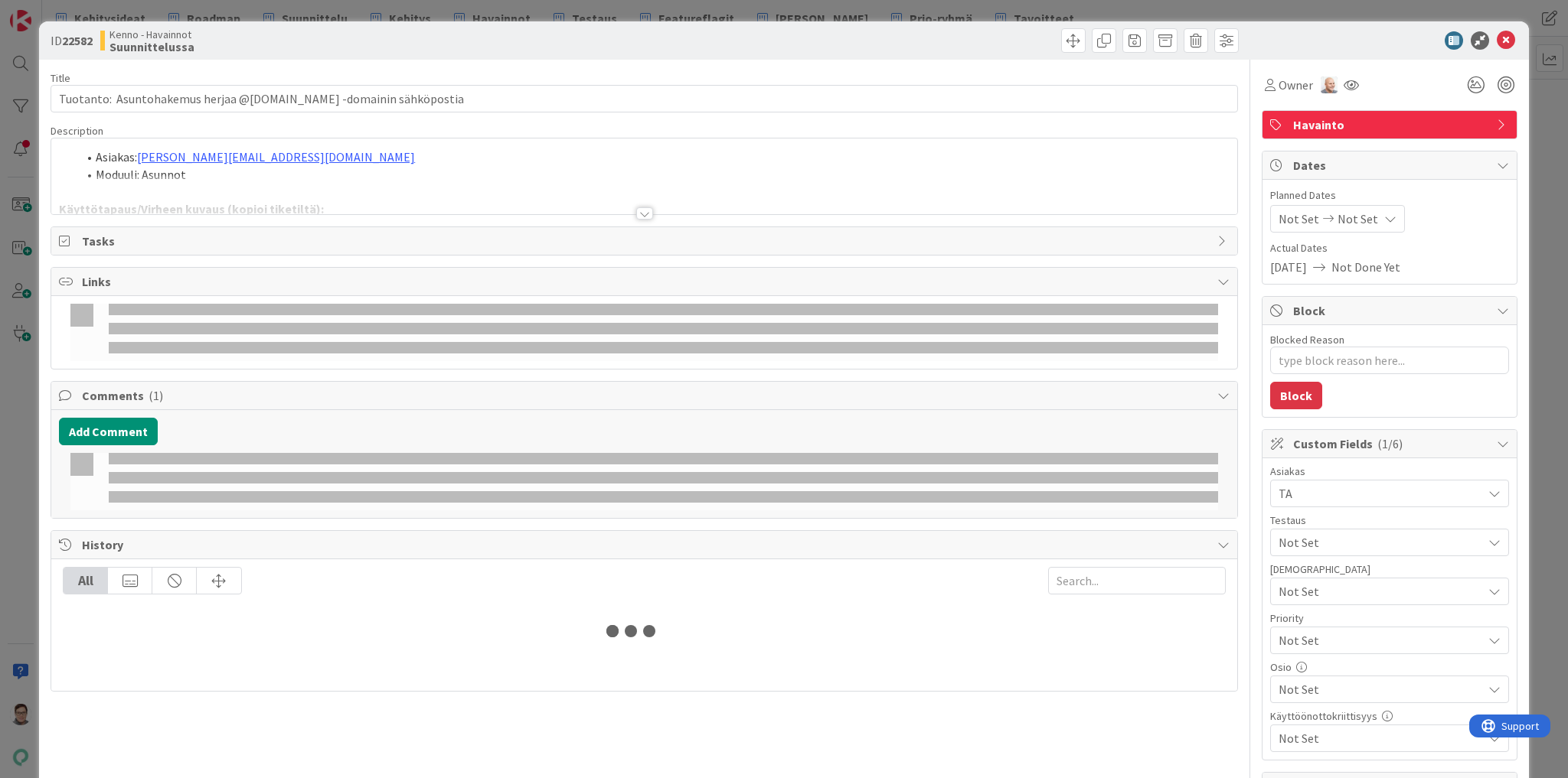
type textarea "x"
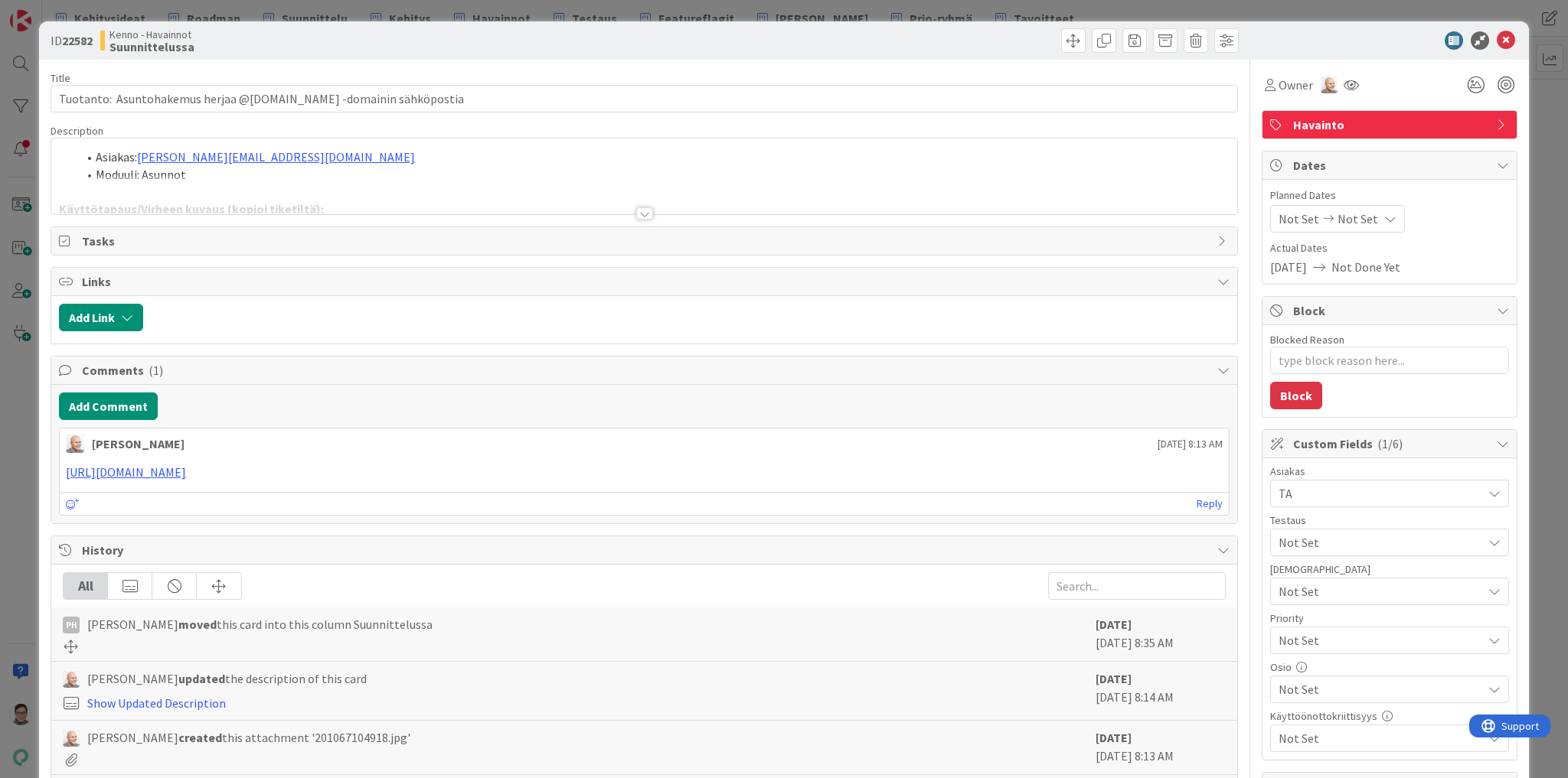
click at [640, 209] on div at bounding box center [644, 213] width 17 height 12
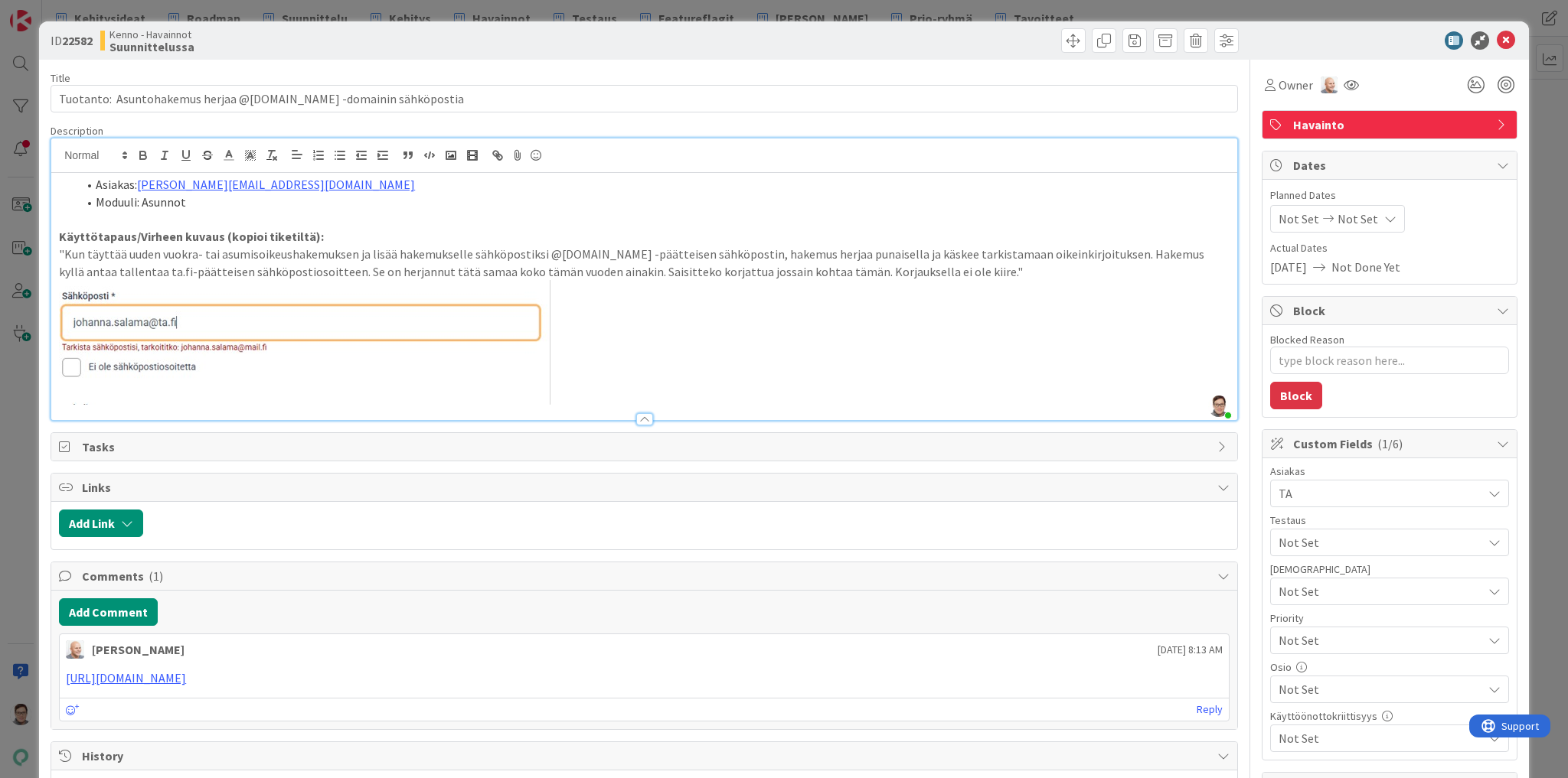
click at [614, 379] on p at bounding box center [644, 342] width 1171 height 125
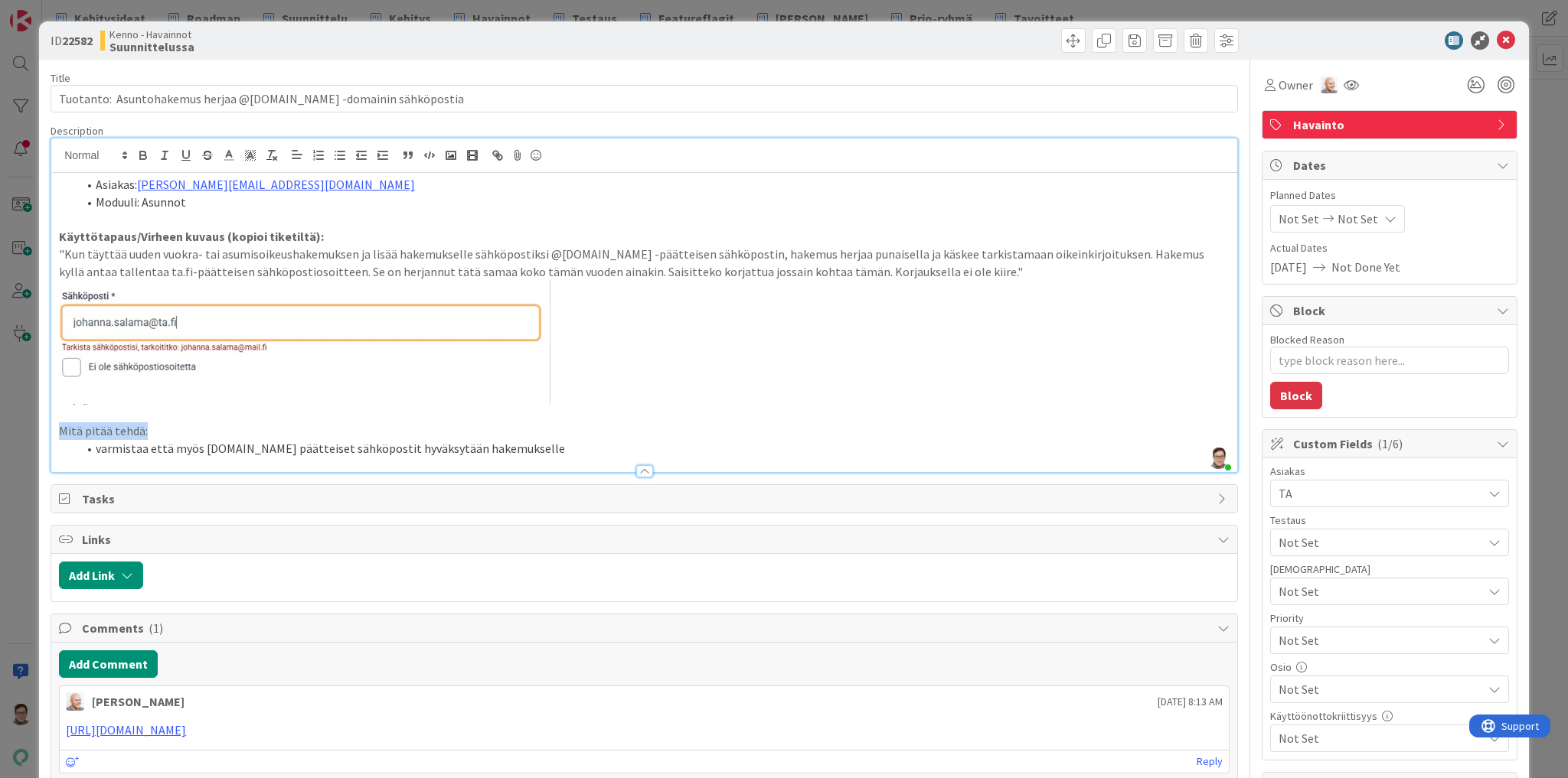
drag, startPoint x: 153, startPoint y: 430, endPoint x: 39, endPoint y: 425, distance: 114.1
click at [39, 425] on div "ID 22582 Kenno - Havainnot Suunnittelussa Title 61 / 128 Tuotanto: Asuntohakemu…" at bounding box center [784, 605] width 1490 height 1166
click at [312, 429] on p "Mitä pitää tehdä:" at bounding box center [644, 431] width 1171 height 17
click at [643, 469] on div at bounding box center [644, 471] width 17 height 12
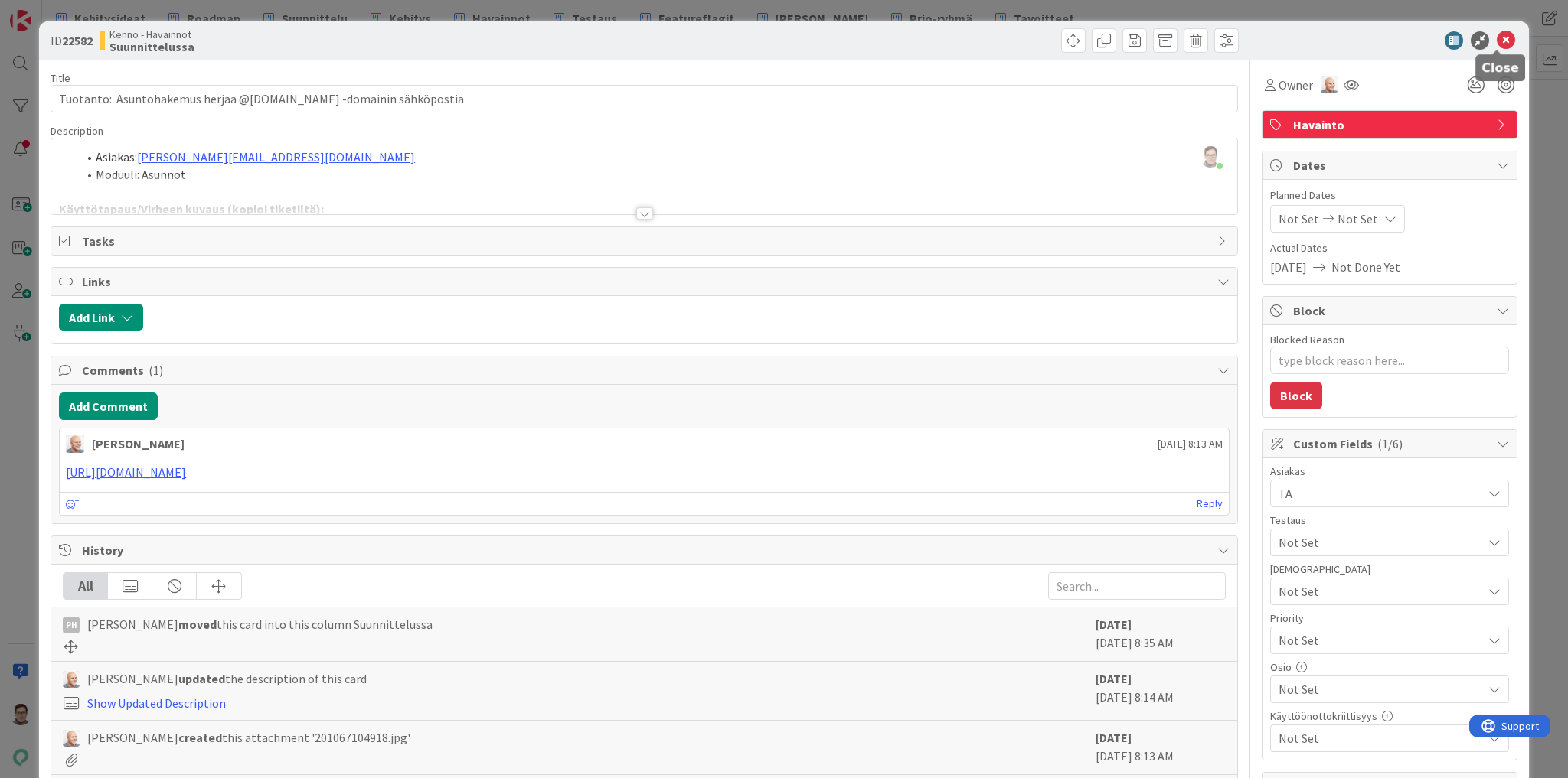
click at [1497, 44] on icon at bounding box center [1505, 40] width 18 height 18
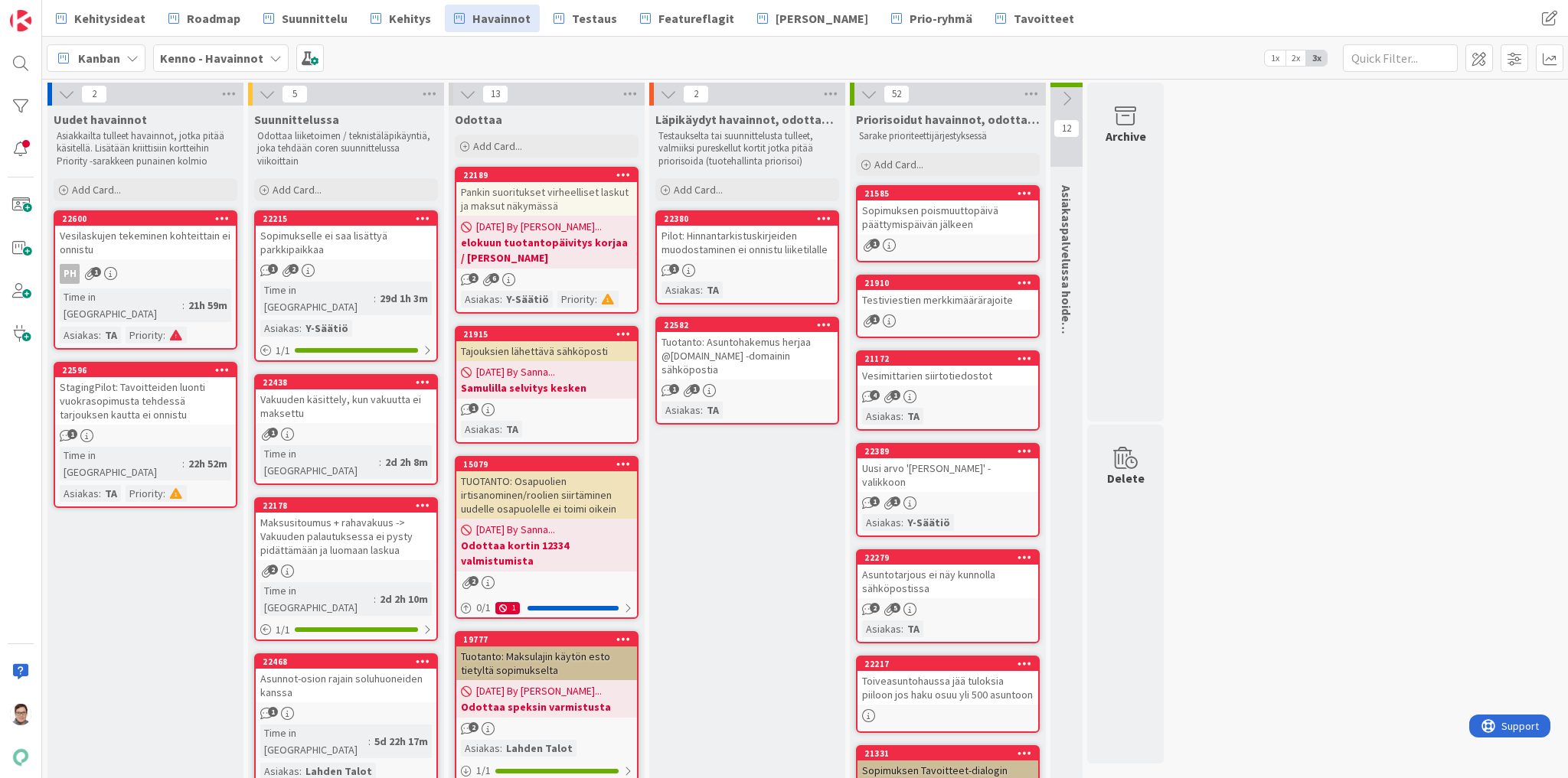
click at [335, 241] on div "Sopimukselle ei saa lisättyä parkkipaikkaa" at bounding box center [345, 242] width 180 height 34
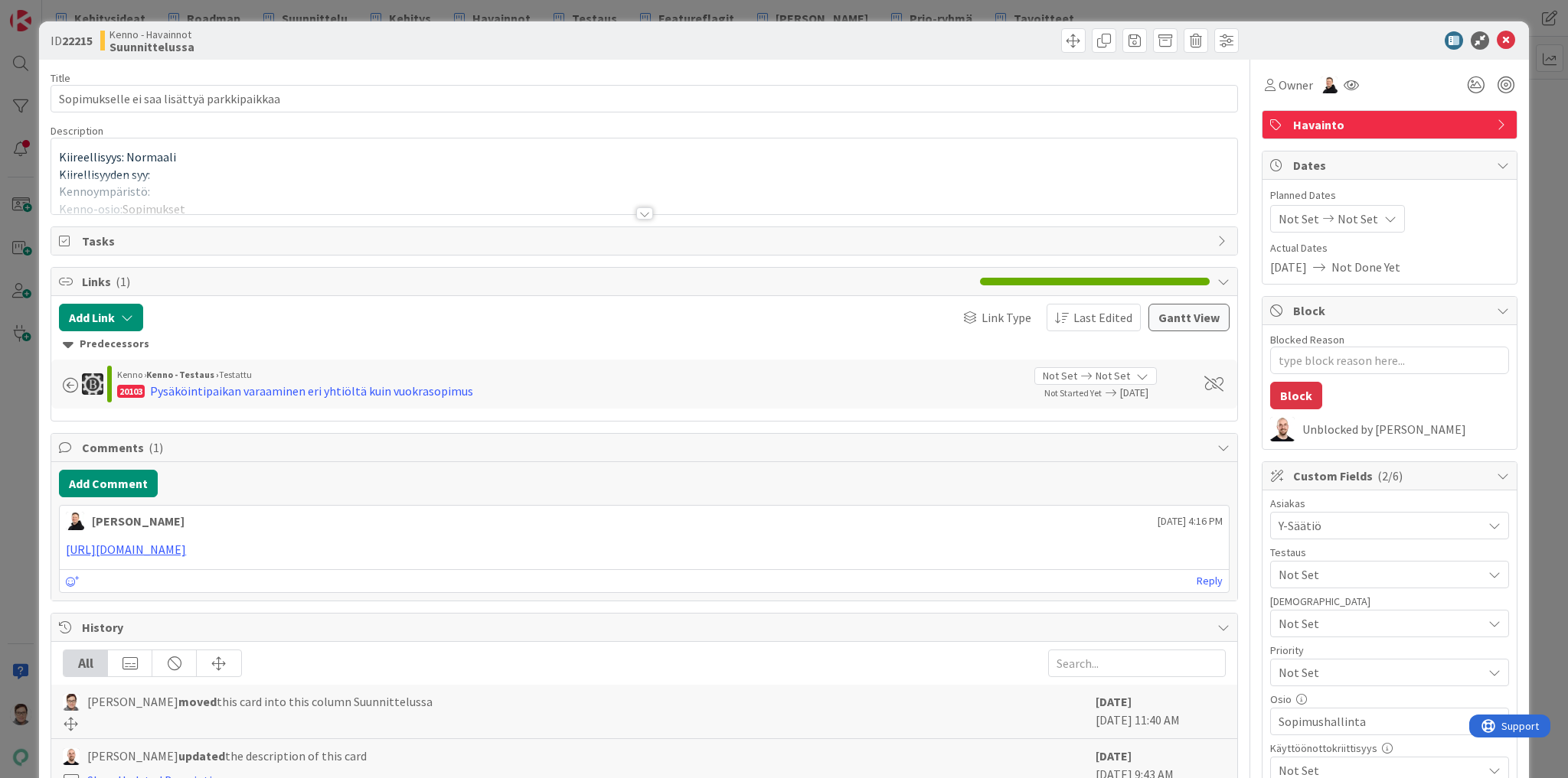
click at [645, 210] on div at bounding box center [644, 213] width 17 height 12
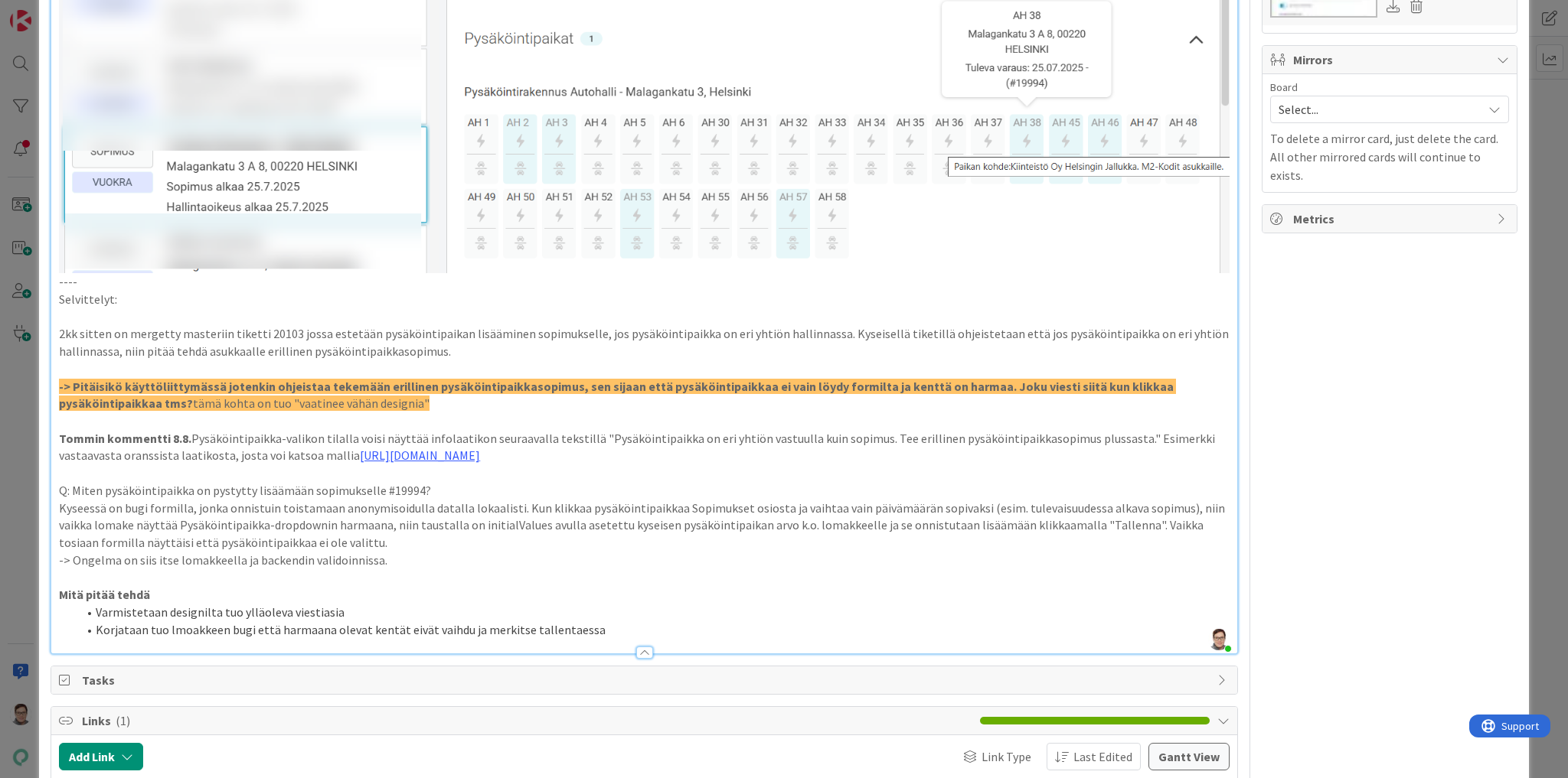
scroll to position [1102, 0]
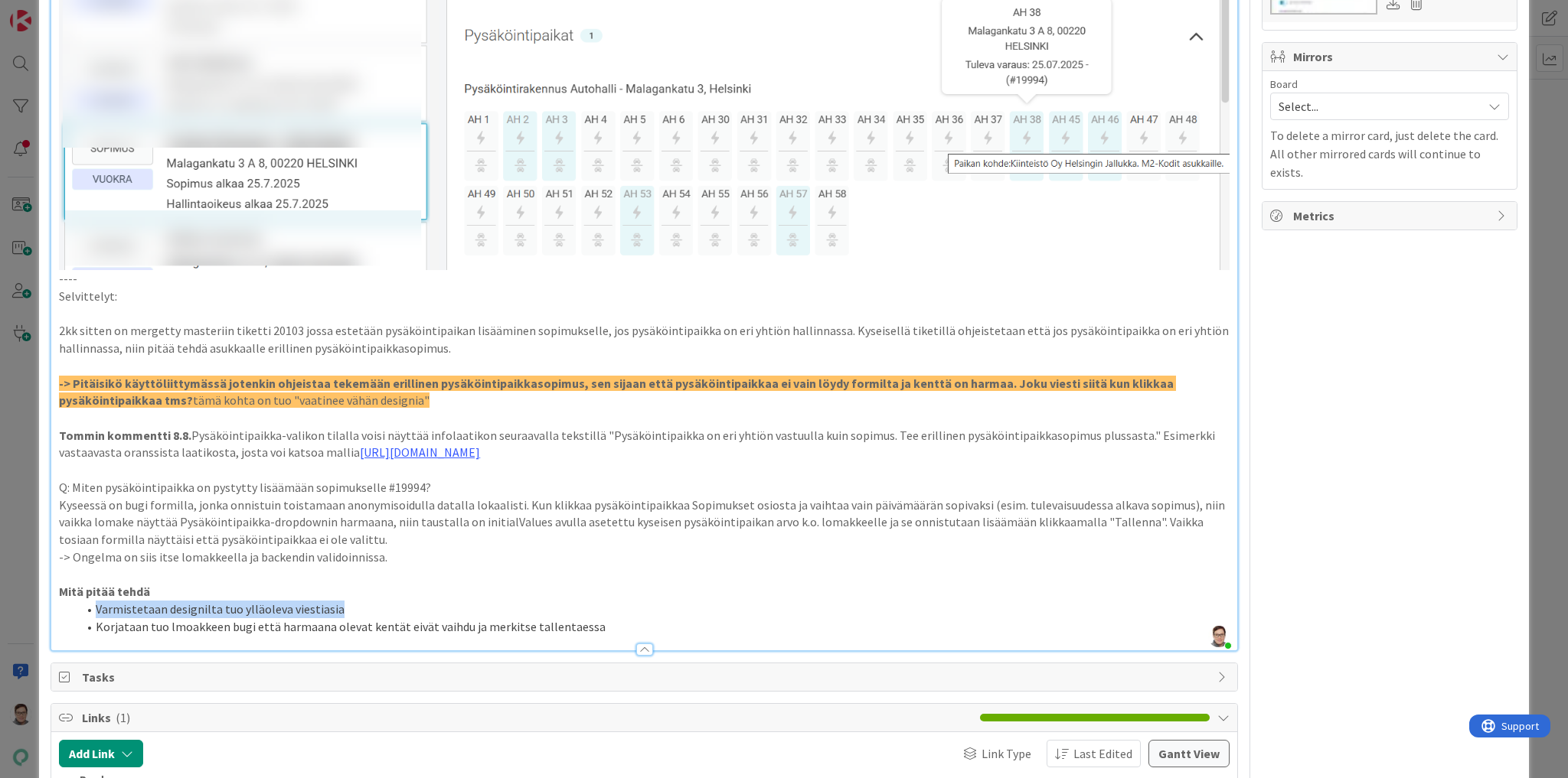
drag, startPoint x: 336, startPoint y: 606, endPoint x: 94, endPoint y: 612, distance: 242.1
click at [94, 612] on li "Varmistetaan designilta tuo ylläoleva viestiasia" at bounding box center [654, 609] width 1152 height 17
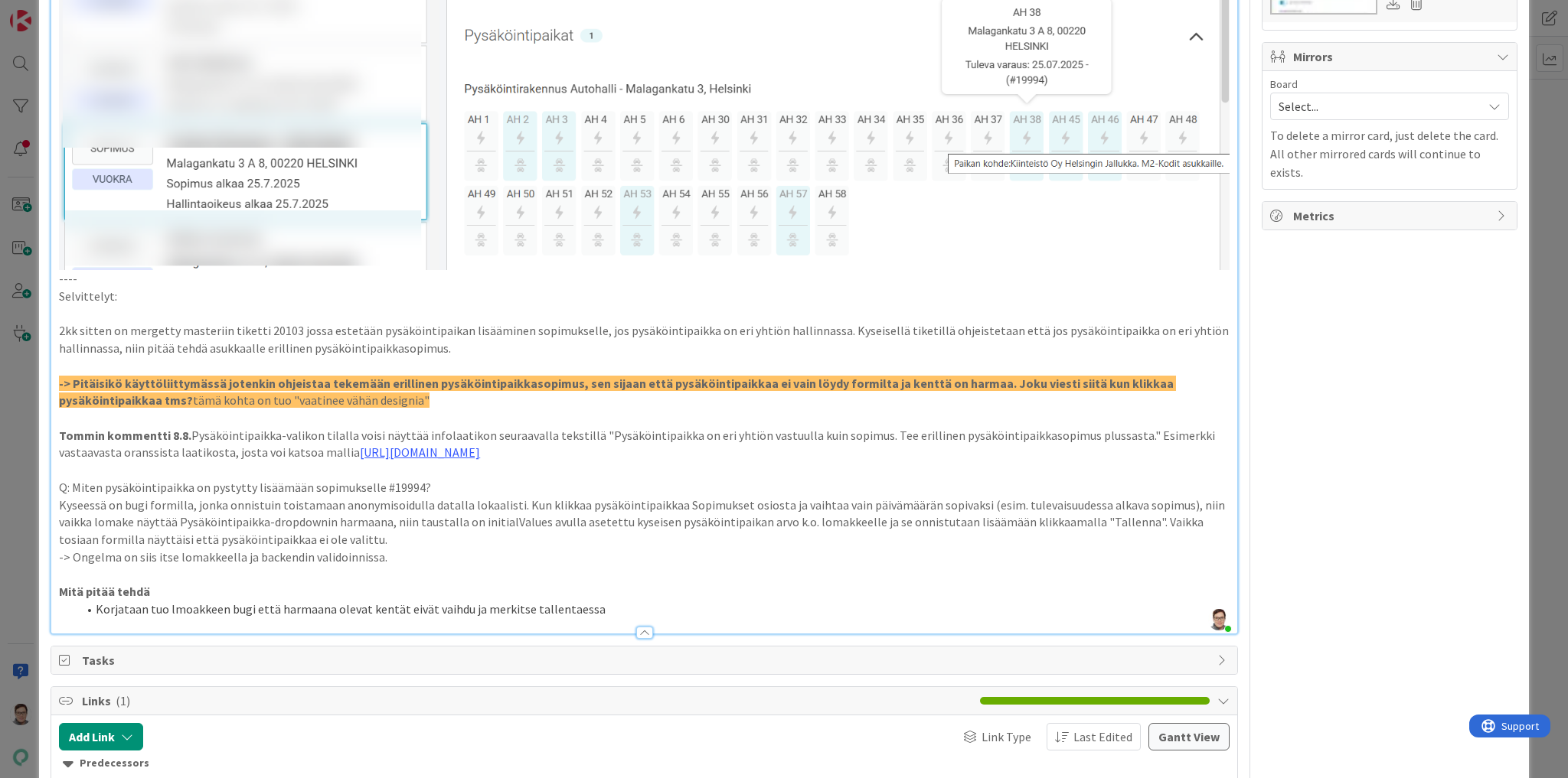
type textarea "x"
click at [180, 612] on li "Korjataan tuo lmoakkeen bugi että harmaana olevat kentät eivät vaihdu ja merkit…" at bounding box center [654, 609] width 1152 height 17
click at [95, 606] on li "Korjataan tuo loakkeen bugi että harmaana olevat kentät eivät vaihdu ja merkits…" at bounding box center [654, 609] width 1152 height 17
click at [174, 608] on li "Korjataan tuo loakkeen bugi että harmaana olevat kentät eivät vaihdu ja merkits…" at bounding box center [654, 609] width 1152 height 17
drag, startPoint x: 588, startPoint y: 607, endPoint x: 91, endPoint y: 612, distance: 497.0
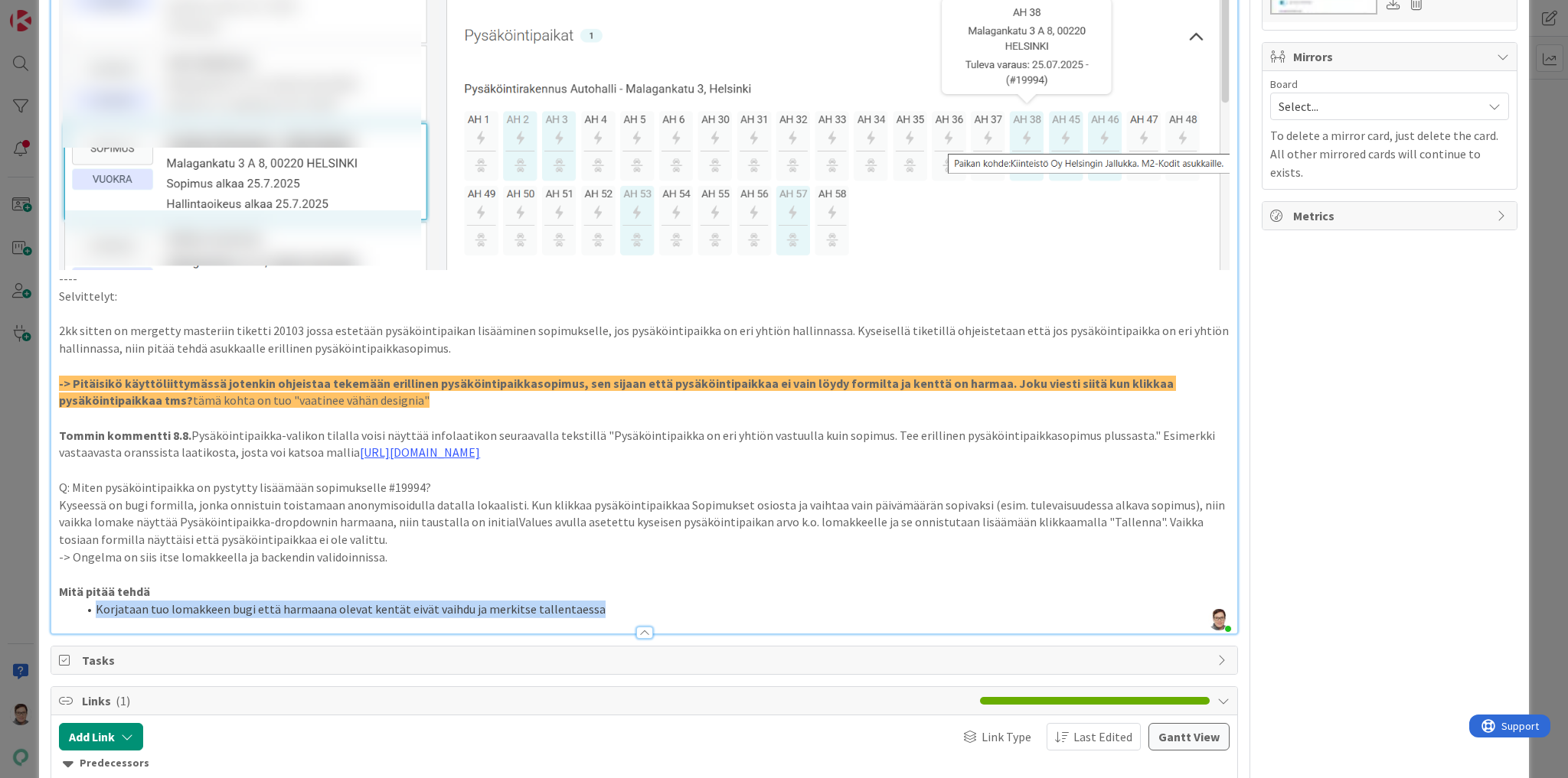
click at [91, 612] on li "Korjataan tuo lomakkeen bugi että harmaana olevat kentät eivät vaihdu ja merkit…" at bounding box center [654, 609] width 1152 height 17
click at [626, 600] on li "Korjataan tuo lomakkeen bugi että harmaana olevat kentät eivät vaihdu ja merkit…" at bounding box center [654, 609] width 1152 height 17
click at [96, 603] on li "Korjataan tuo lomakkeen bugi että harmaana olevat kentät eivät vaihdu ja merkit…" at bounding box center [654, 609] width 1152 height 17
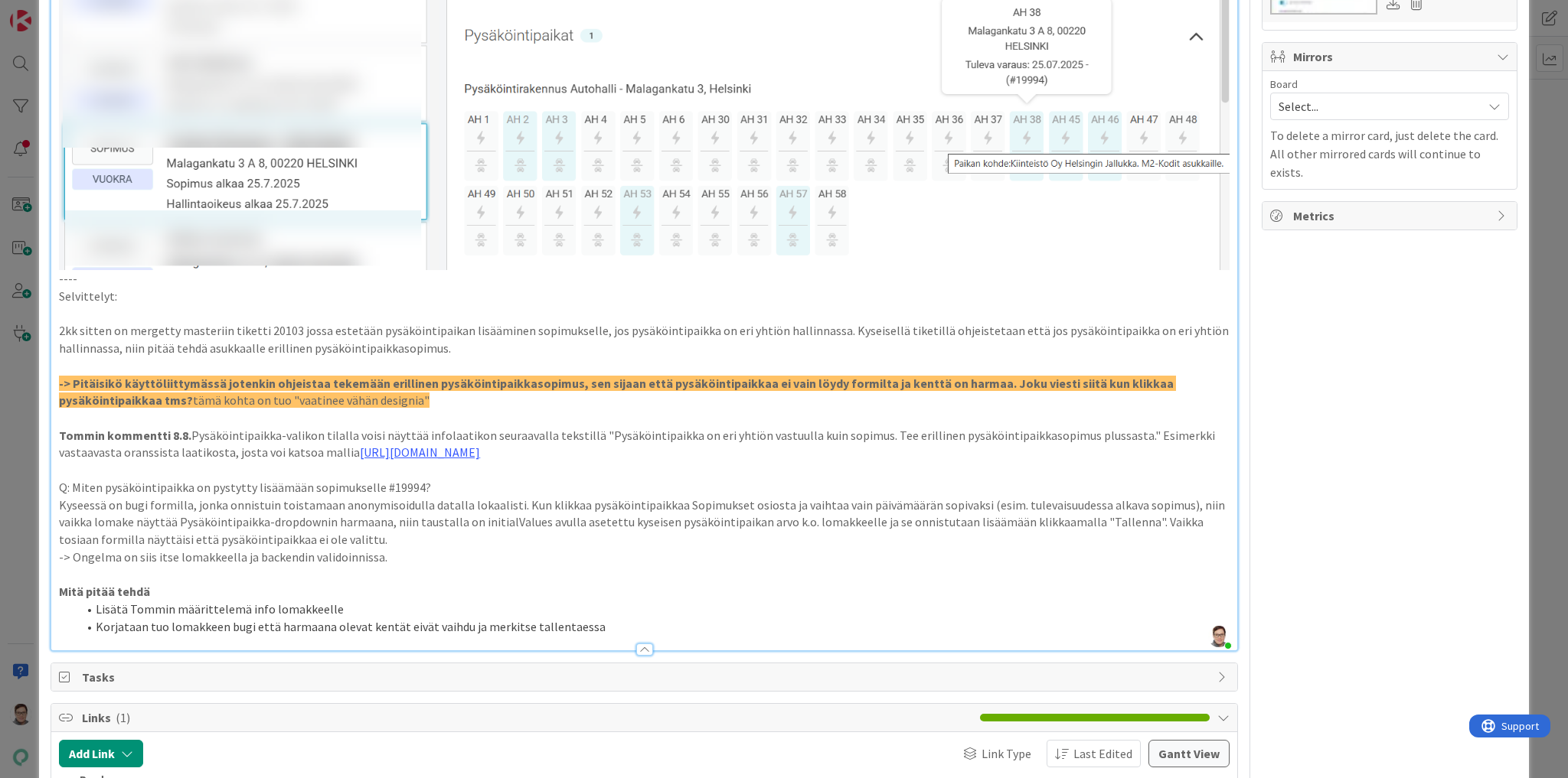
click at [641, 613] on li "Lisätä Tommin määrittelemä info lomakkeelle" at bounding box center [654, 609] width 1152 height 17
click at [641, 646] on div at bounding box center [644, 650] width 17 height 12
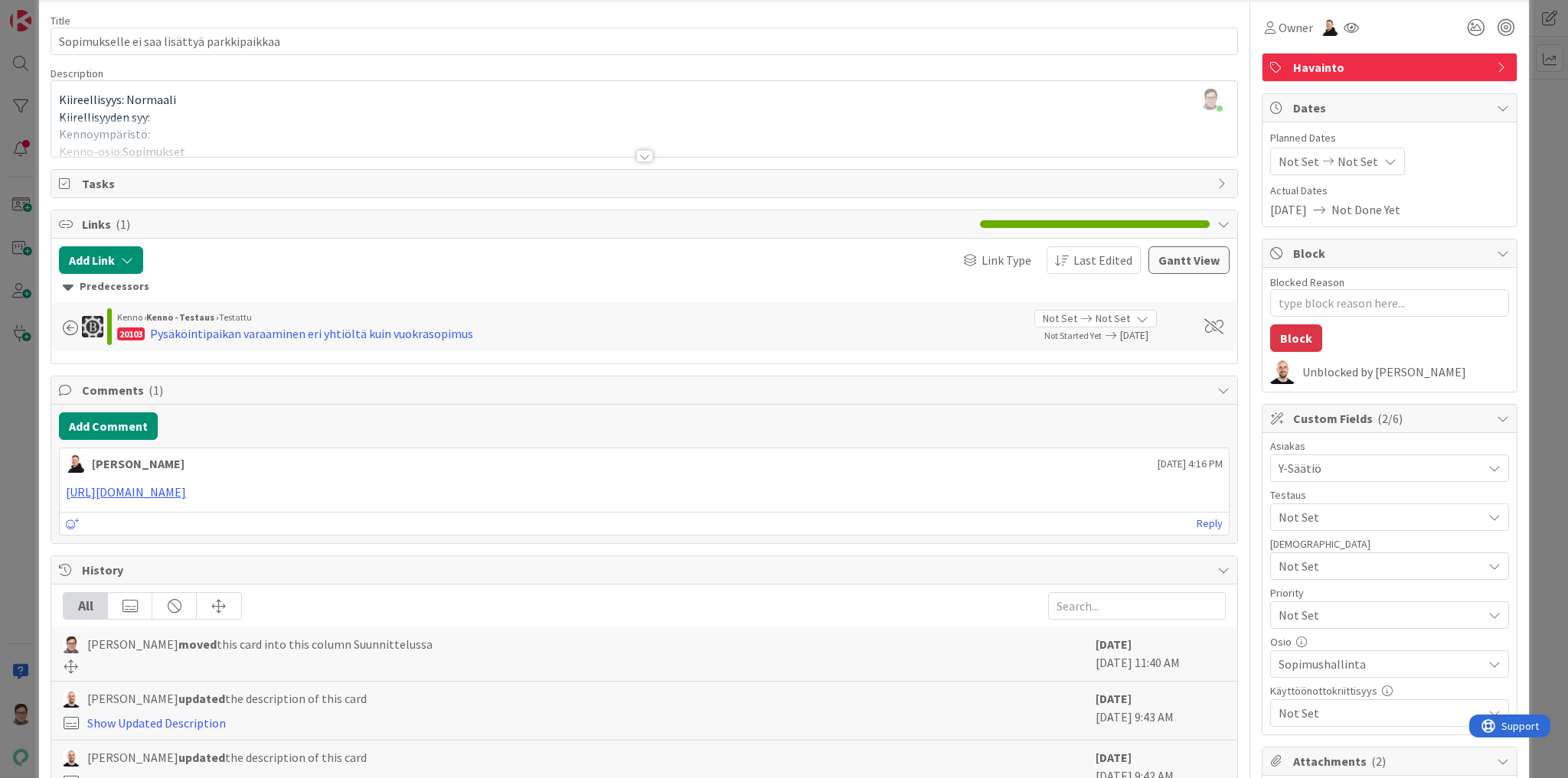
scroll to position [0, 0]
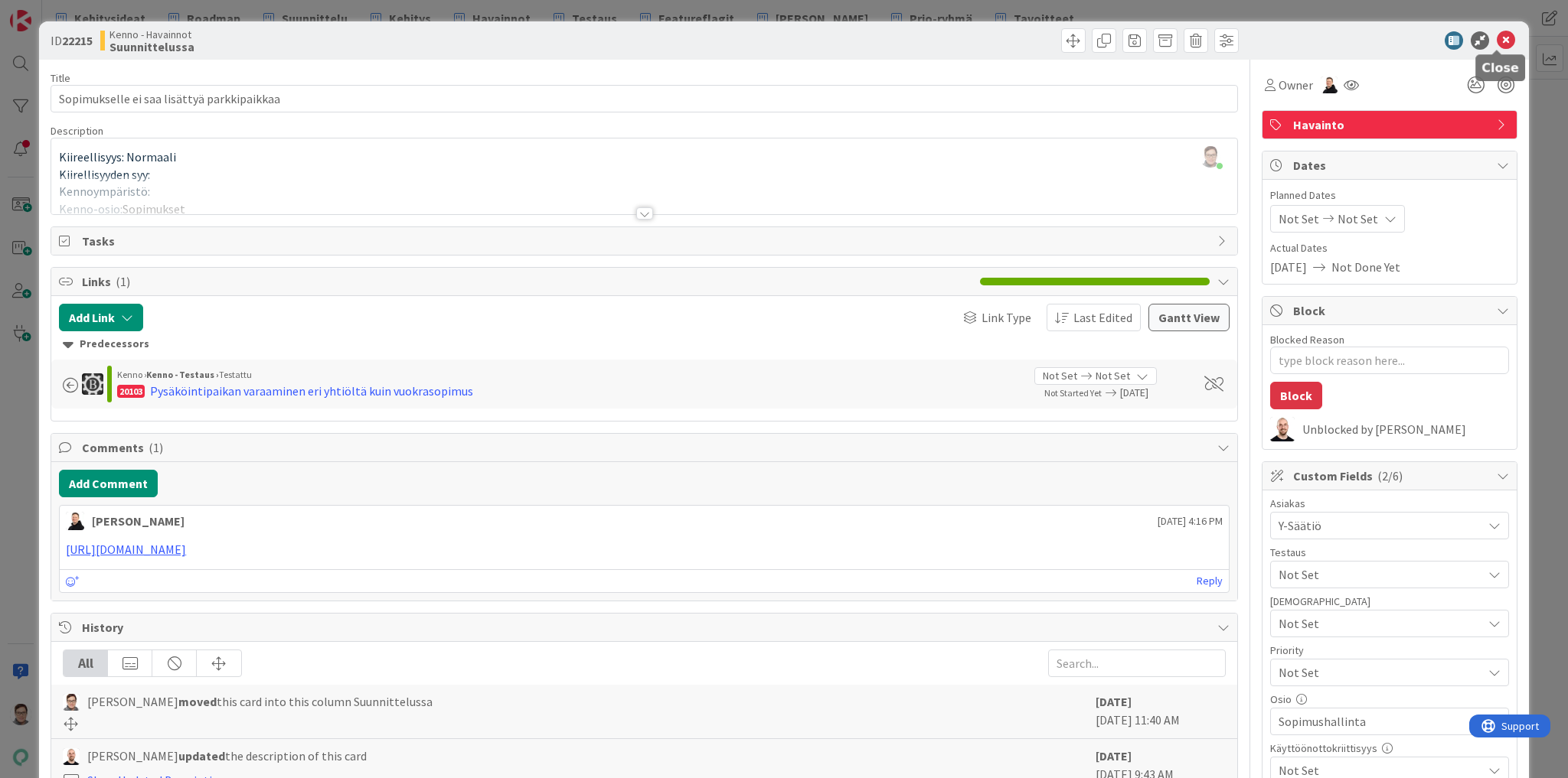
click at [1497, 49] on div at bounding box center [1497, 51] width 10 height 4
click at [1497, 39] on icon at bounding box center [1505, 40] width 18 height 18
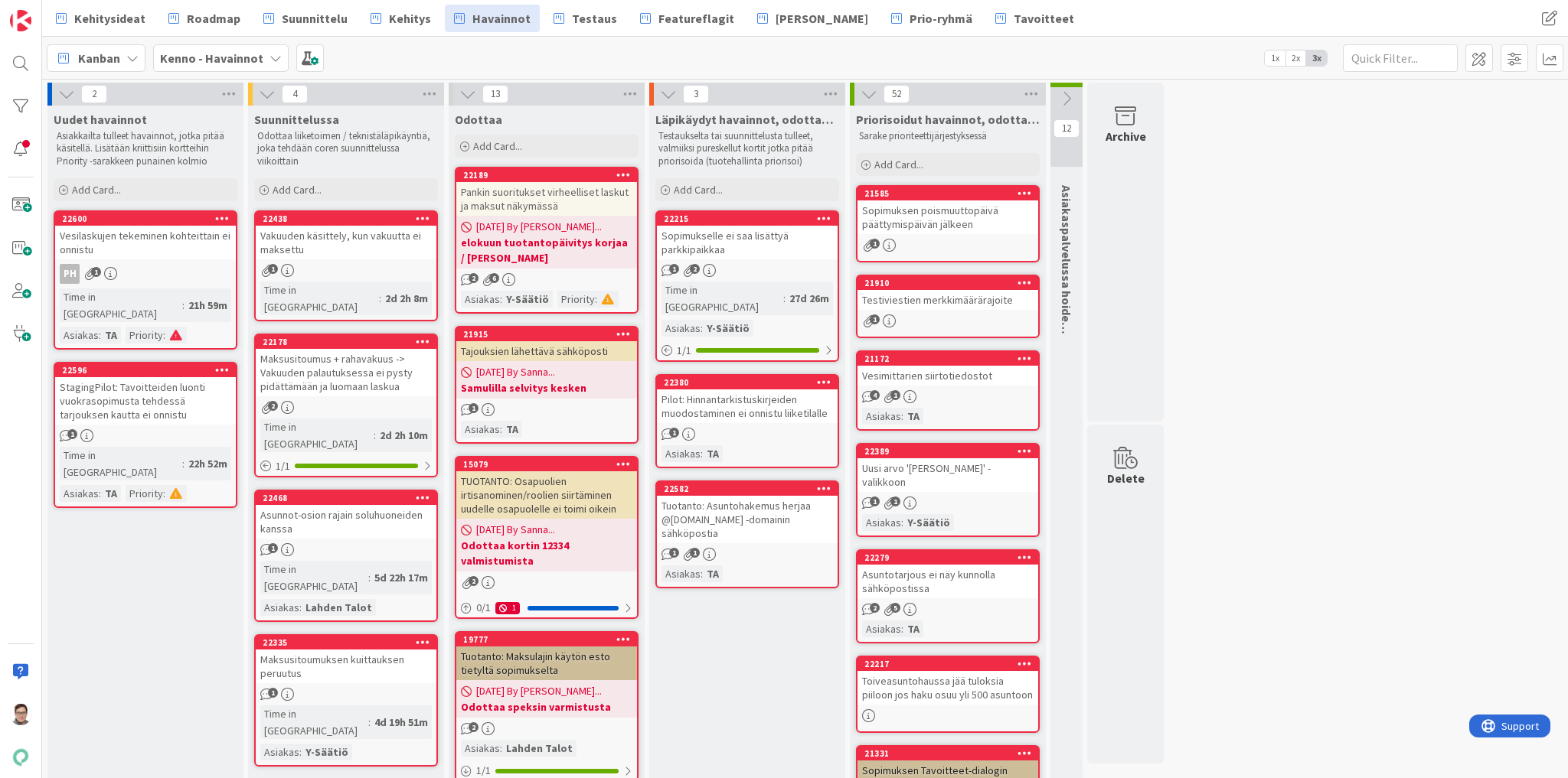
click at [348, 248] on div "Vakuuden käsittely, kun vakuutta ei maksettu" at bounding box center [345, 242] width 180 height 34
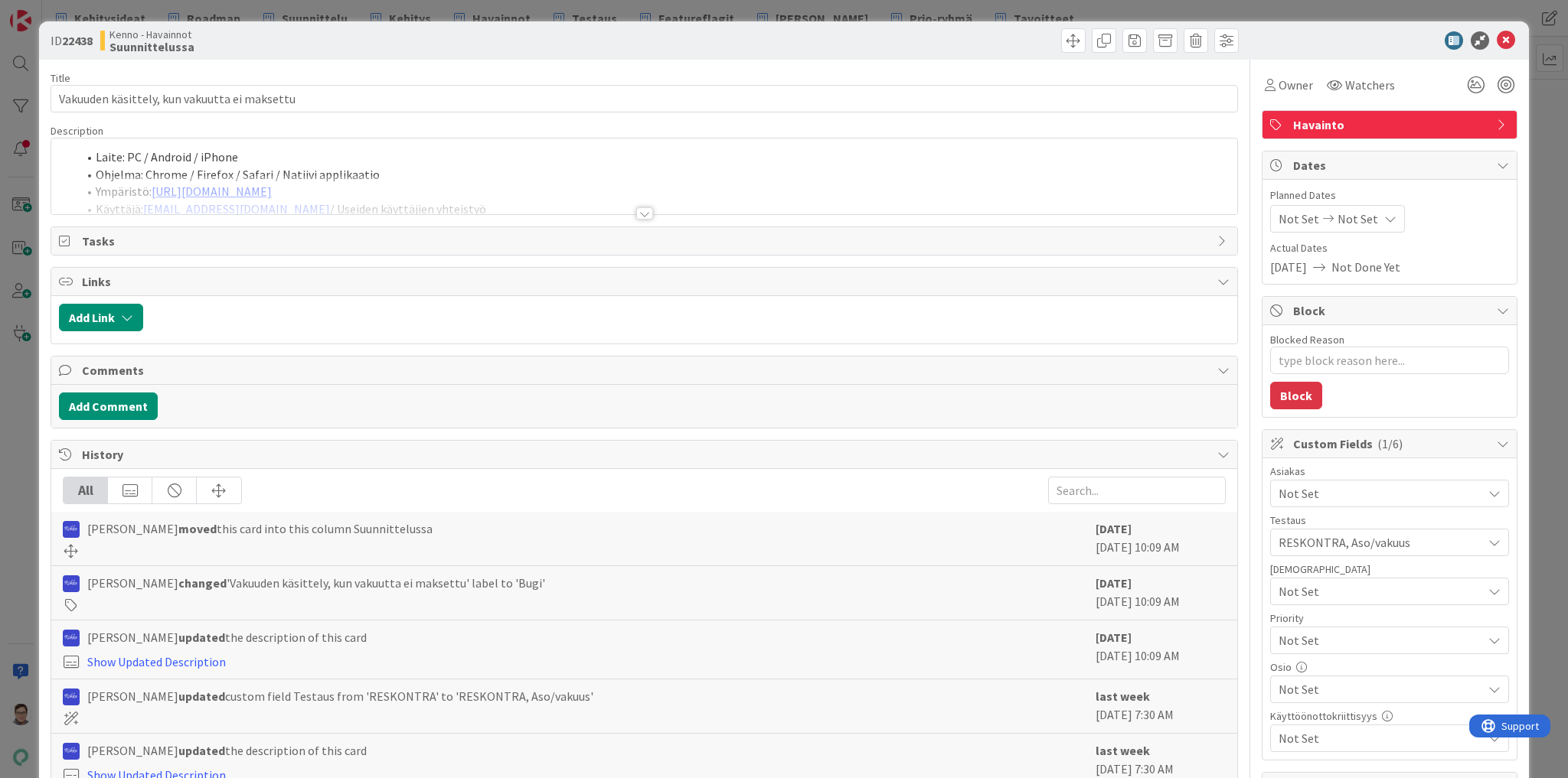
click at [642, 213] on div at bounding box center [644, 213] width 17 height 12
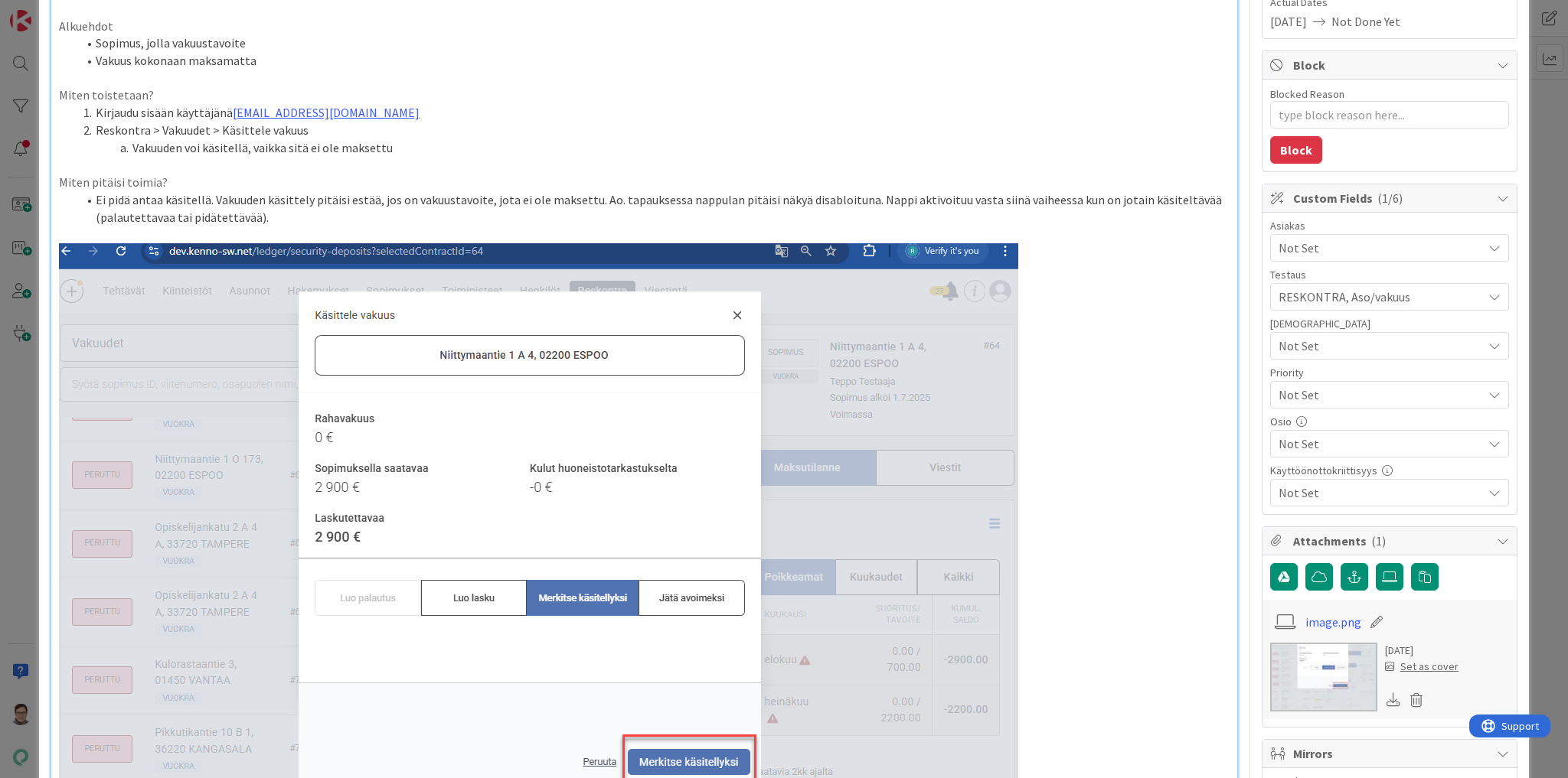
scroll to position [245, 0]
click at [261, 254] on img at bounding box center [539, 686] width 960 height 883
click at [114, 251] on img at bounding box center [539, 686] width 960 height 883
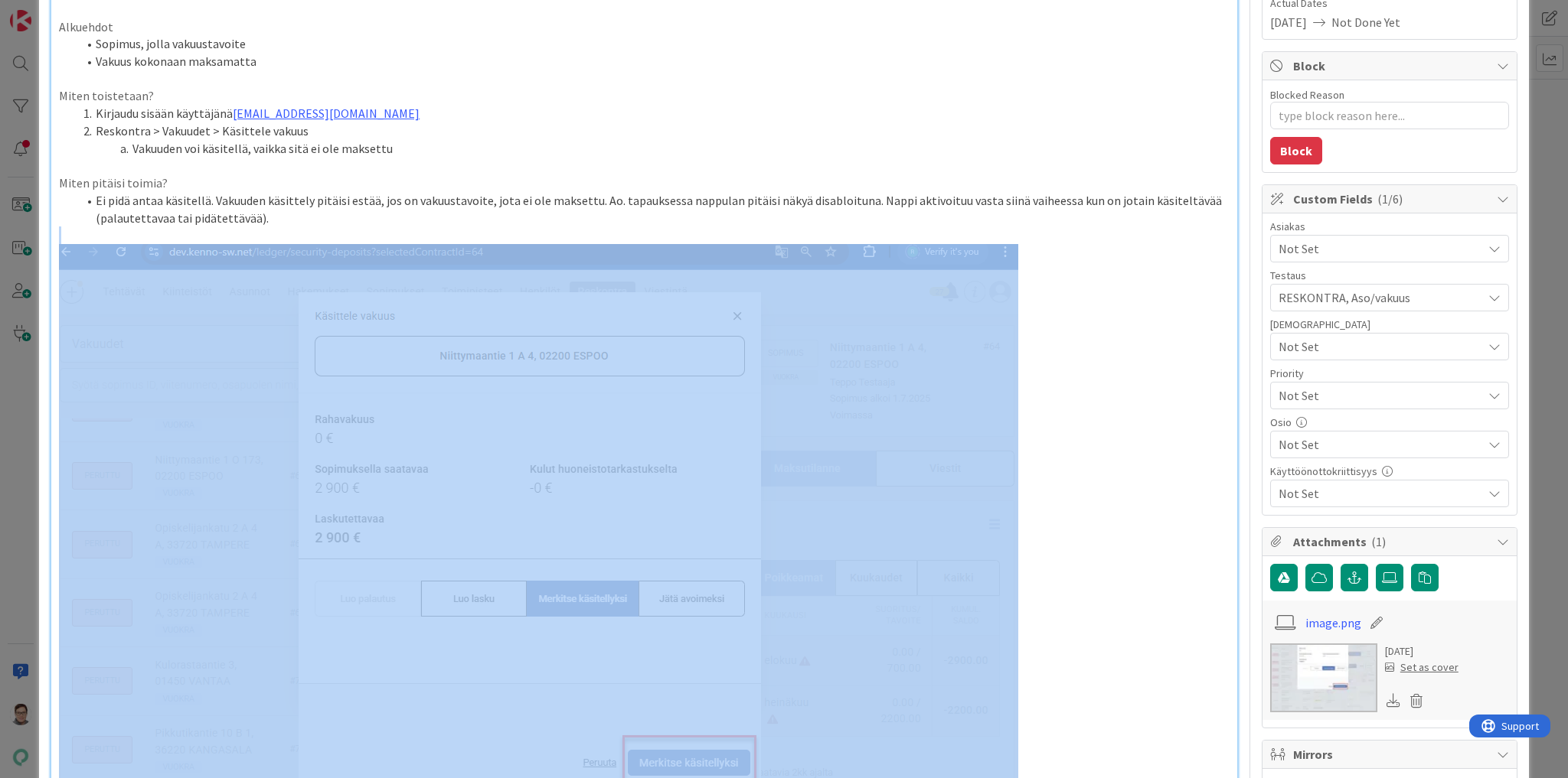
drag, startPoint x: 269, startPoint y: 217, endPoint x: 286, endPoint y: 525, distance: 308.5
click at [286, 525] on div "Laite: PC / Android / iPhone Ohjelma: Chrome / Firefox / Safari / Natiivi appli…" at bounding box center [644, 535] width 1185 height 1214
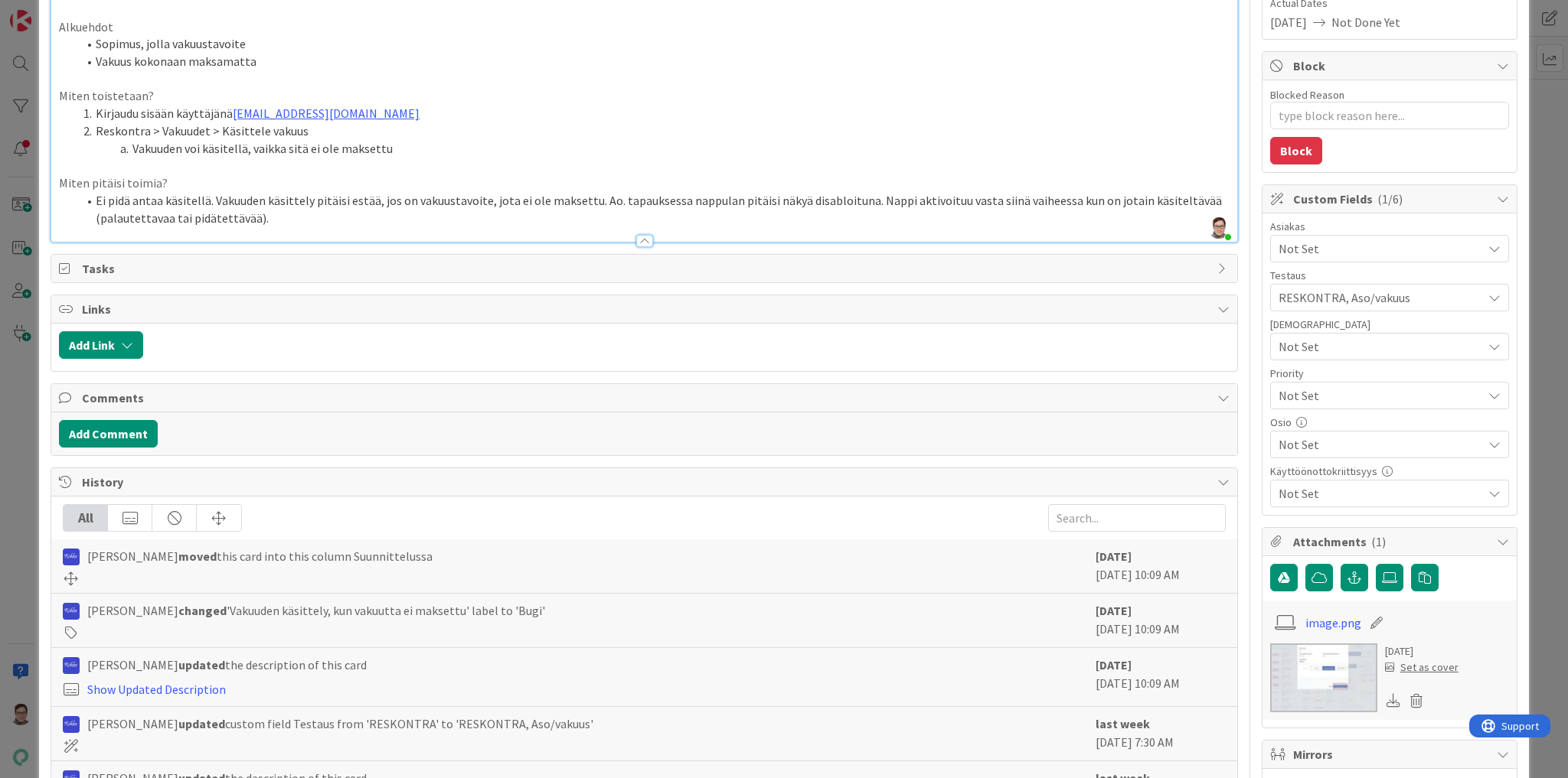
drag, startPoint x: 85, startPoint y: 177, endPoint x: -48, endPoint y: 194, distance: 134.1
click at [0, 194] on html "Kehitysideat Roadmap Suunnittelu Kehitys Havainnot Testaus Featureflagit Kenno …" at bounding box center [784, 389] width 1568 height 778
click at [163, 184] on p "Miten pitäisi toimia?" at bounding box center [644, 183] width 1171 height 17
drag, startPoint x: 185, startPoint y: 176, endPoint x: 49, endPoint y: 180, distance: 136.1
click at [49, 180] on div "ID 22438 Kenno - Havainnot Suunnittelussa Title 44 / 128 Vakuuden käsittely, ku…" at bounding box center [784, 358] width 1490 height 1163
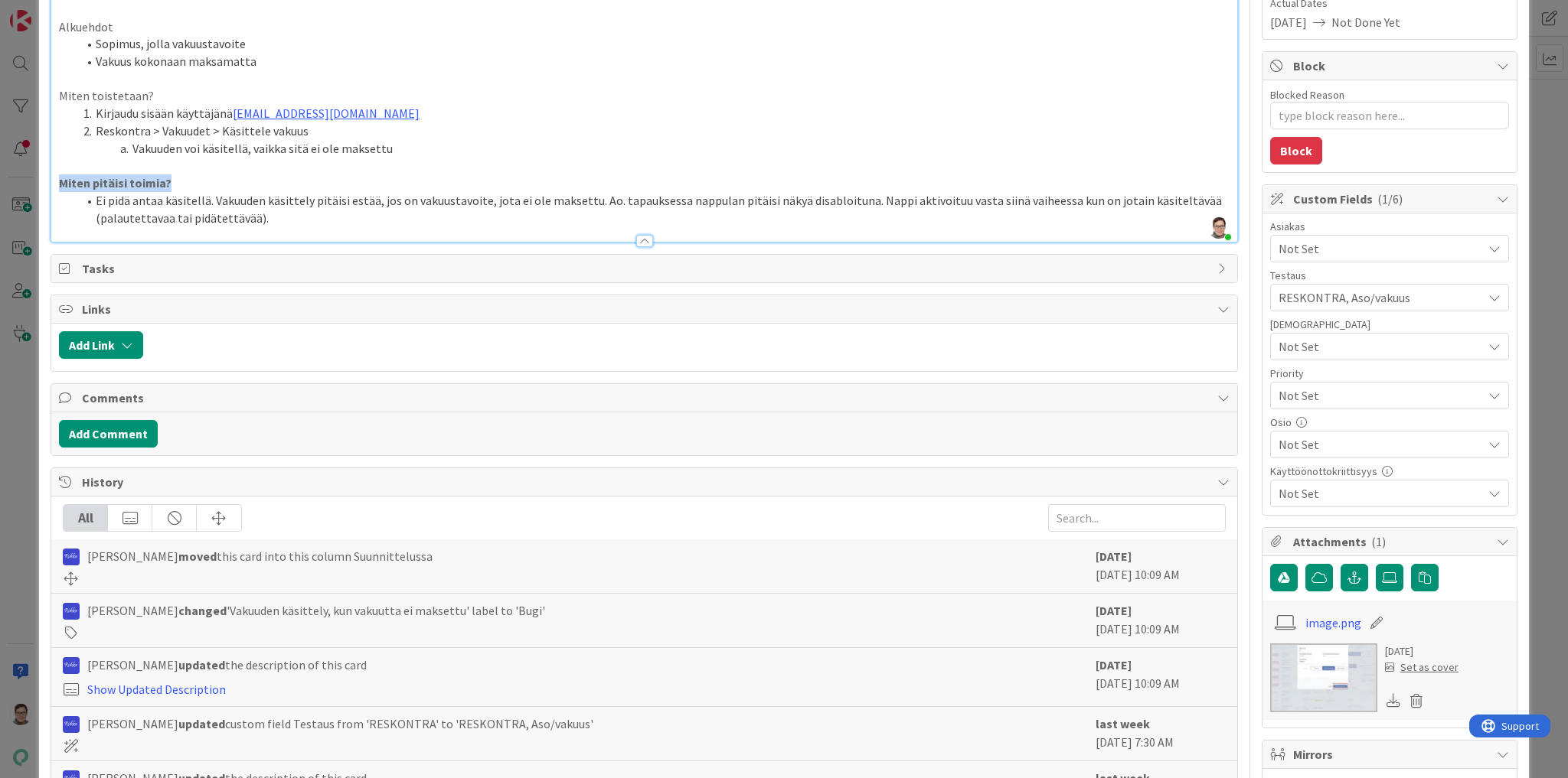
type textarea "x"
drag, startPoint x: 591, startPoint y: 200, endPoint x: 676, endPoint y: 193, distance: 85.3
click at [676, 193] on li "Ei pidä antaa käsitellä. Vakuuden käsittely pitäisi estää, jos on vakuustavoite…" at bounding box center [654, 209] width 1152 height 35
click at [916, 200] on li "Ei pidä antaa käsitellä. Vakuuden käsittely pitäisi estää, jos on vakuustavoite…" at bounding box center [654, 209] width 1152 height 35
click at [573, 221] on li "Ei pidä antaa käsitellä. Vakuuden käsittely pitäisi estää, jos on vakuustavoite…" at bounding box center [654, 209] width 1152 height 35
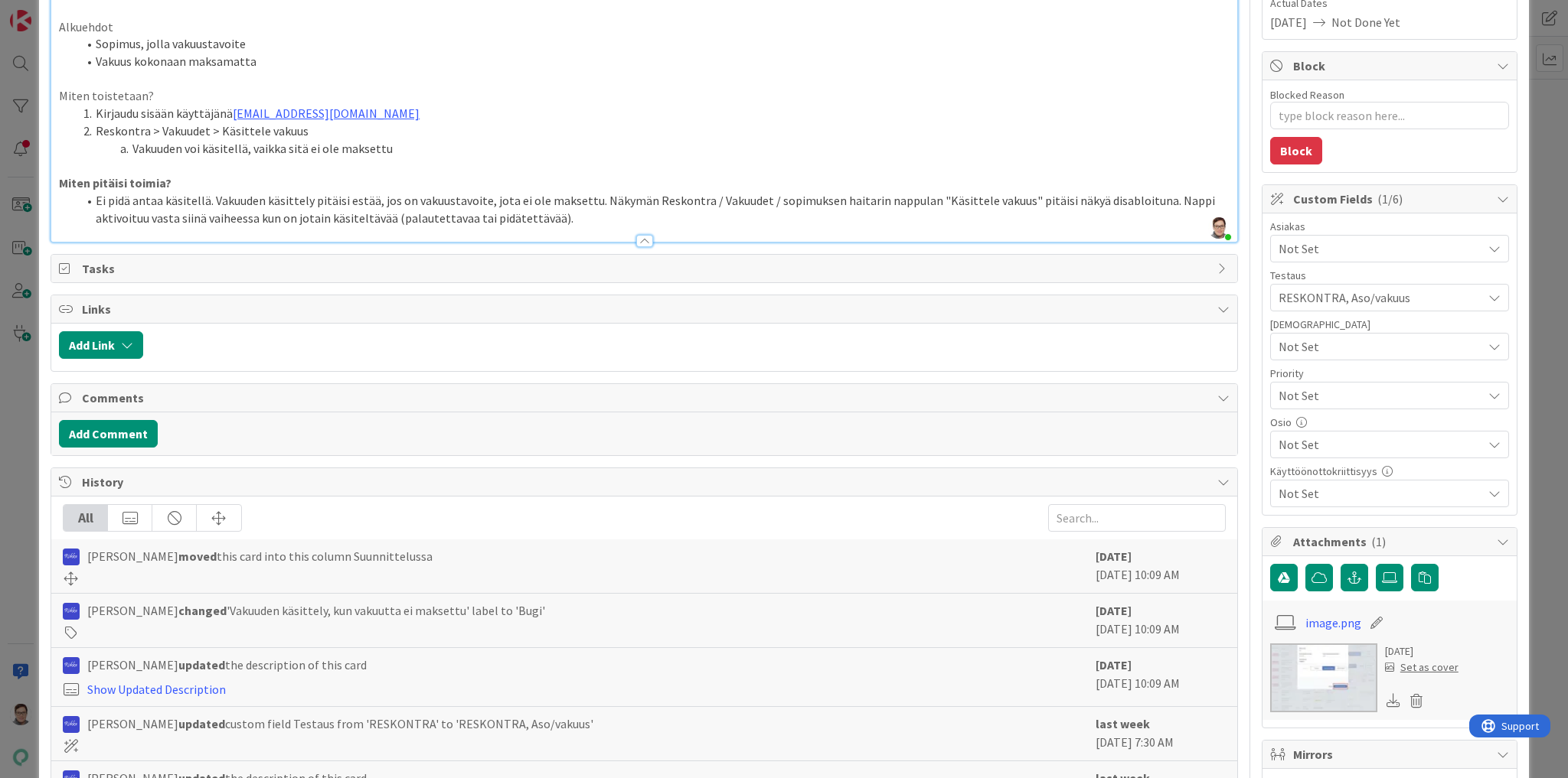
click at [638, 239] on div at bounding box center [644, 241] width 17 height 12
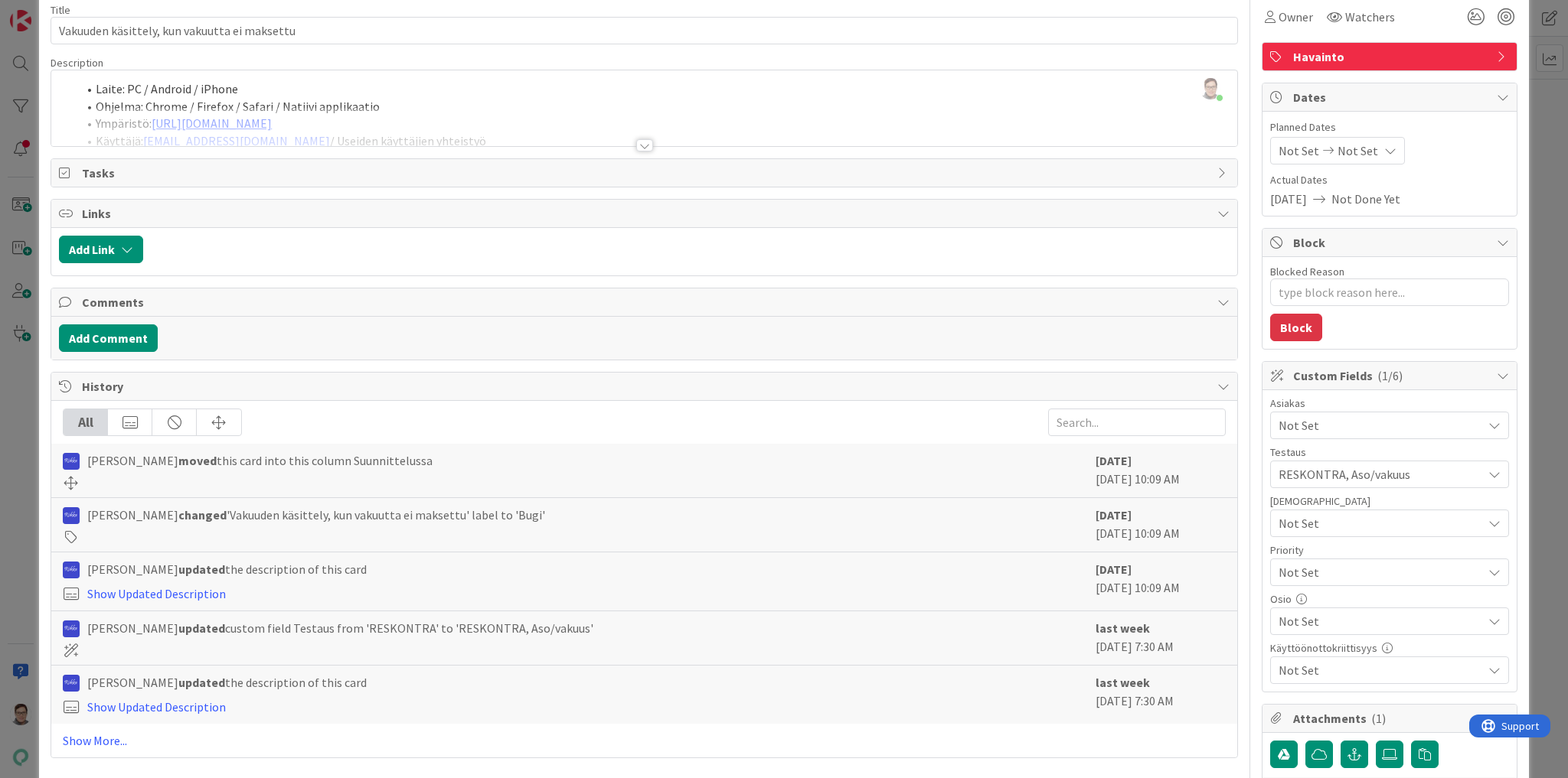
scroll to position [0, 0]
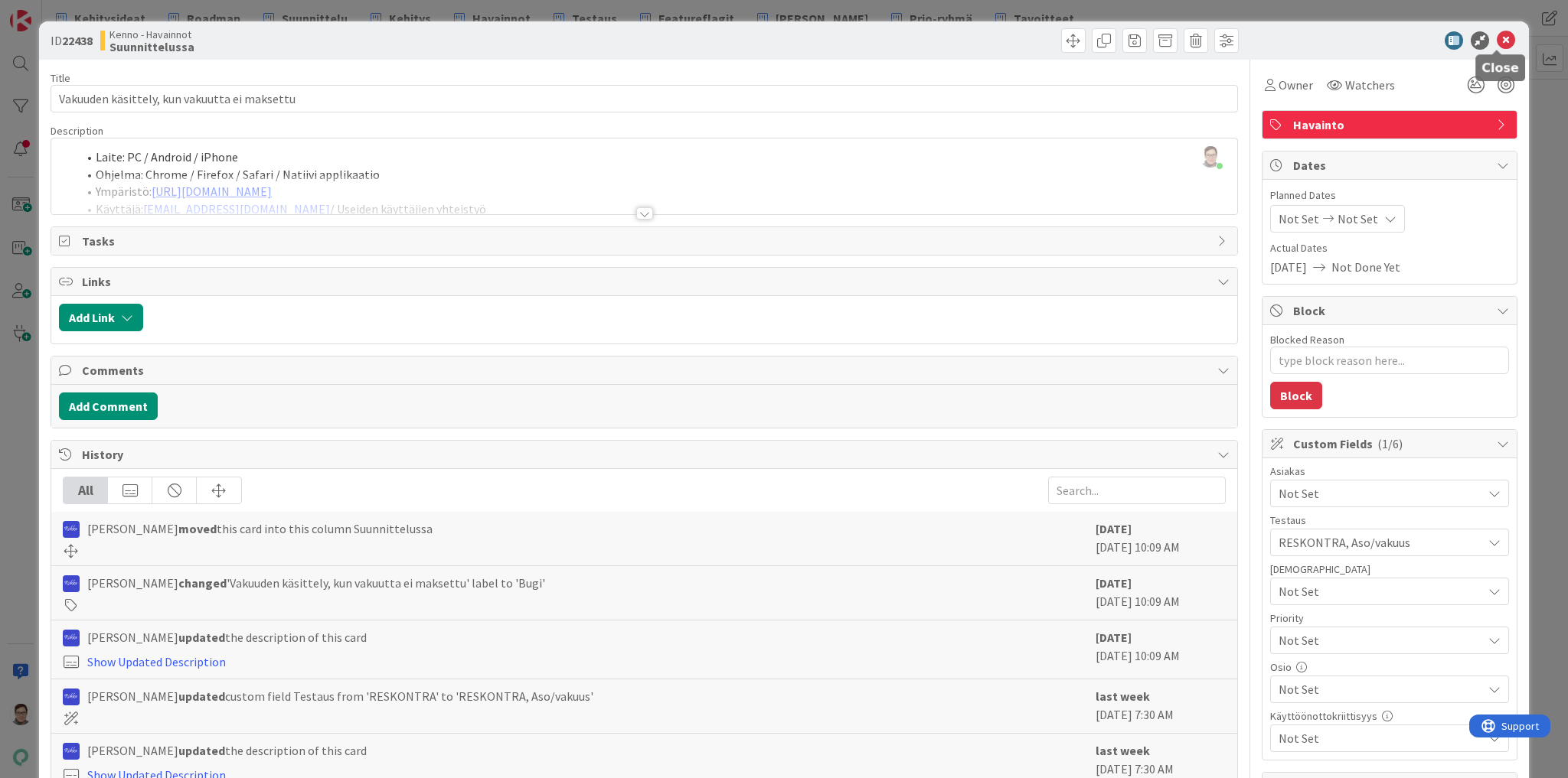
click at [1497, 41] on icon at bounding box center [1505, 40] width 18 height 18
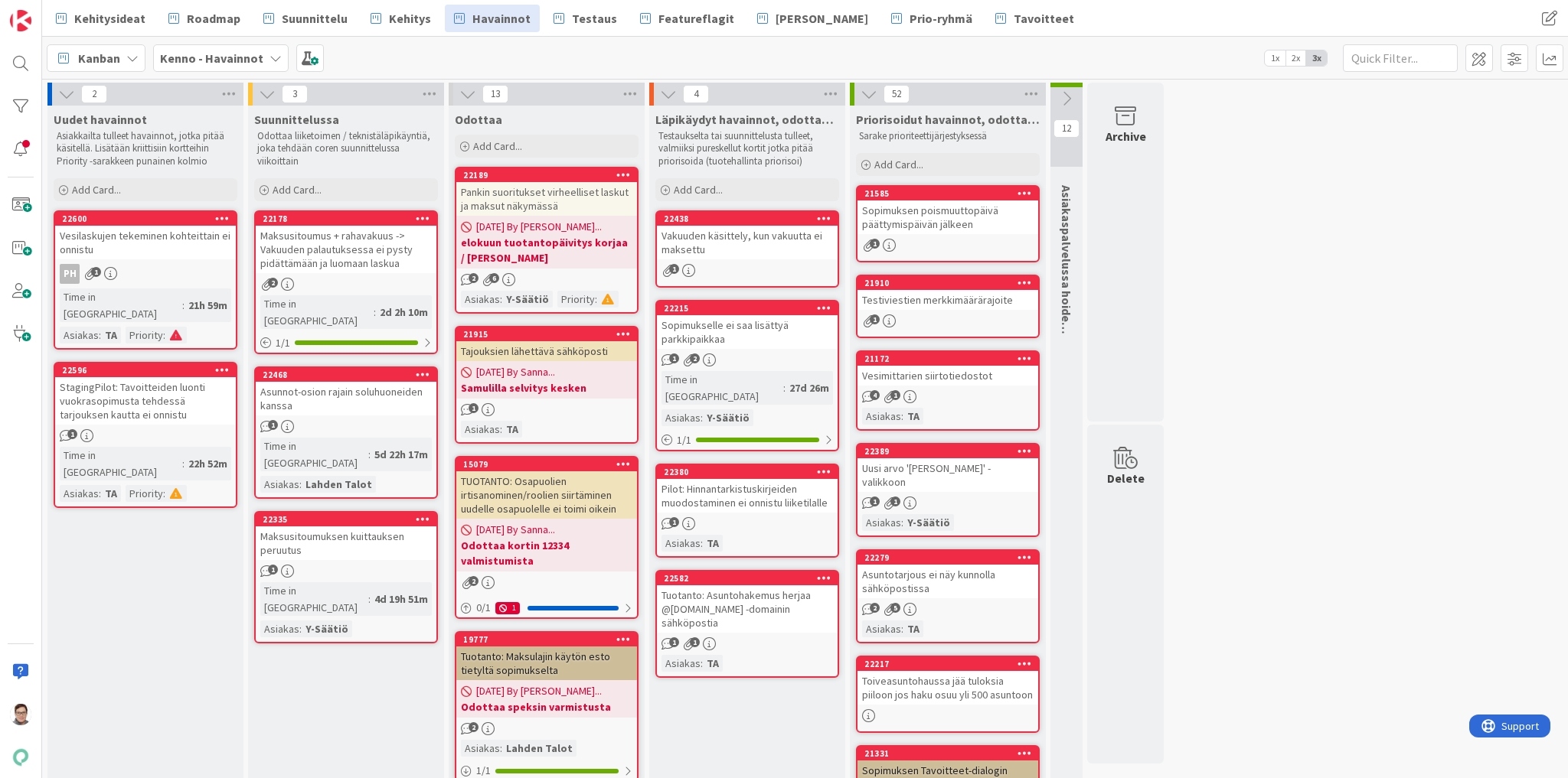
click at [328, 236] on div "Maksusitoumus + rahavakuus -> Vakuuden palautuksessa ei pysty pidättämään ja lu…" at bounding box center [345, 249] width 180 height 47
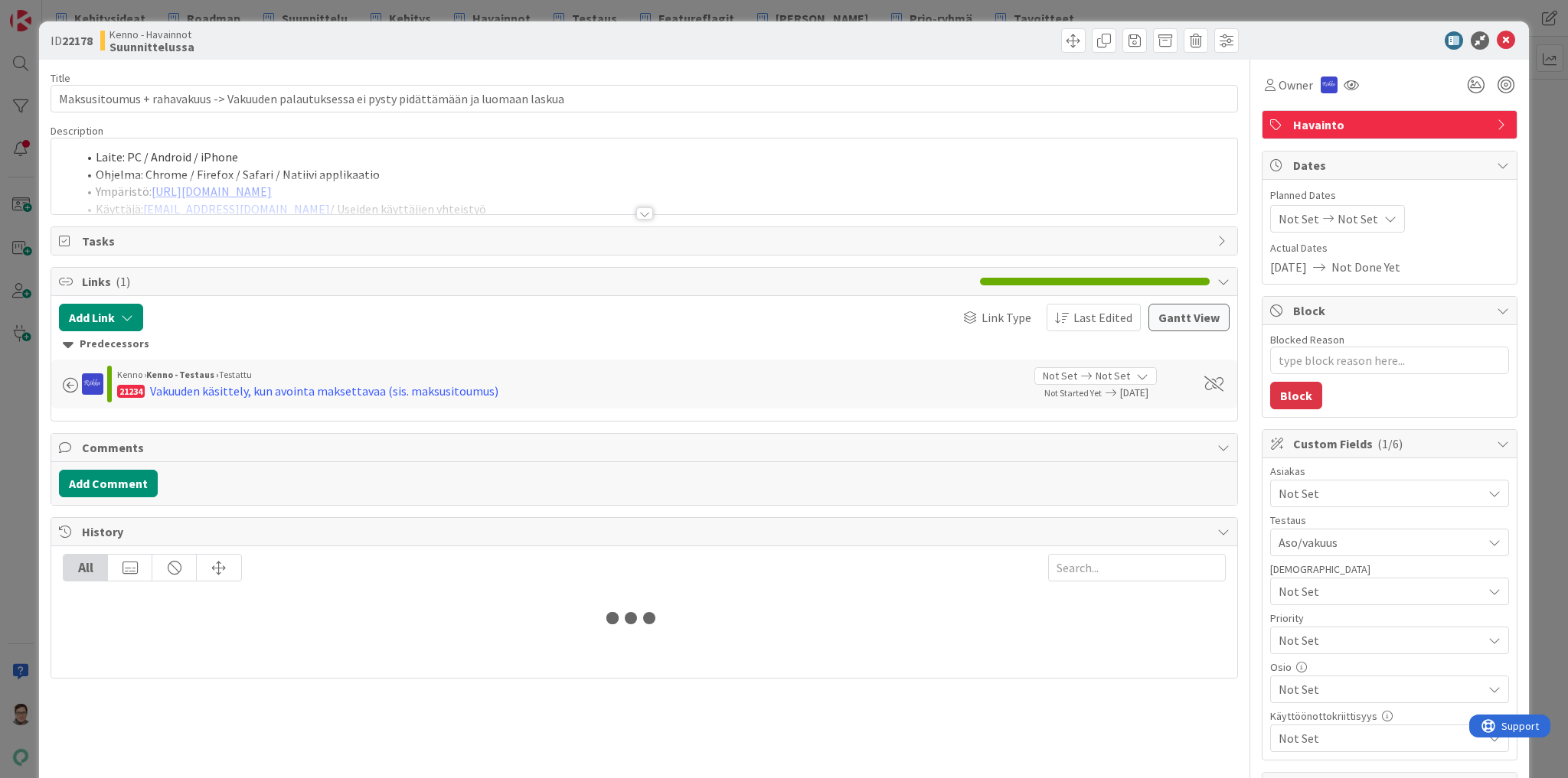
type textarea "x"
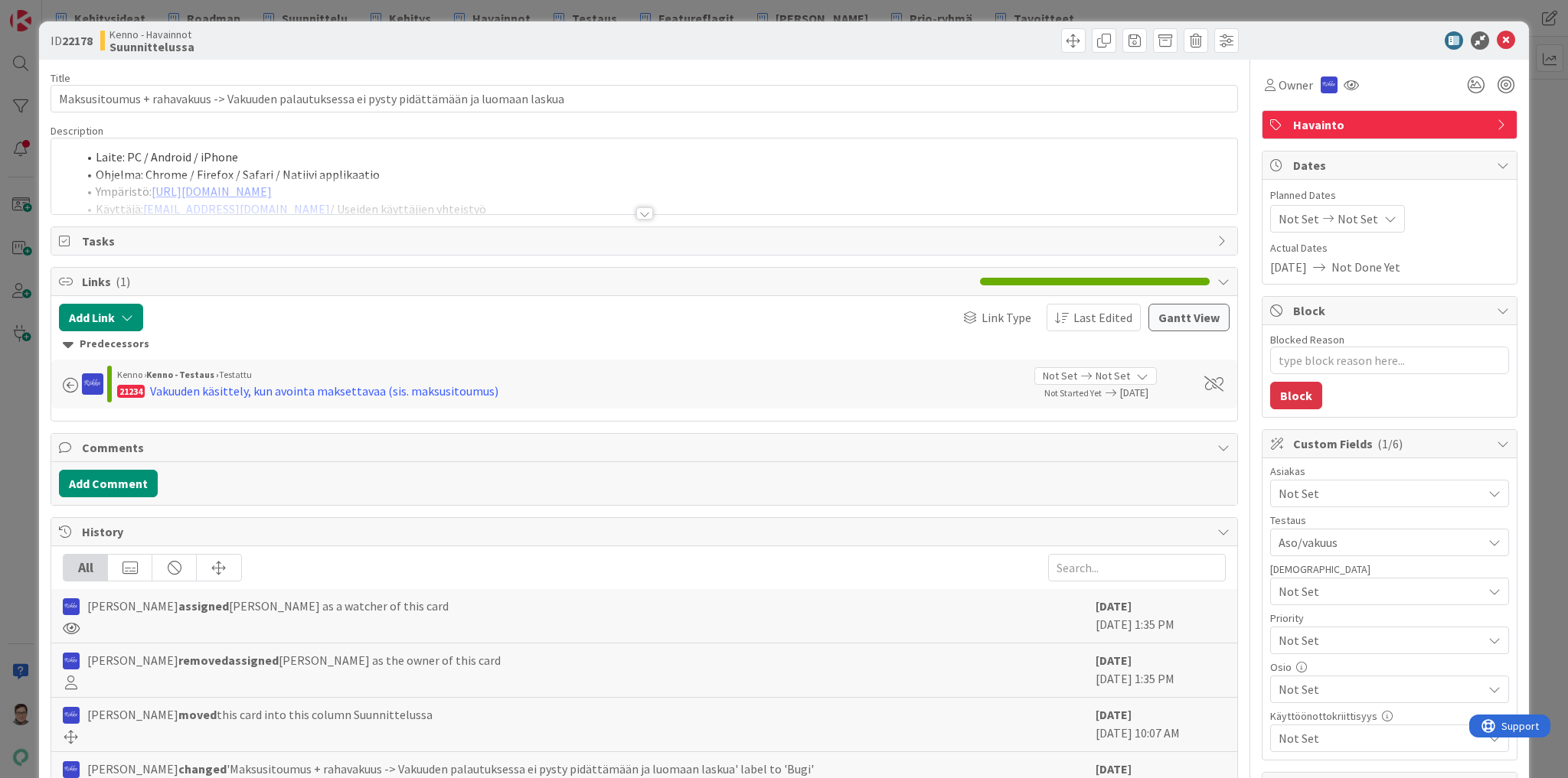
click at [637, 212] on div at bounding box center [644, 213] width 17 height 12
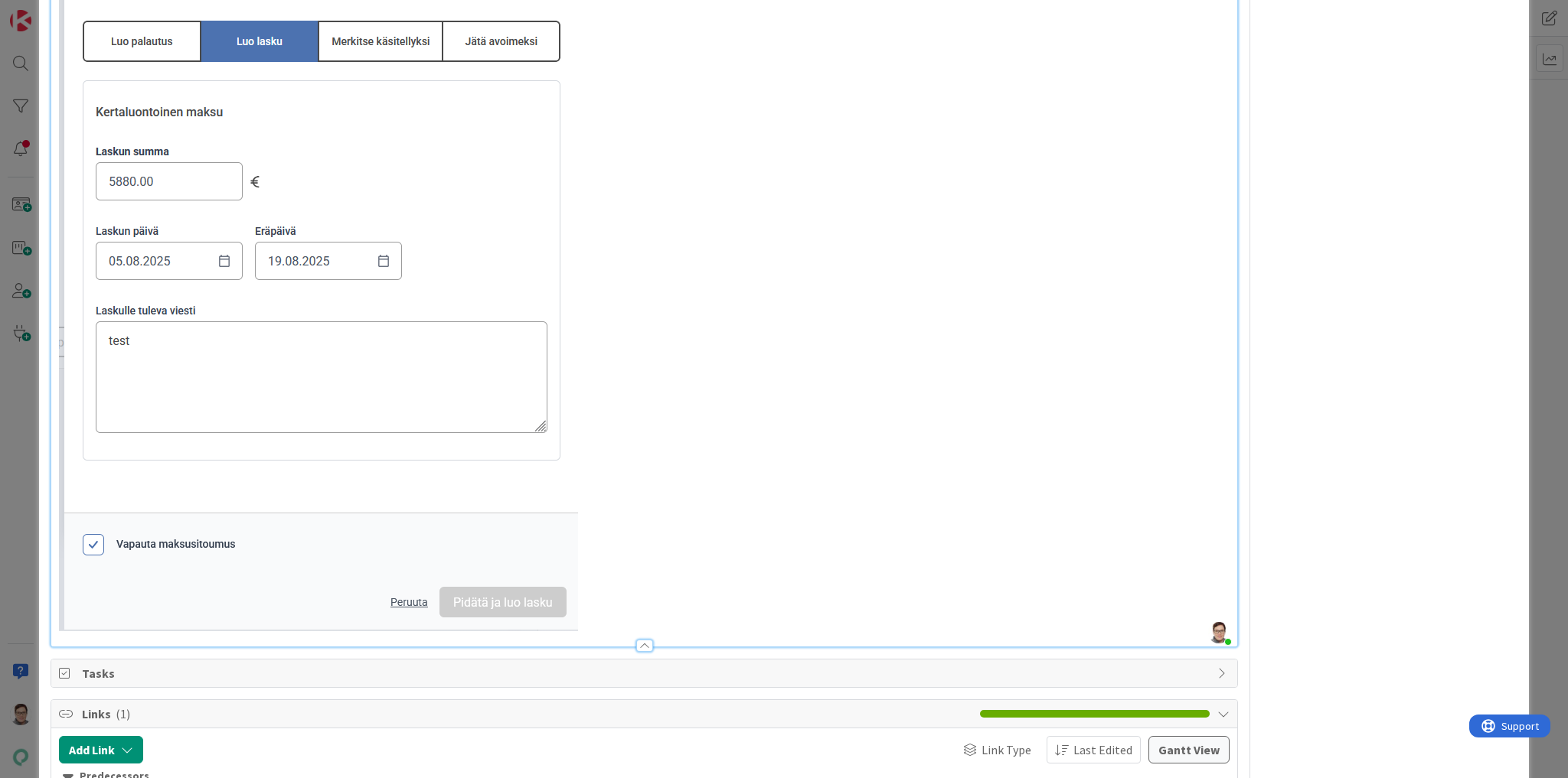
scroll to position [1837, 0]
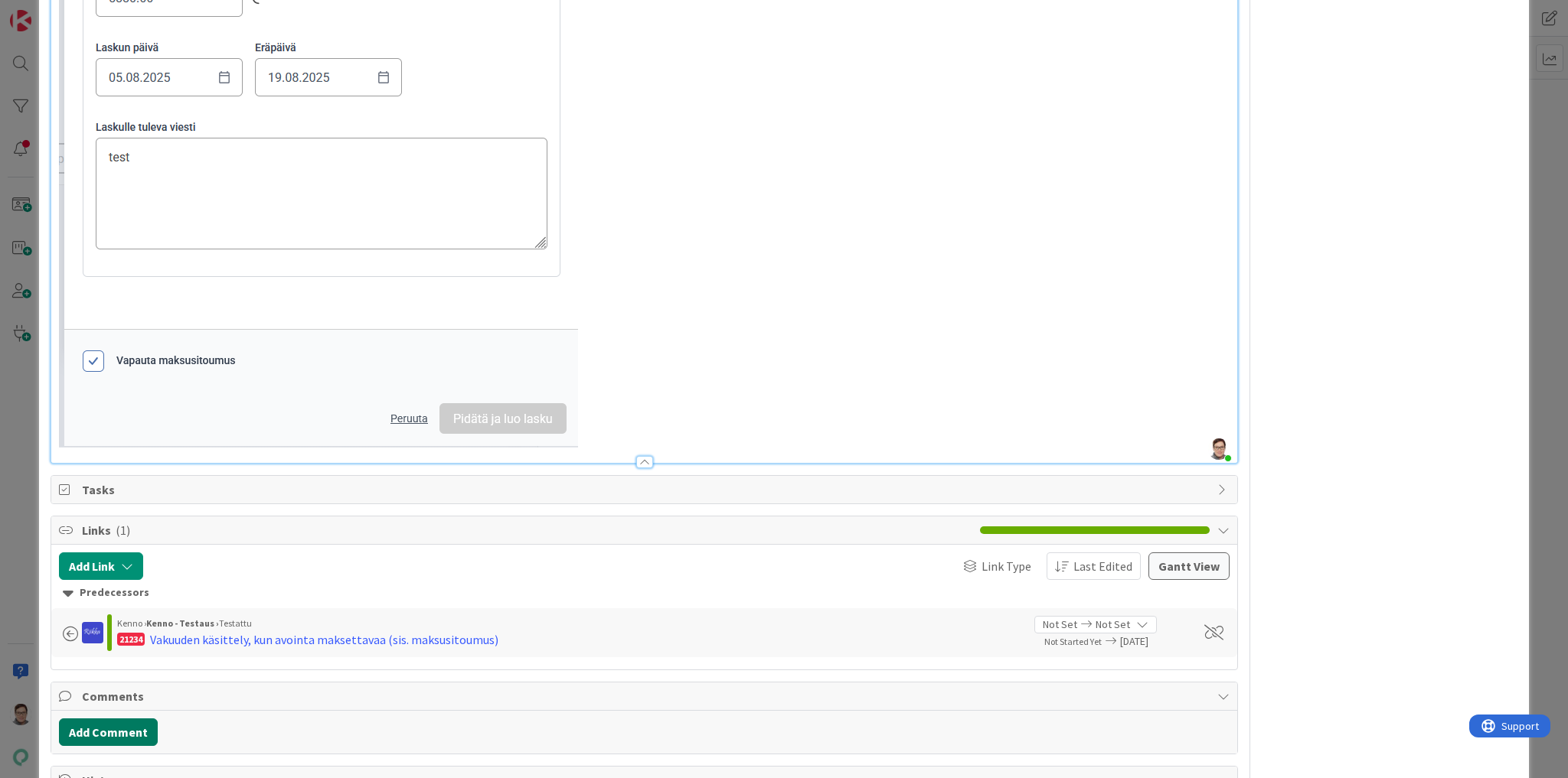
click at [123, 725] on button "Add Comment" at bounding box center [108, 733] width 98 height 28
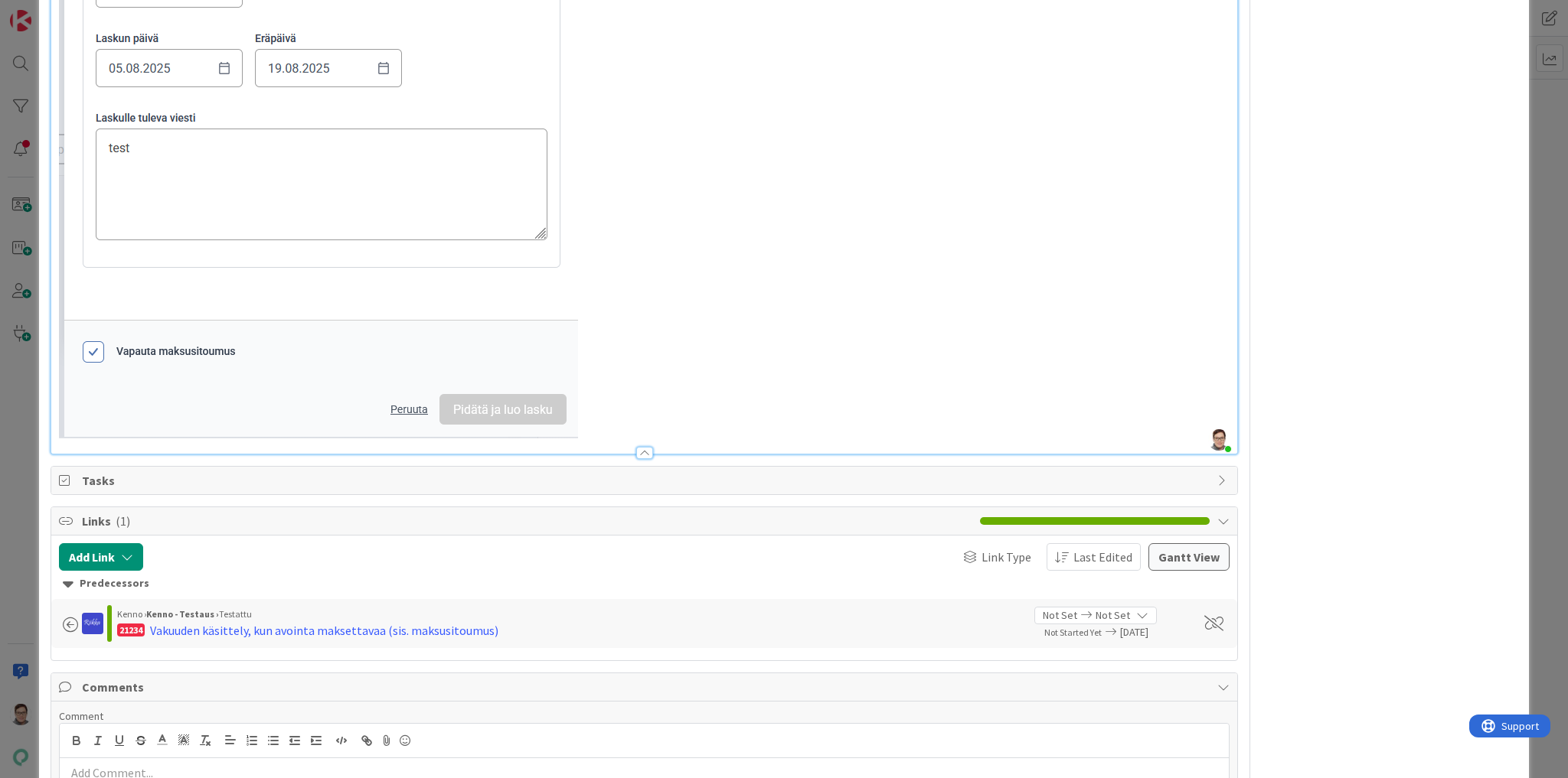
scroll to position [1968, 0]
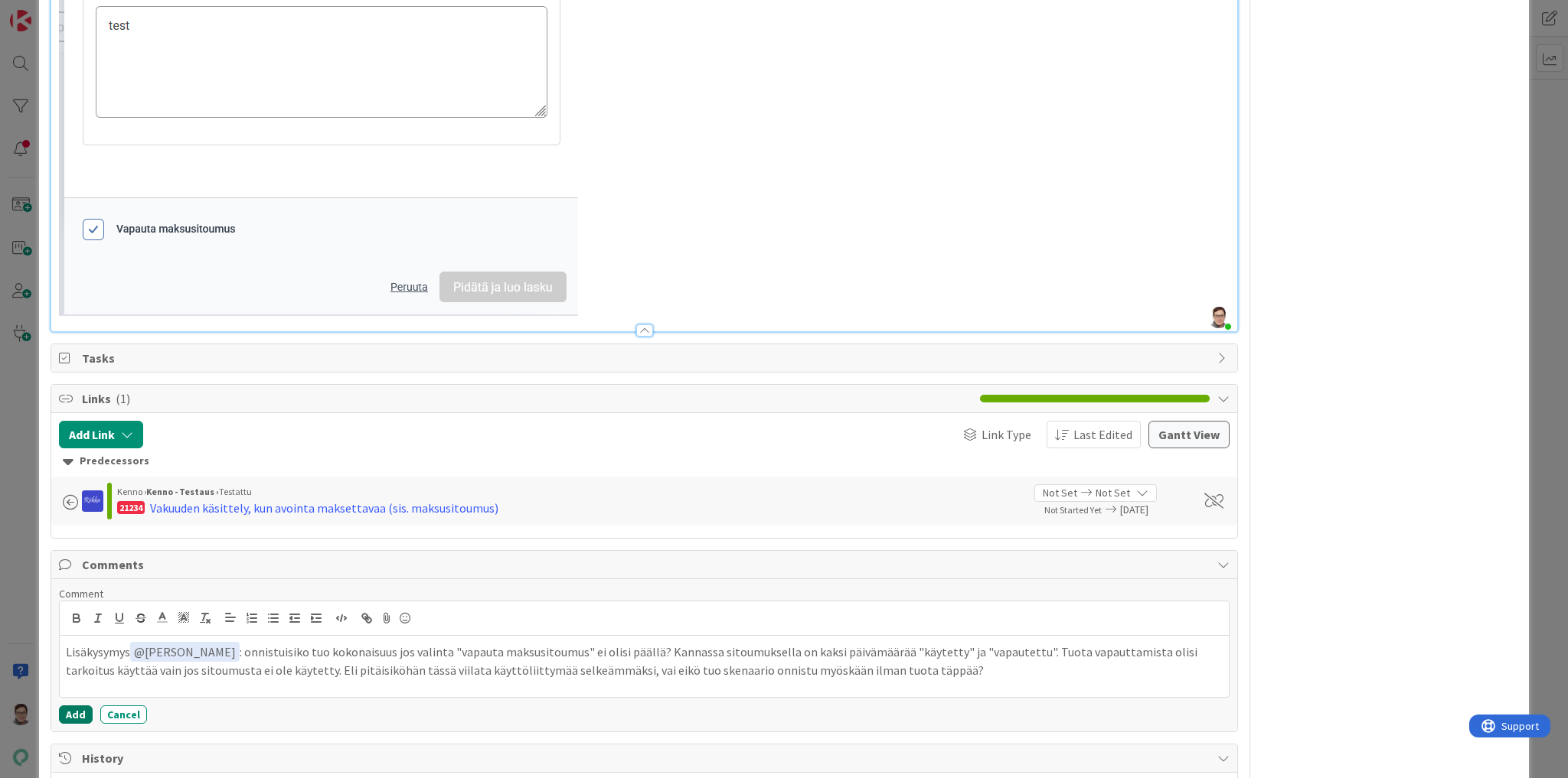
click at [76, 711] on button "Add" at bounding box center [76, 714] width 34 height 18
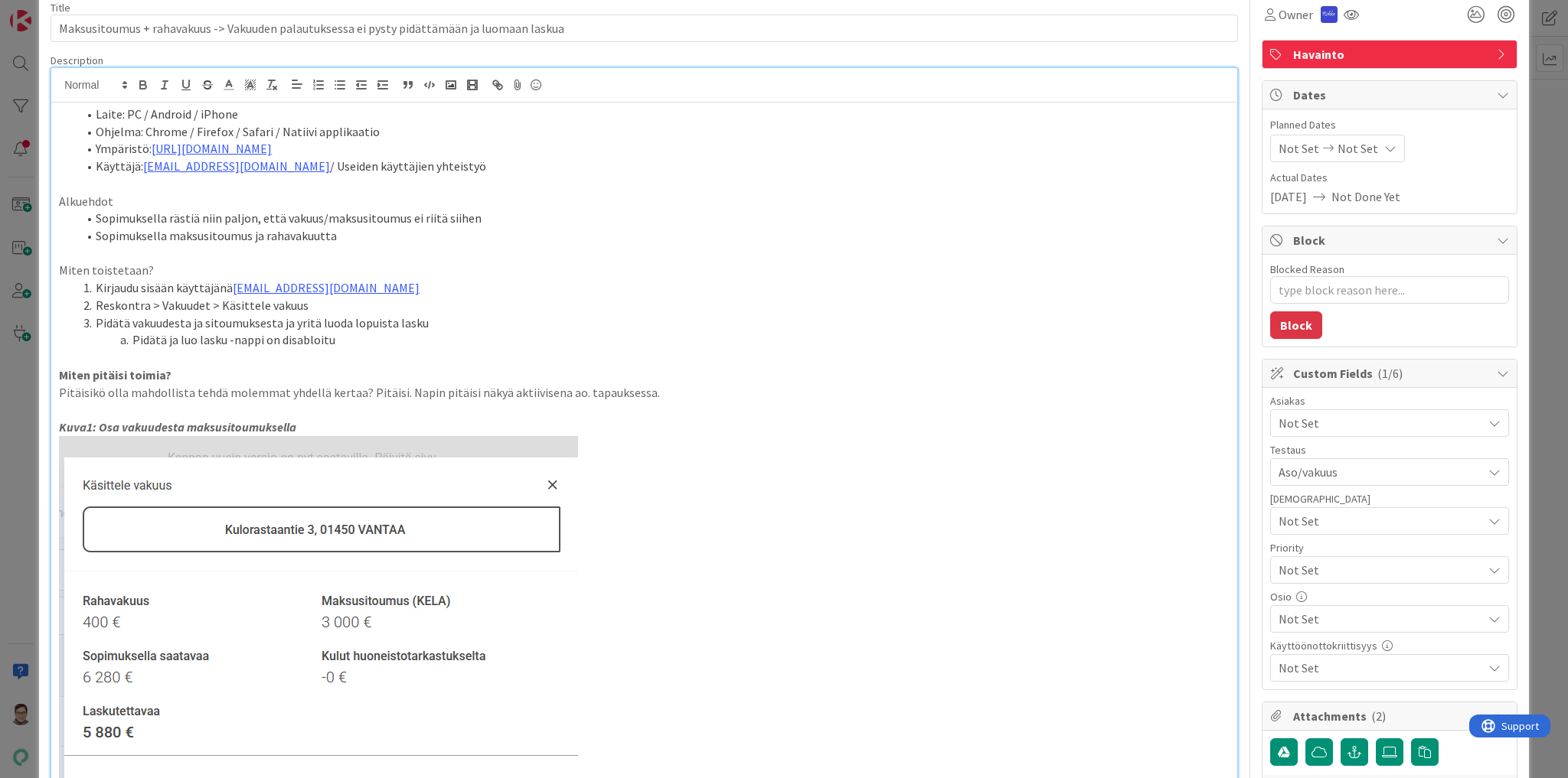
scroll to position [0, 0]
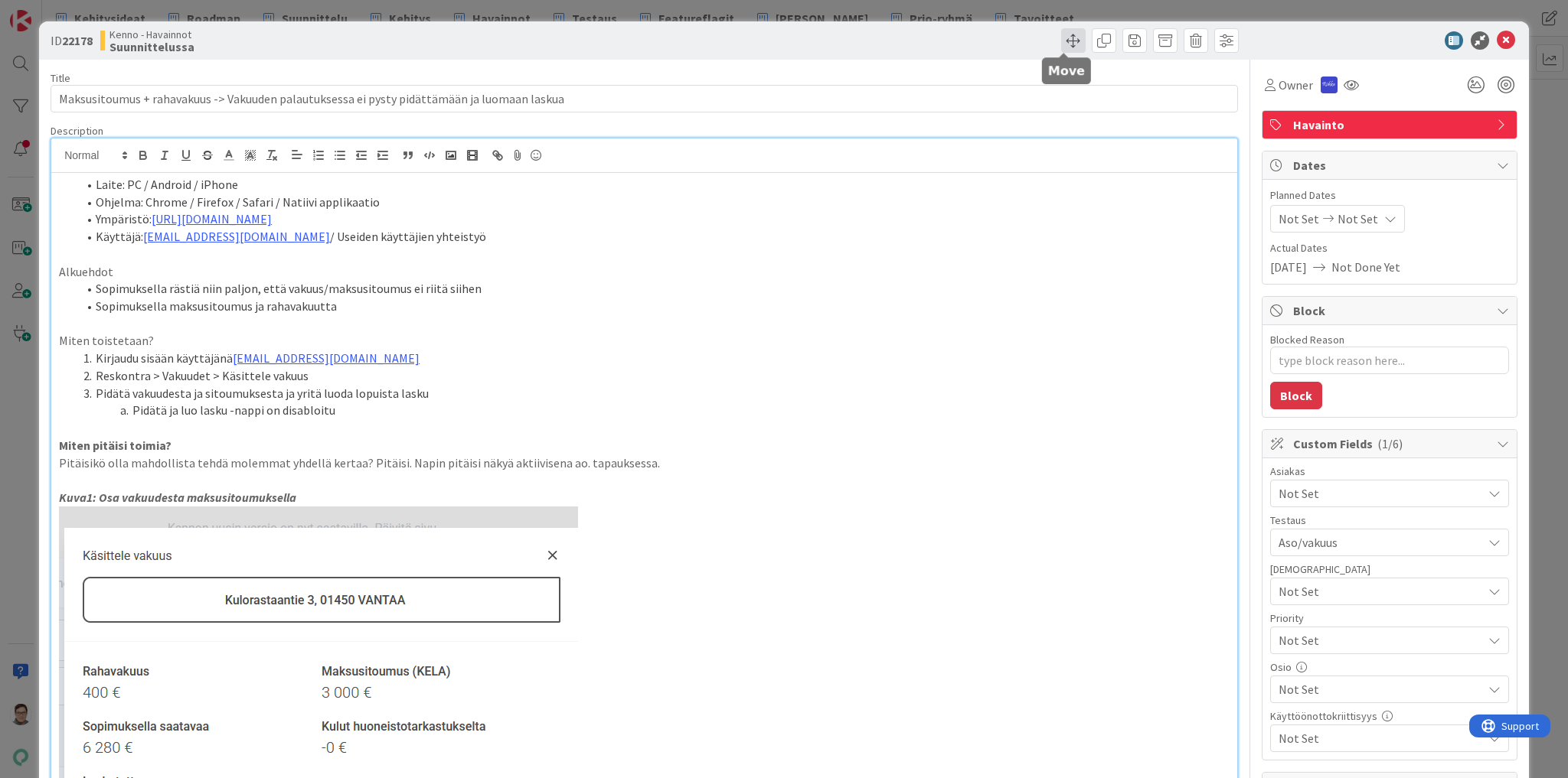
click at [1061, 43] on span at bounding box center [1073, 40] width 24 height 24
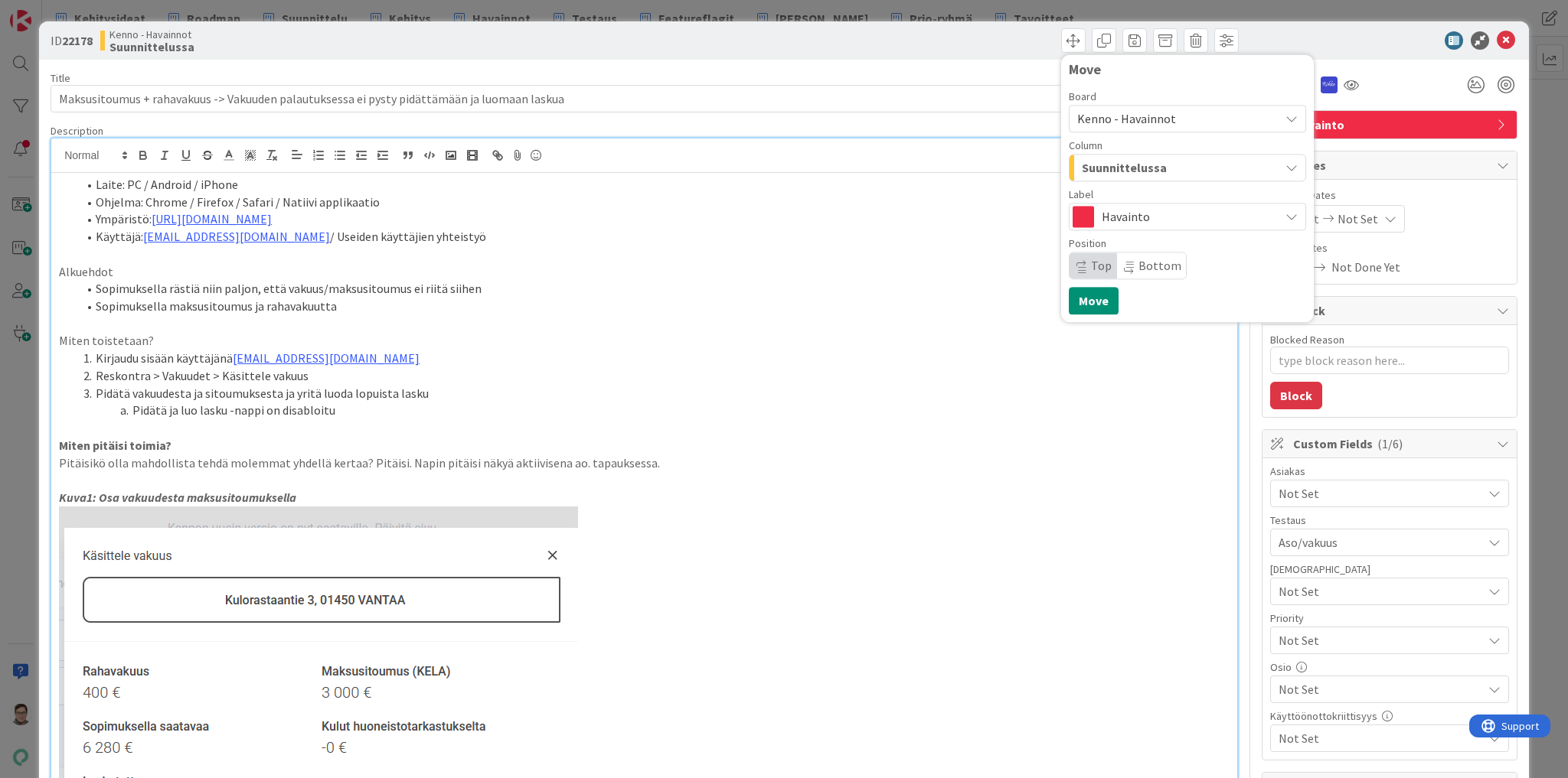
click at [1126, 118] on span "Kenno - Havainnot" at bounding box center [1126, 118] width 98 height 16
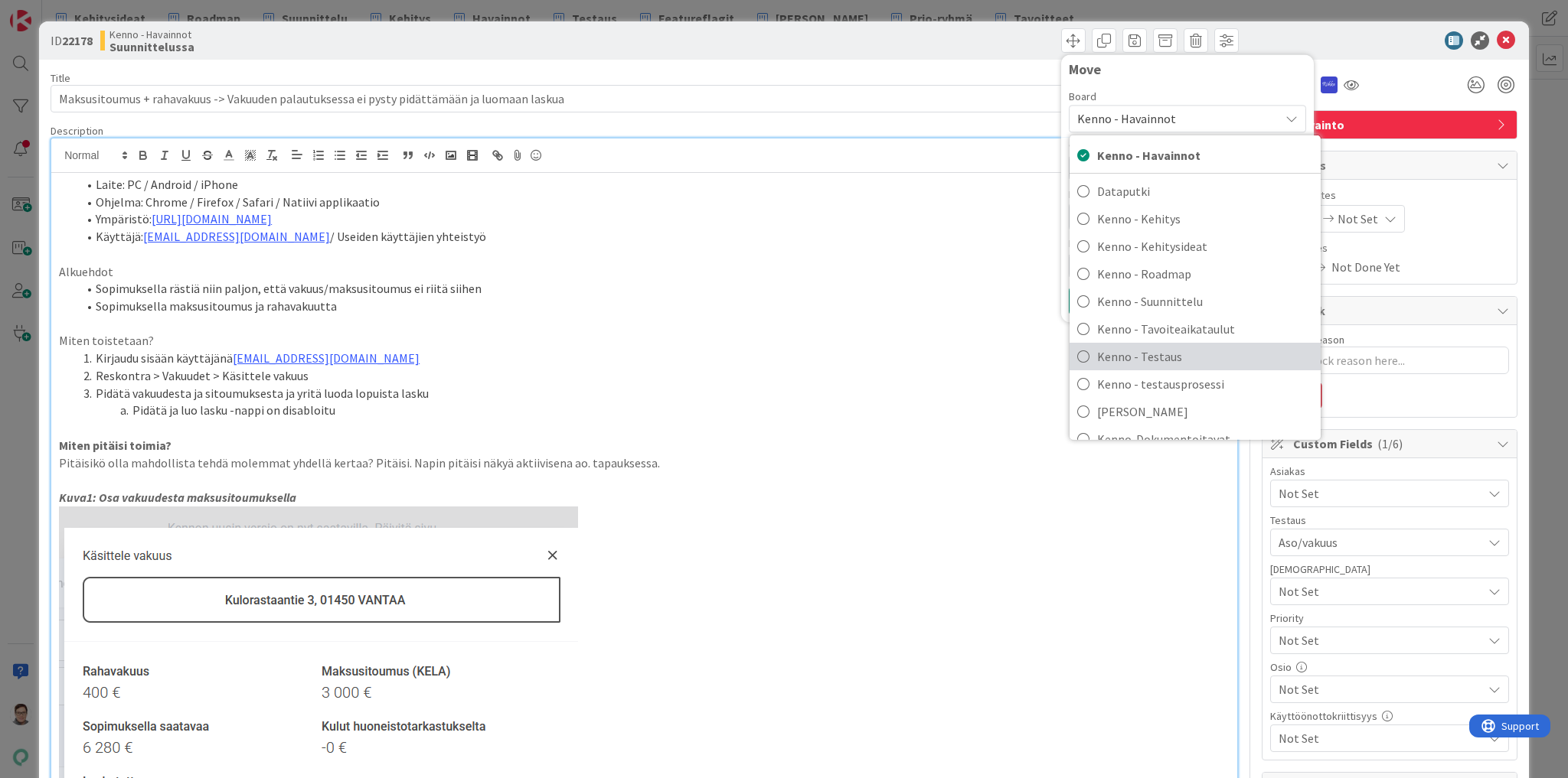
click at [1135, 358] on span "Kenno - Testaus" at bounding box center [1205, 356] width 216 height 23
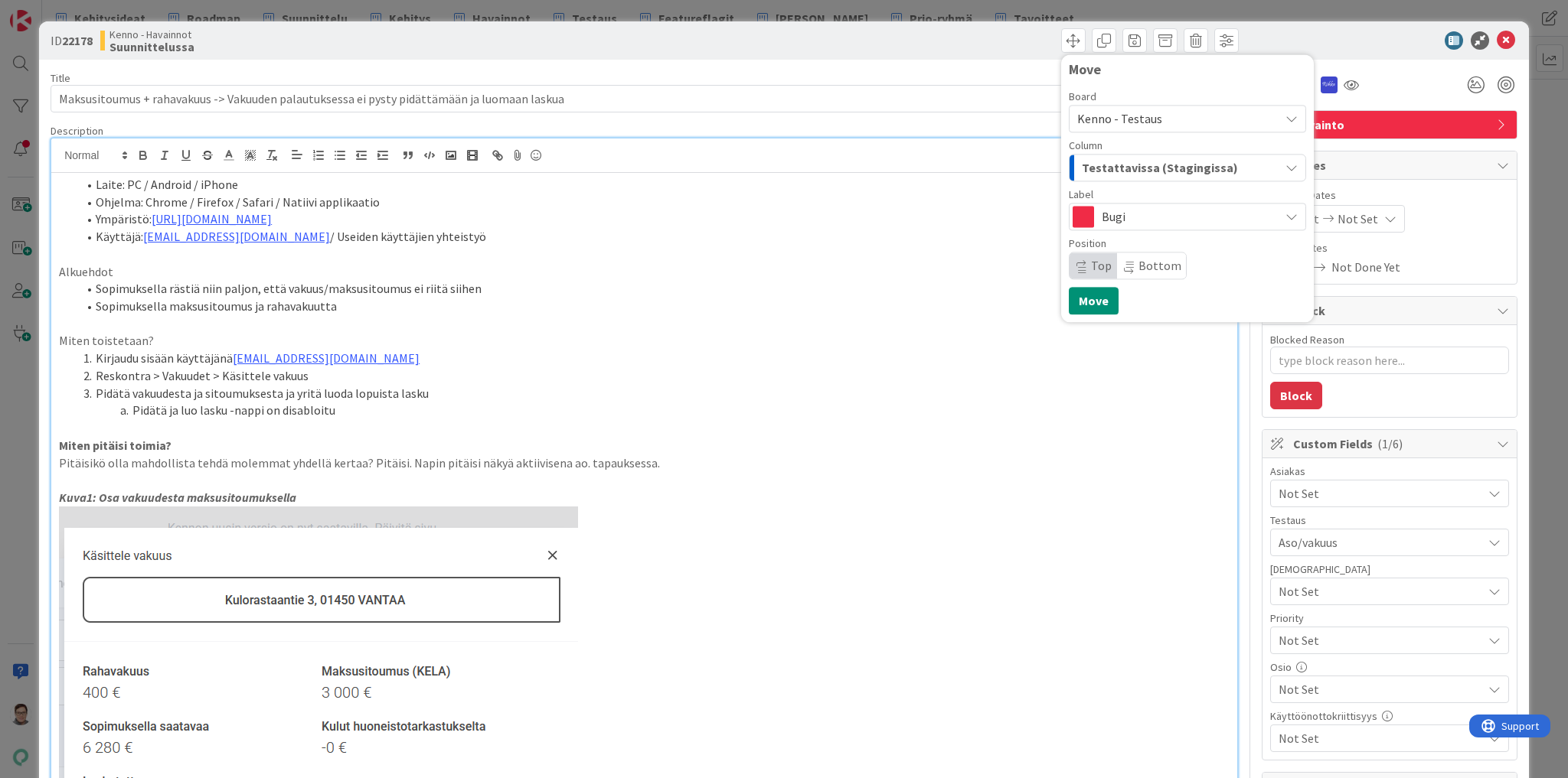
click at [1136, 166] on span "Testattavissa (Stagingissa)" at bounding box center [1159, 167] width 156 height 20
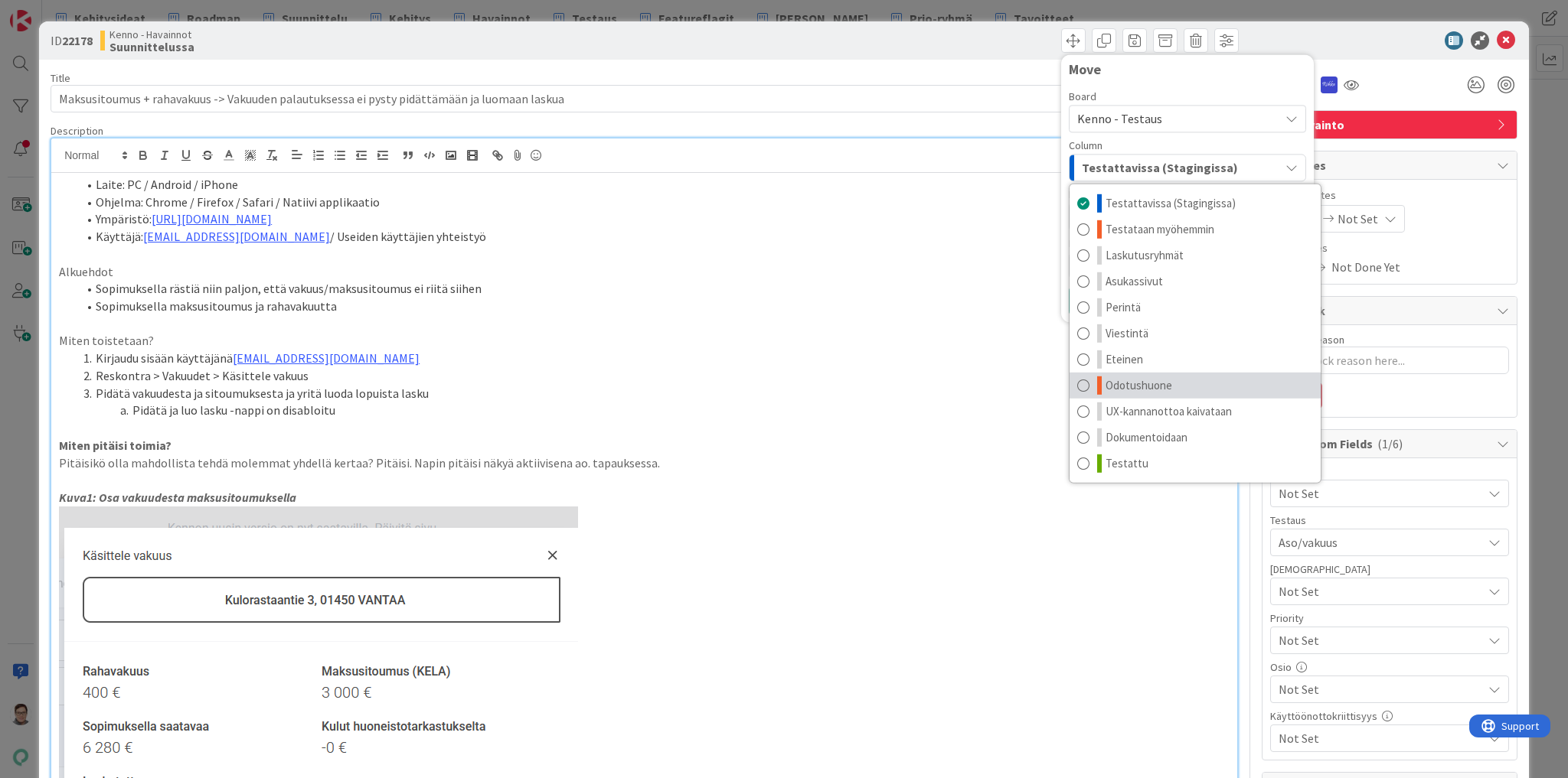
click at [1132, 384] on span "Odotushuone" at bounding box center [1138, 385] width 66 height 18
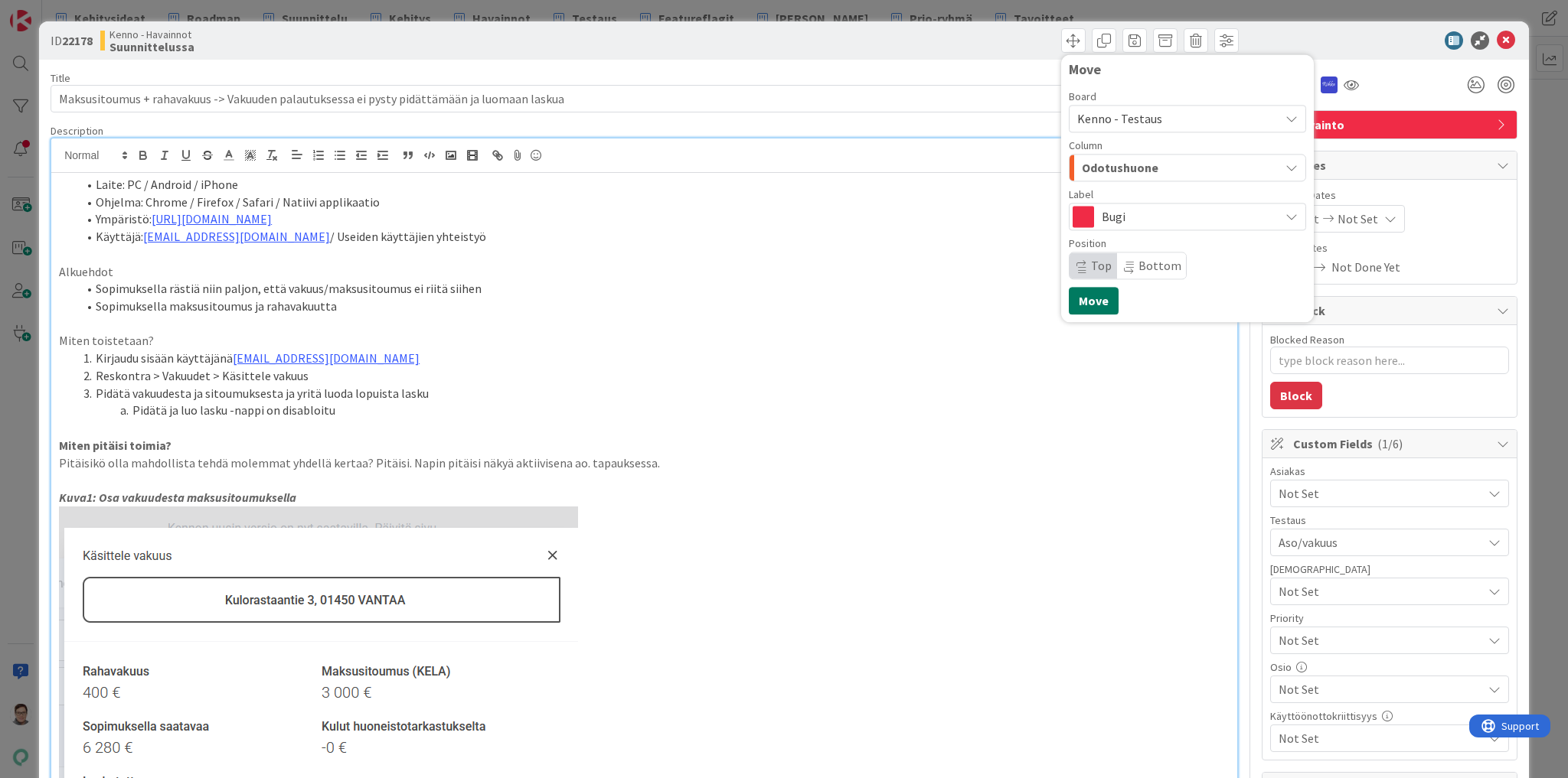
click at [1084, 299] on button "Move" at bounding box center [1093, 301] width 50 height 28
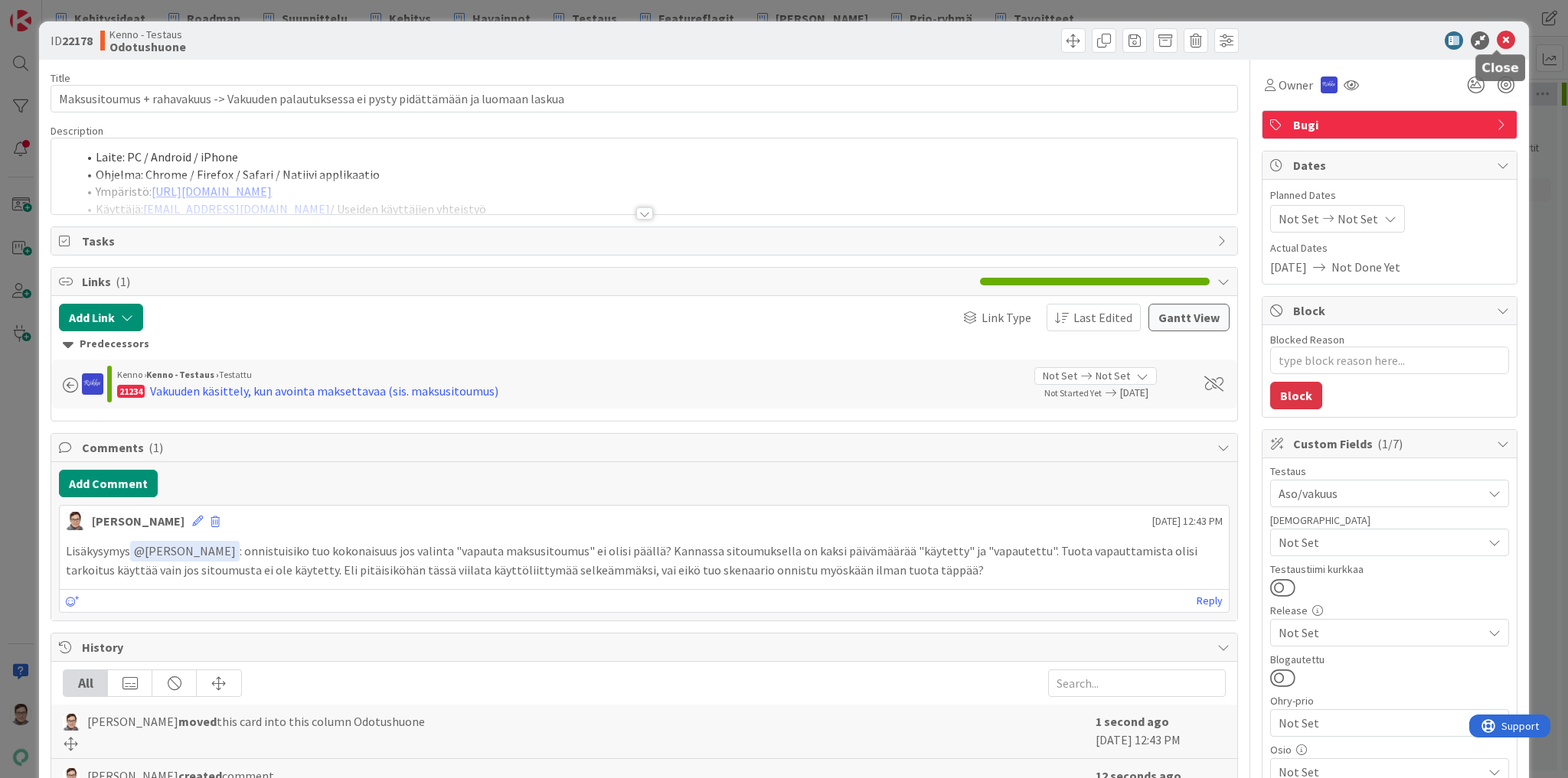
click at [1500, 41] on icon at bounding box center [1505, 40] width 18 height 18
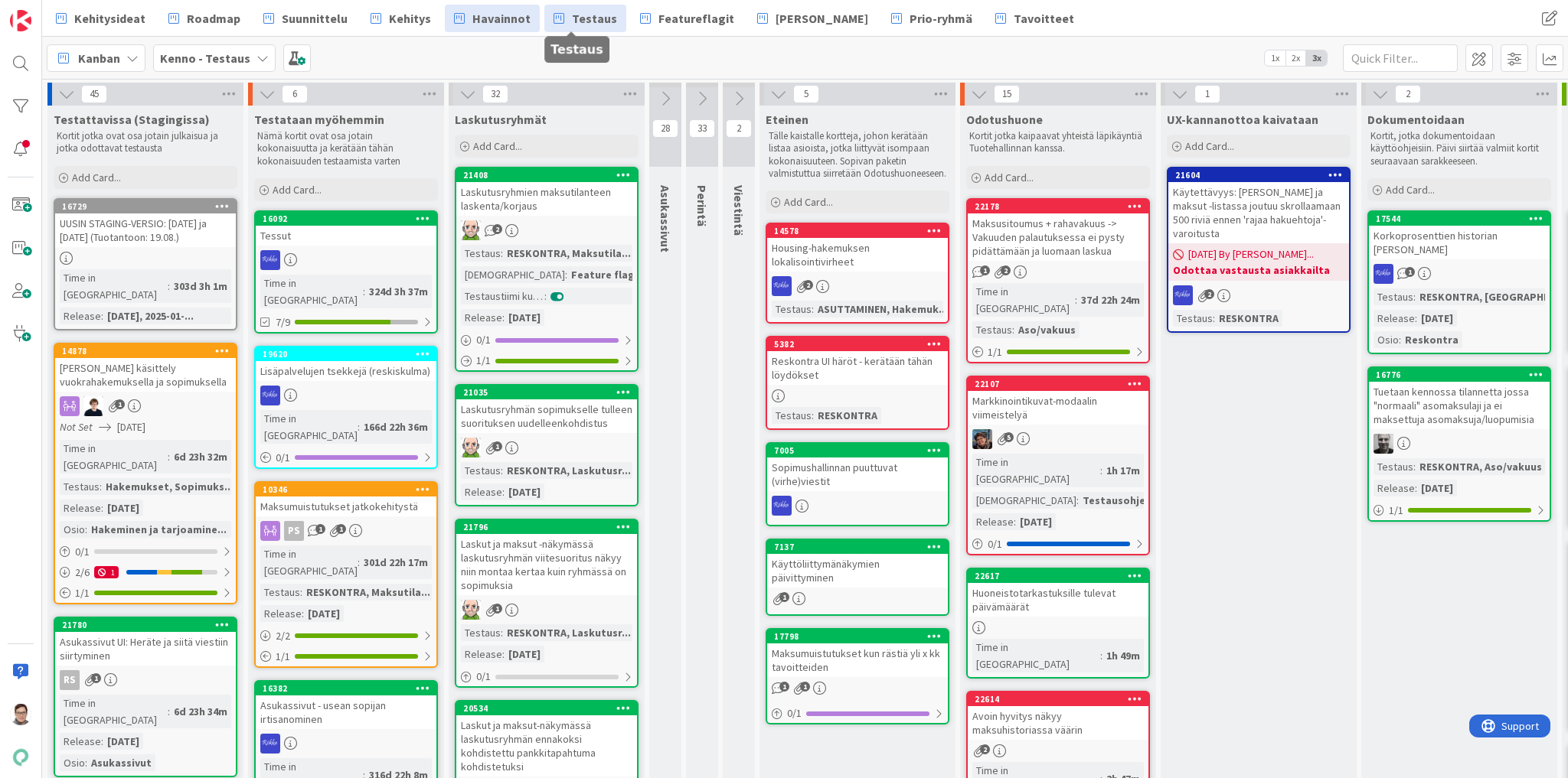
click at [493, 14] on span "Havainnot" at bounding box center [501, 18] width 58 height 18
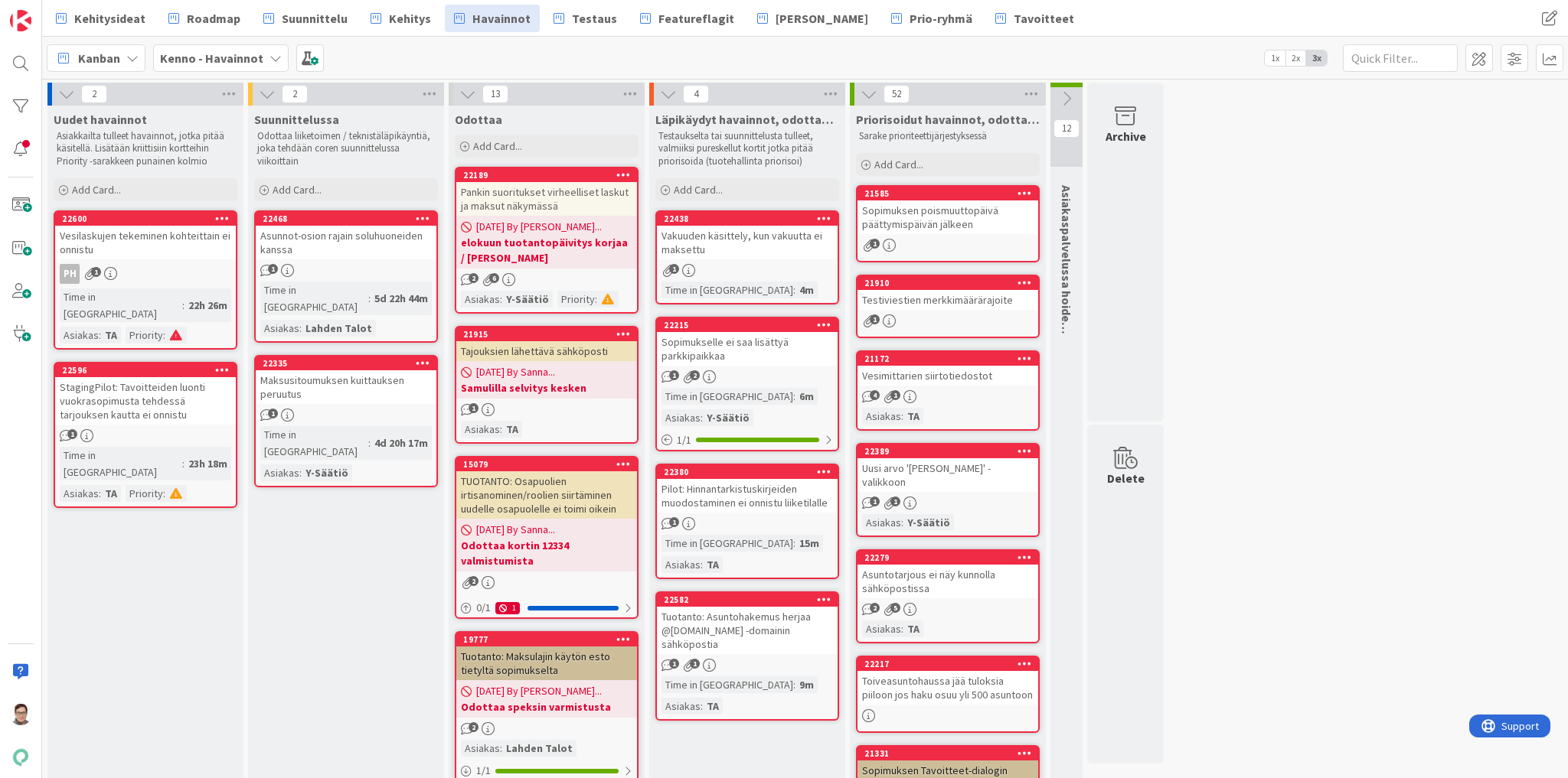
click at [340, 245] on div "Asunnot-osion rajain soluhuoneiden kanssa" at bounding box center [345, 242] width 180 height 34
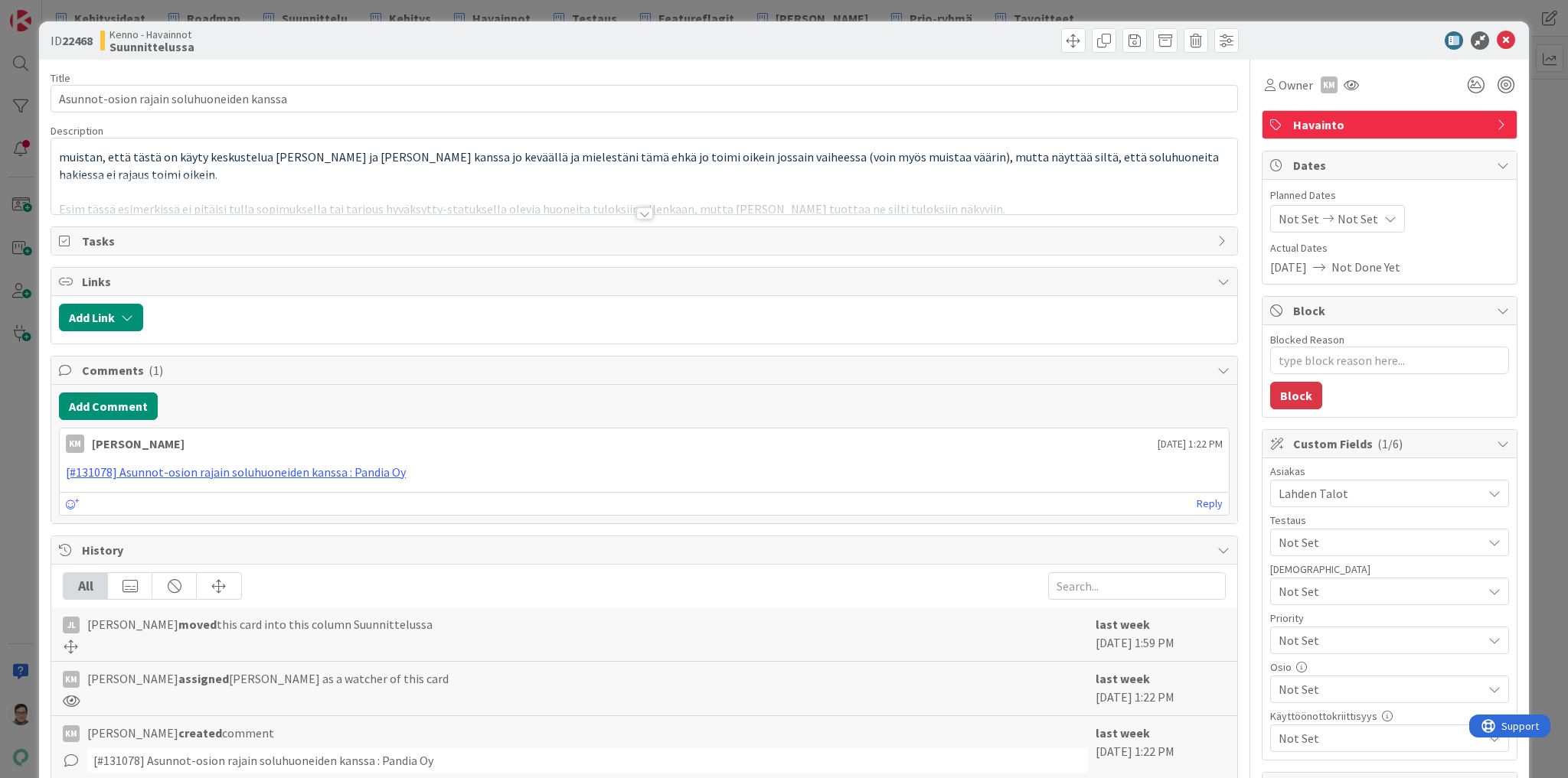
click at [636, 215] on div at bounding box center [644, 213] width 17 height 12
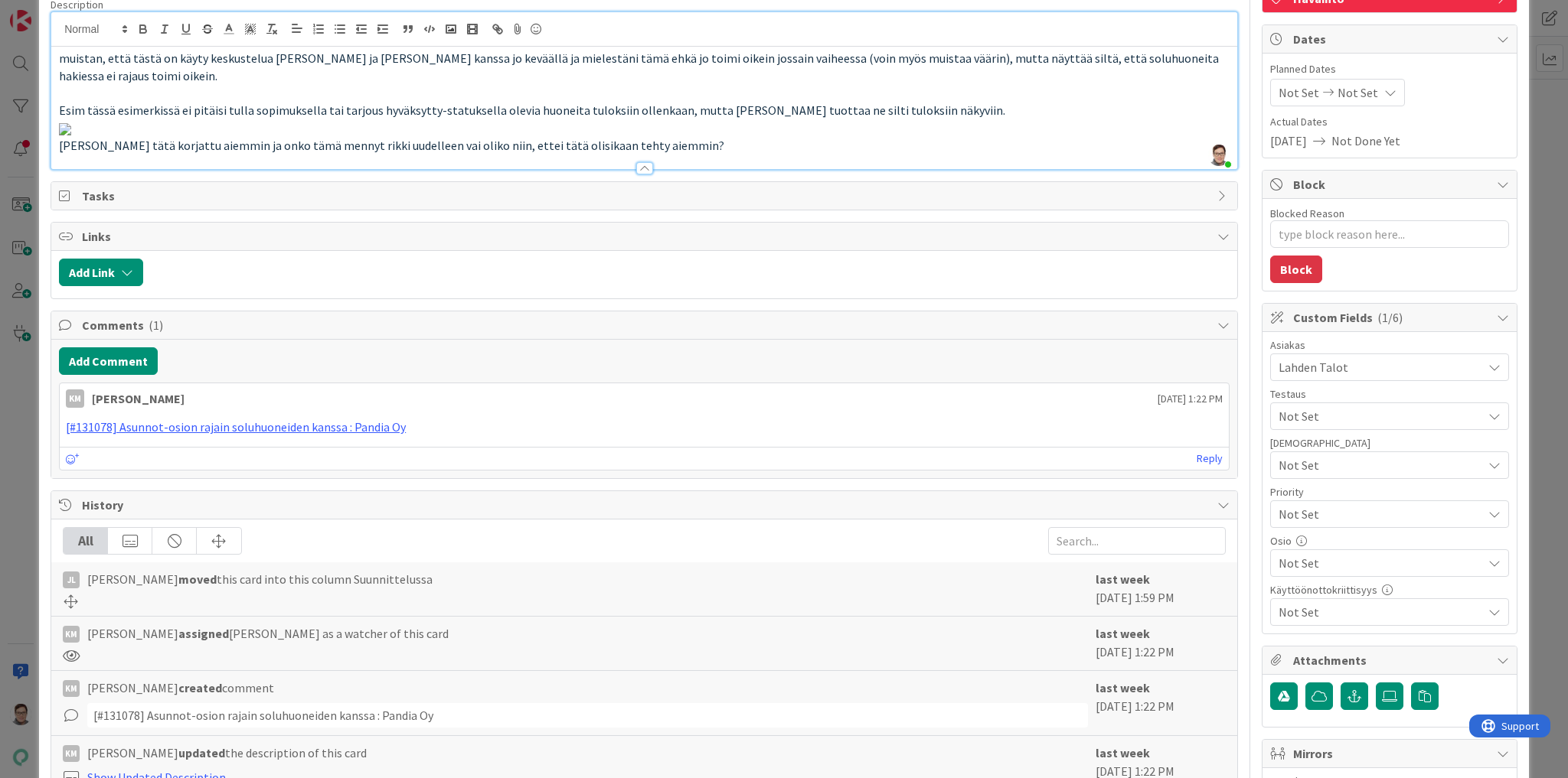
scroll to position [245, 0]
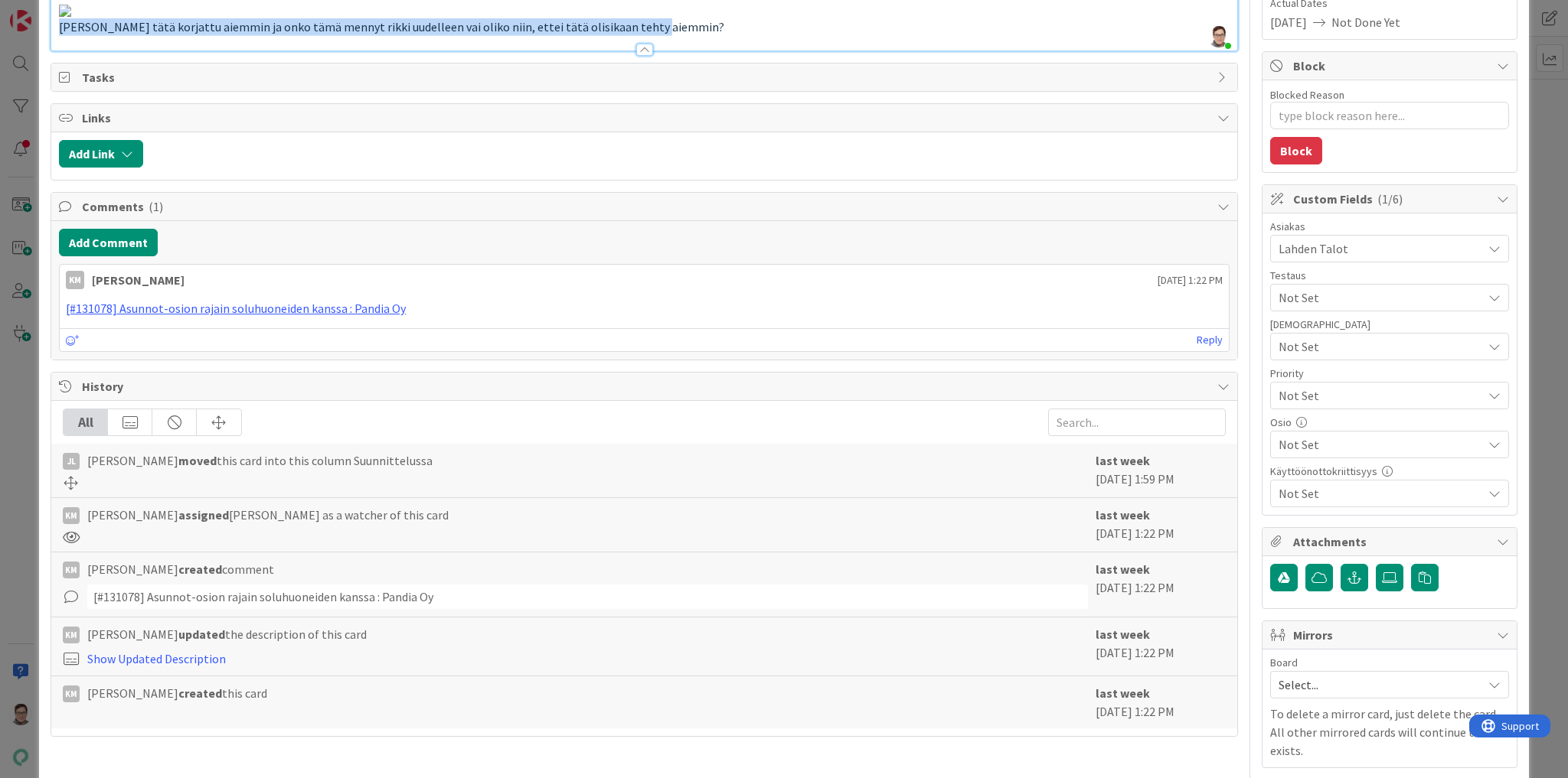
drag, startPoint x: 652, startPoint y: 500, endPoint x: 58, endPoint y: 506, distance: 594.0
click at [59, 36] on p "Oliko tätä korjattu aiemmin ja onko tämä mennyt rikki uudelleen vai oliko niin,…" at bounding box center [644, 27] width 1171 height 17
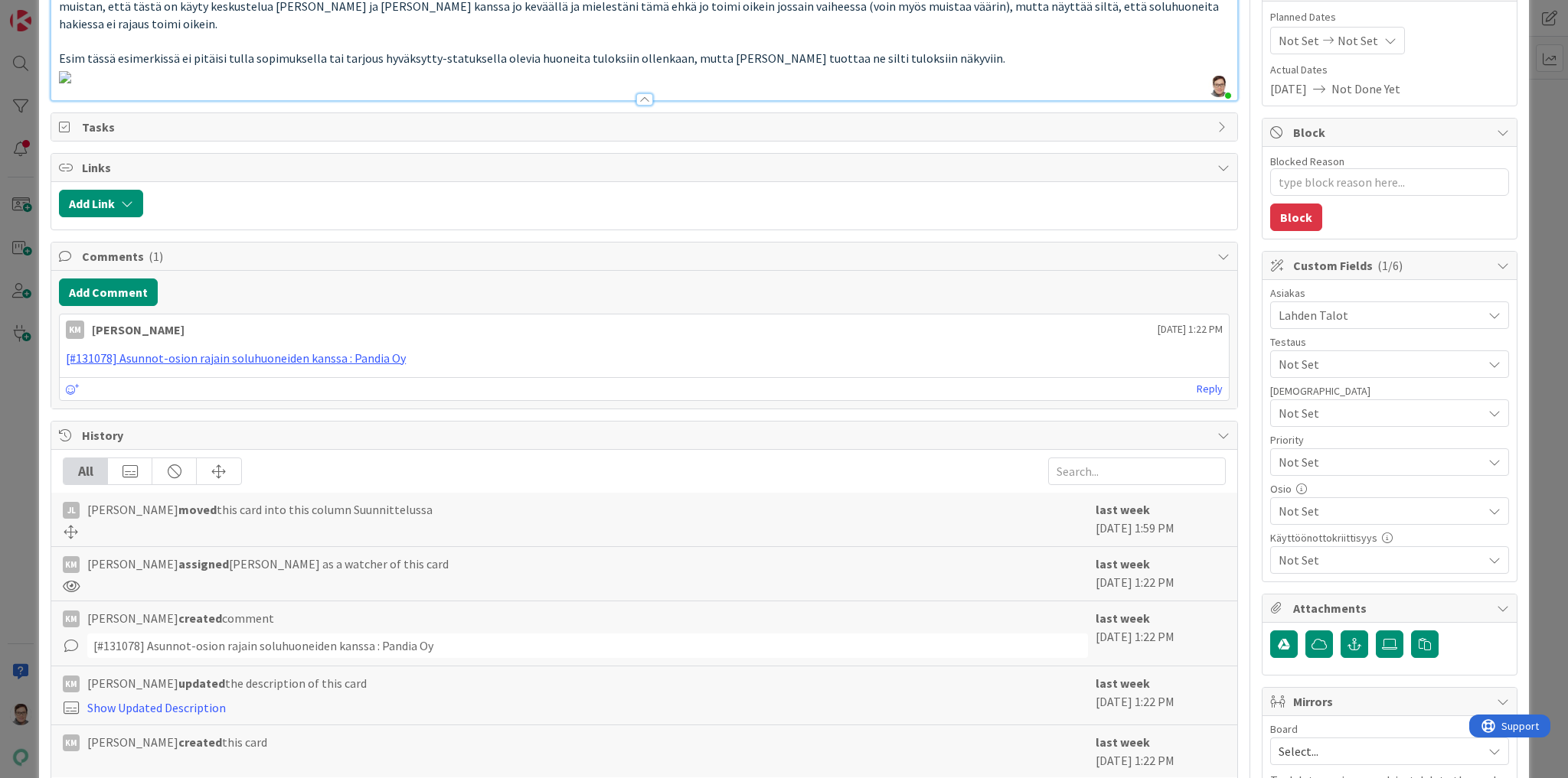
scroll to position [0, 0]
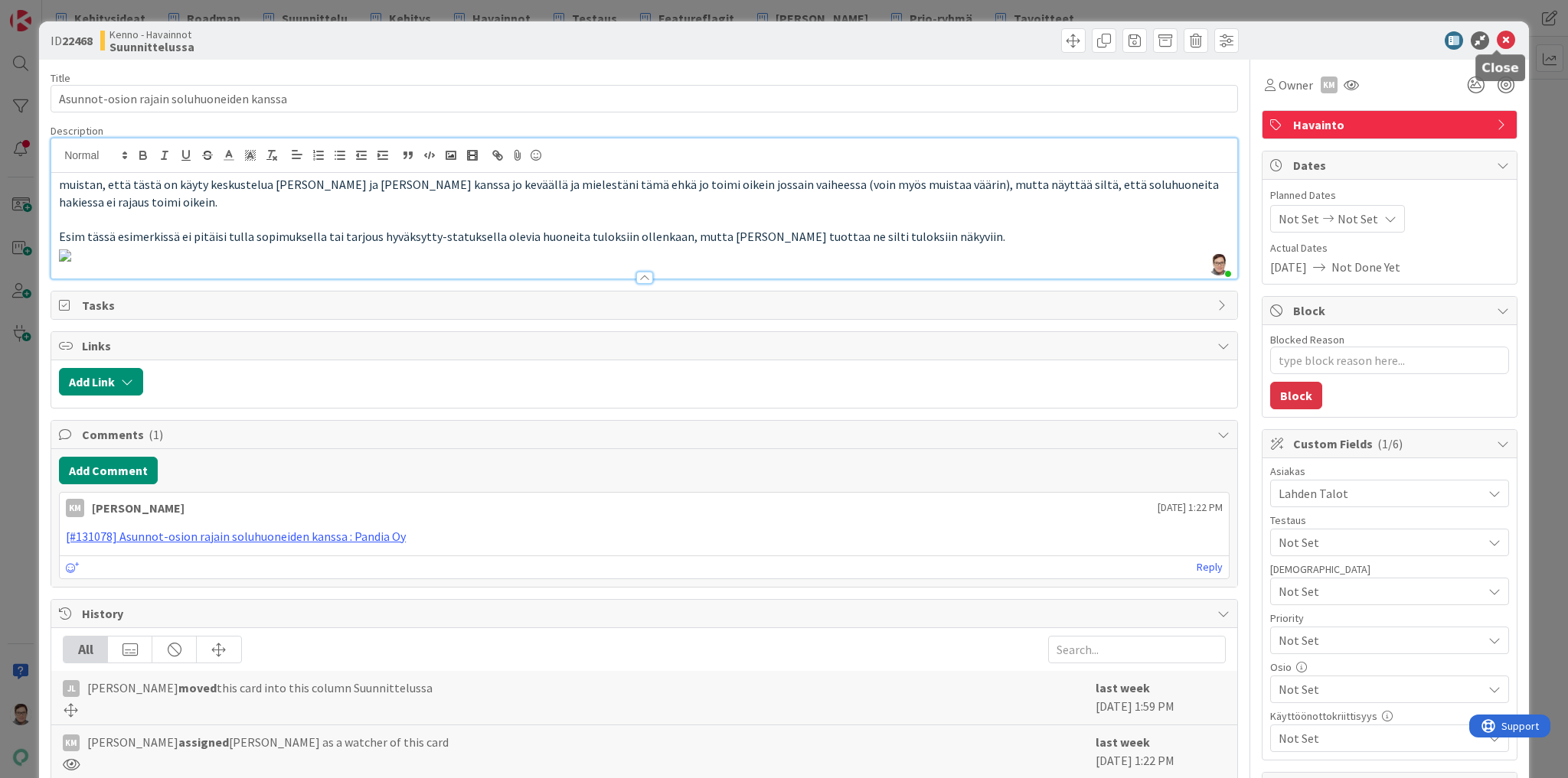
click at [1497, 41] on icon at bounding box center [1505, 40] width 18 height 18
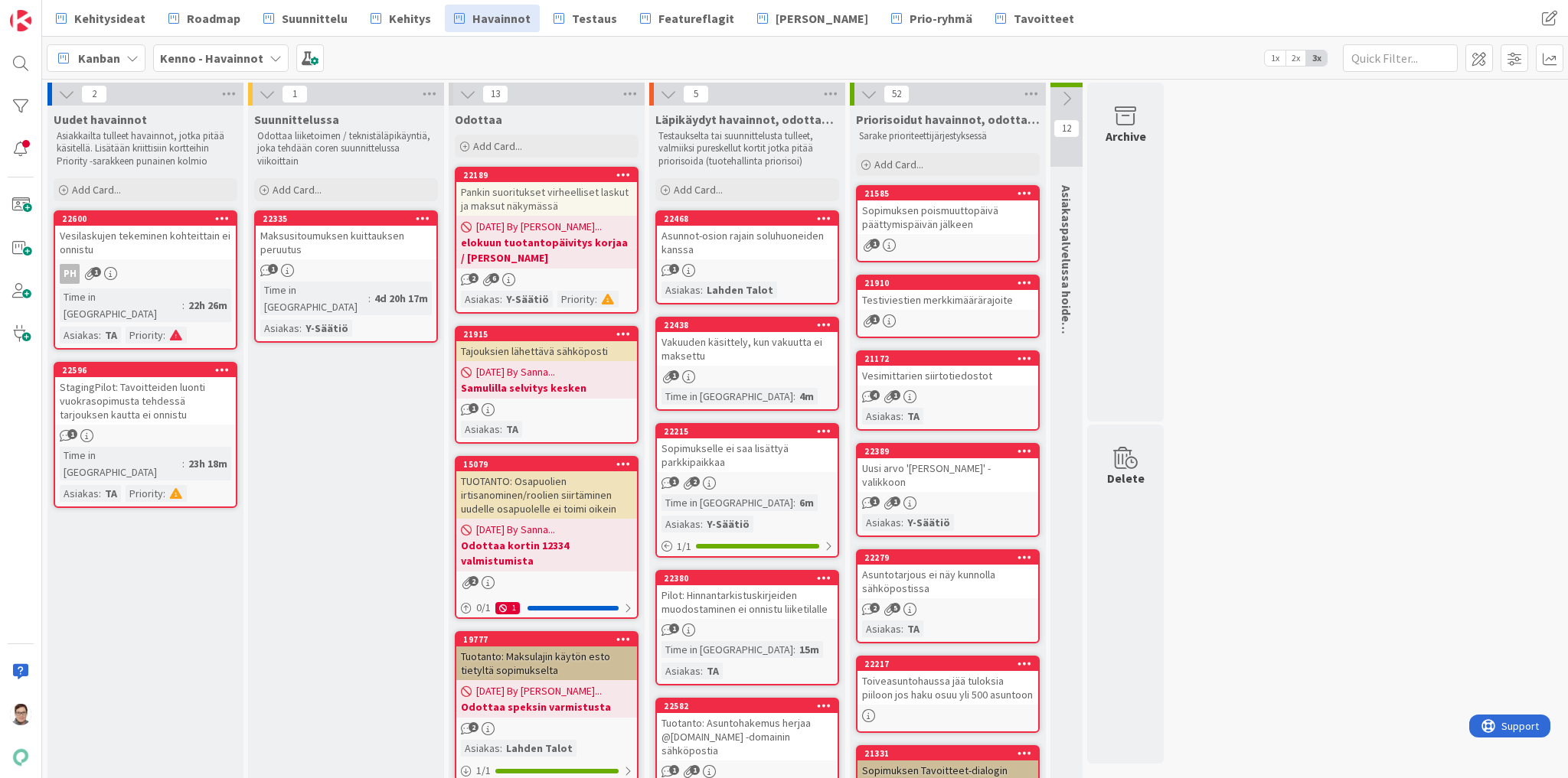
click at [309, 248] on div "Maksusitoumuksen kuittauksen peruutus" at bounding box center [345, 242] width 180 height 34
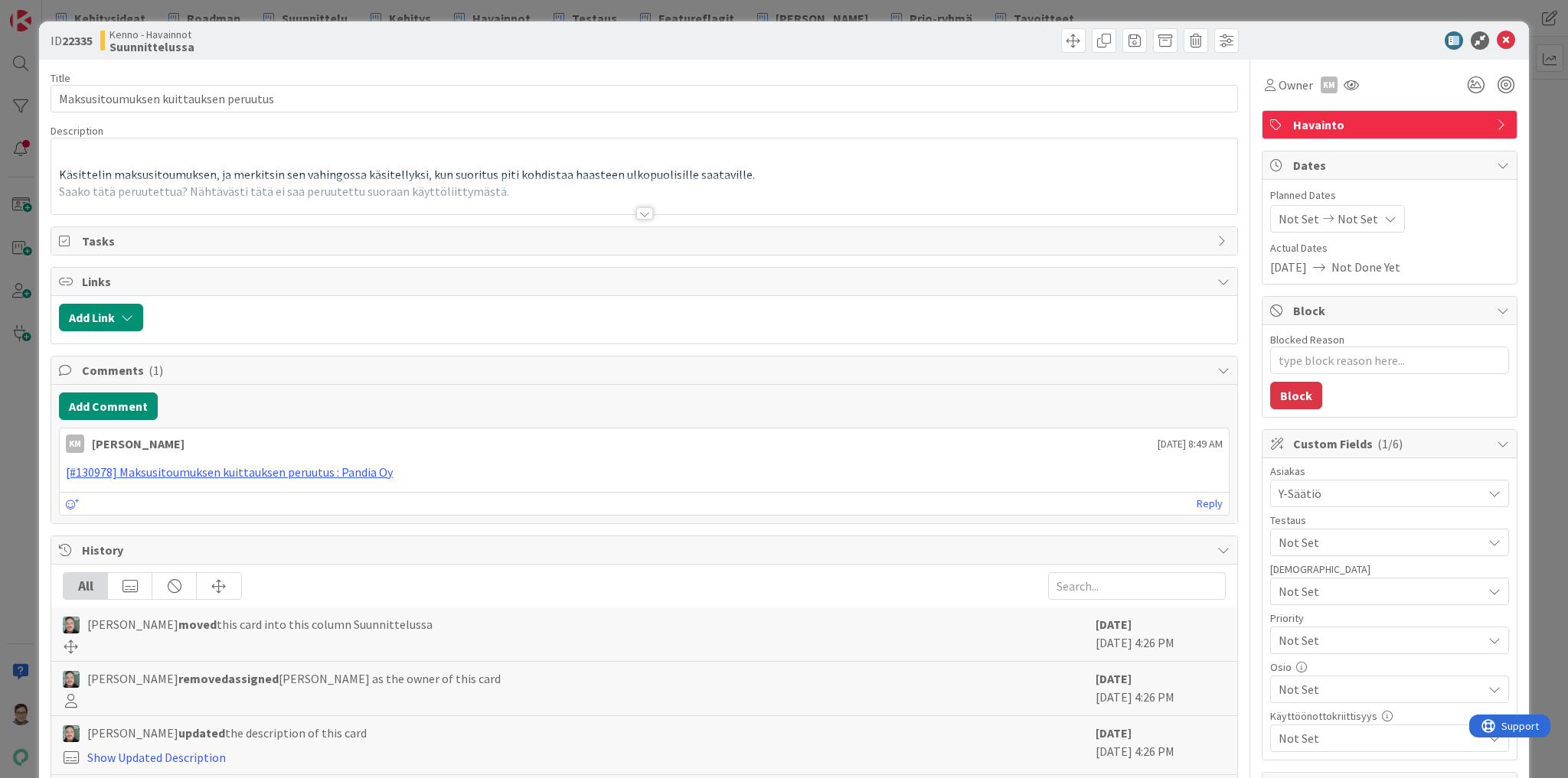
type textarea "x"
click at [638, 207] on div at bounding box center [644, 213] width 17 height 12
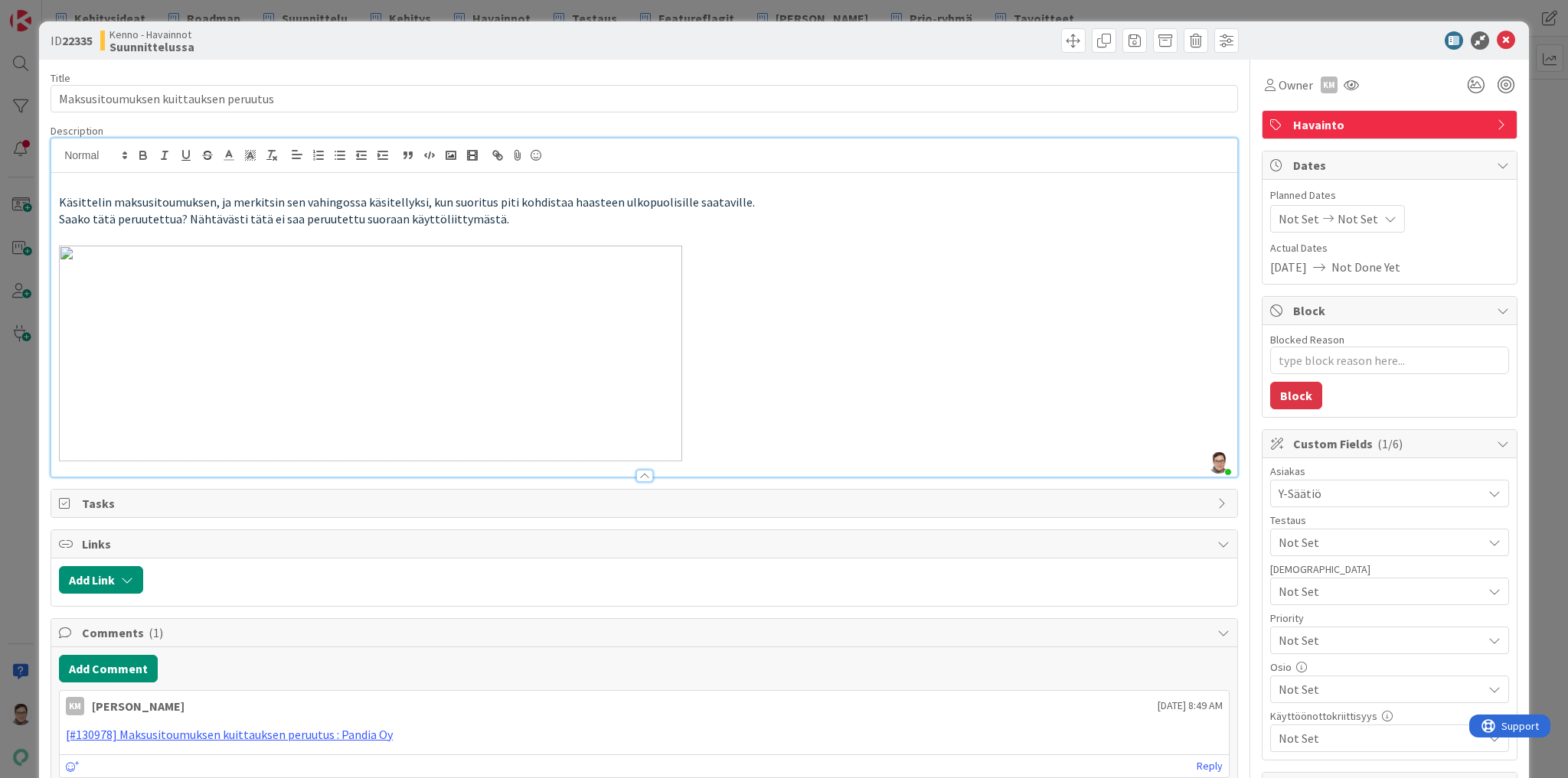
click at [811, 438] on p at bounding box center [644, 354] width 1171 height 216
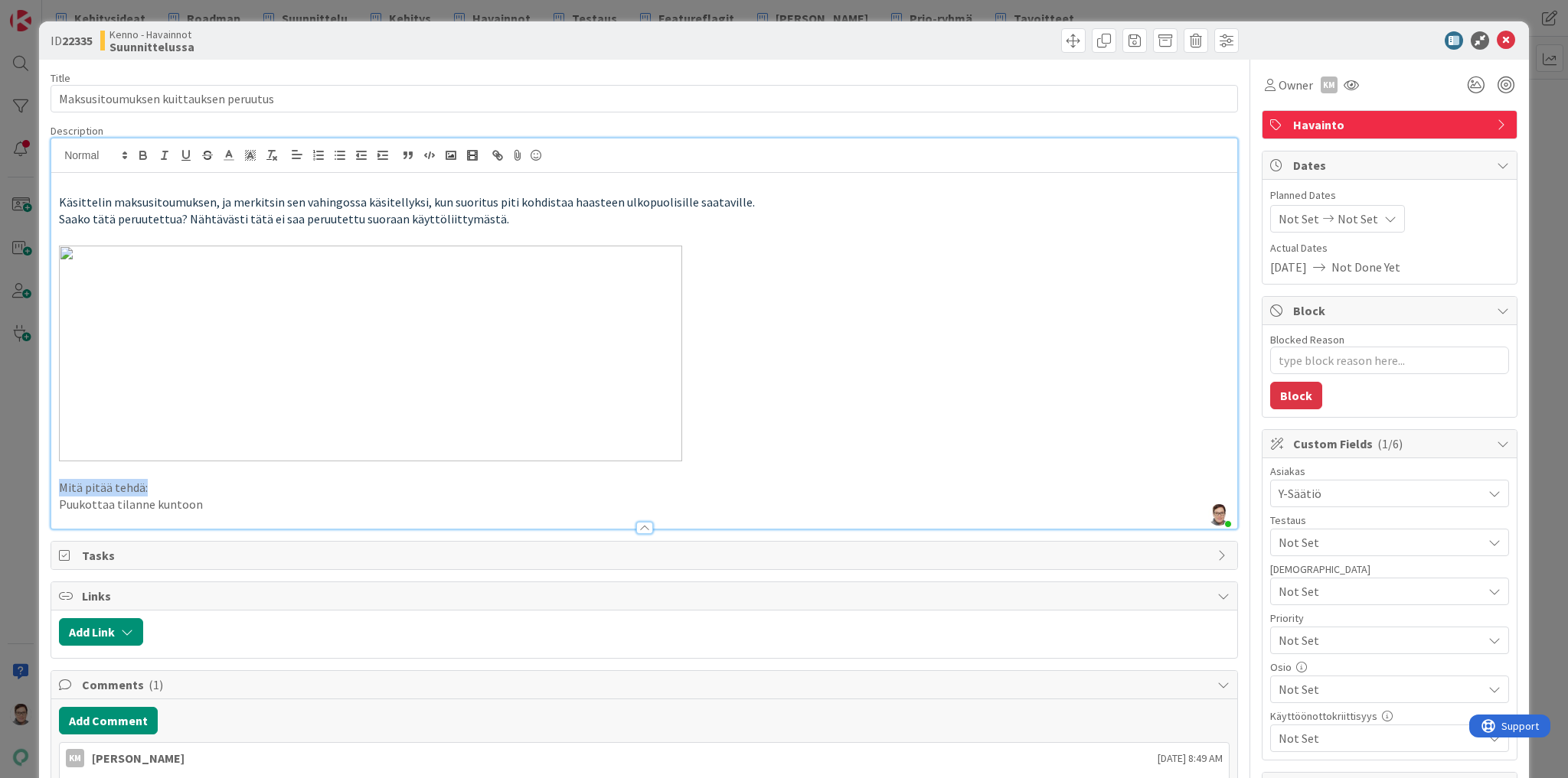
drag, startPoint x: 151, startPoint y: 490, endPoint x: 39, endPoint y: 489, distance: 112.0
click at [39, 489] on div "ID 22335 Kenno - Havainnot Suunnittelussa Title 37 / 128 Maksusitoumuksen kuitt…" at bounding box center [784, 633] width 1490 height 1222
click at [182, 492] on p "Mitä pitää tehdä:" at bounding box center [644, 488] width 1171 height 17
click at [226, 494] on p "Mitä pitää tehdä:" at bounding box center [644, 488] width 1171 height 17
click at [58, 500] on div "Käsittelin maksusitoumuksen, ja merkitsin sen vahingossa käsitellyksi, kun suor…" at bounding box center [644, 350] width 1185 height 355
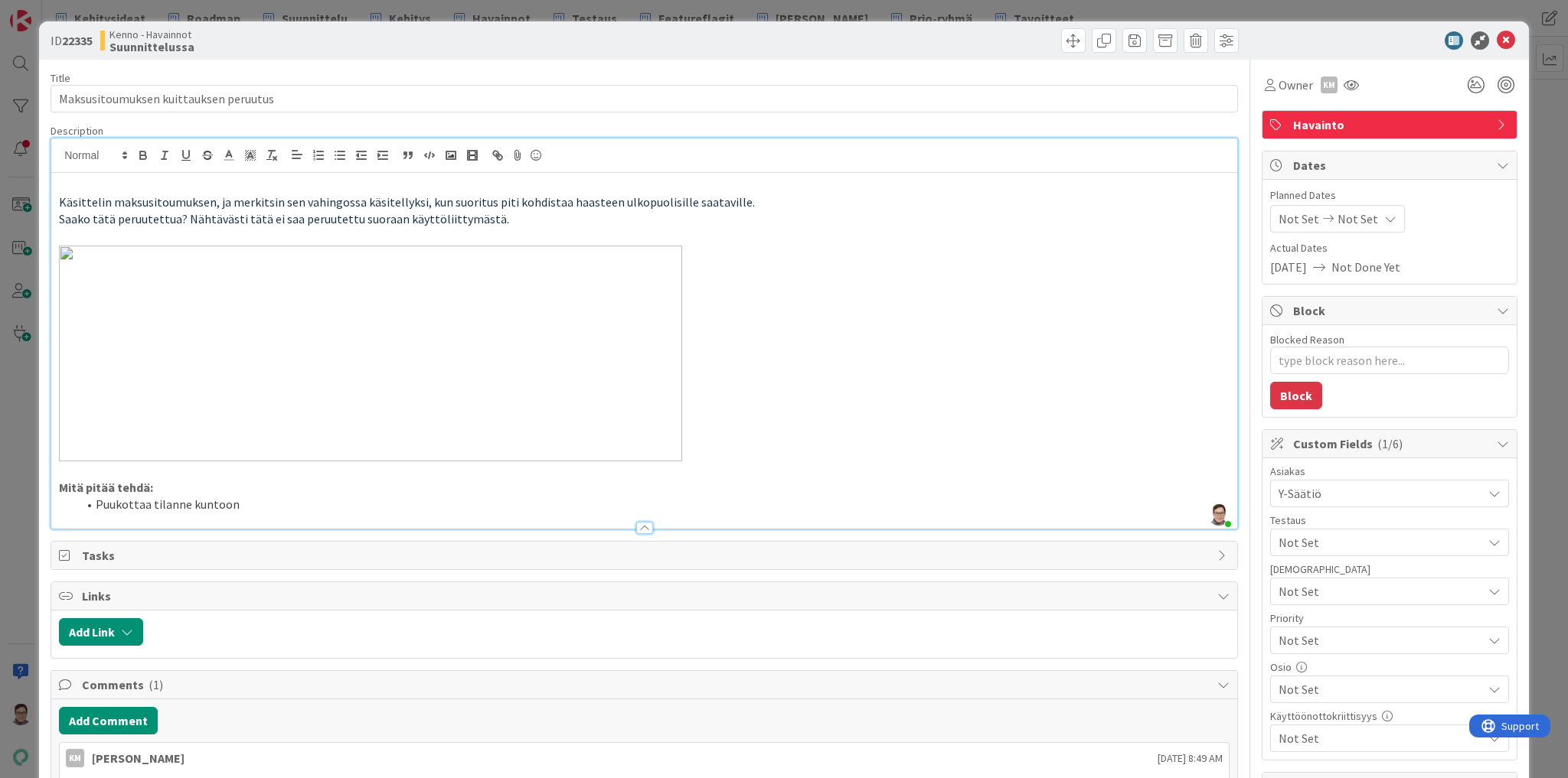
click at [638, 525] on div at bounding box center [644, 528] width 17 height 12
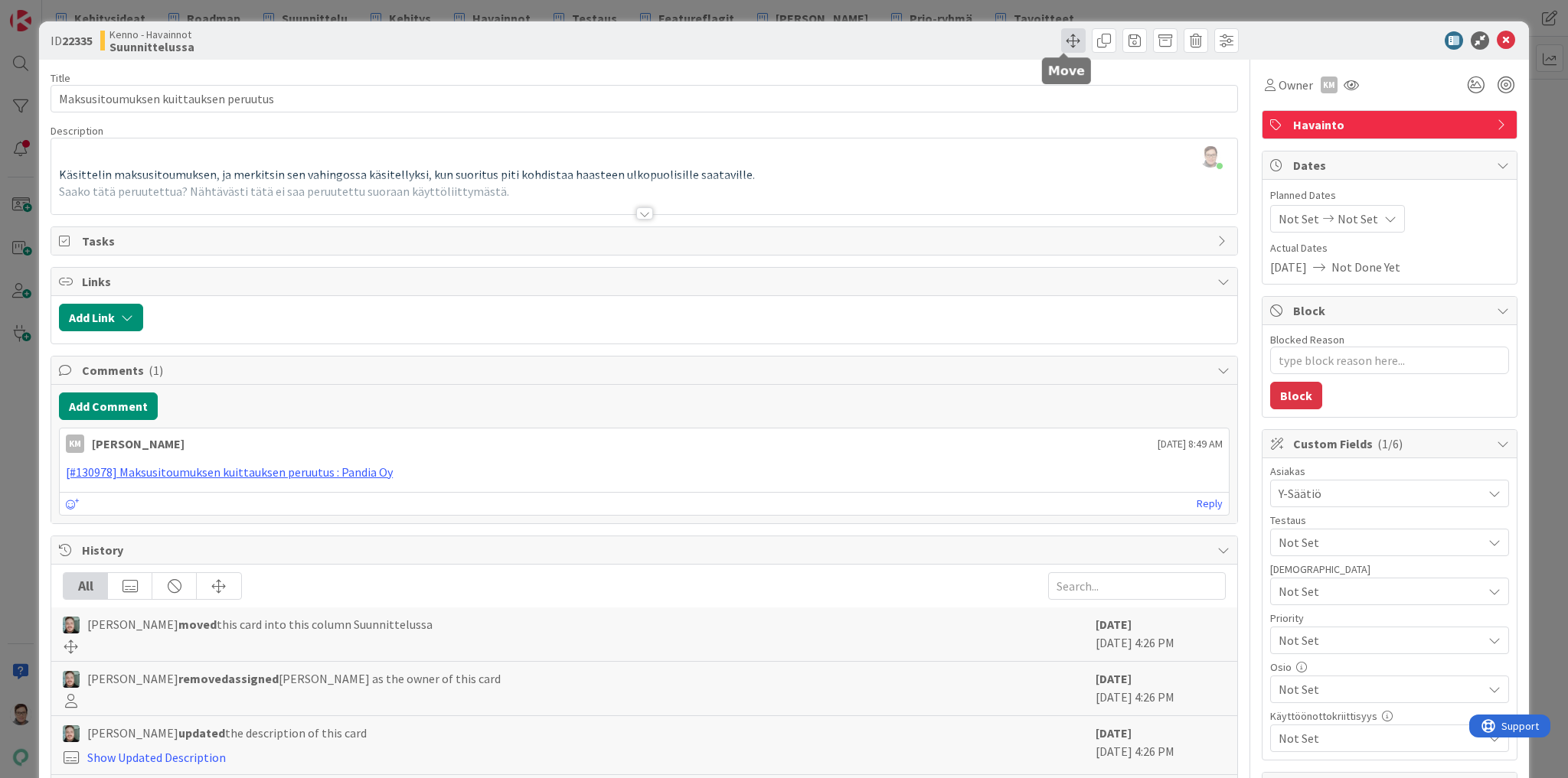
click at [1064, 42] on span at bounding box center [1073, 40] width 24 height 24
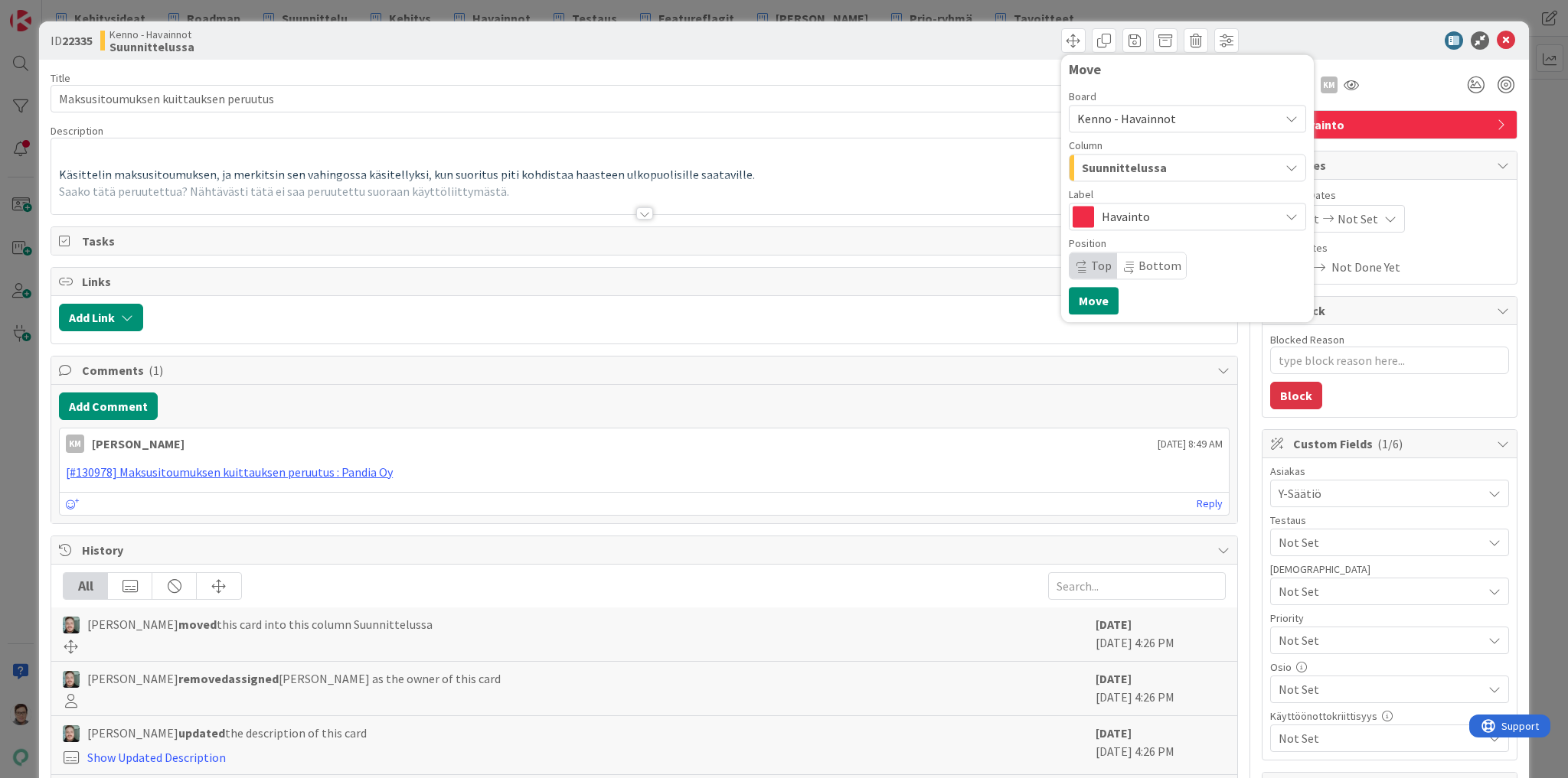
click at [1134, 119] on span "Kenno - Havainnot" at bounding box center [1126, 118] width 98 height 16
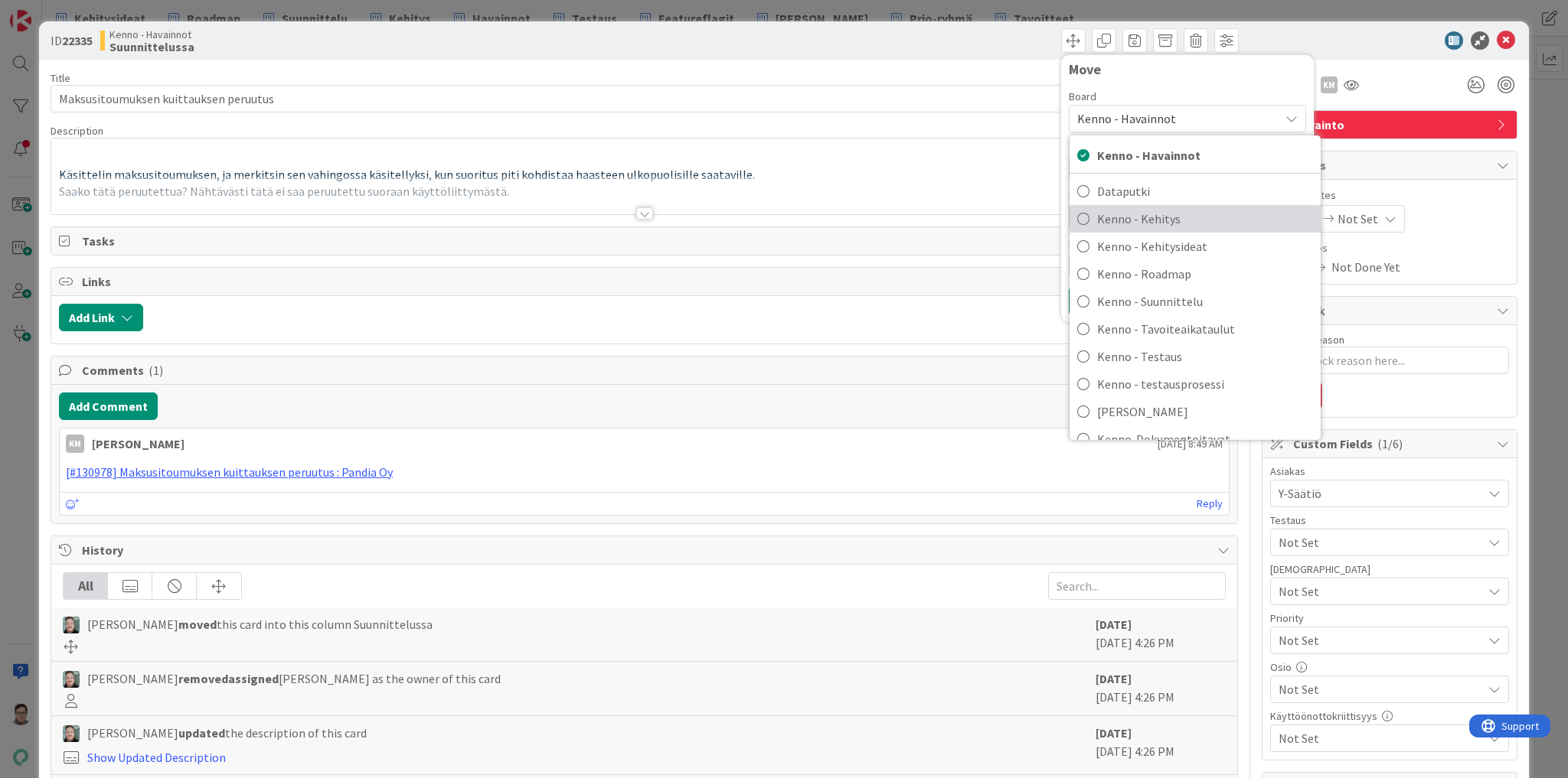
click at [1139, 217] on span "Kenno - Kehitys" at bounding box center [1205, 219] width 216 height 23
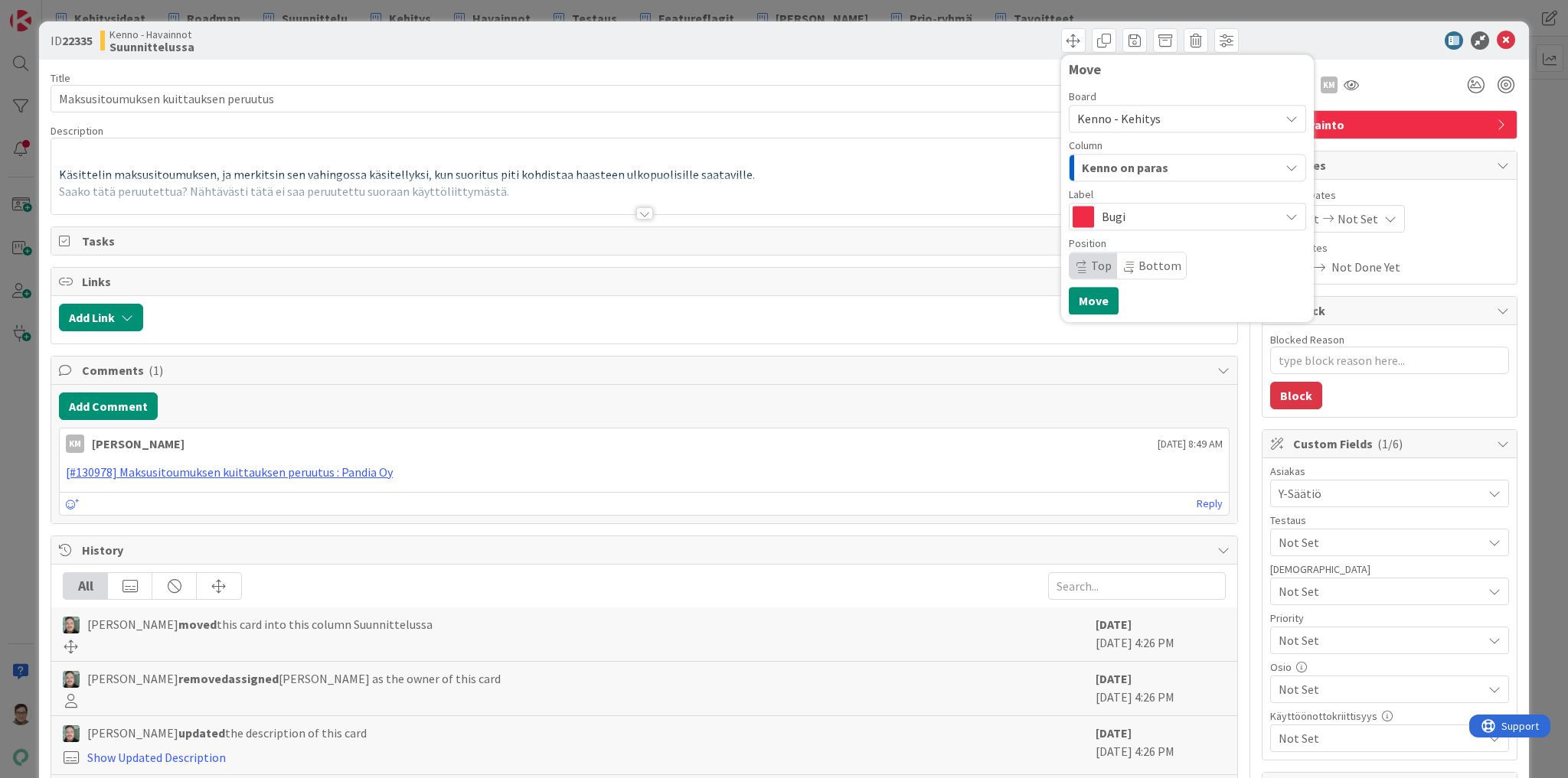
click at [1136, 162] on span "Kenno on paras" at bounding box center [1124, 167] width 86 height 20
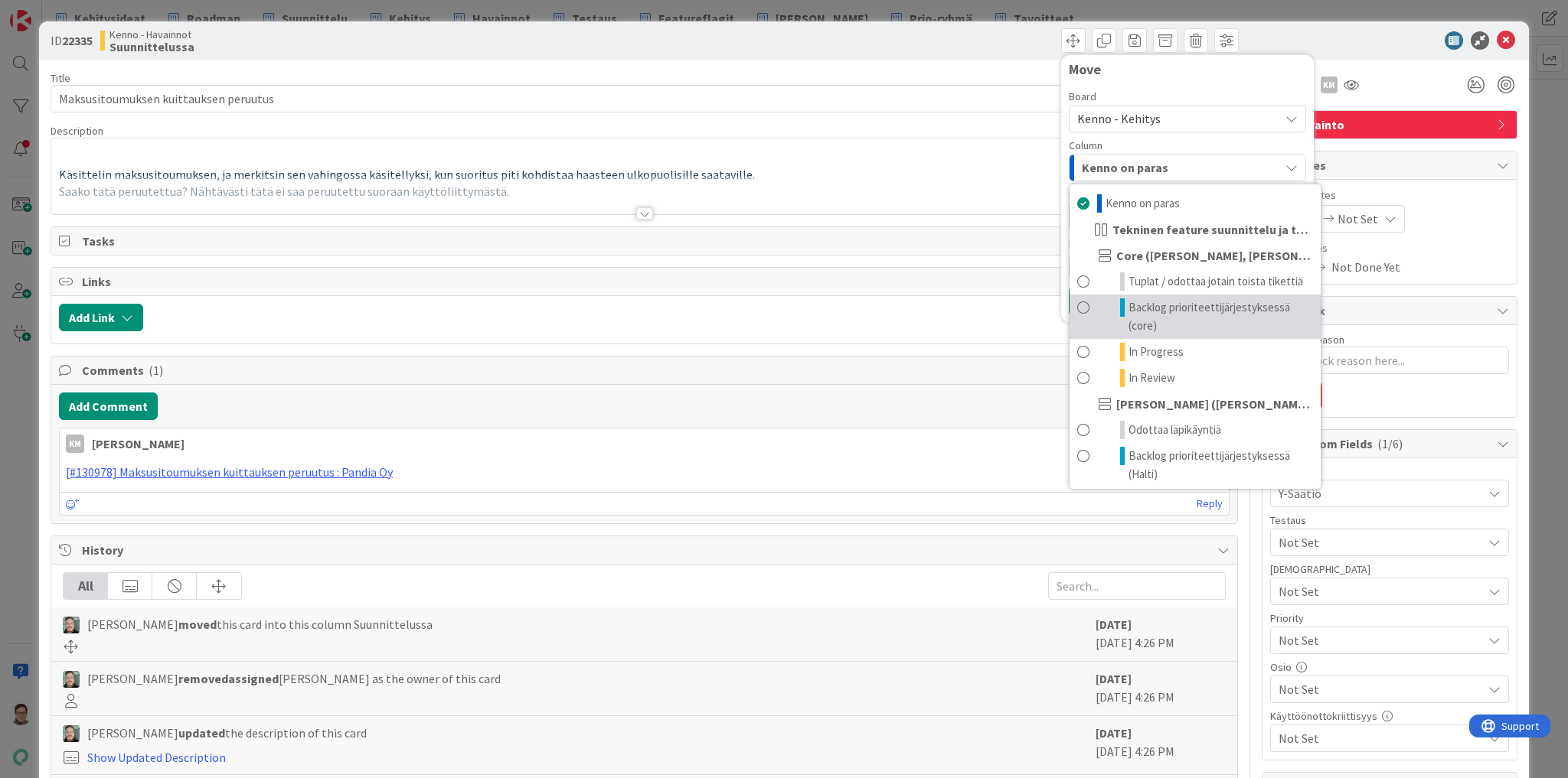
click at [1175, 308] on span "Backlog prioriteettijärjestyksessä (core)" at bounding box center [1221, 317] width 185 height 37
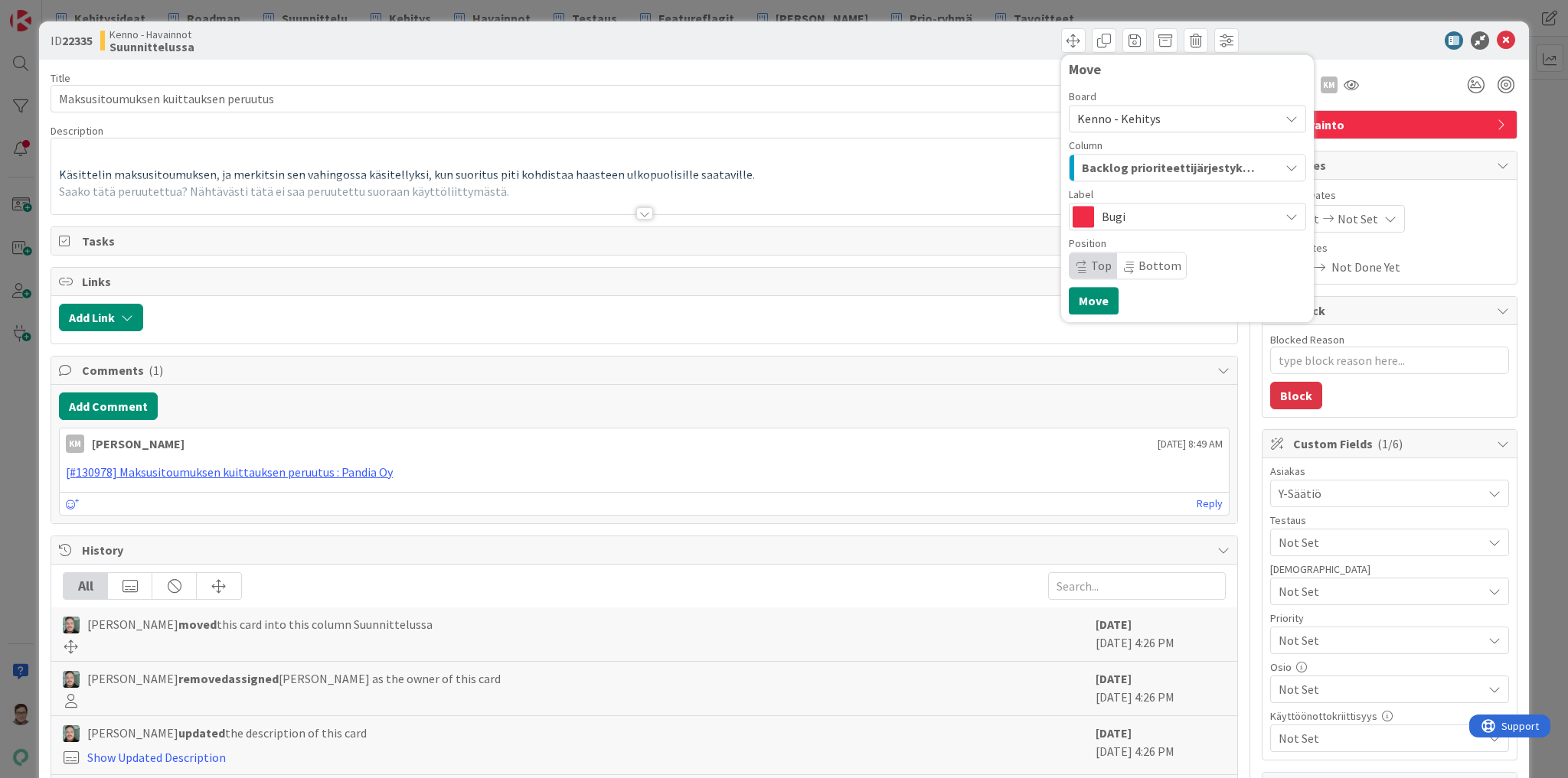
click at [1093, 261] on span "Top" at bounding box center [1102, 266] width 21 height 16
click at [1090, 305] on button "Move" at bounding box center [1093, 301] width 50 height 28
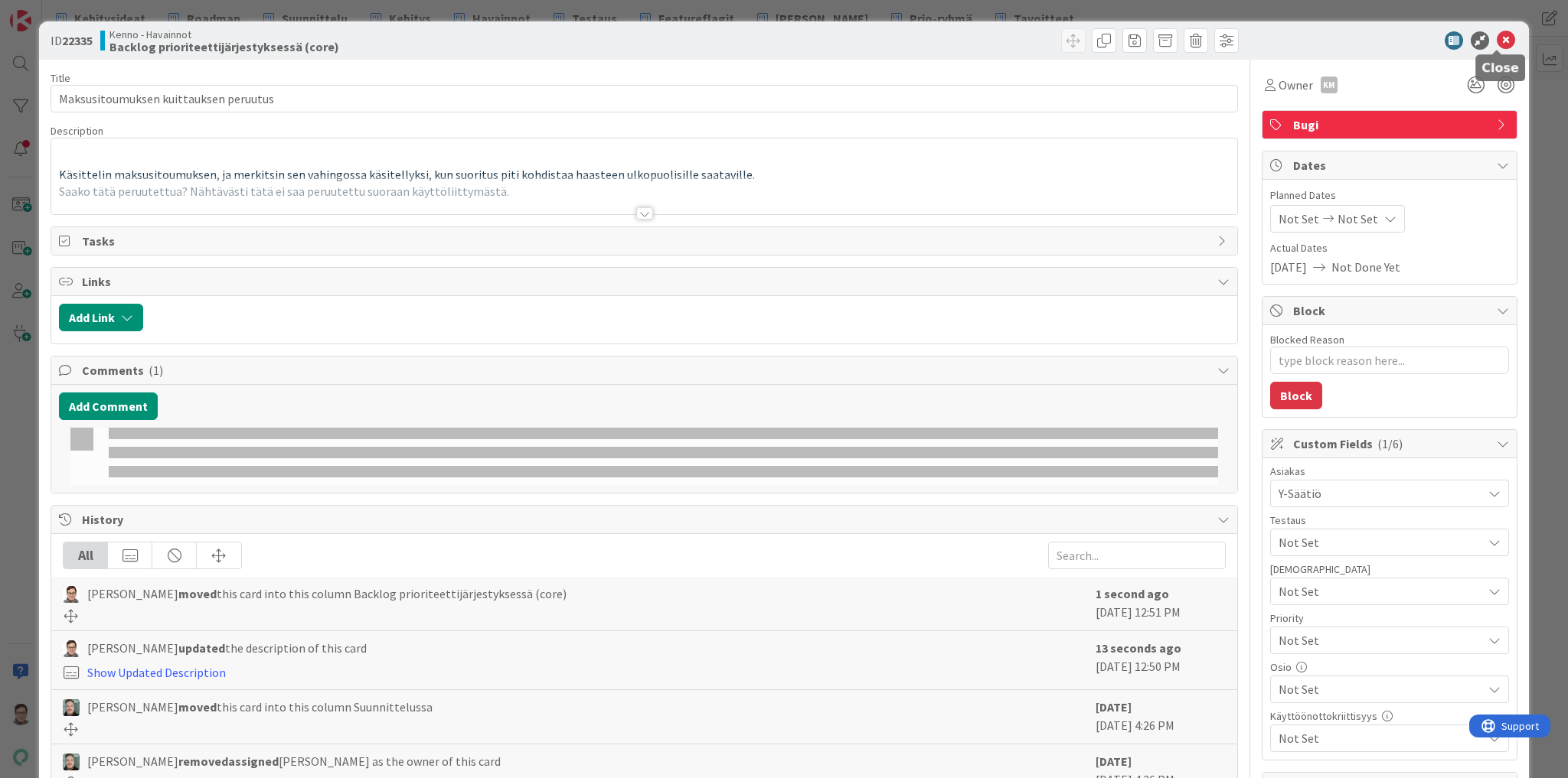
click at [1497, 34] on icon at bounding box center [1505, 40] width 18 height 18
type textarea "x"
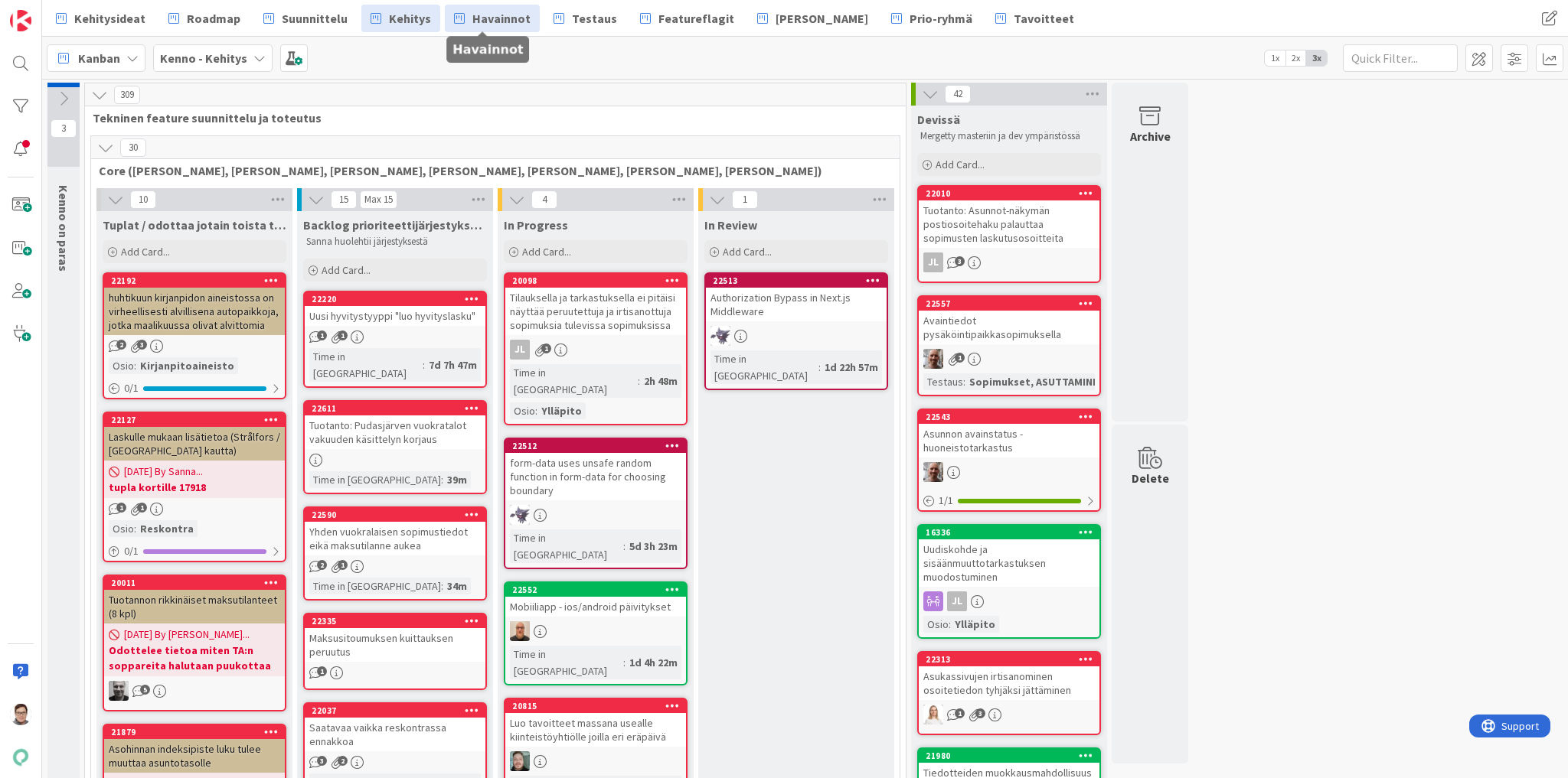
click at [490, 16] on span "Havainnot" at bounding box center [501, 18] width 58 height 18
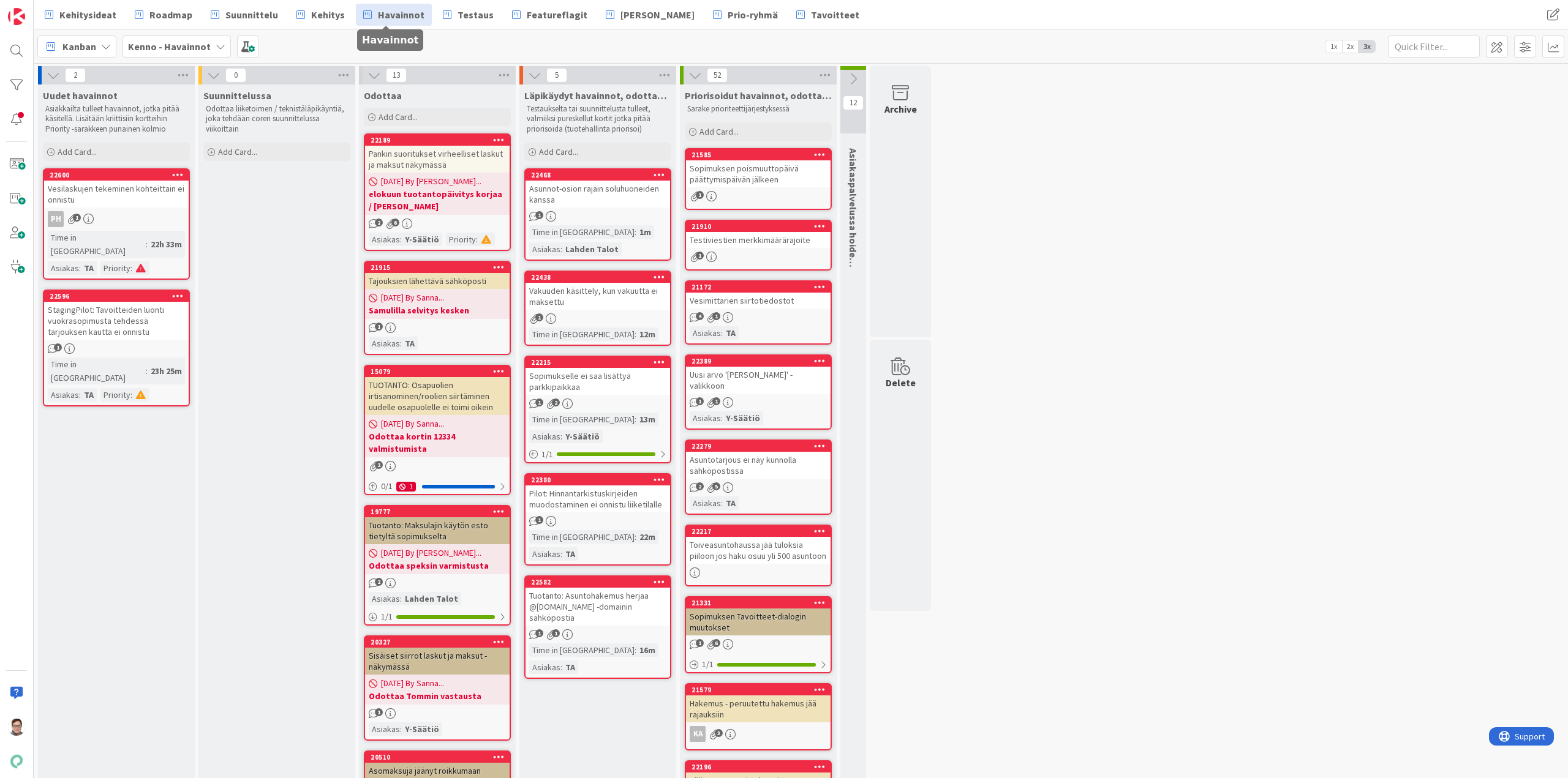
drag, startPoint x: 1254, startPoint y: 0, endPoint x: 1180, endPoint y: 297, distance: 306.1
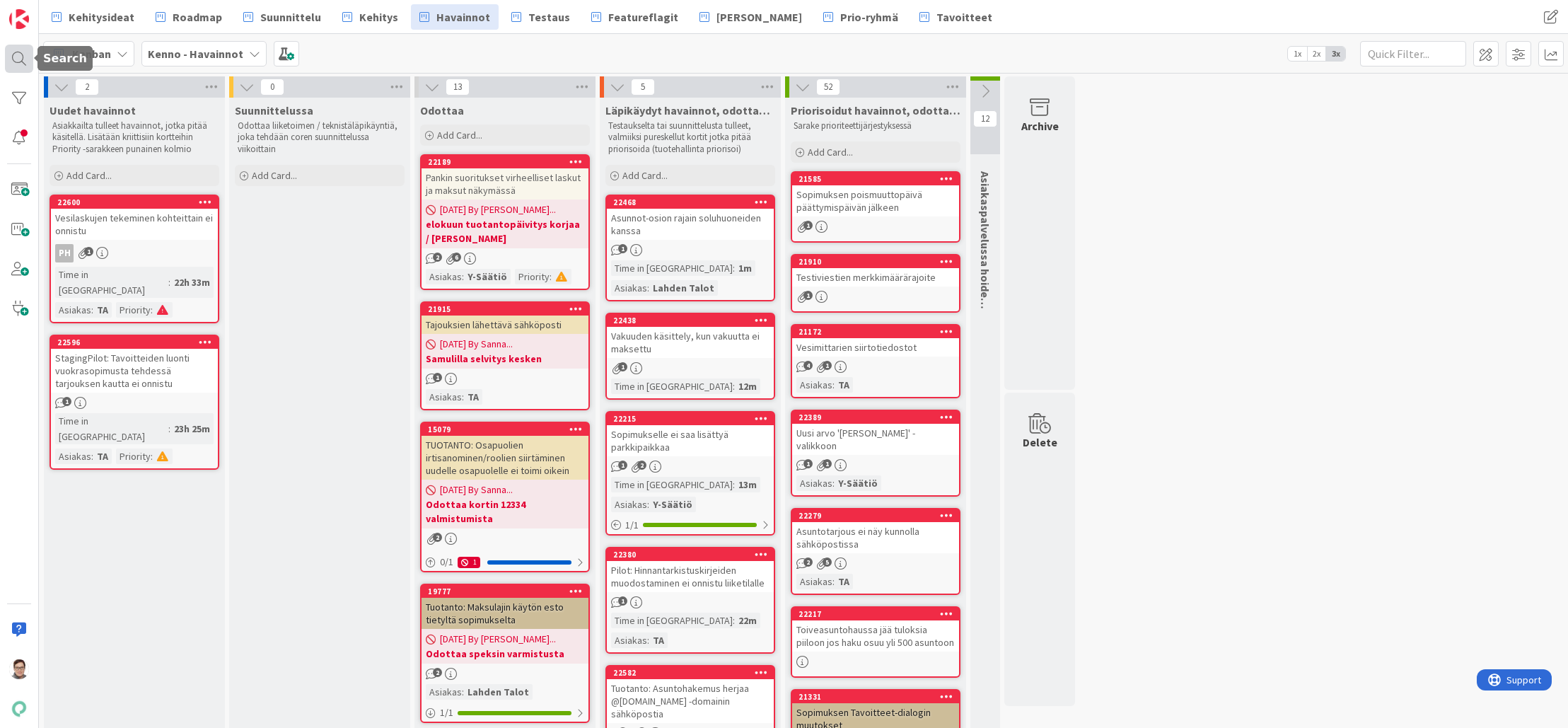
click at [14, 56] on div at bounding box center [19, 58] width 28 height 28
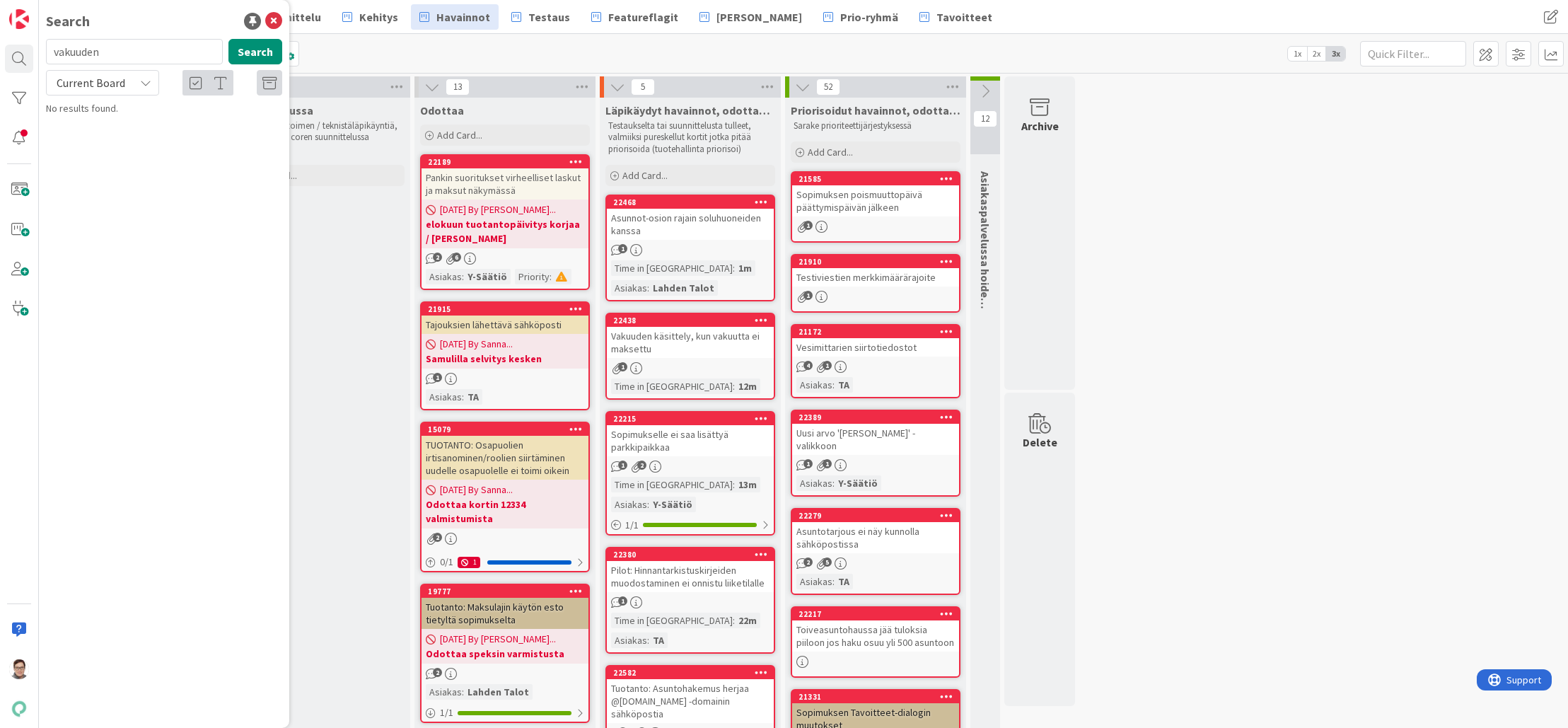
type input "vakuuden"
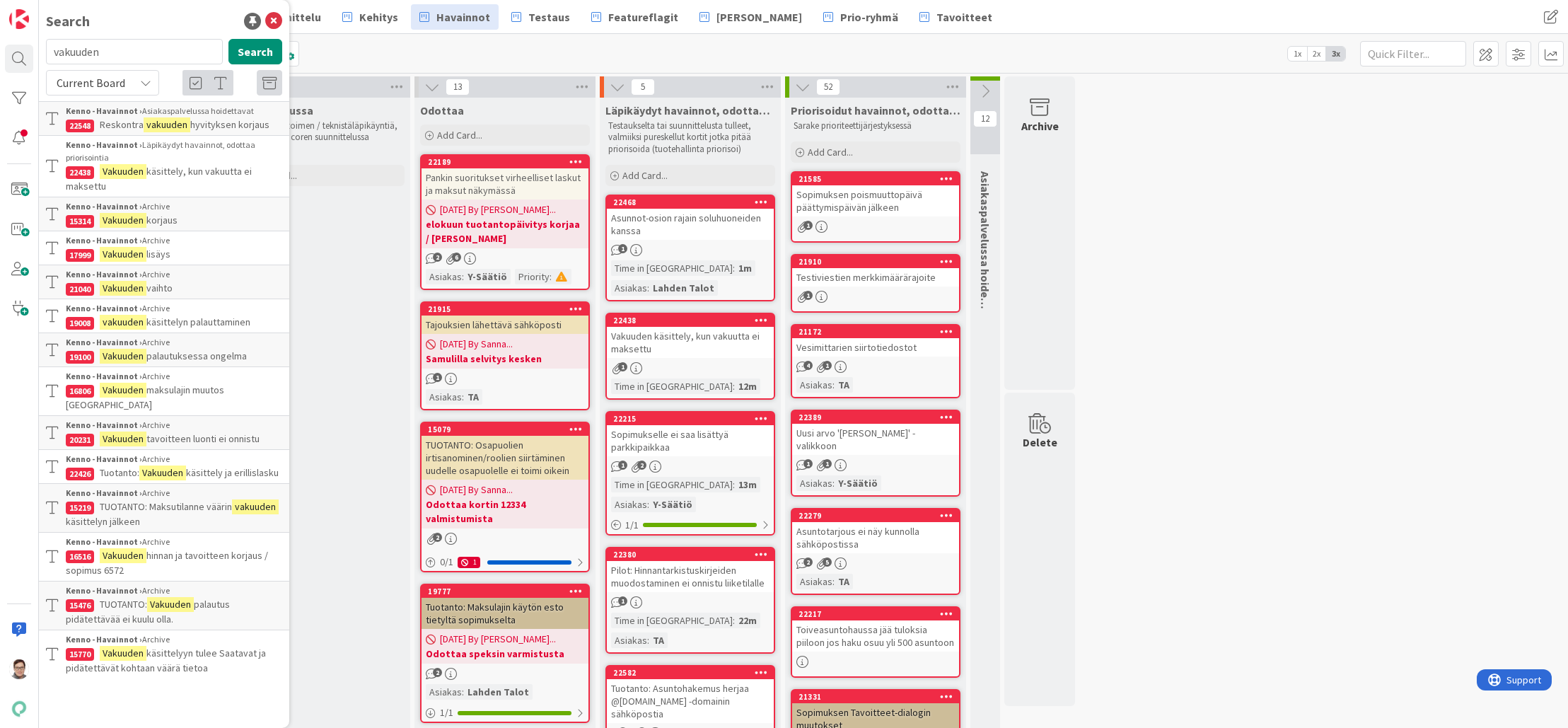
click at [103, 76] on span "Current Board" at bounding box center [90, 83] width 68 height 14
click at [97, 144] on span "All Boards" at bounding box center [127, 141] width 147 height 21
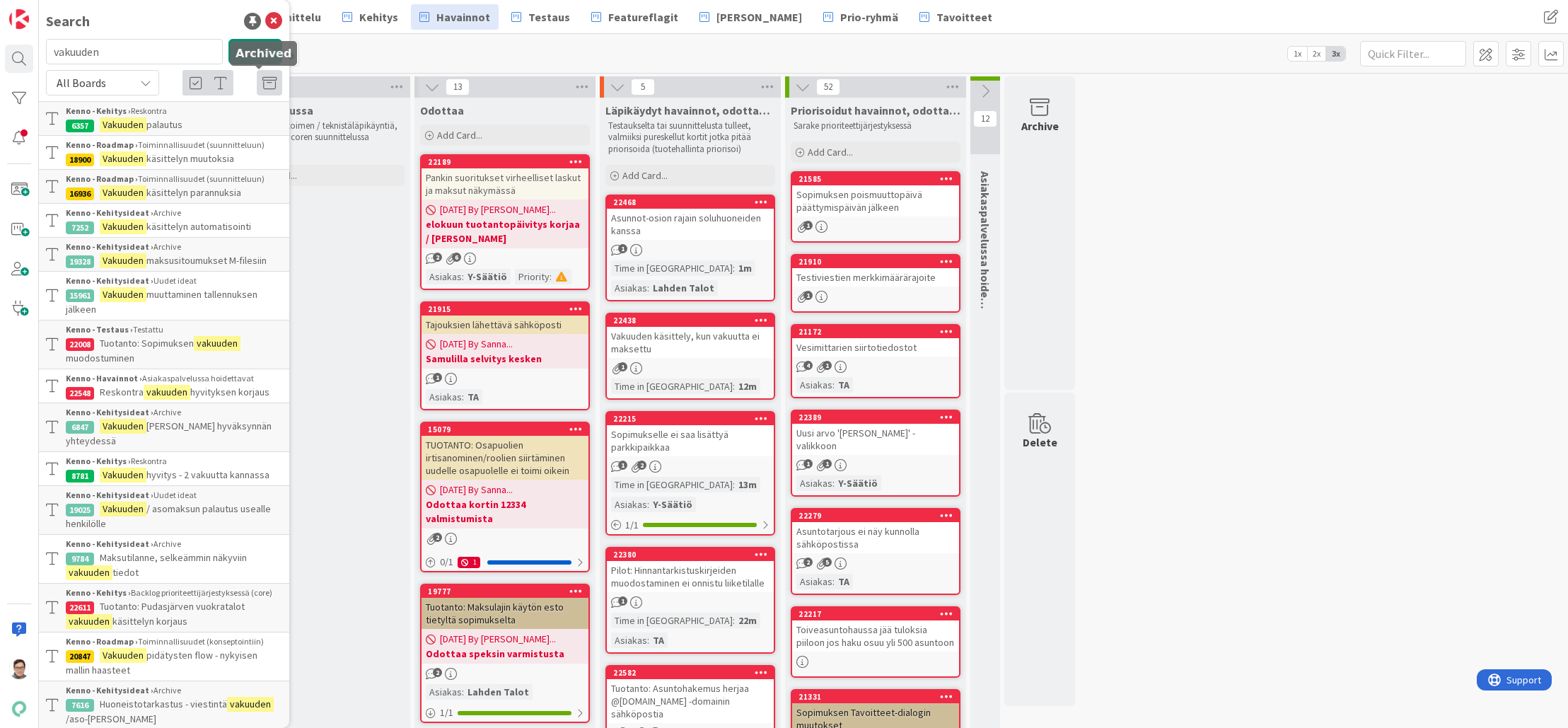
click at [263, 84] on icon at bounding box center [270, 84] width 14 height 14
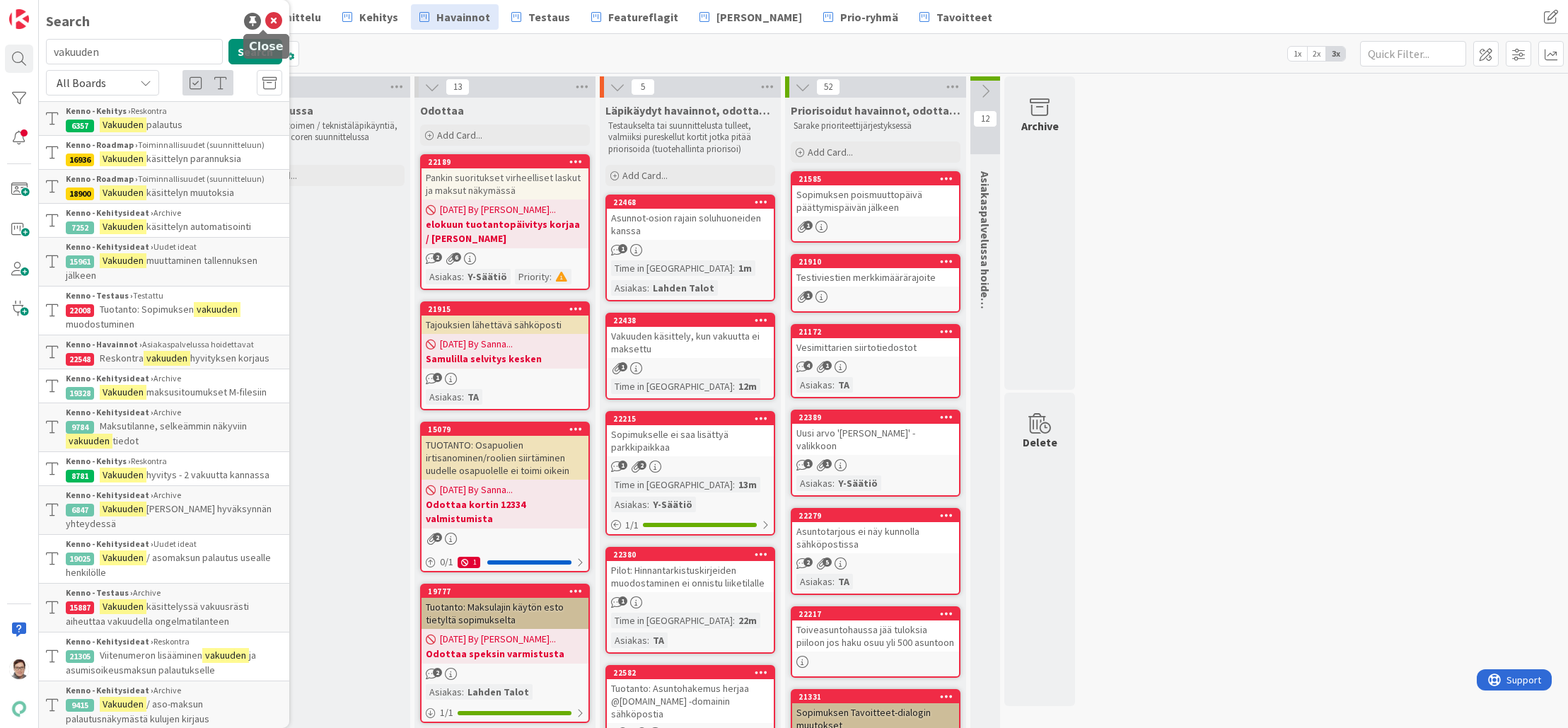
click at [265, 21] on icon at bounding box center [273, 21] width 17 height 17
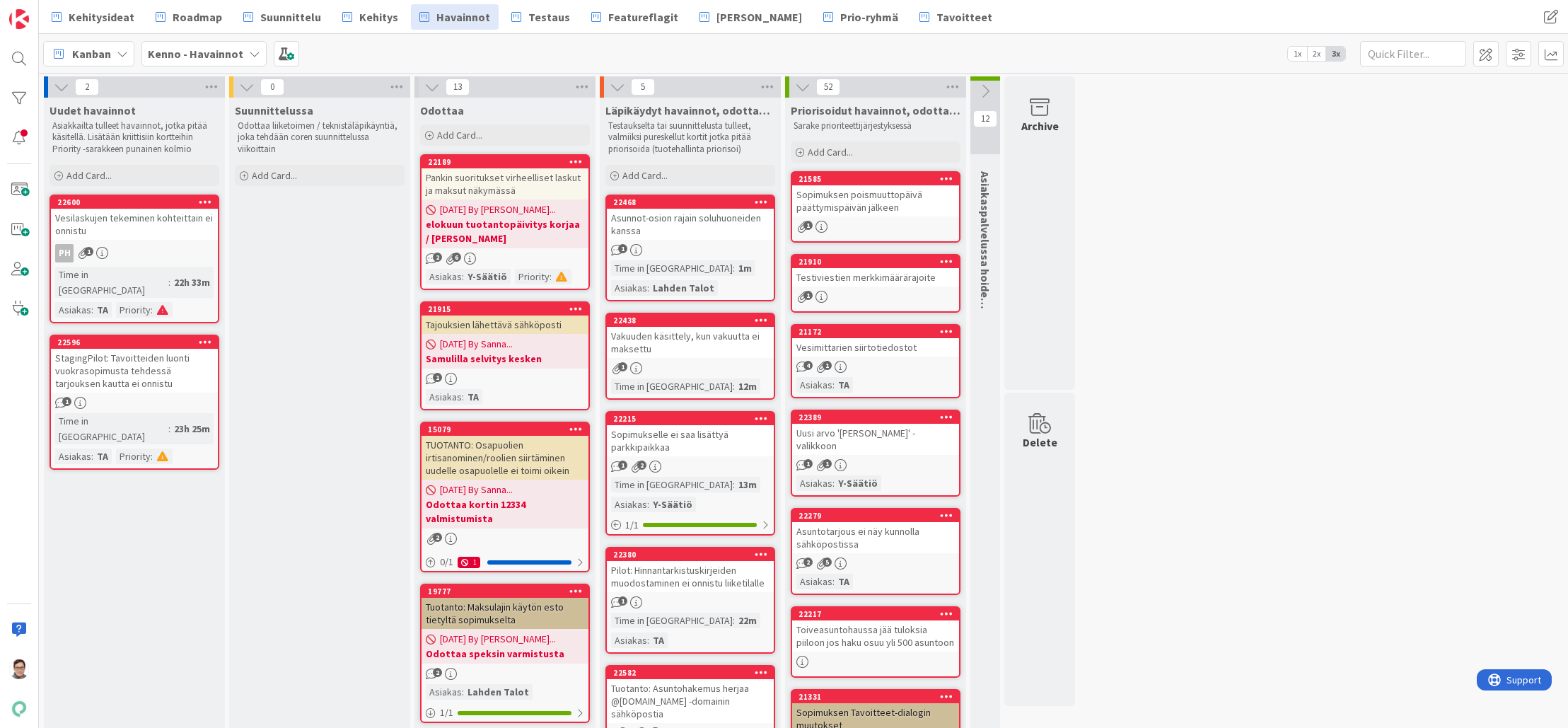
drag, startPoint x: 1380, startPoint y: 2, endPoint x: 1198, endPoint y: 356, distance: 398.0
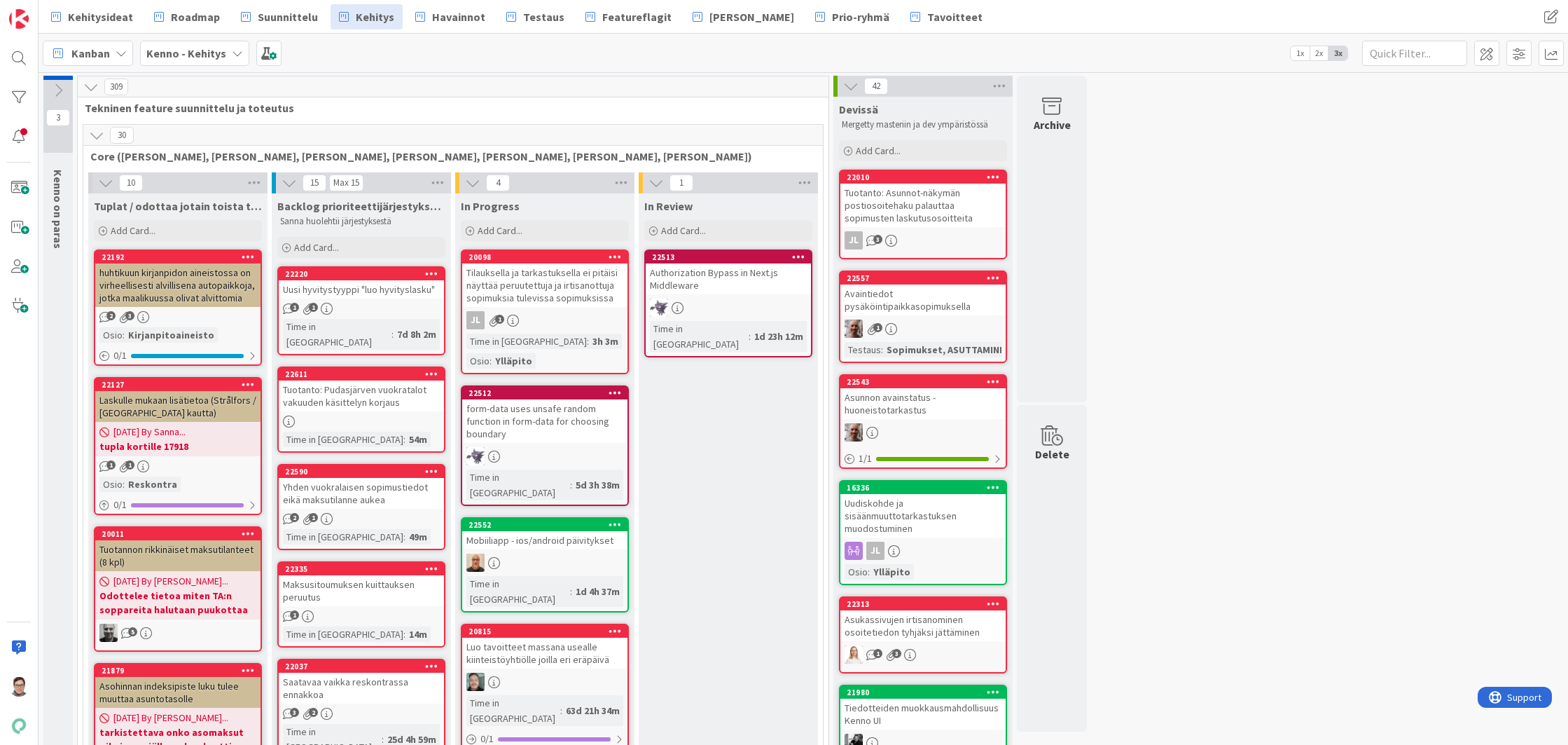
click at [445, 12] on span "Havainnot" at bounding box center [458, 17] width 53 height 17
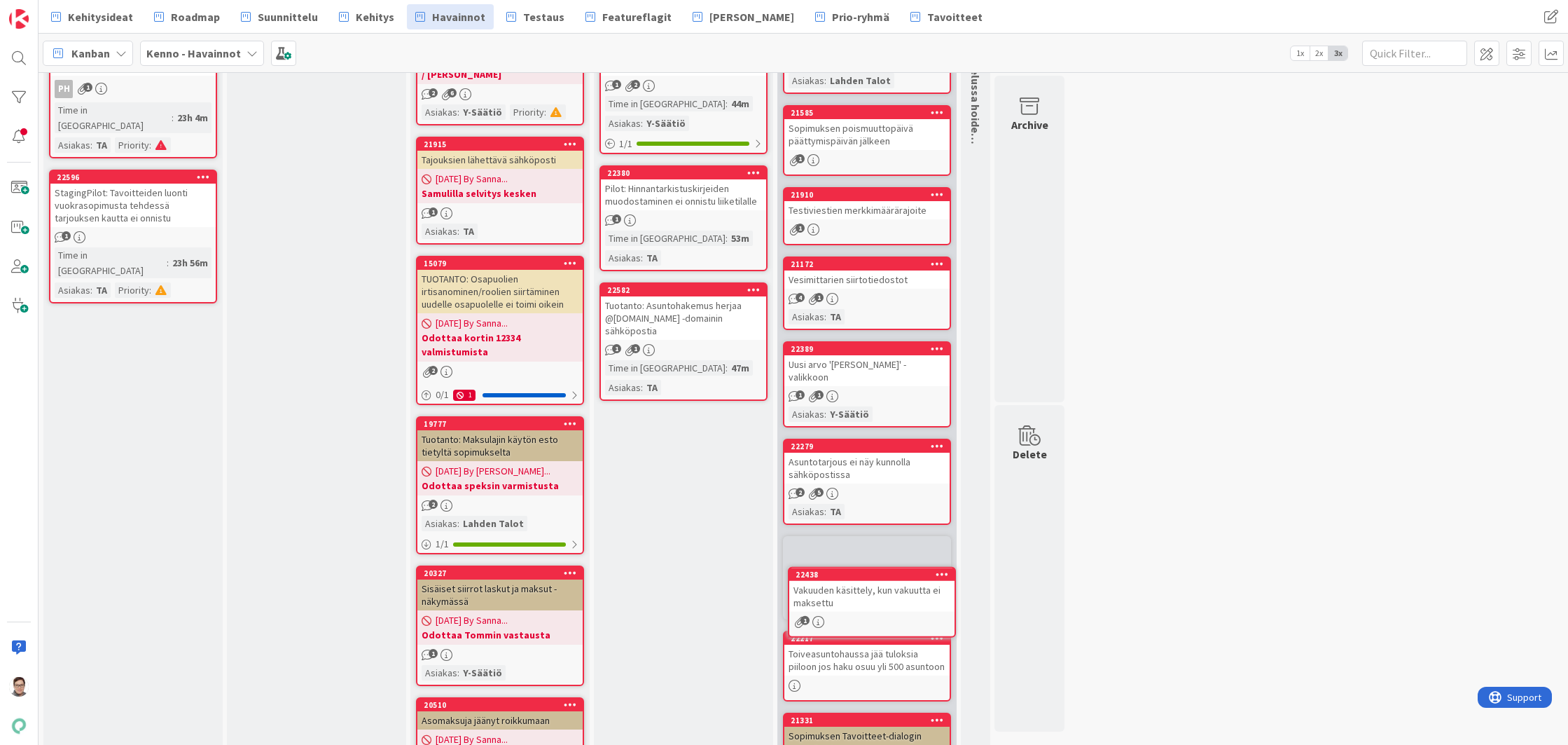
scroll to position [179, 0]
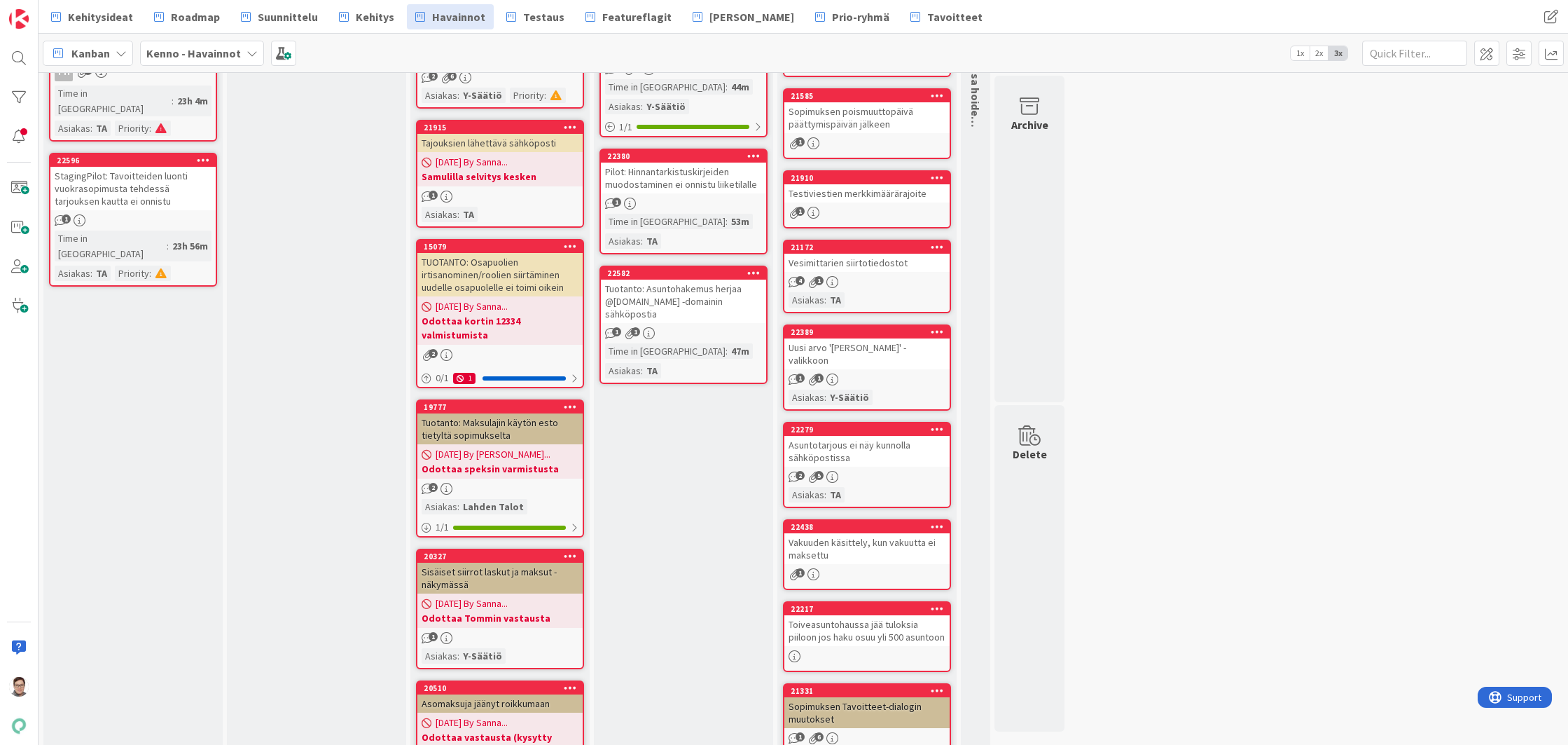
click at [858, 471] on div "2 5" at bounding box center [867, 476] width 165 height 12
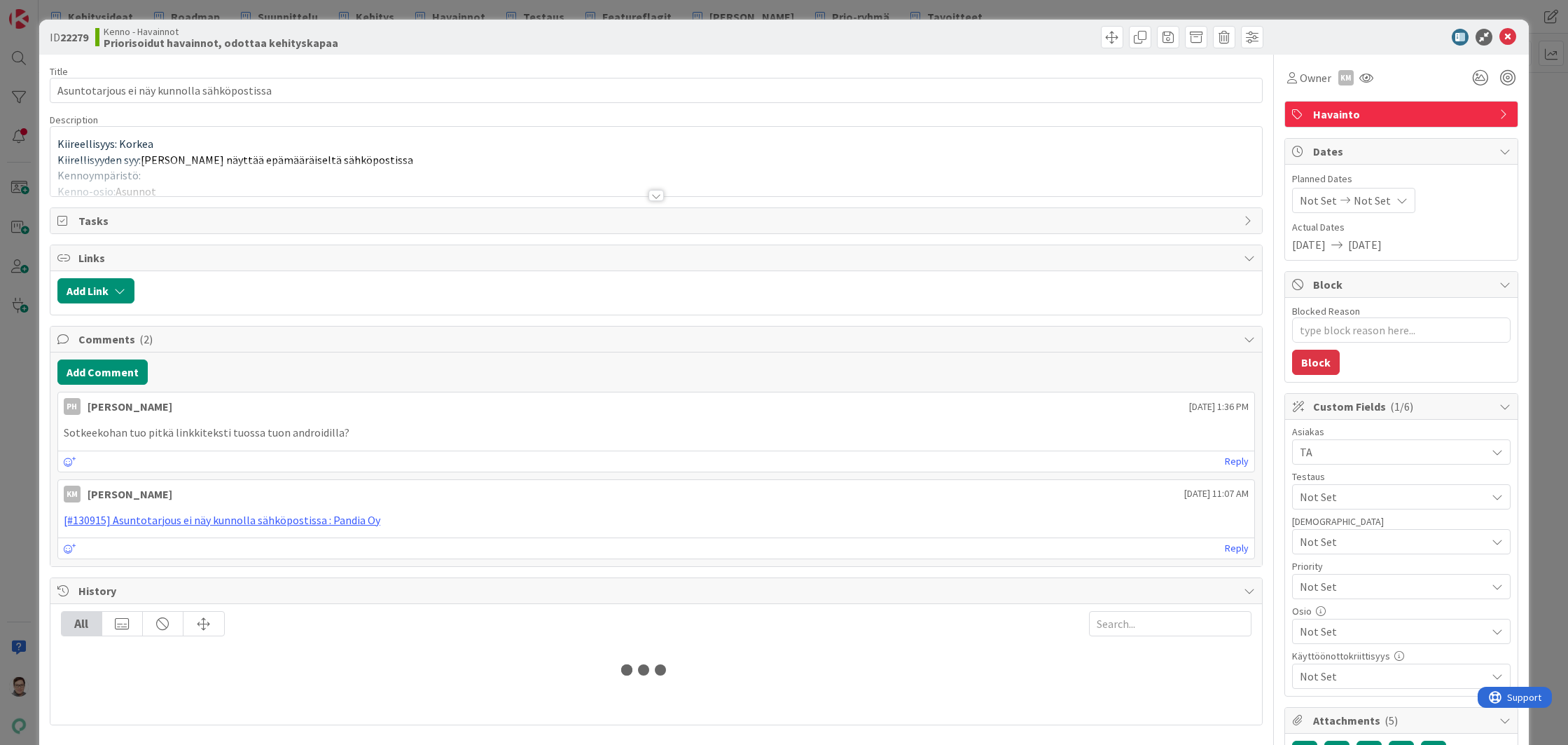
click at [650, 198] on div at bounding box center [655, 195] width 15 height 11
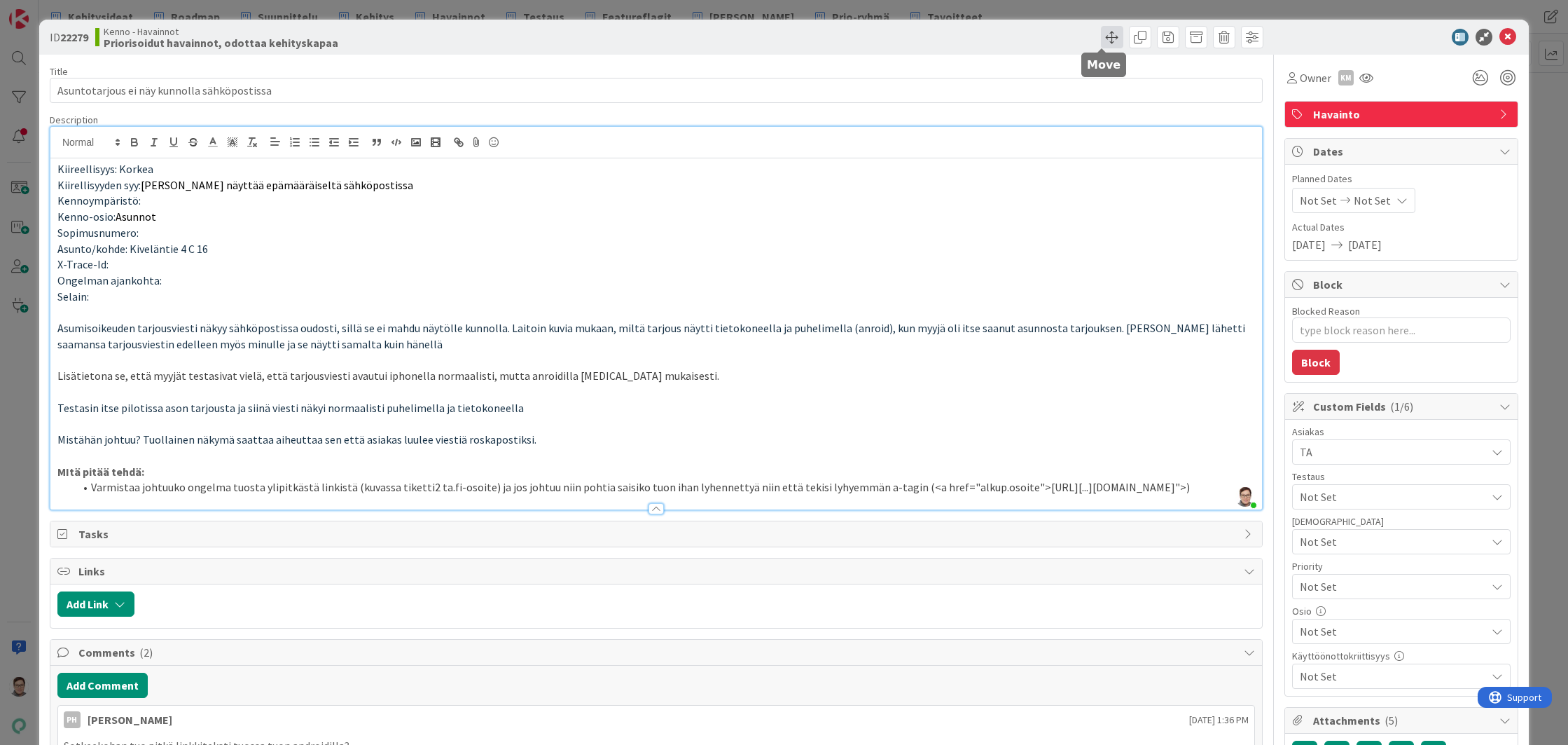
click at [1101, 37] on span at bounding box center [1112, 37] width 22 height 22
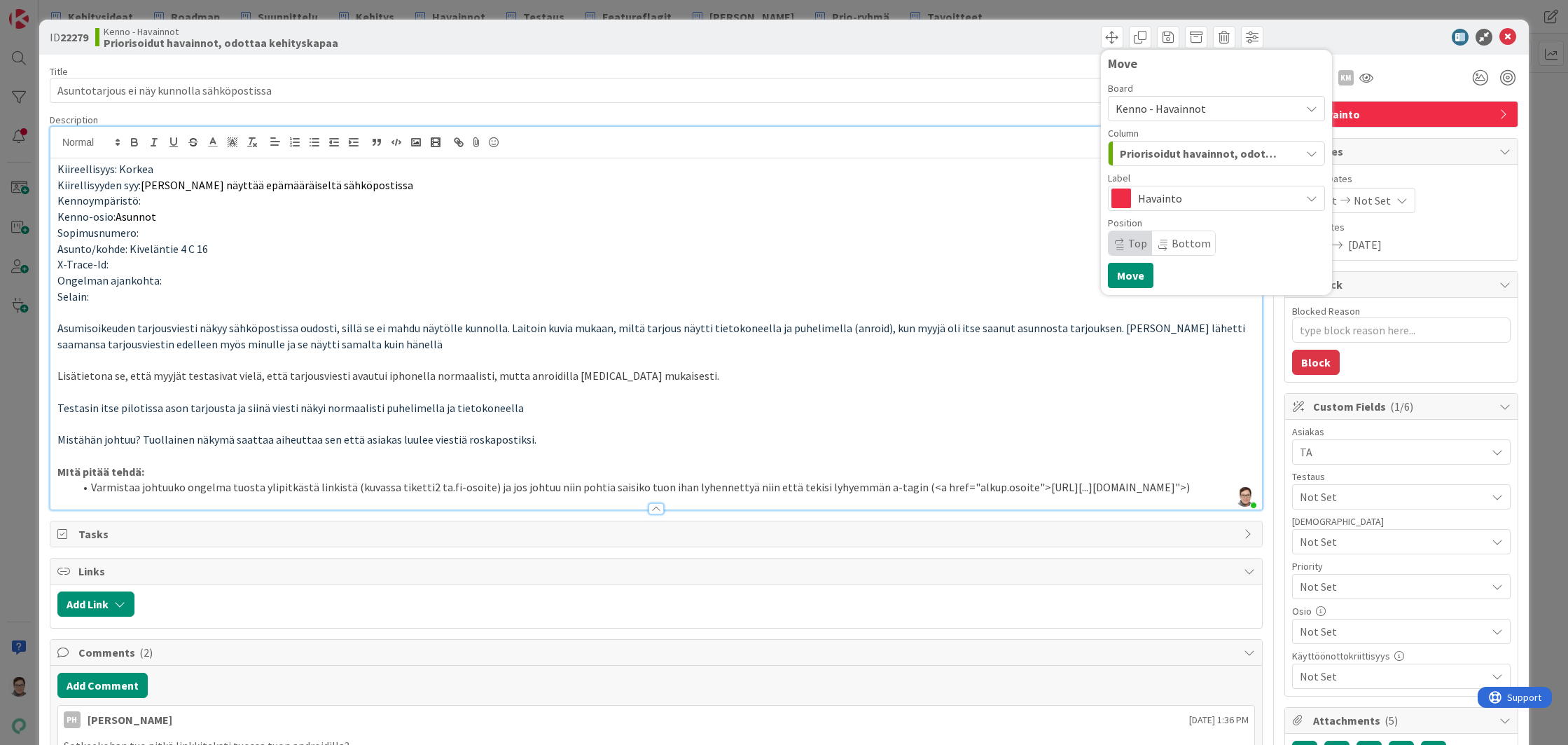
click at [1137, 107] on span "Kenno - Havainnot" at bounding box center [1160, 108] width 90 height 14
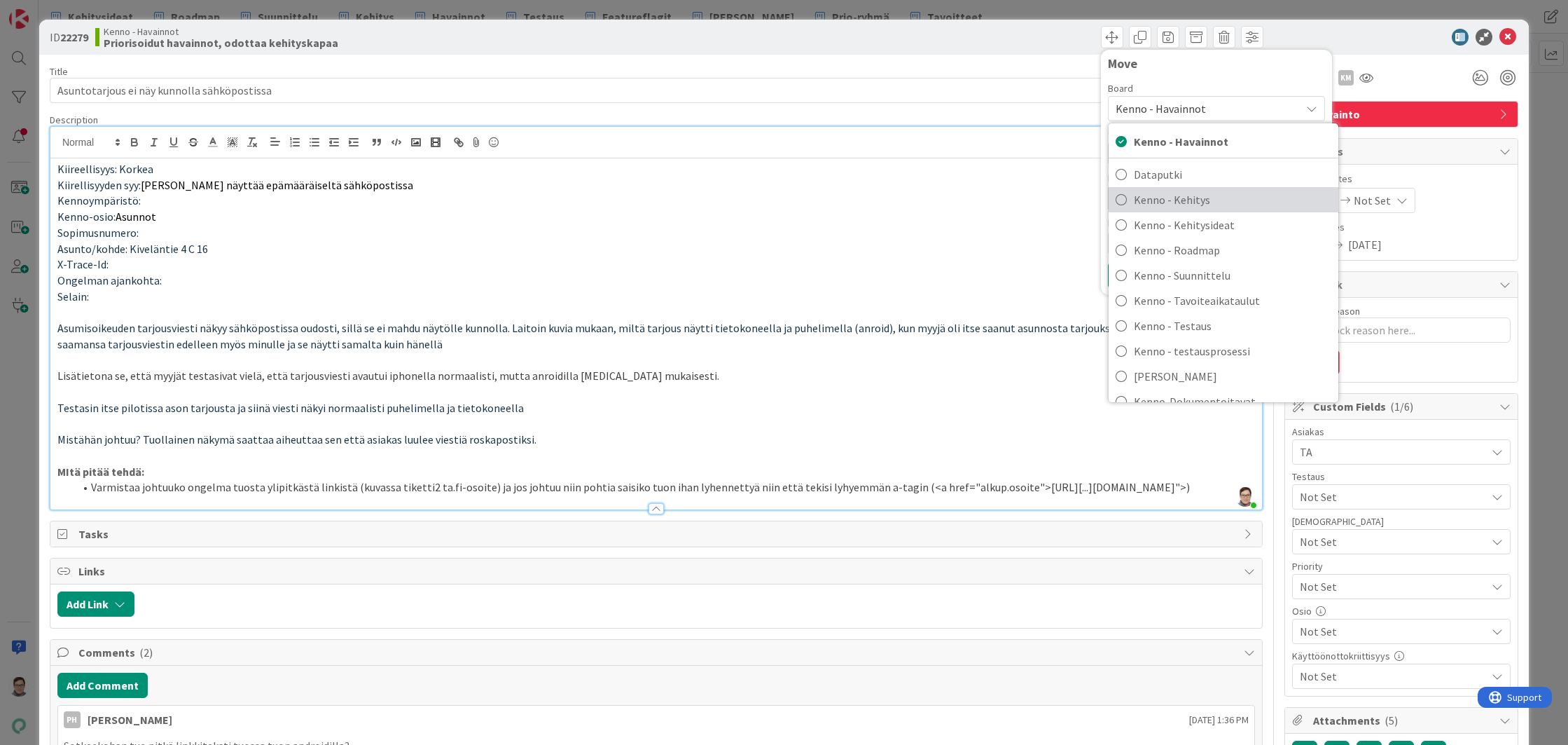
click at [1165, 191] on span "Kenno - Kehitys" at bounding box center [1232, 199] width 198 height 21
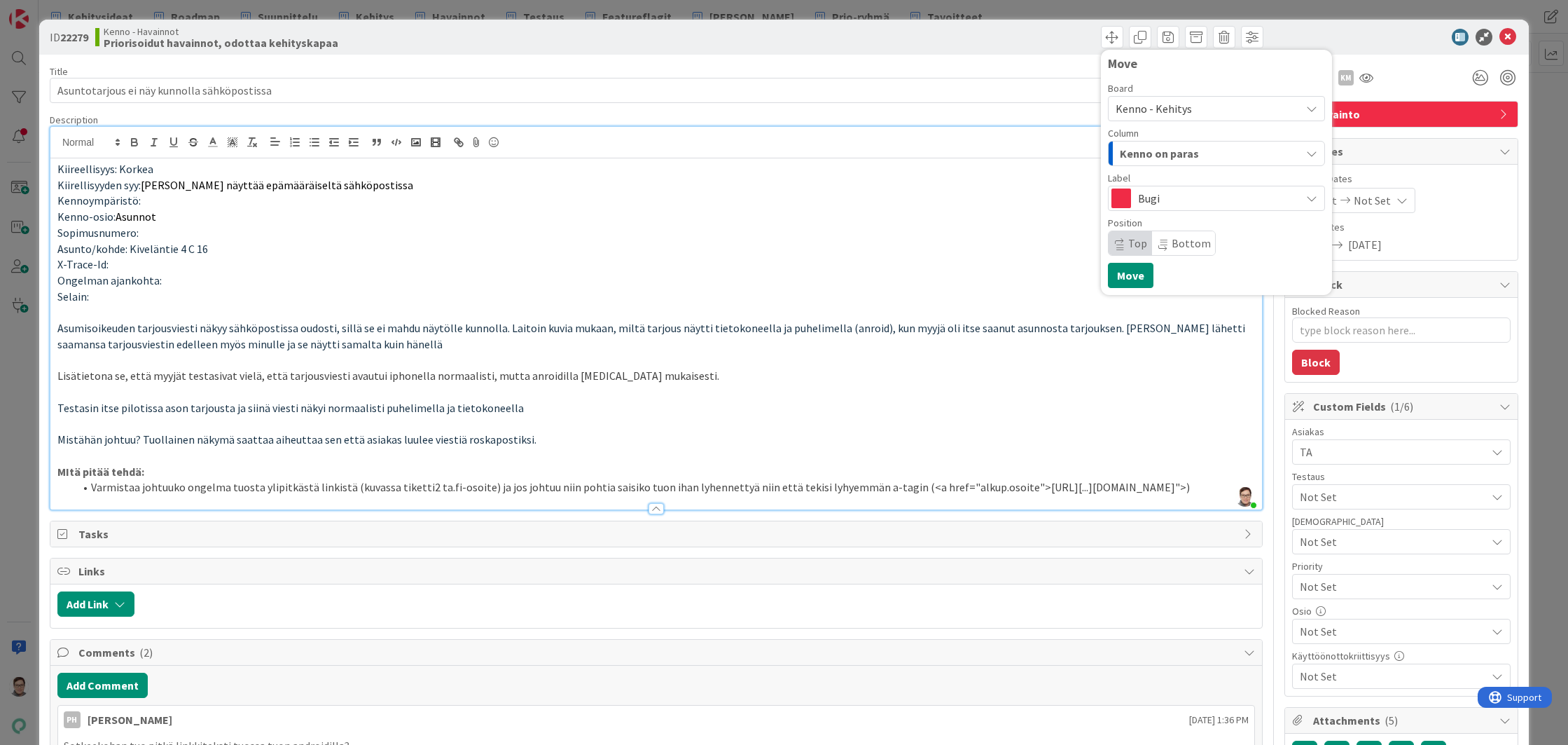
click at [1166, 152] on span "Kenno on paras" at bounding box center [1158, 153] width 79 height 18
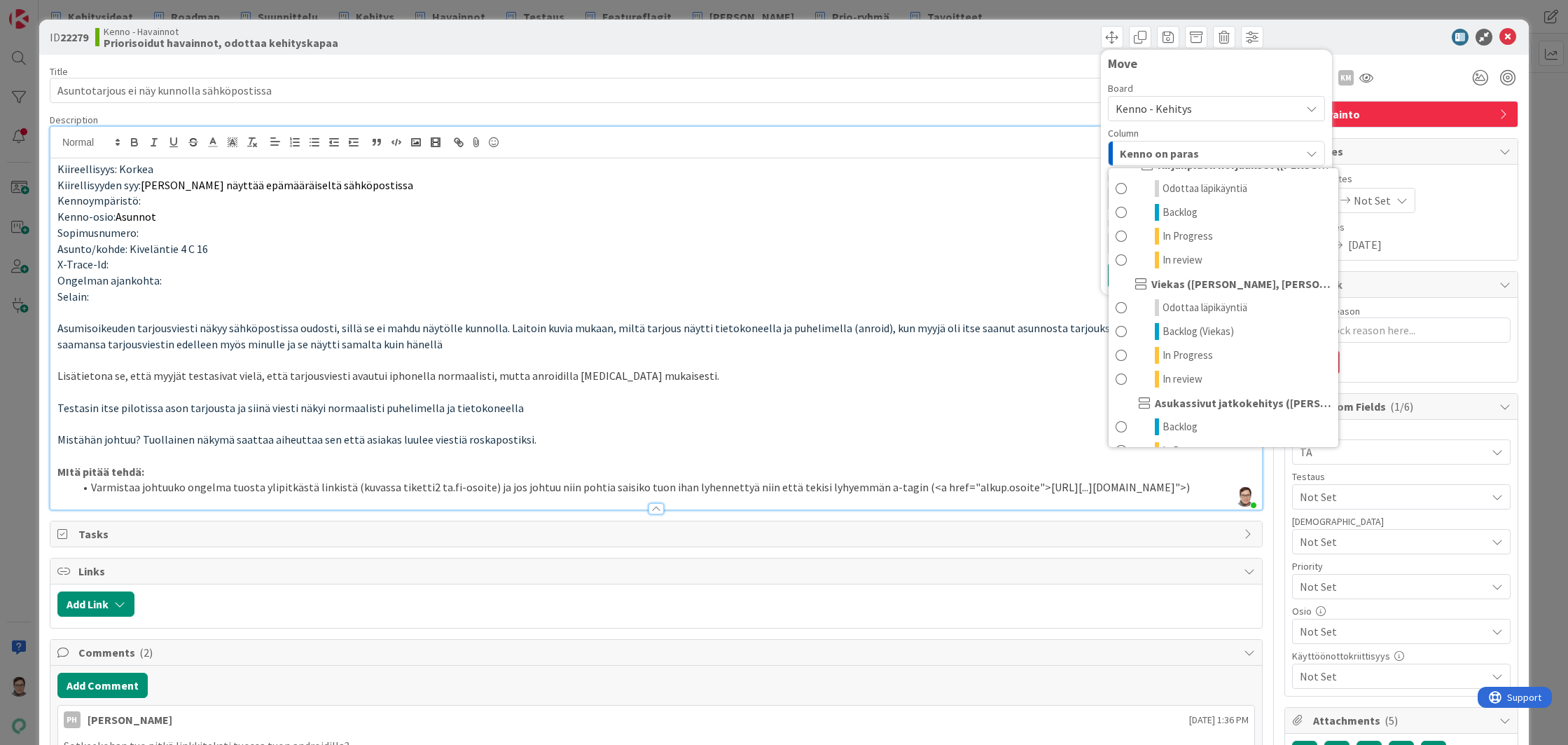
scroll to position [700, 0]
click at [1193, 297] on span "Odottaa läpikäyntiä" at bounding box center [1204, 305] width 84 height 17
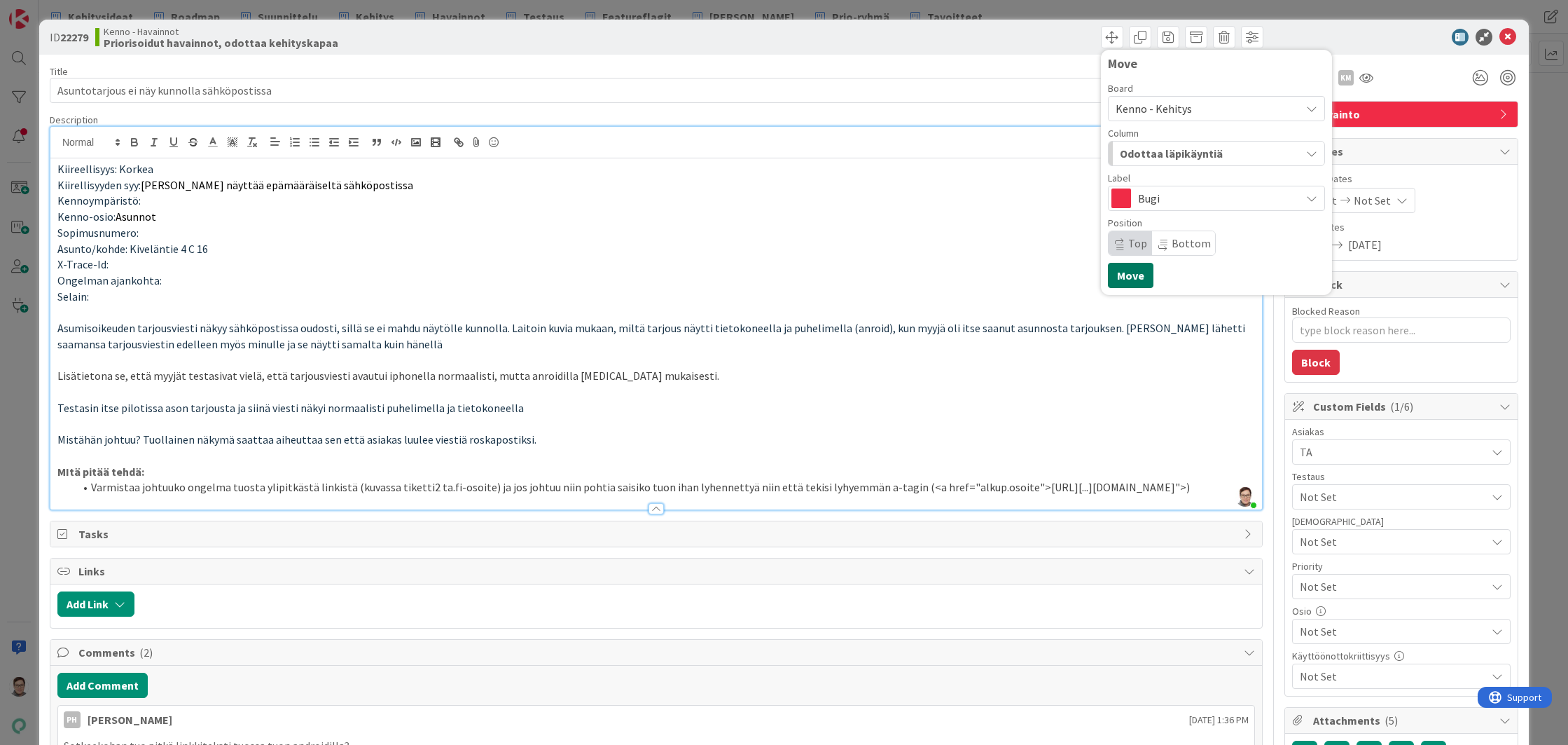
click at [1114, 276] on button "Move" at bounding box center [1130, 275] width 45 height 26
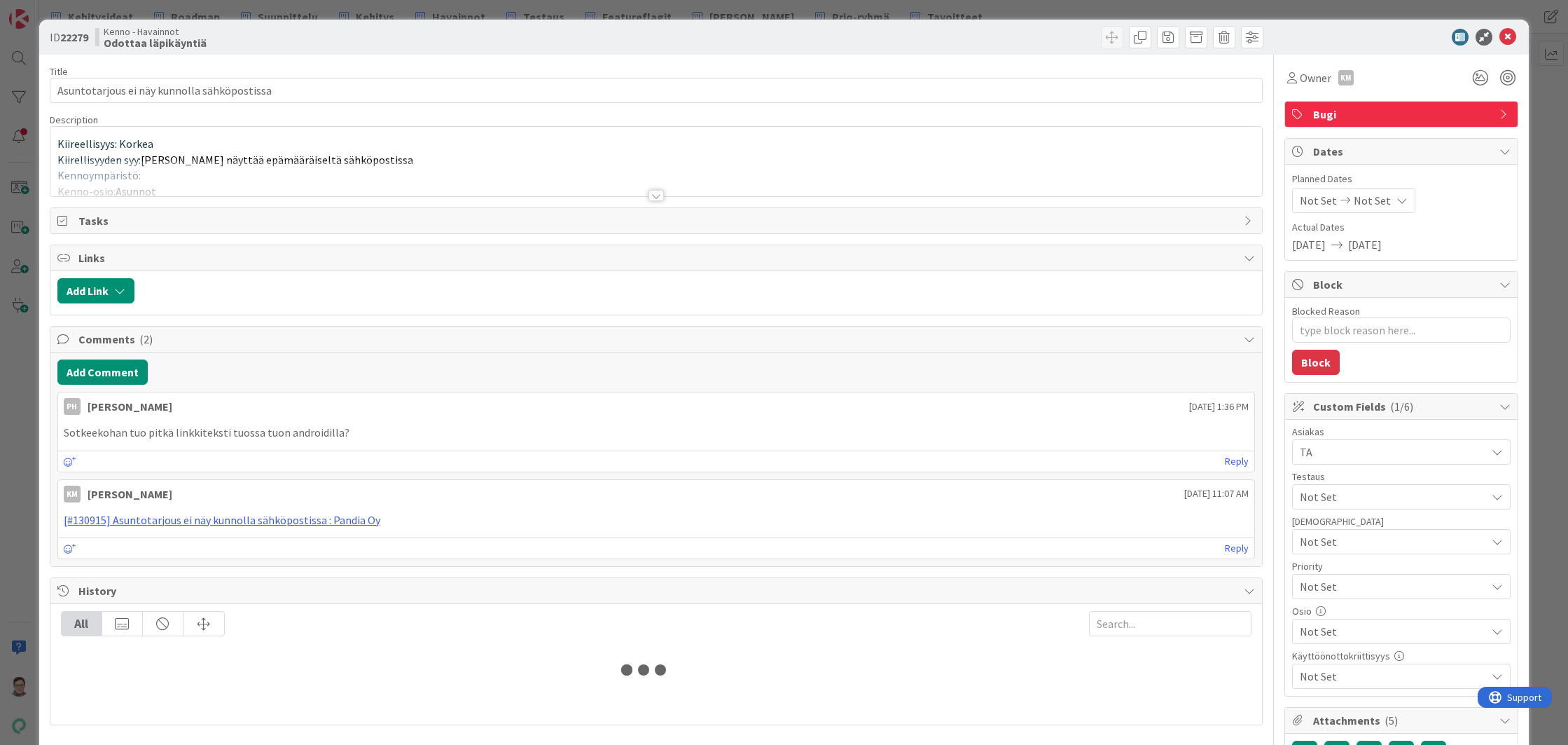
type textarea "x"
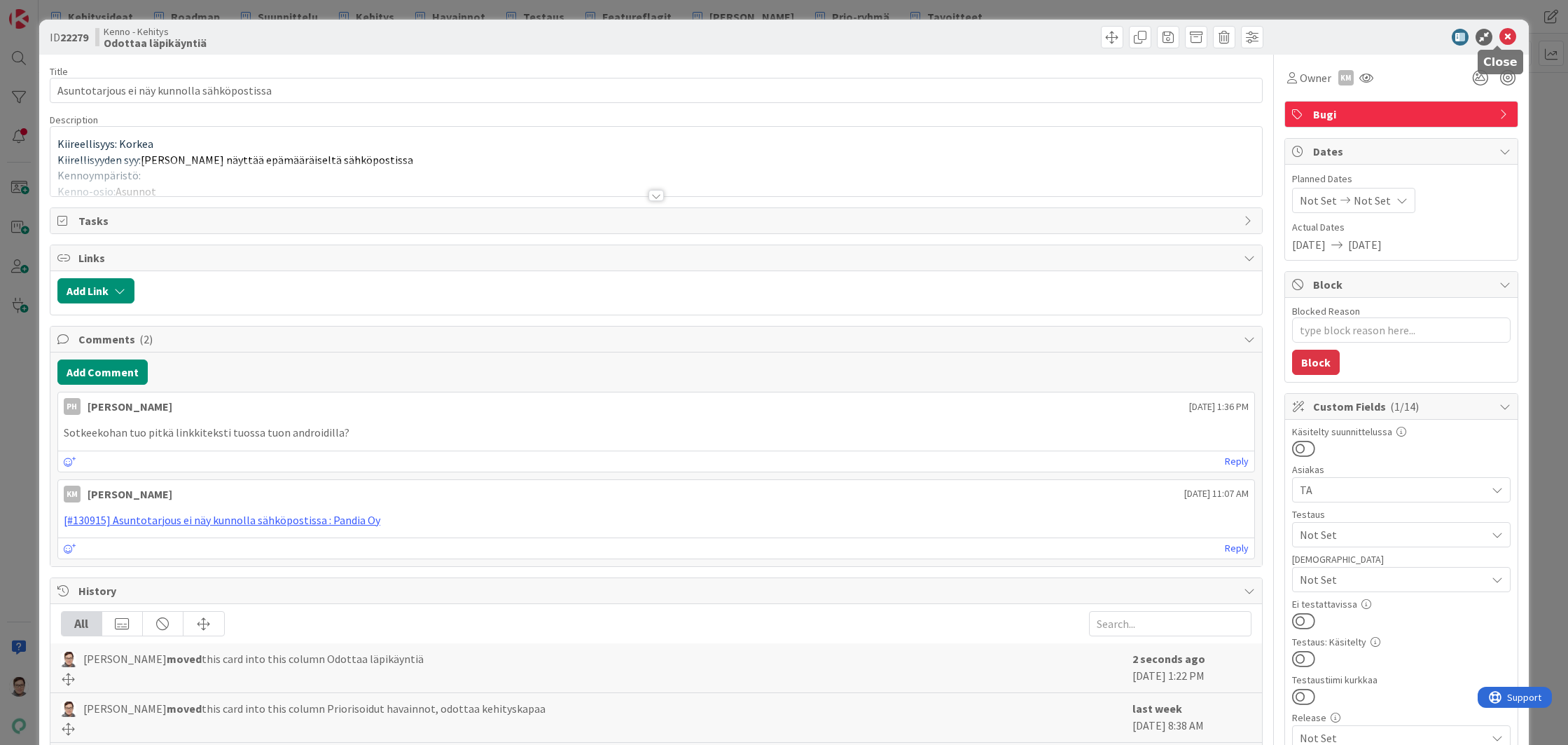
click at [1499, 42] on icon at bounding box center [1507, 37] width 17 height 17
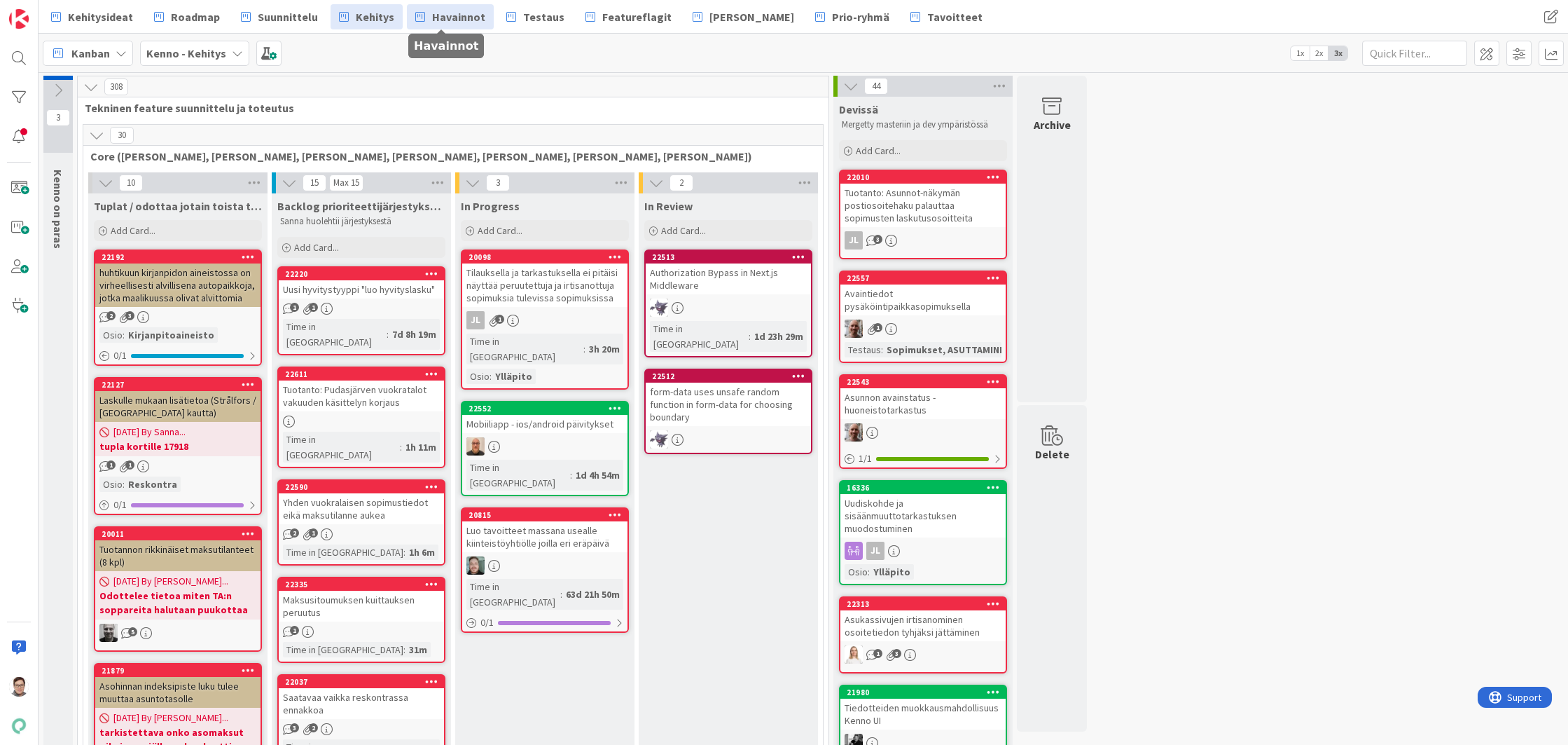
click at [440, 14] on span "Havainnot" at bounding box center [458, 17] width 53 height 17
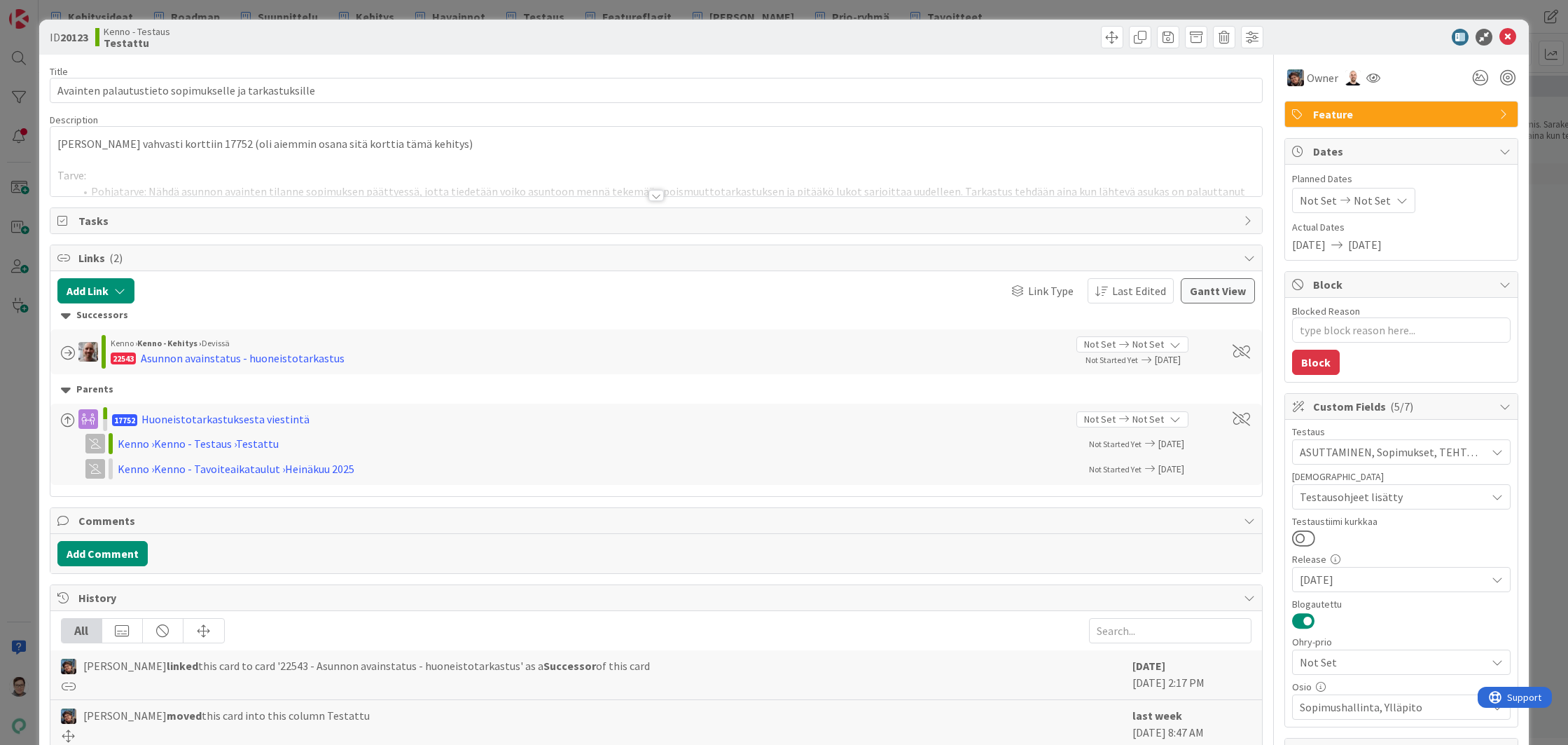
click at [653, 197] on div at bounding box center [655, 195] width 15 height 11
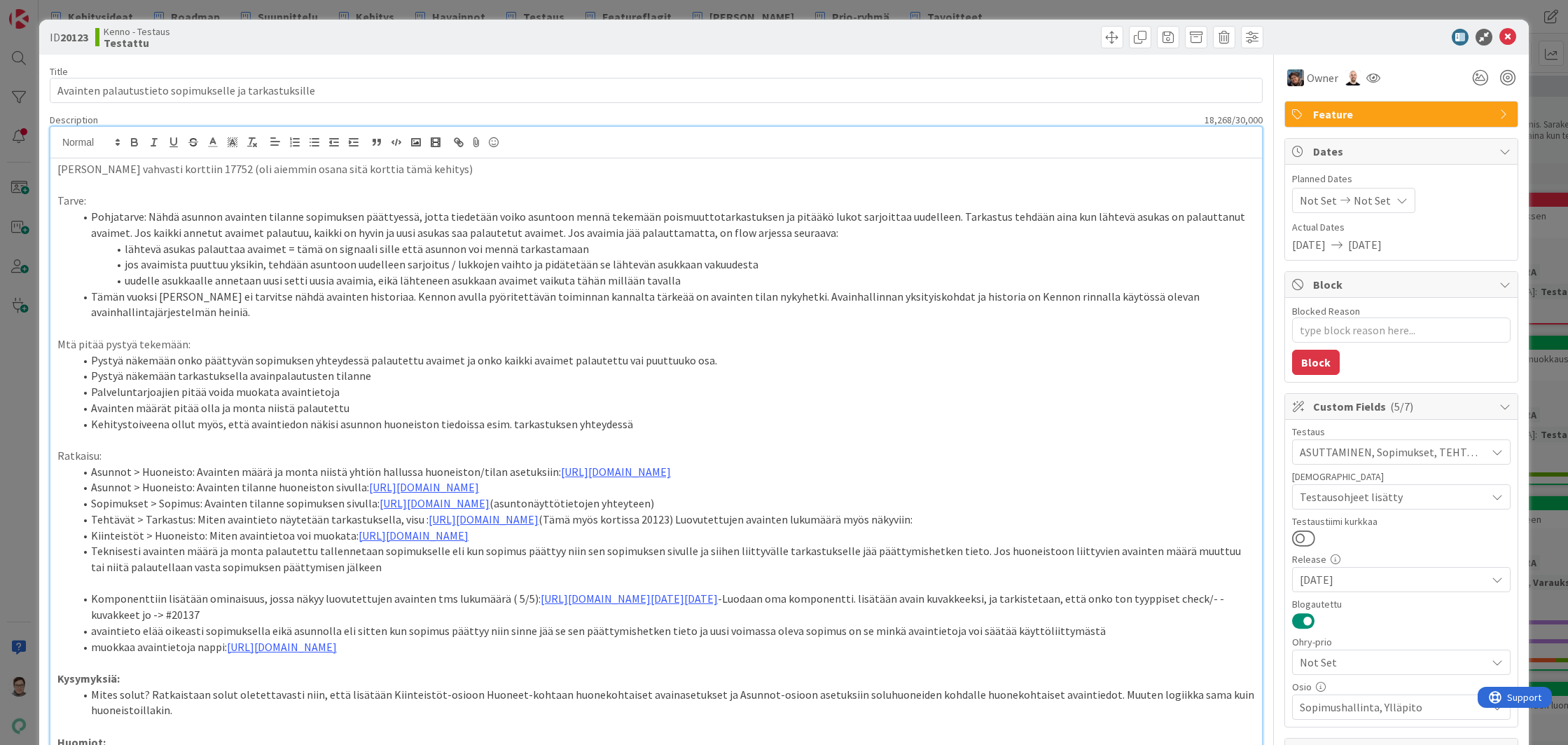
type textarea "x"
click at [1502, 39] on icon at bounding box center [1507, 37] width 17 height 17
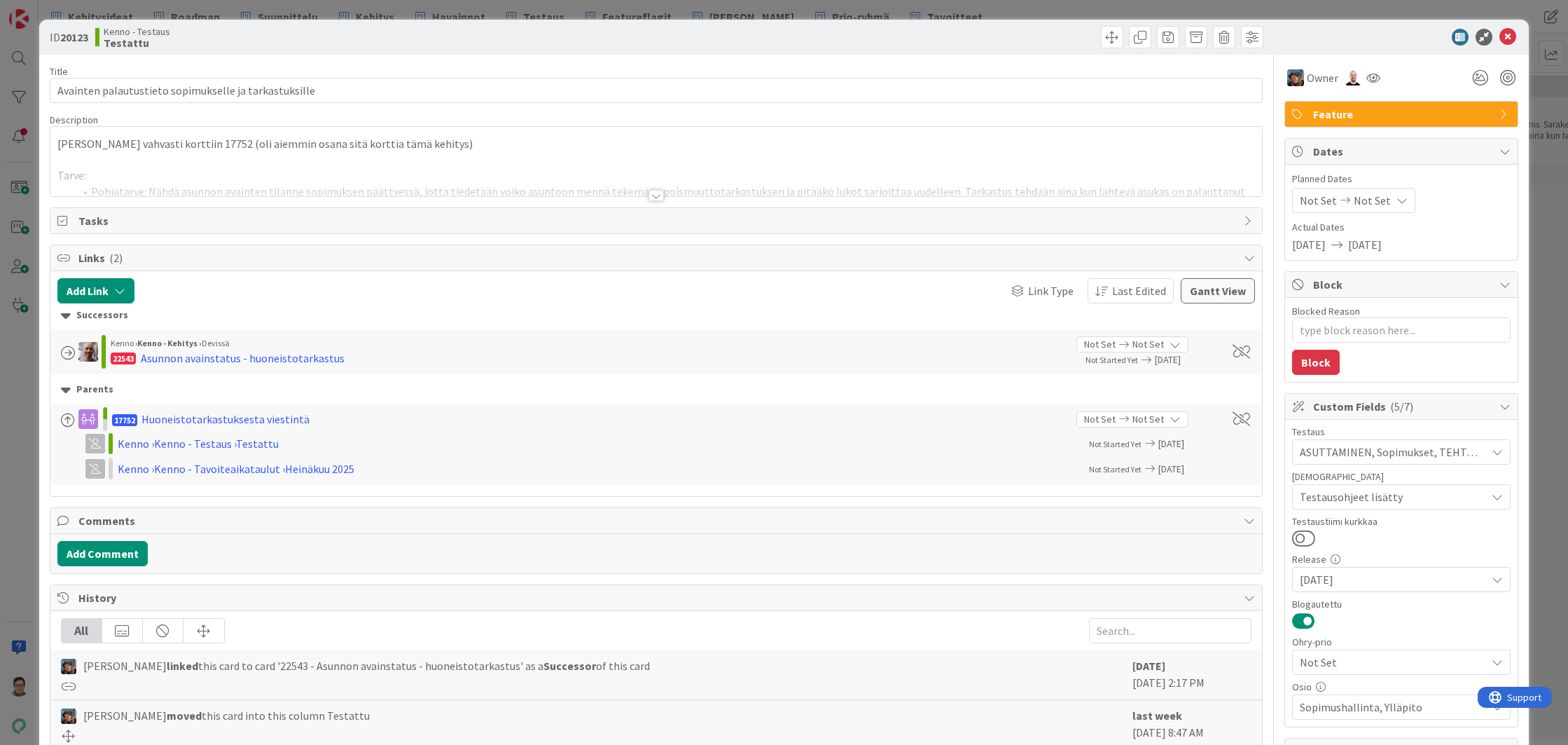
click at [655, 193] on div at bounding box center [655, 195] width 15 height 11
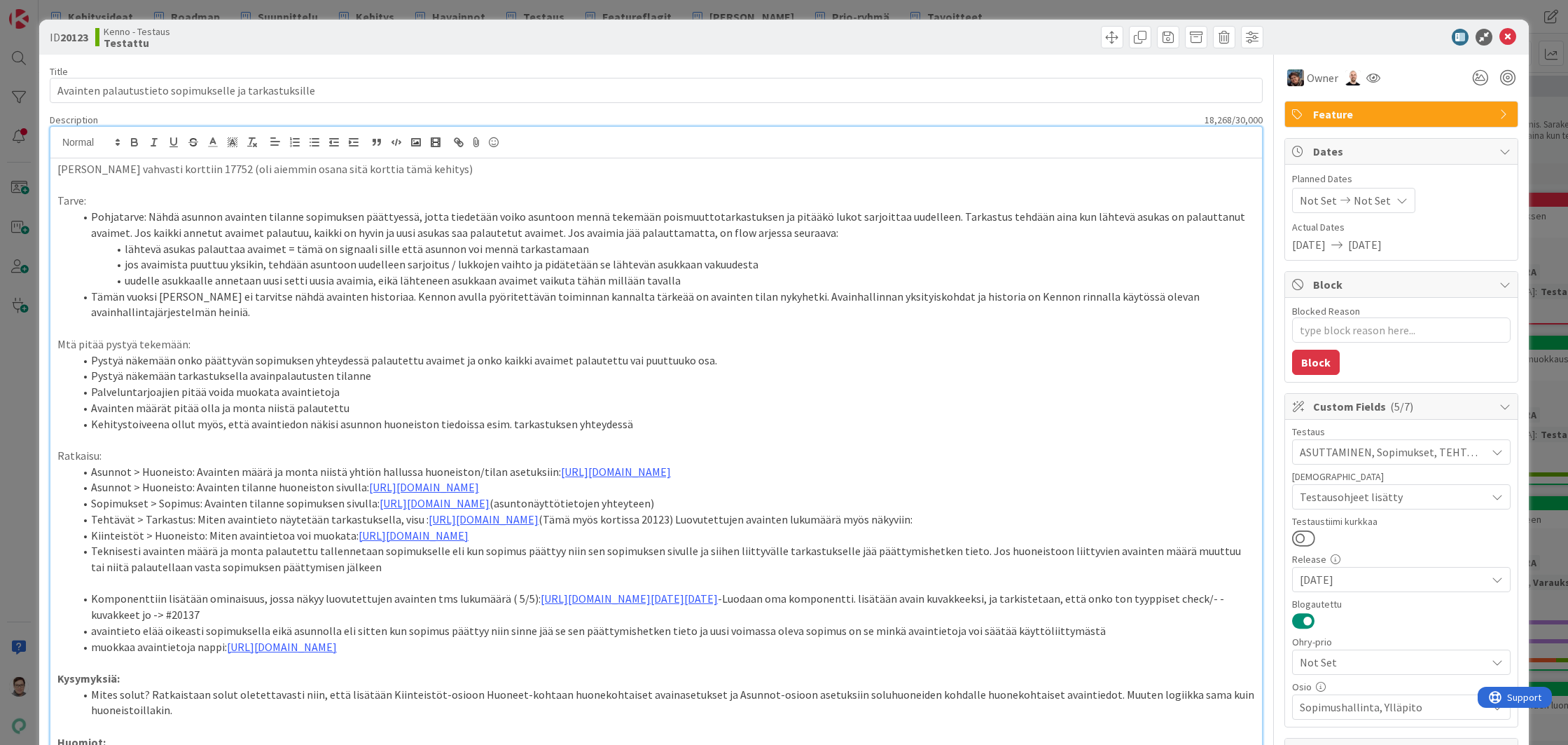
click at [652, 194] on p "Tarve:" at bounding box center [656, 201] width 1197 height 16
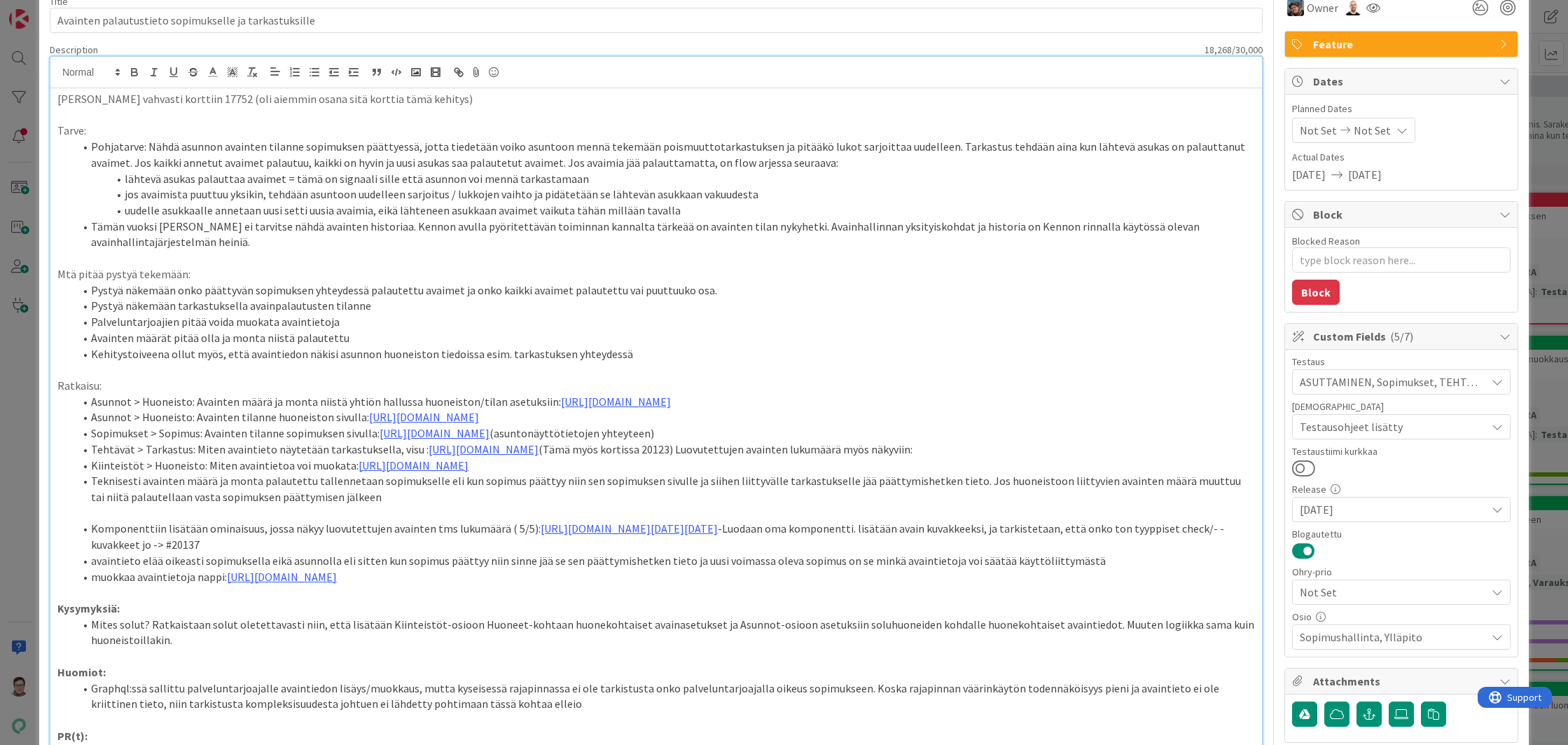
type textarea "x"
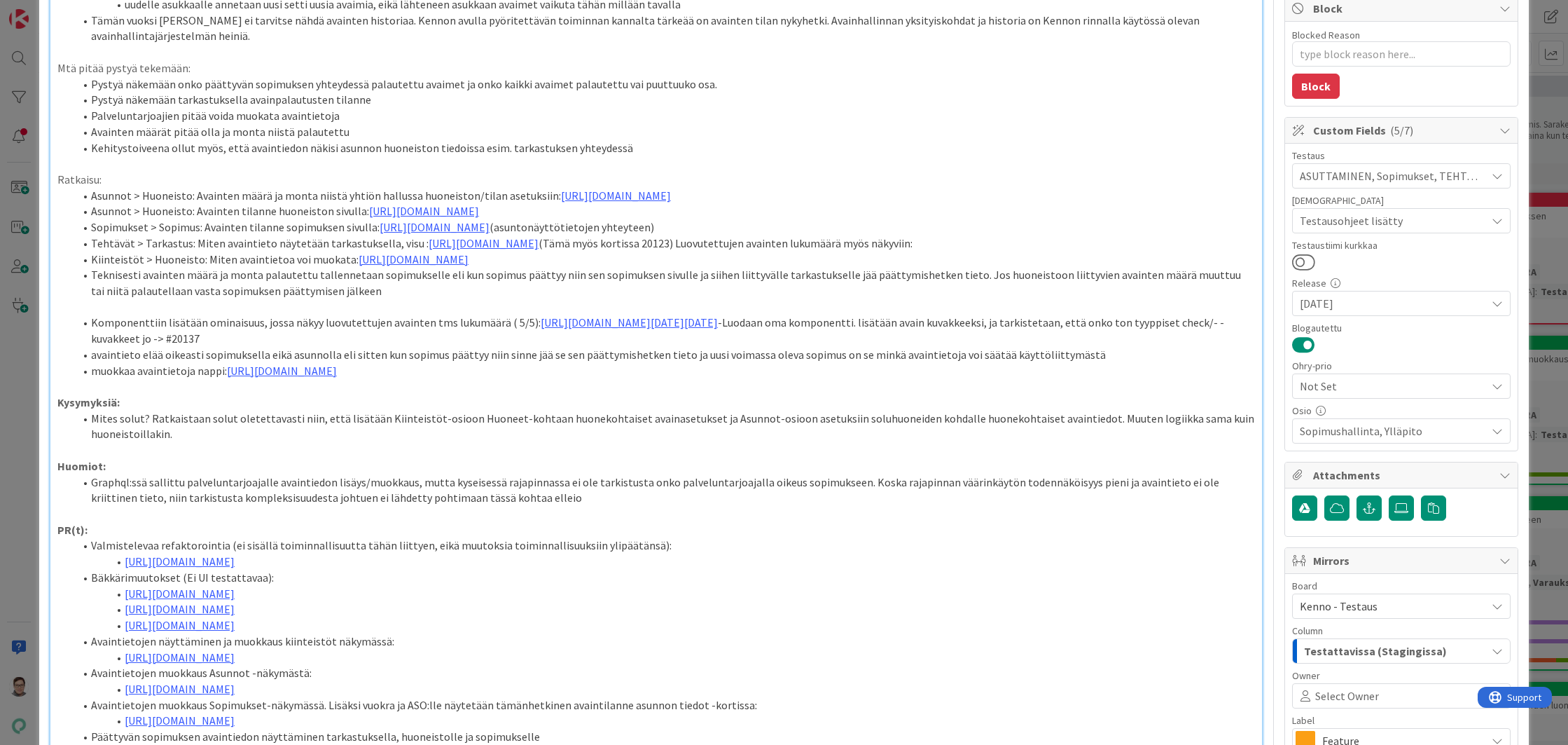
scroll to position [0, 0]
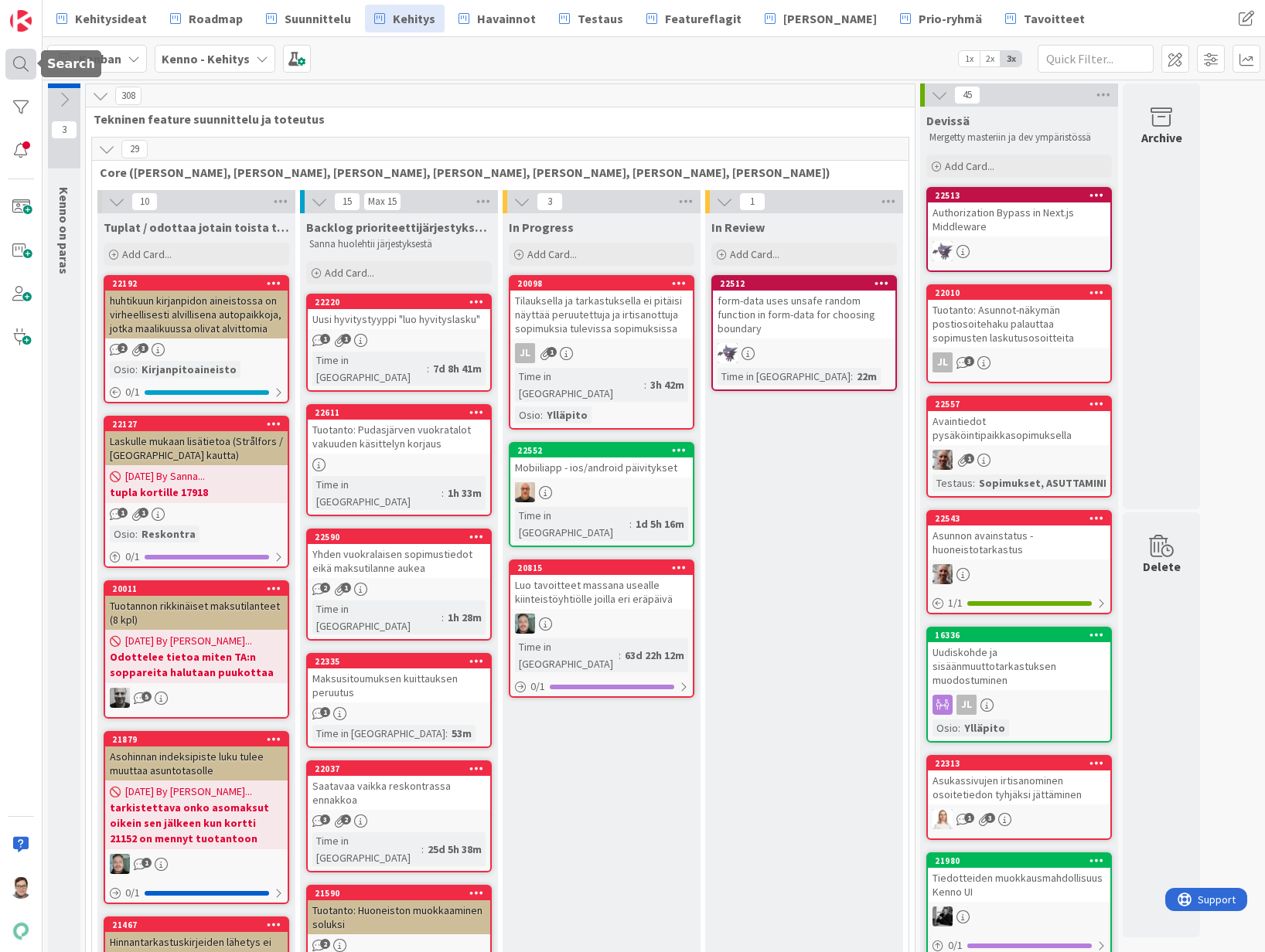
click at [25, 57] on div at bounding box center [20, 63] width 31 height 31
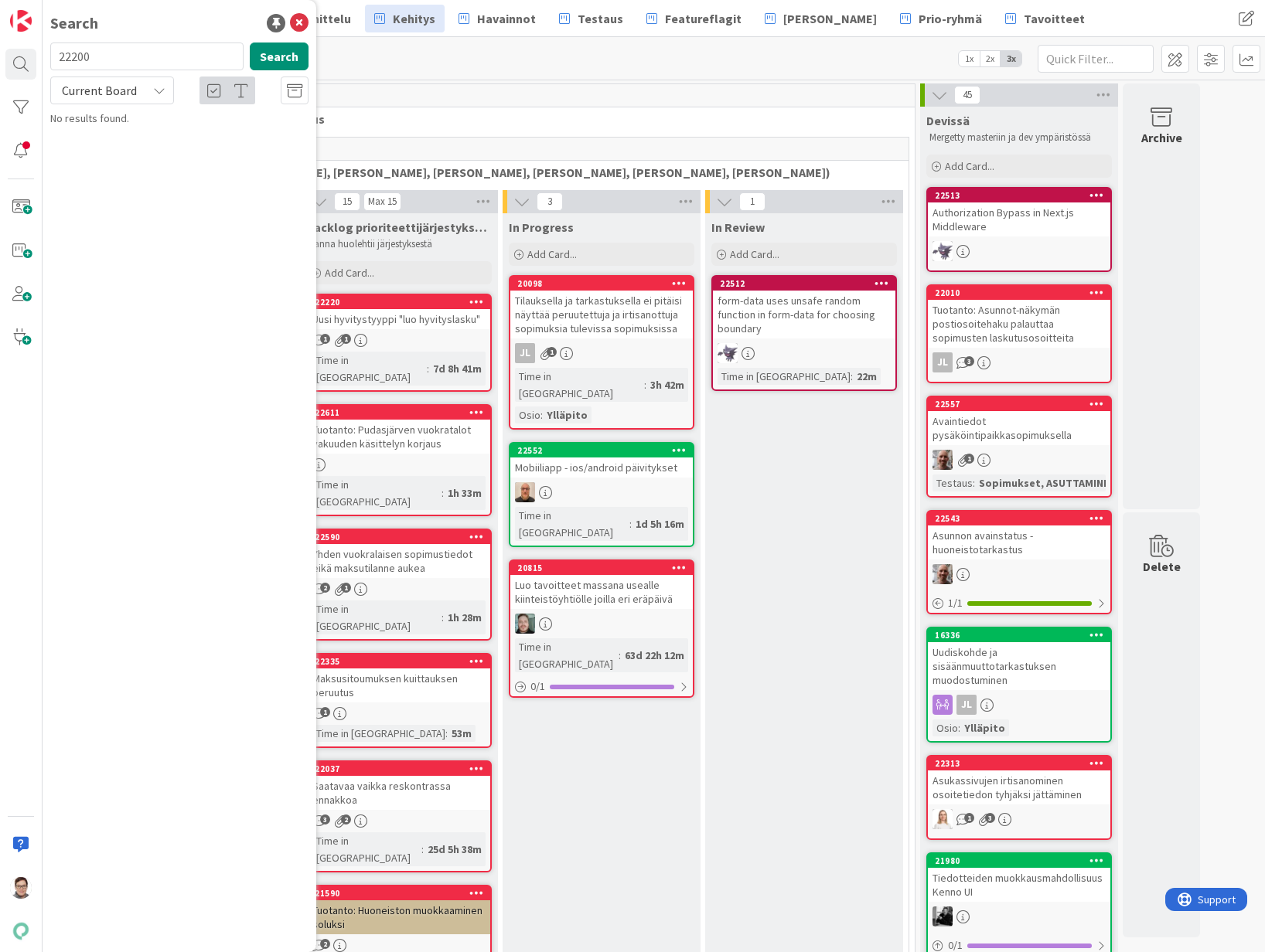
type input "22200"
click at [129, 81] on span "Current Board" at bounding box center [99, 90] width 80 height 22
click at [106, 168] on div "Current Board All Boards" at bounding box center [139, 140] width 178 height 70
click at [111, 157] on span "All Boards" at bounding box center [139, 154] width 161 height 23
click at [118, 130] on span "Hakemuksen päivitystä" at bounding box center [163, 136] width 107 height 14
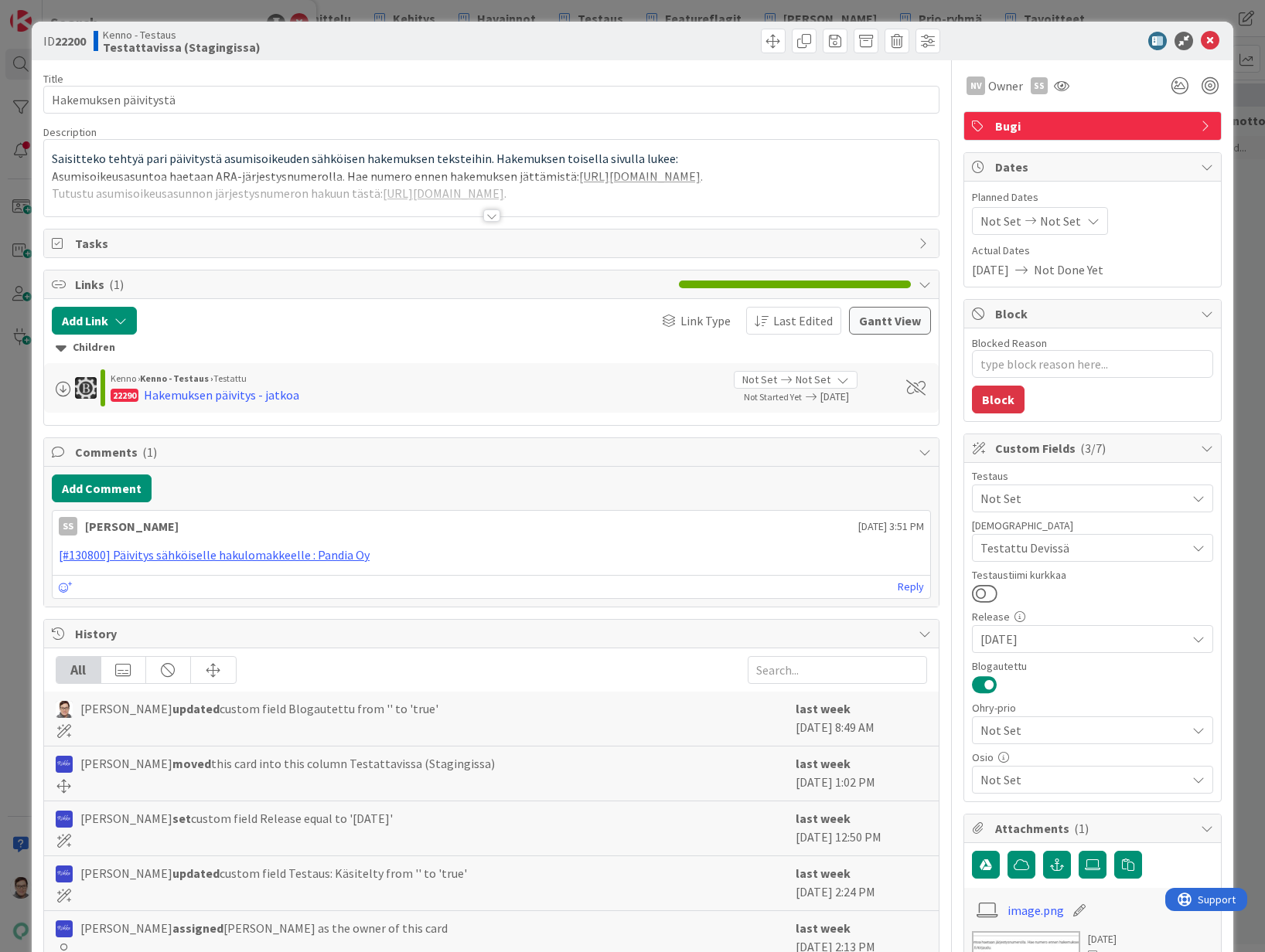
click at [485, 213] on div at bounding box center [491, 216] width 17 height 12
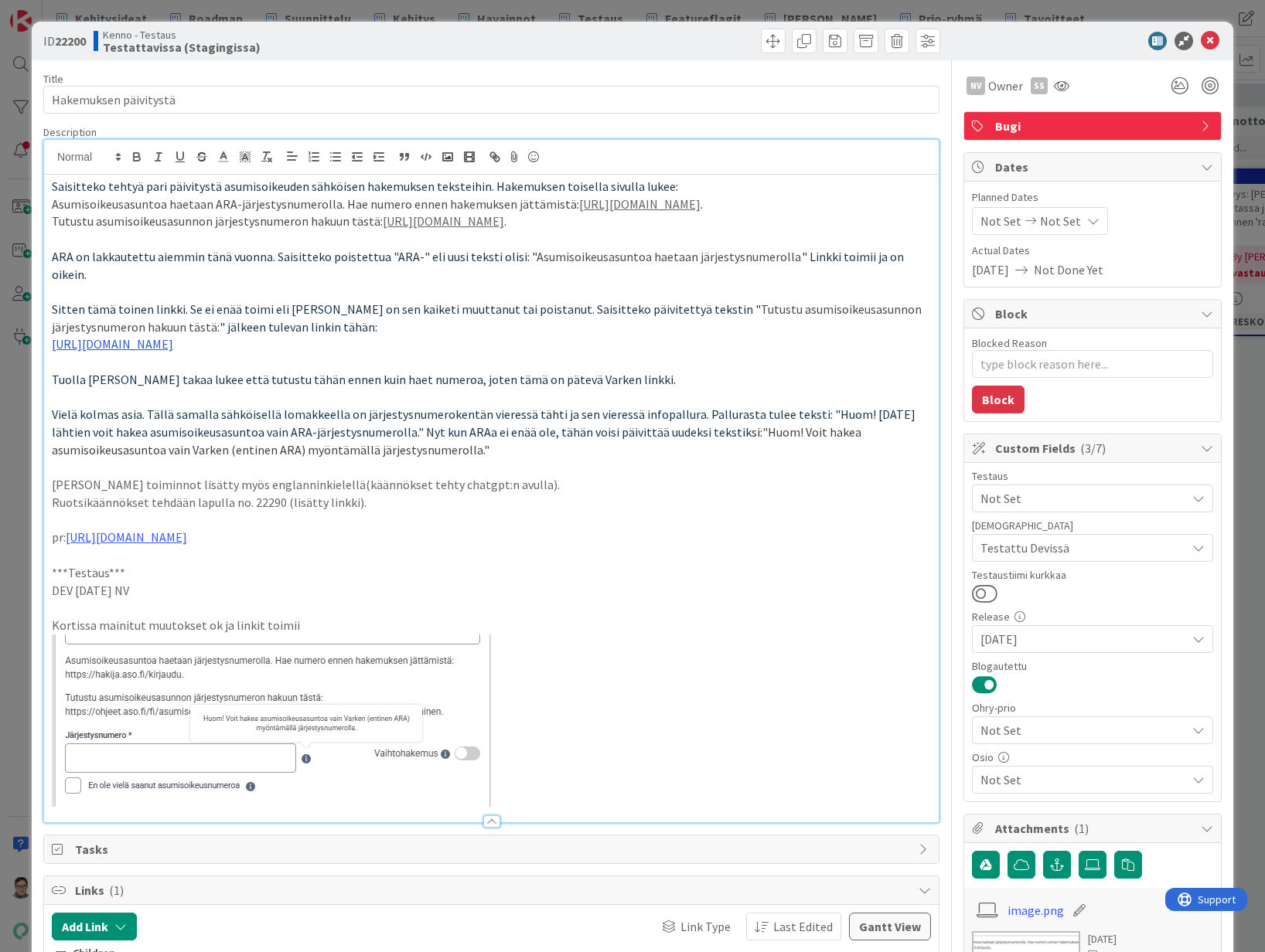
type textarea "x"
click at [1201, 41] on icon at bounding box center [1210, 40] width 18 height 18
